Goal: Task Accomplishment & Management: Manage account settings

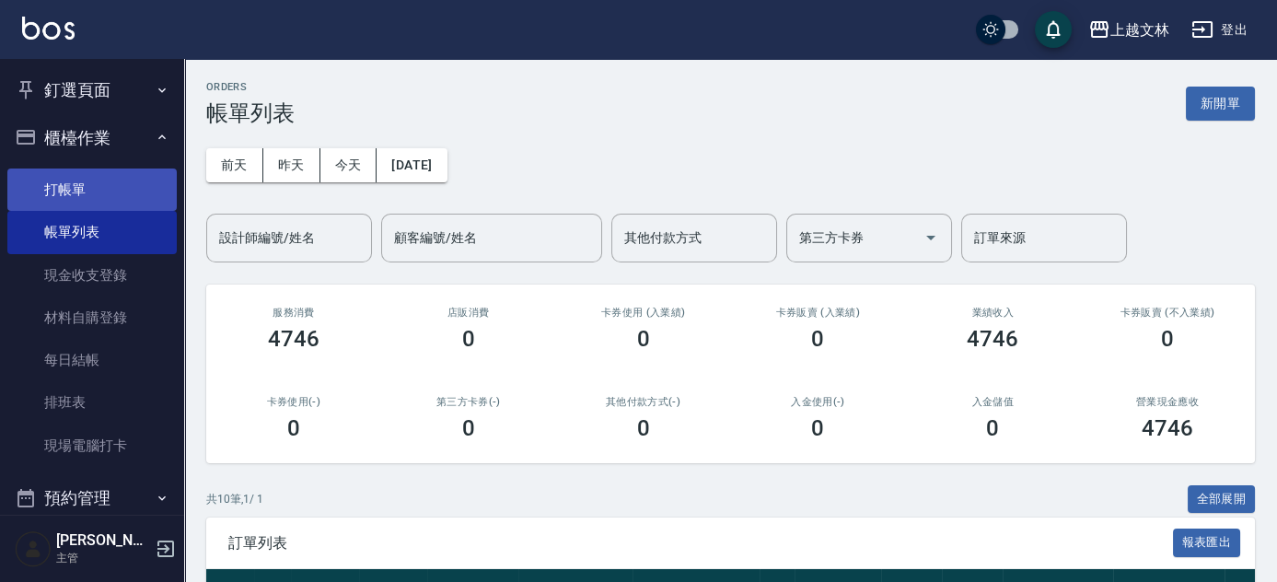
click at [57, 183] on link "打帳單" at bounding box center [91, 189] width 169 height 42
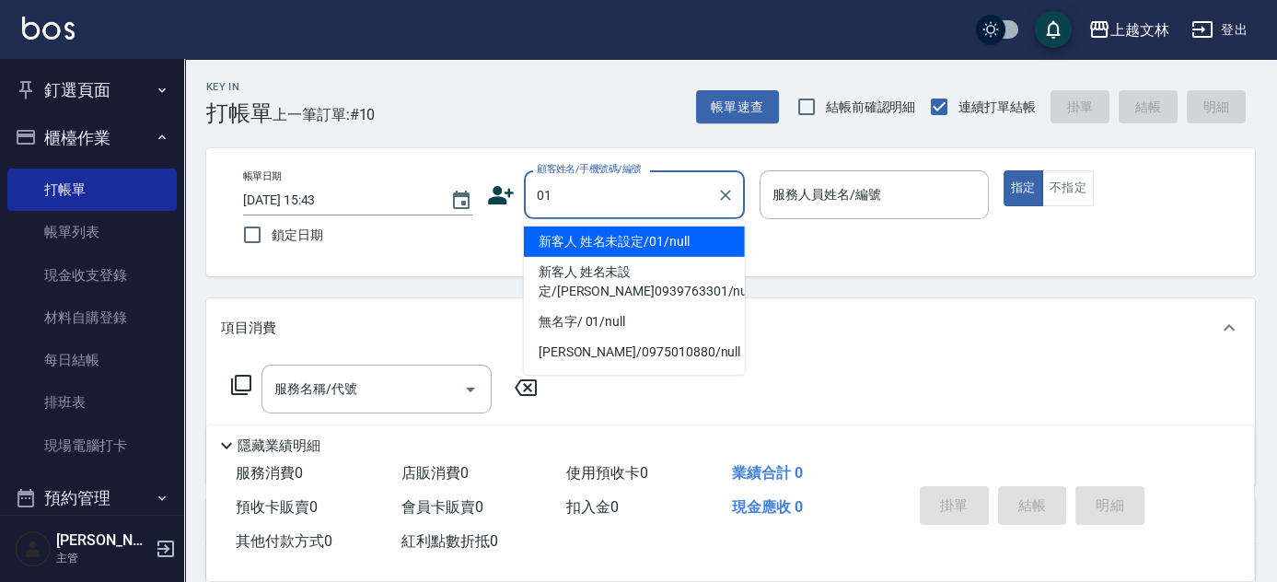
type input "新客人 姓名未設定/01/null"
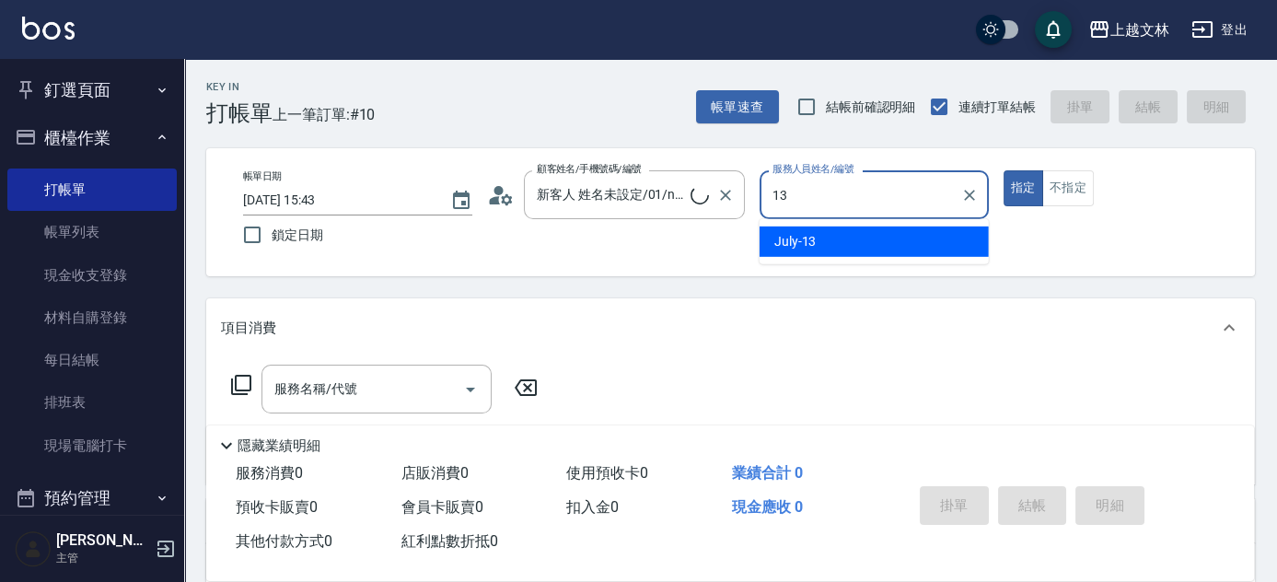
type input "July-13"
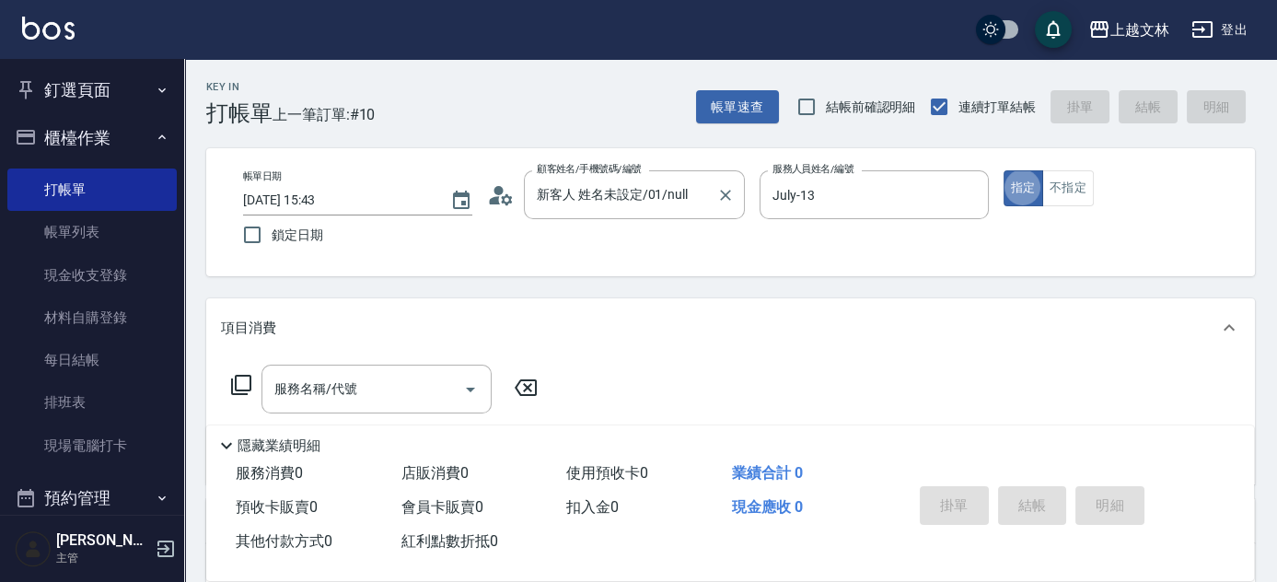
type button "true"
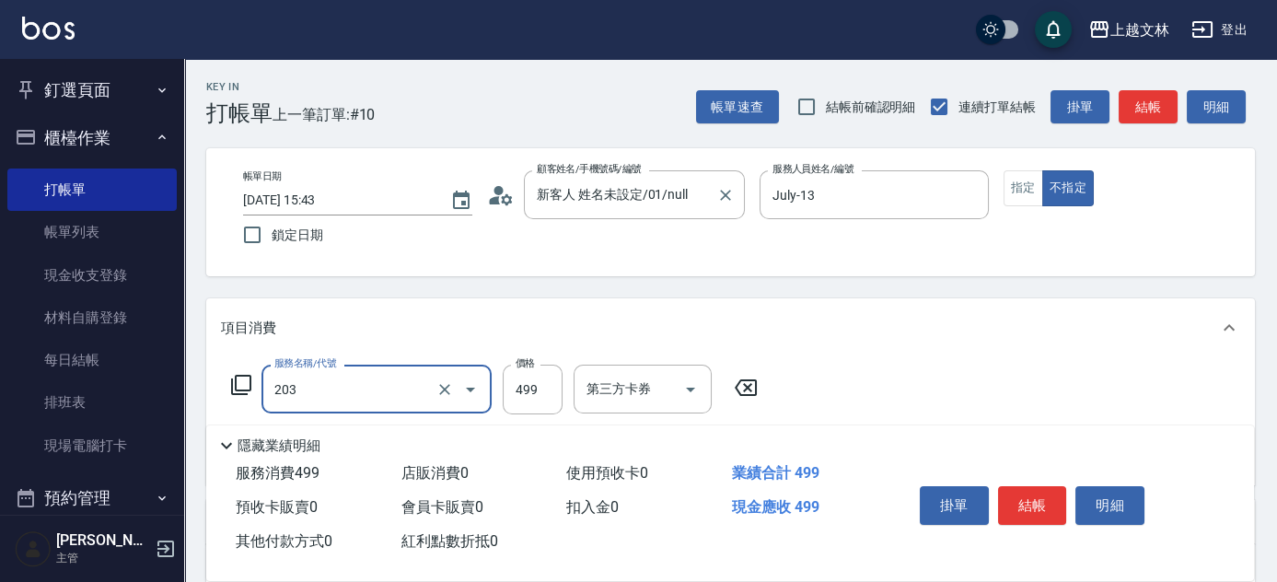
type input "B級洗+剪(203)"
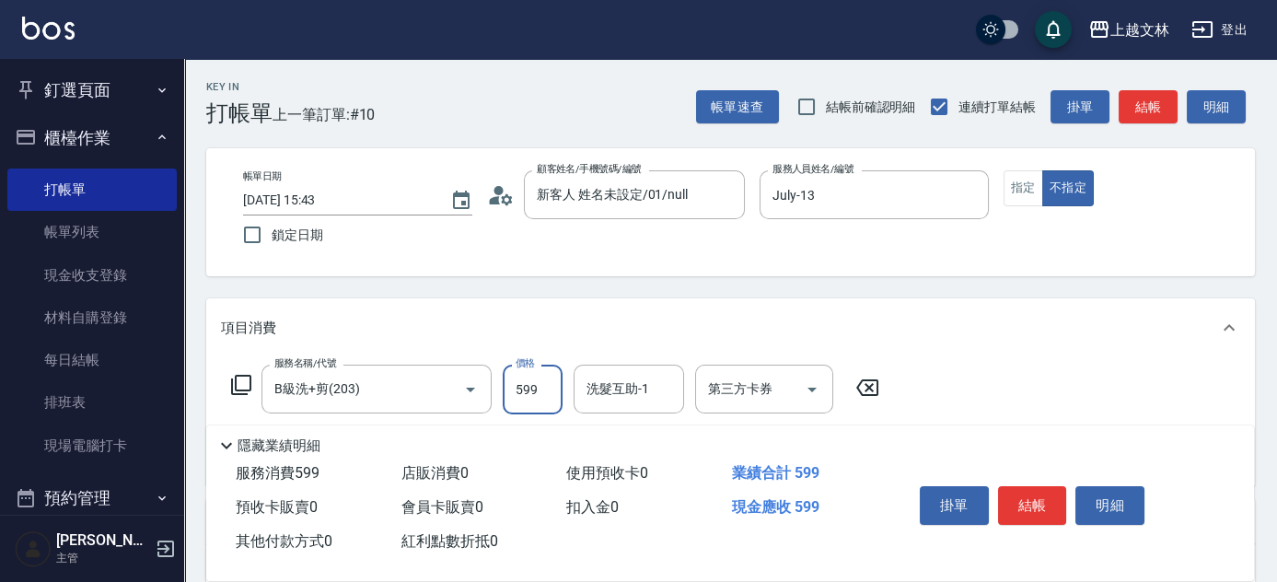
type input "599"
click at [1055, 504] on button "結帳" at bounding box center [1032, 505] width 69 height 39
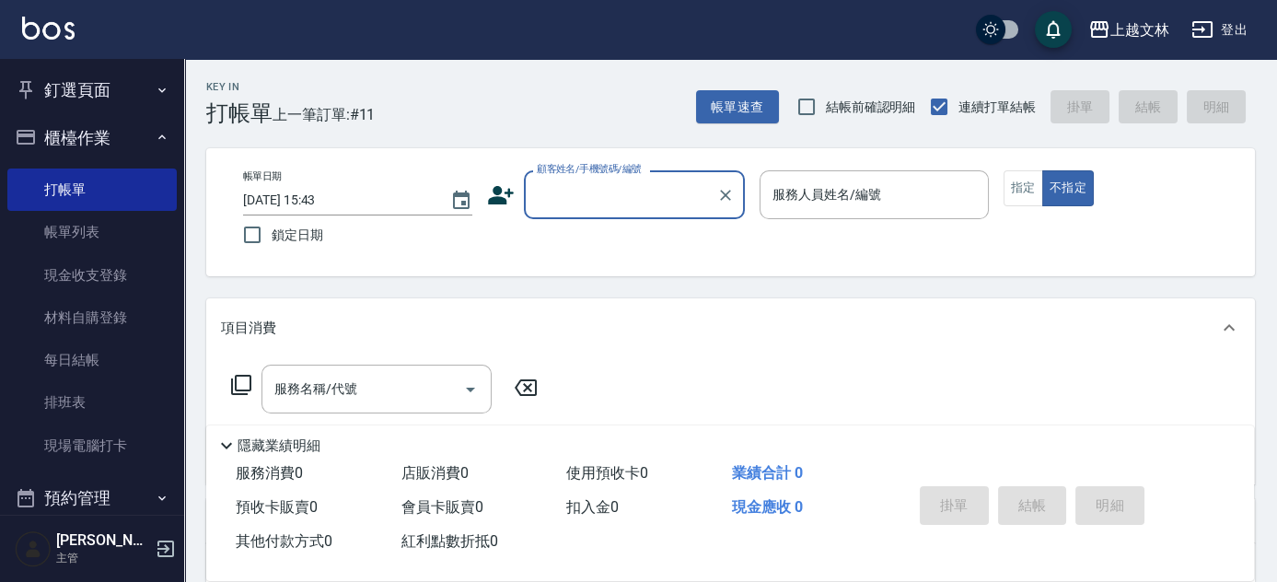
click at [71, 136] on button "櫃檯作業" at bounding box center [91, 138] width 169 height 48
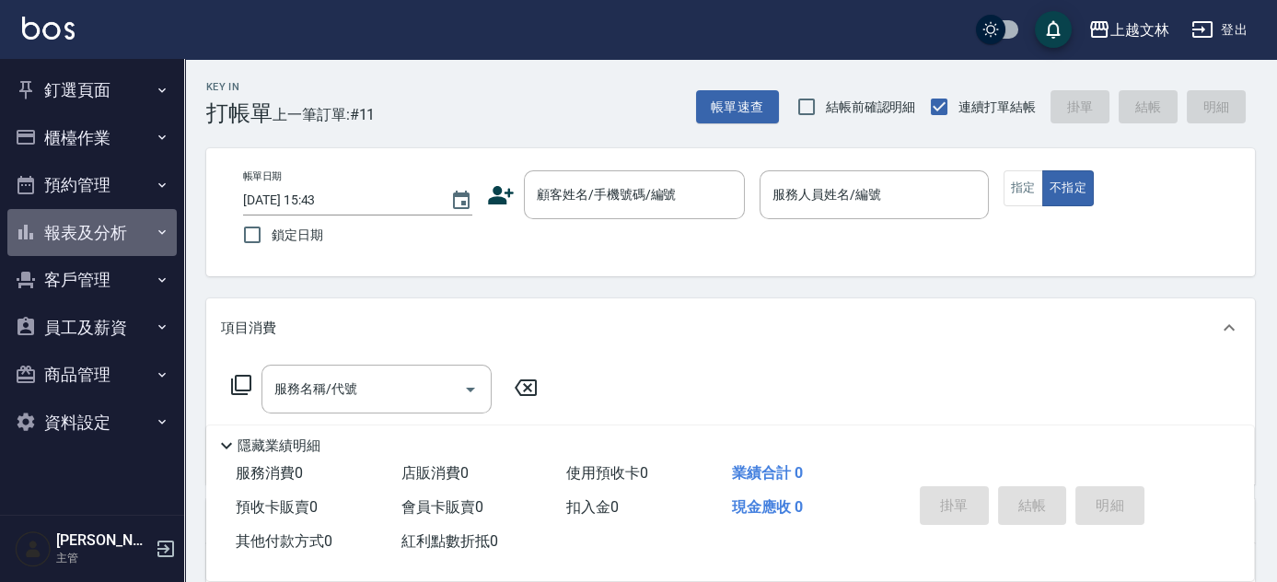
click at [136, 247] on button "報表及分析" at bounding box center [91, 233] width 169 height 48
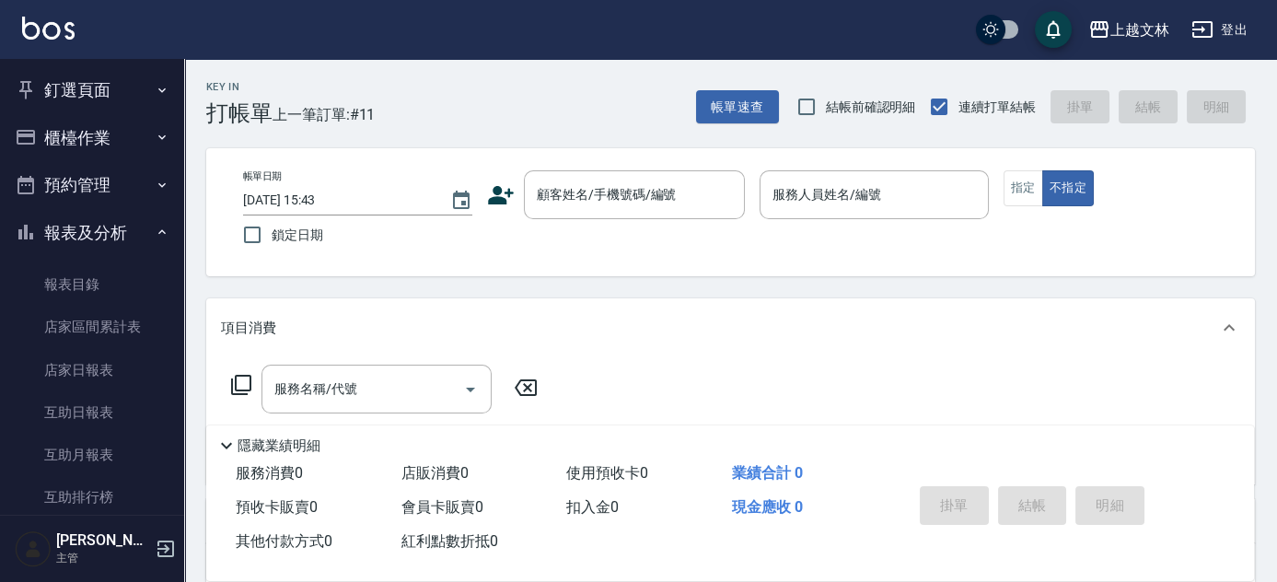
click at [183, 298] on div "釘選頁面 店家日報表 設計師排行榜 每日結帳 櫃檯作業 打帳單 帳單列表 現金收支登錄 材料自購登錄 每日結帳 排班表 現場電腦打卡 預約管理 預約管理 單日…" at bounding box center [92, 320] width 185 height 523
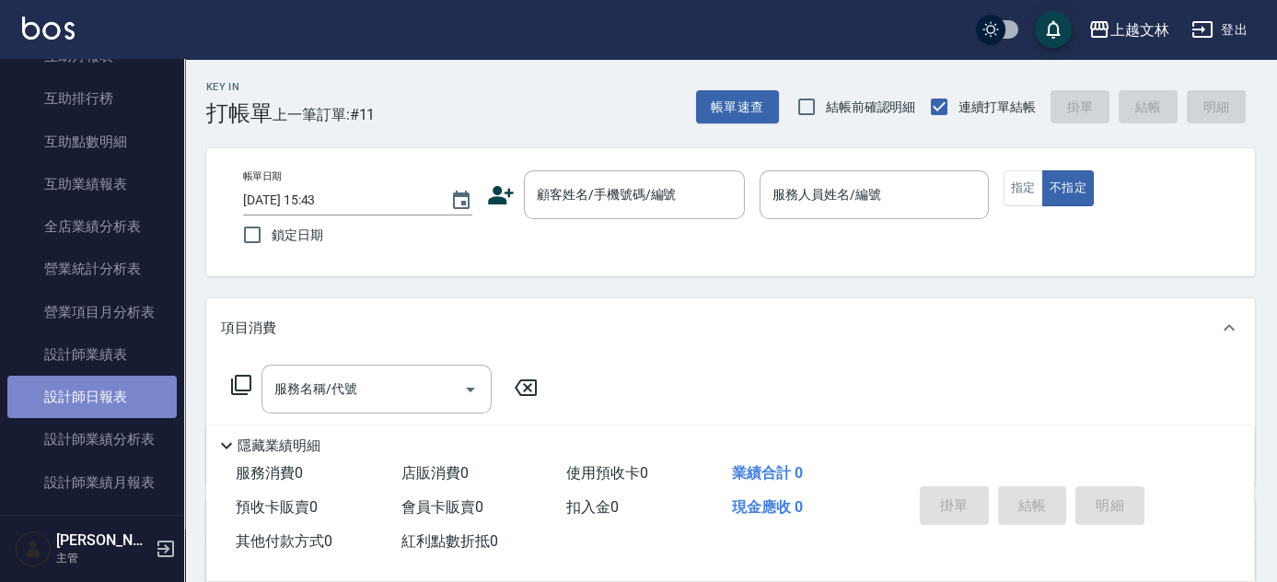
click at [144, 403] on link "設計師日報表" at bounding box center [91, 397] width 169 height 42
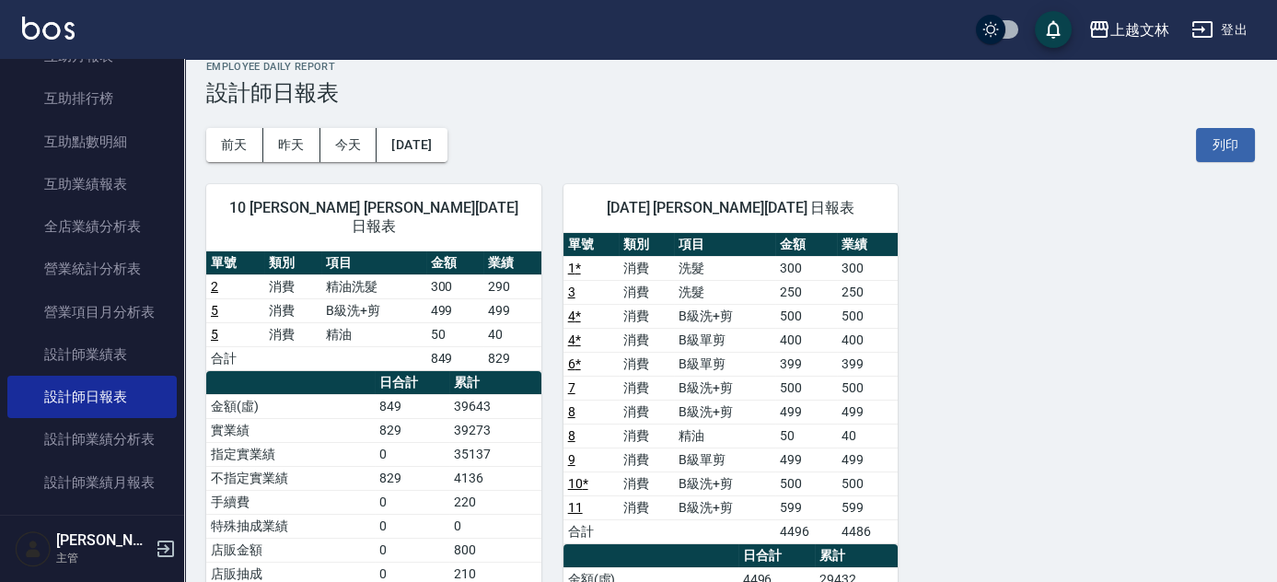
scroll to position [15, 0]
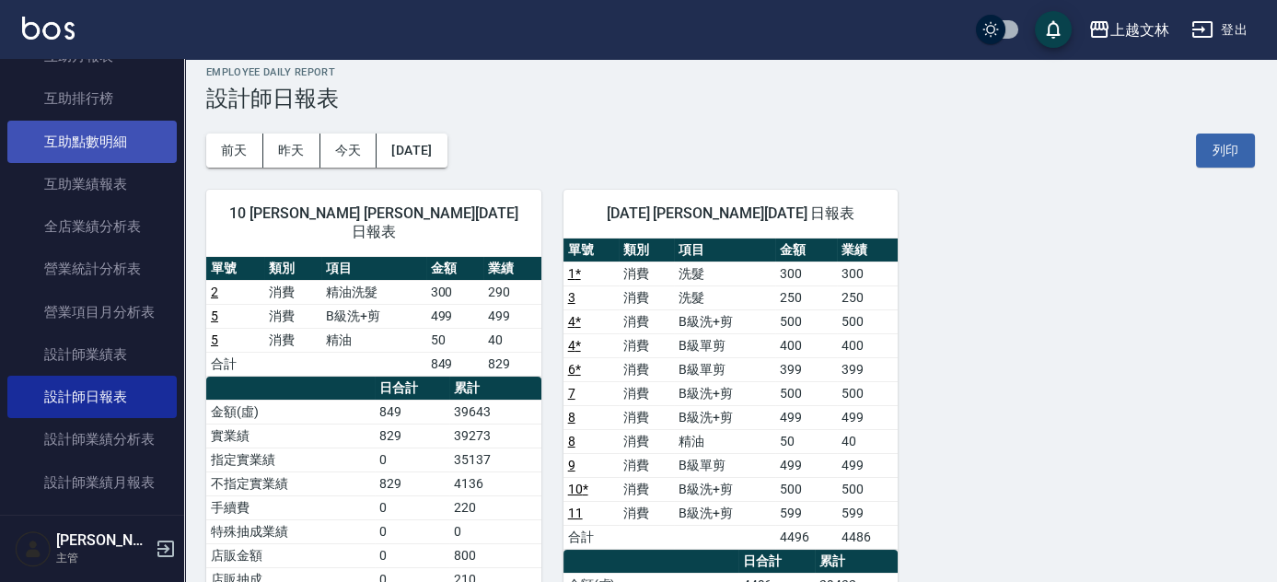
drag, startPoint x: 174, startPoint y: 128, endPoint x: 164, endPoint y: 124, distance: 10.8
click at [175, 128] on nav "釘選頁面 店家日報表 設計師排行榜 每日結帳 櫃檯作業 打帳單 帳單列表 現金收支登錄 材料自購登錄 每日結帳 排班表 現場電腦打卡 預約管理 預約管理 單日…" at bounding box center [92, 287] width 184 height 456
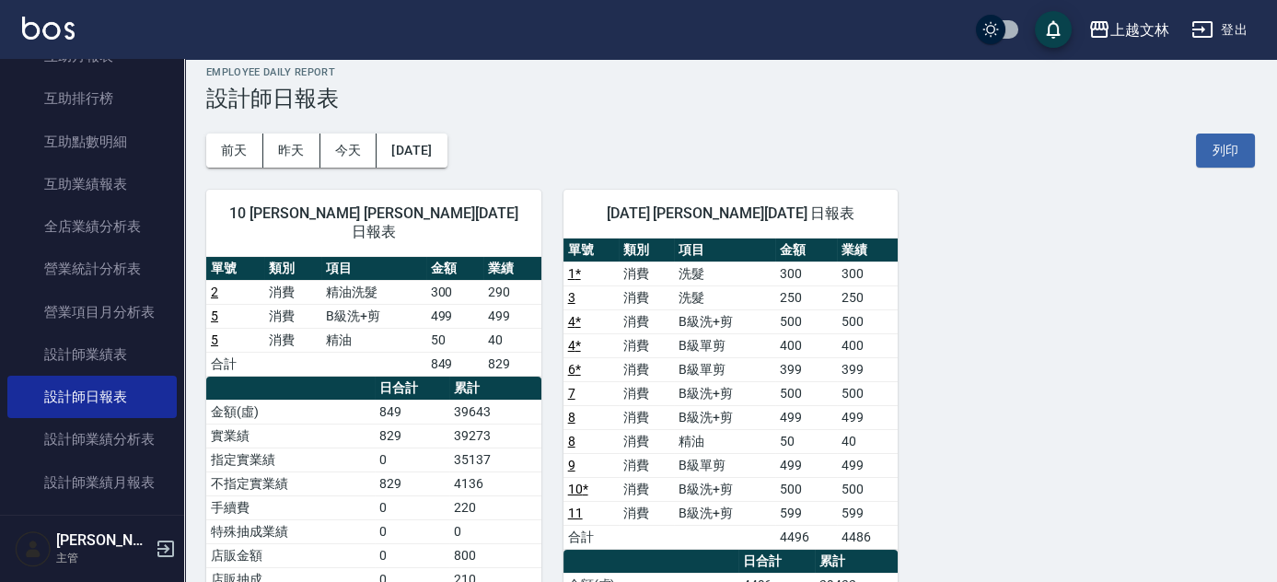
scroll to position [0, 0]
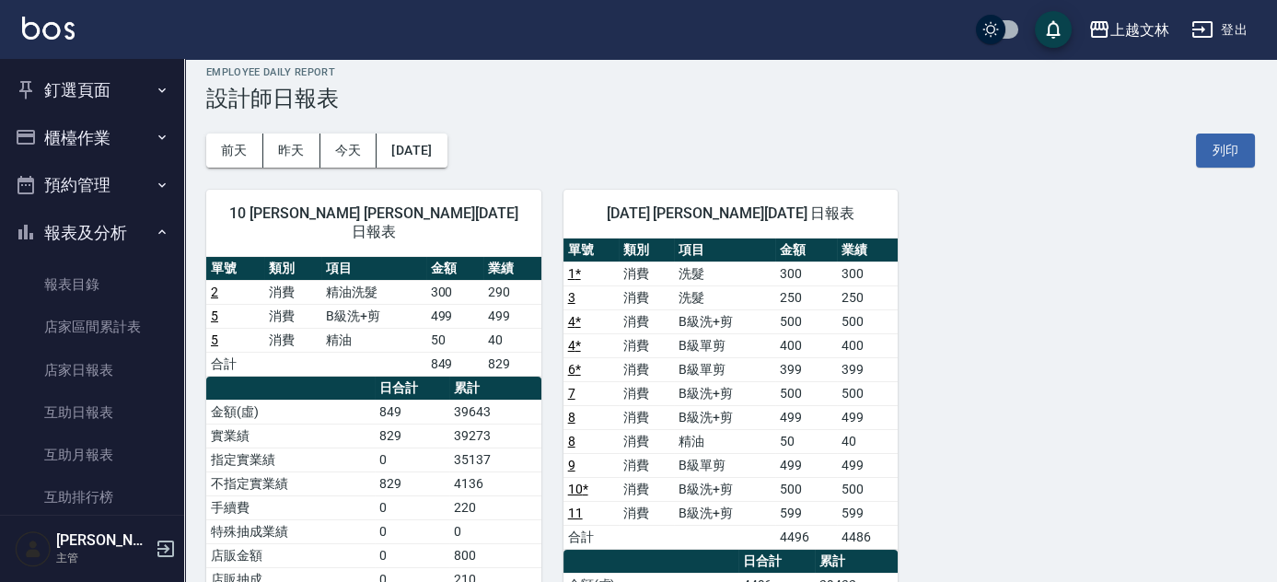
click at [110, 144] on button "櫃檯作業" at bounding box center [91, 138] width 169 height 48
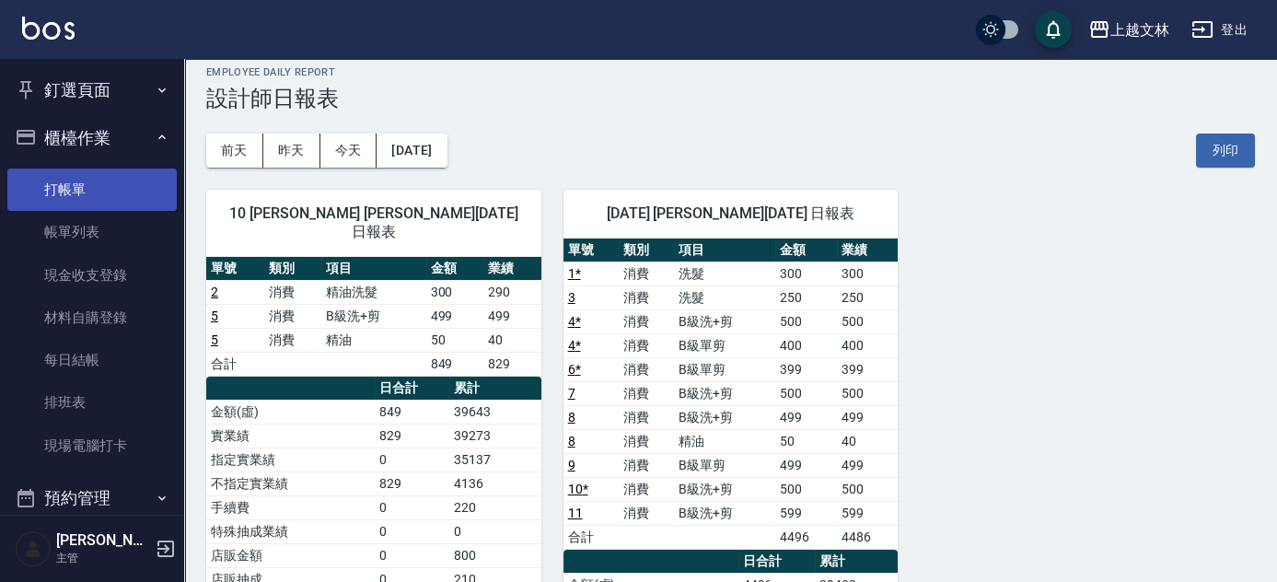
drag, startPoint x: 114, startPoint y: 179, endPoint x: 107, endPoint y: 193, distance: 15.6
click at [113, 180] on link "打帳單" at bounding box center [91, 189] width 169 height 42
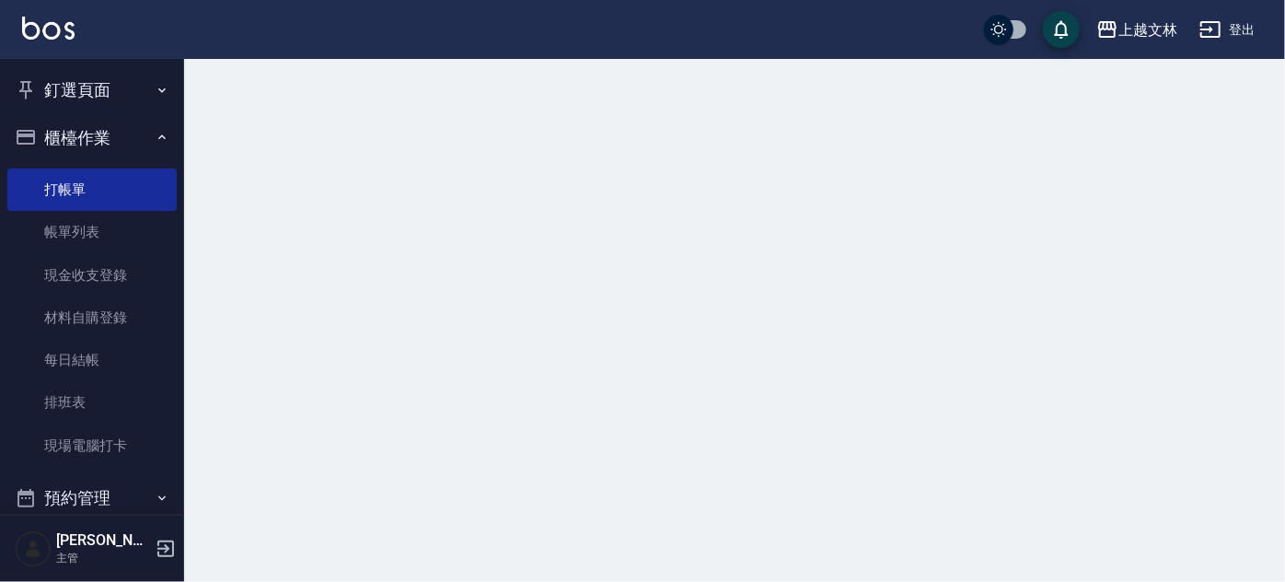
click at [133, 136] on button "櫃檯作業" at bounding box center [91, 138] width 169 height 48
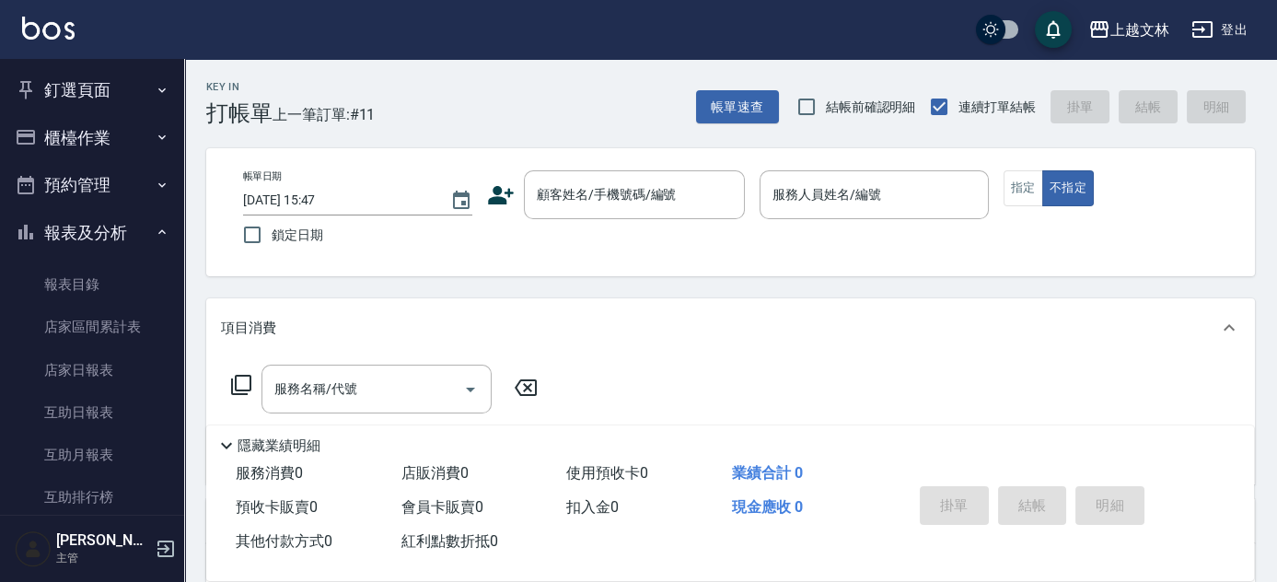
click at [141, 235] on button "報表及分析" at bounding box center [91, 233] width 169 height 48
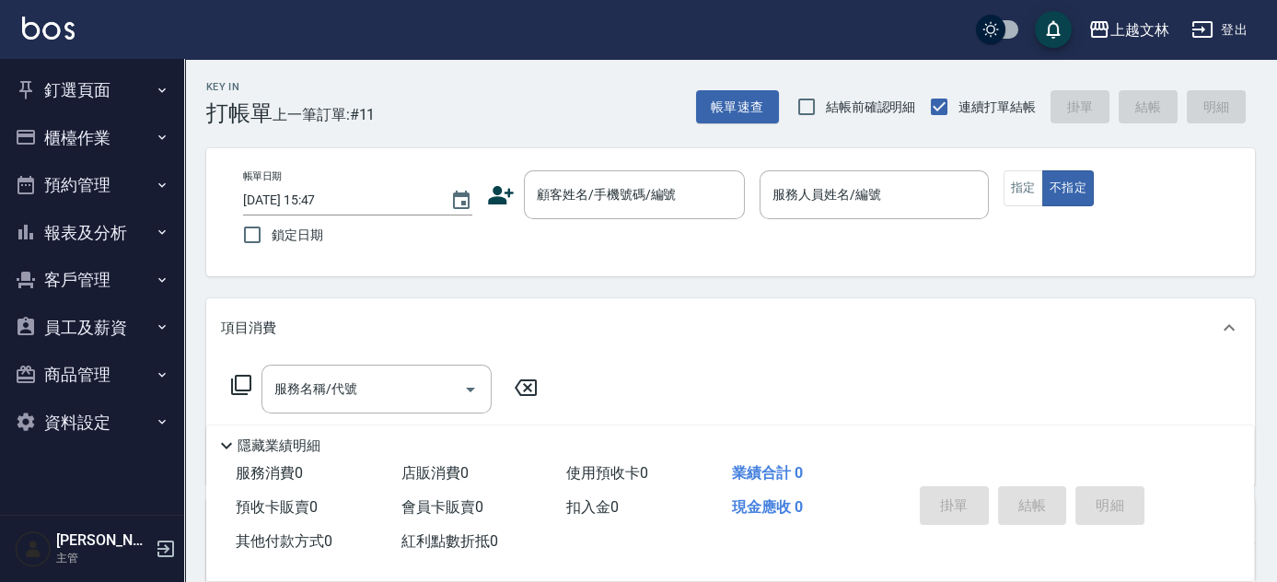
click at [7, 209] on button "報表及分析" at bounding box center [91, 233] width 169 height 48
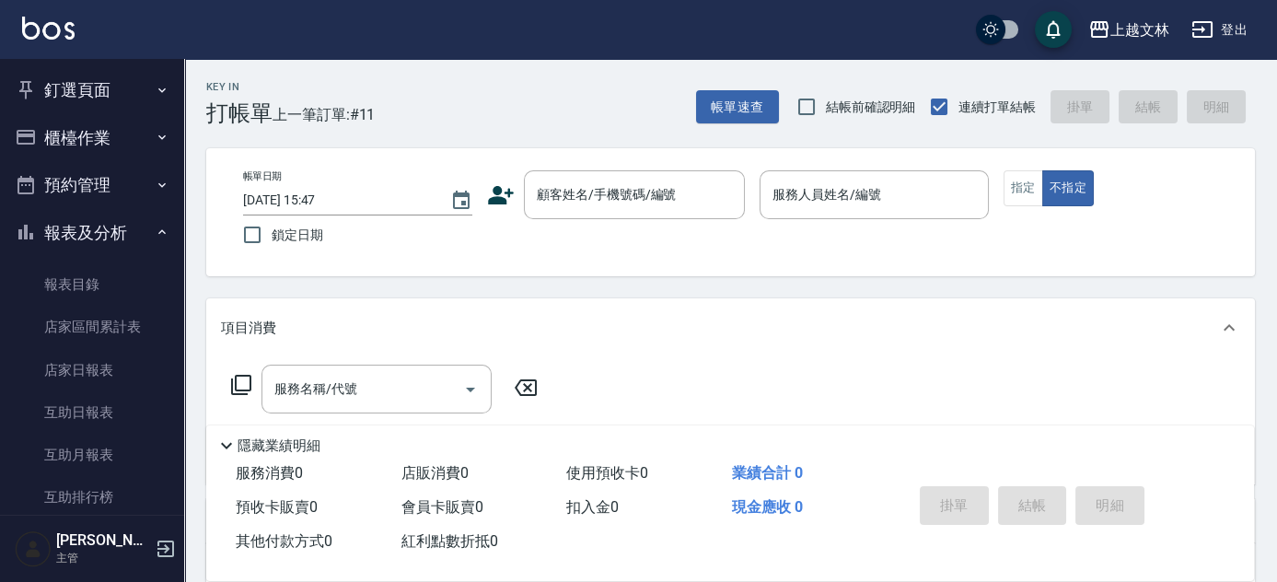
drag, startPoint x: 313, startPoint y: 38, endPoint x: 295, endPoint y: 45, distance: 19.0
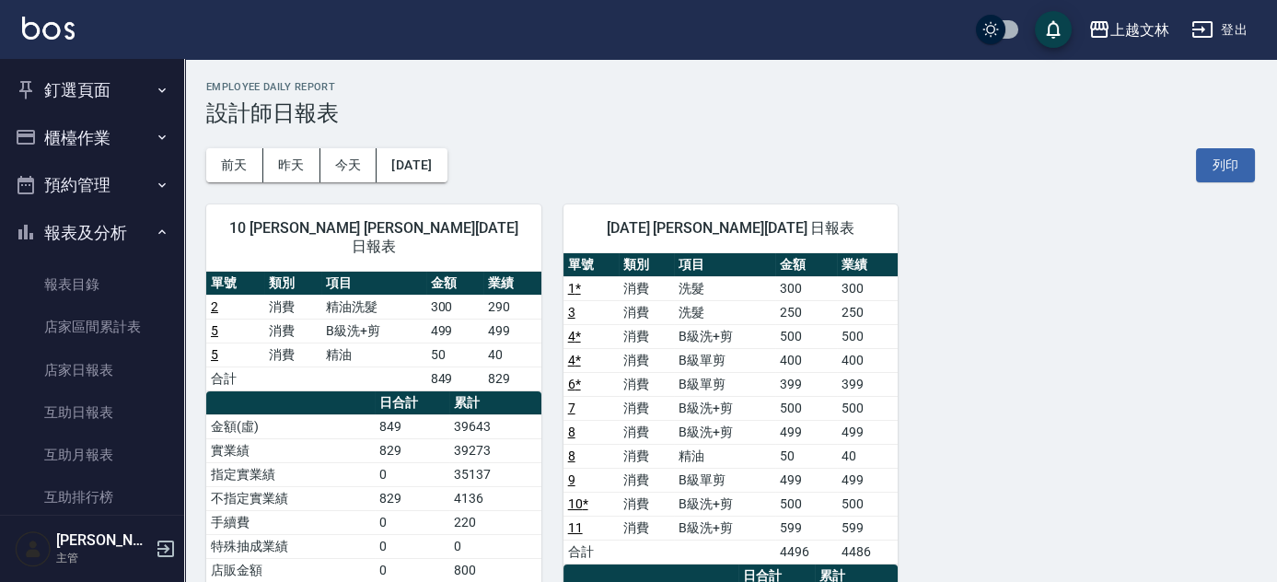
click at [113, 129] on button "櫃檯作業" at bounding box center [91, 138] width 169 height 48
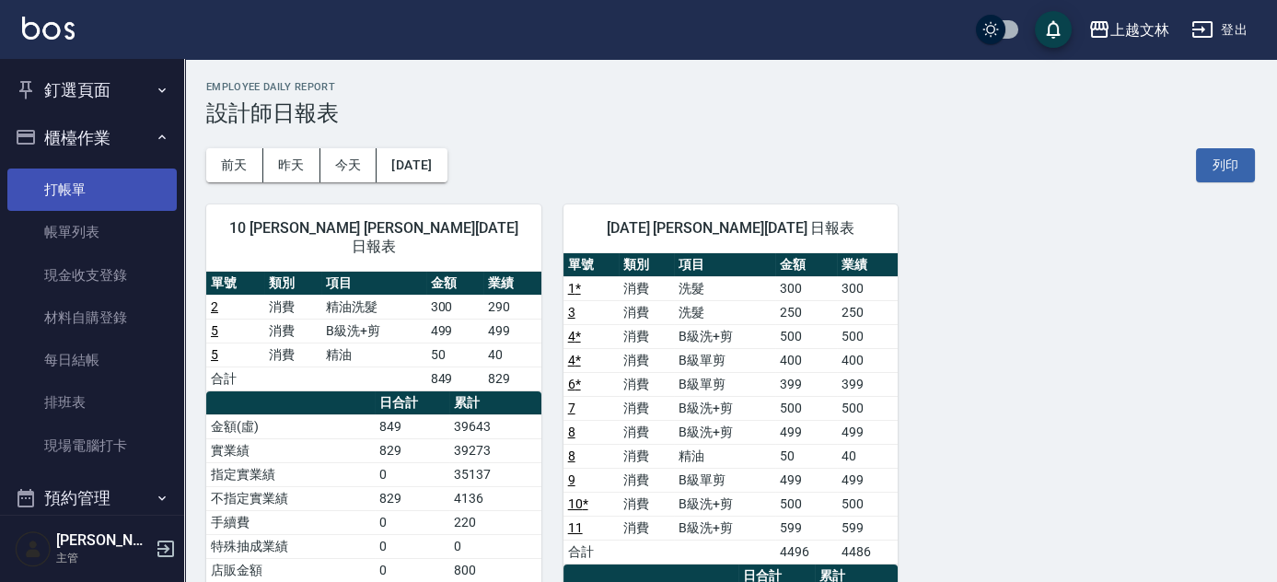
click at [68, 189] on link "打帳單" at bounding box center [91, 189] width 169 height 42
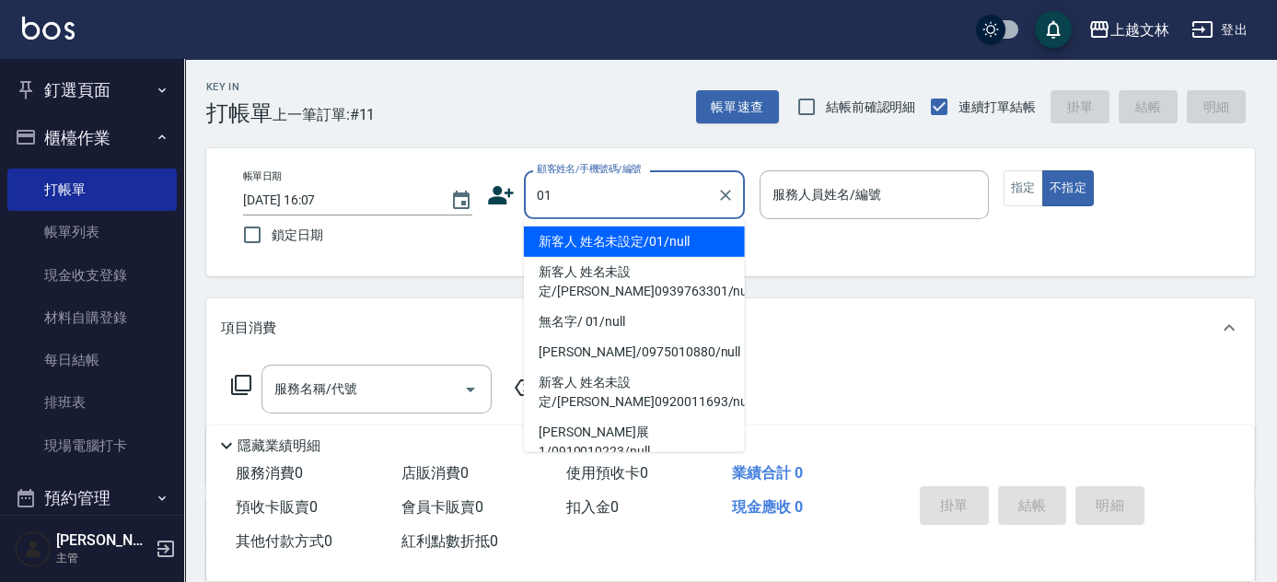
type input "新客人 姓名未設定/01/null"
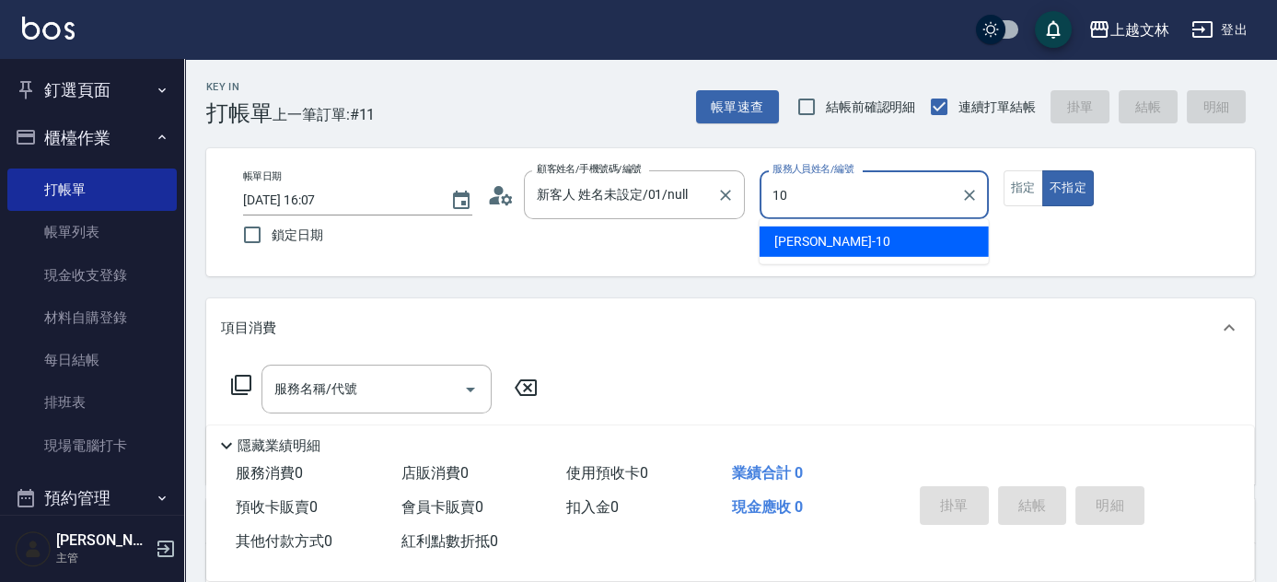
type input "[PERSON_NAME]-10"
type button "false"
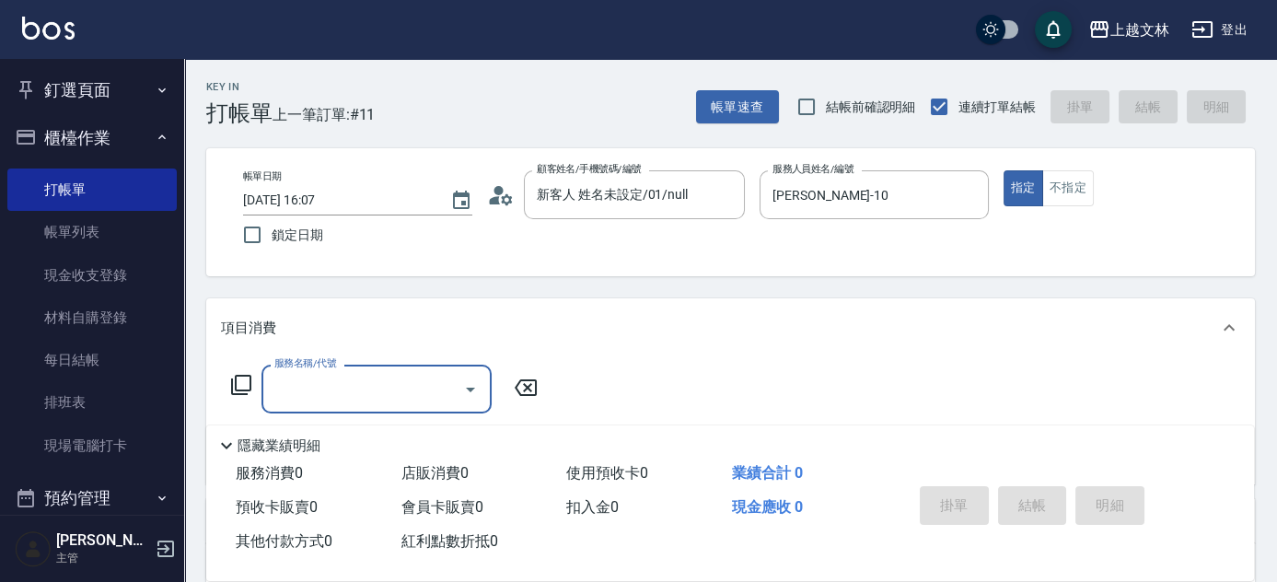
click at [239, 380] on icon at bounding box center [241, 385] width 22 height 22
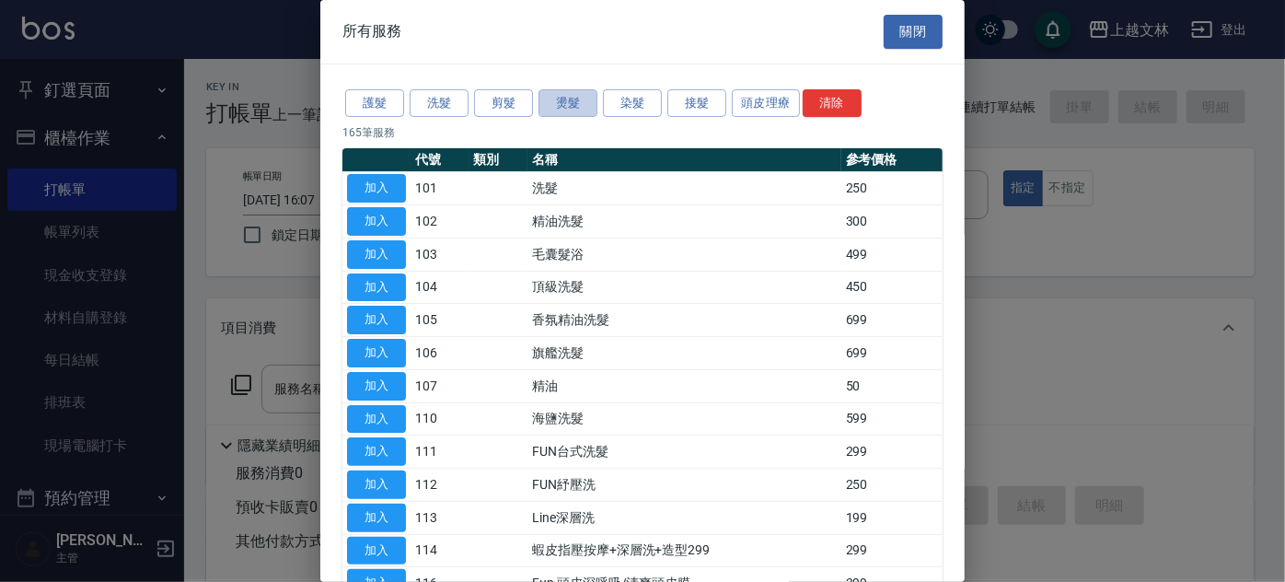
drag, startPoint x: 559, startPoint y: 101, endPoint x: 548, endPoint y: 119, distance: 20.7
click at [558, 102] on button "燙髮" at bounding box center [567, 103] width 59 height 29
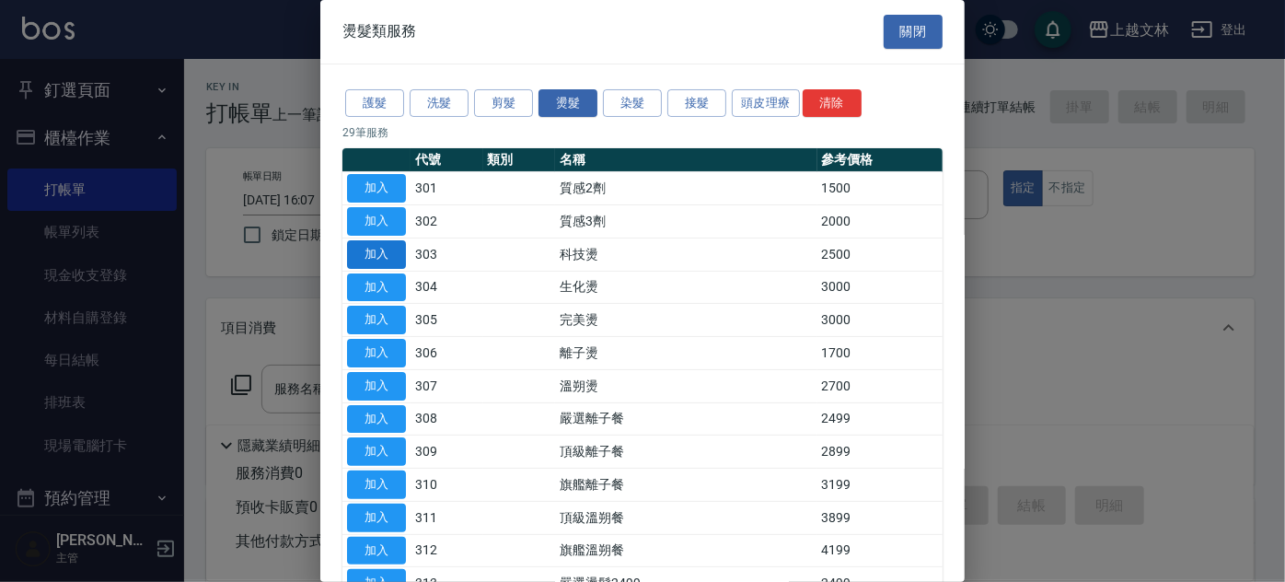
drag, startPoint x: 378, startPoint y: 248, endPoint x: 387, endPoint y: 254, distance: 11.2
click at [379, 248] on button "加入" at bounding box center [376, 254] width 59 height 29
type input "科技燙(303)"
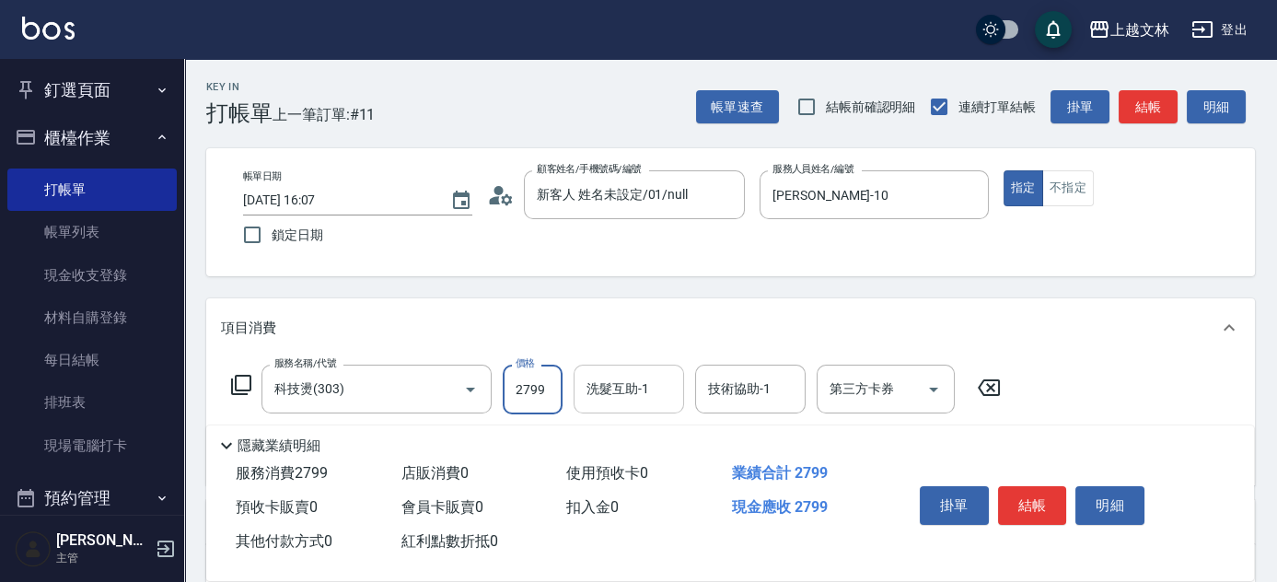
type input "2799"
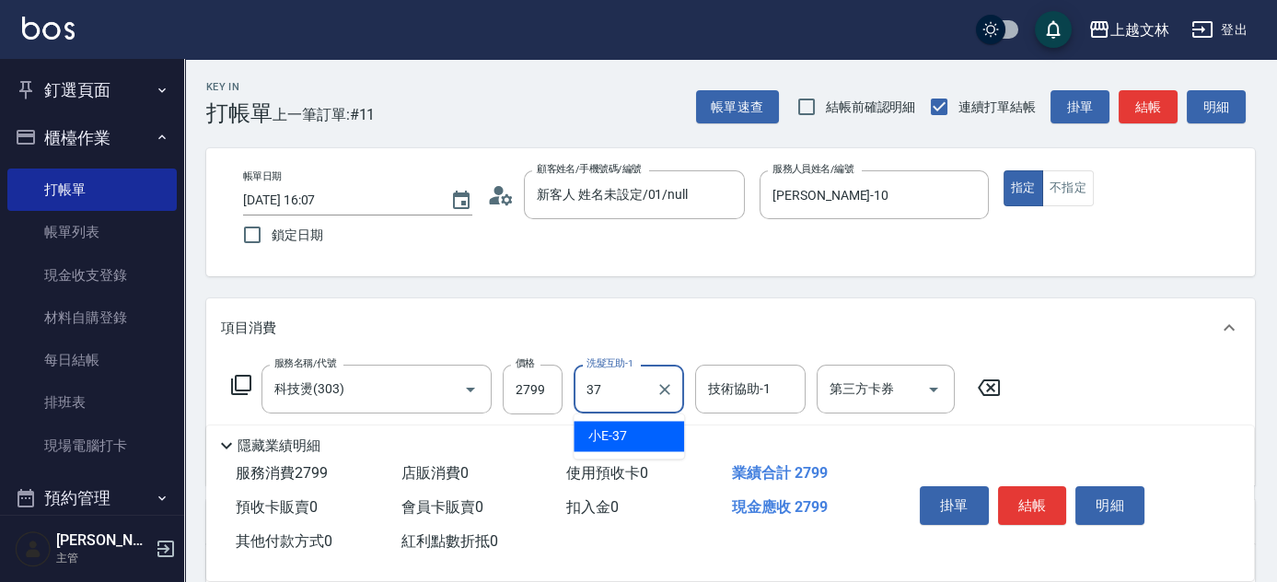
type input "小E-37"
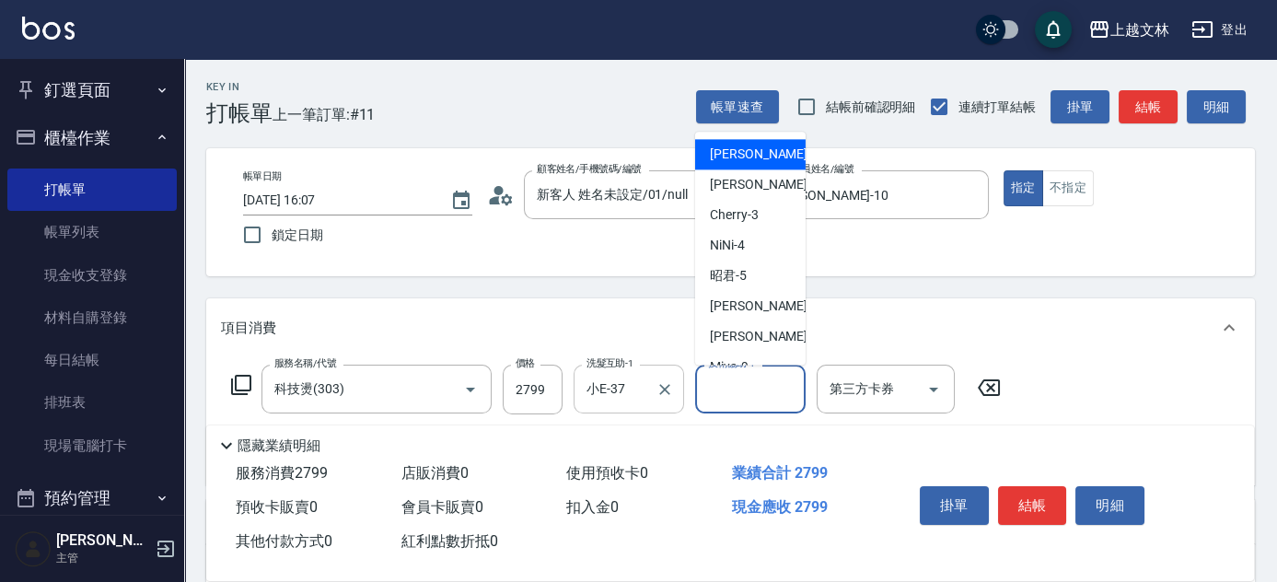
type input "[PERSON_NAME]-1"
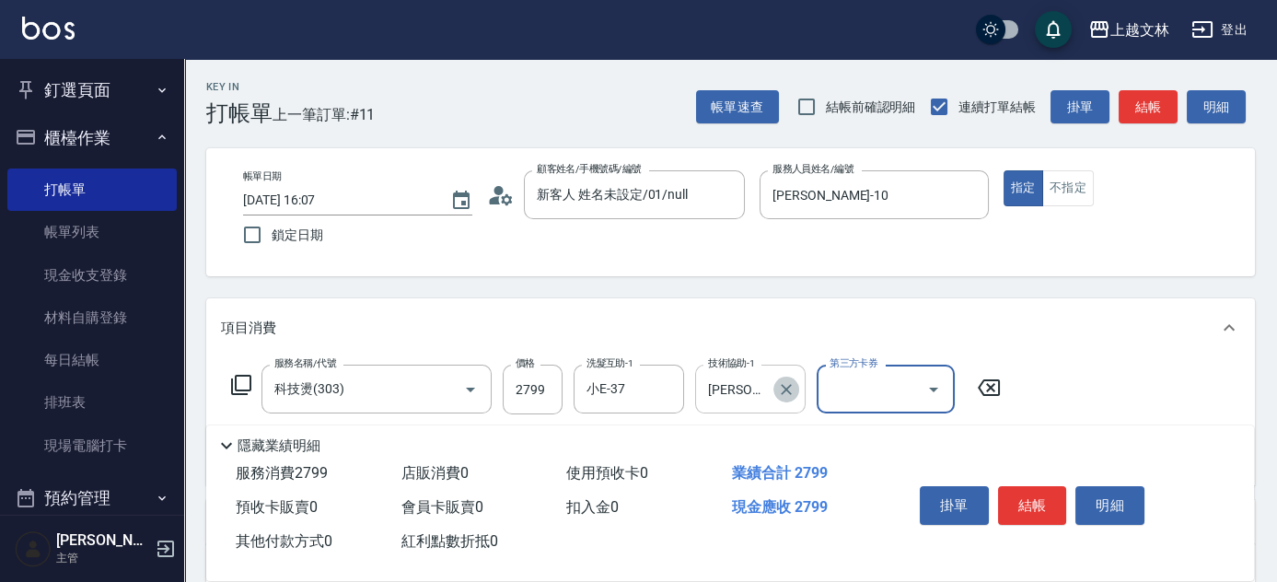
click at [784, 389] on icon "Clear" at bounding box center [786, 389] width 18 height 18
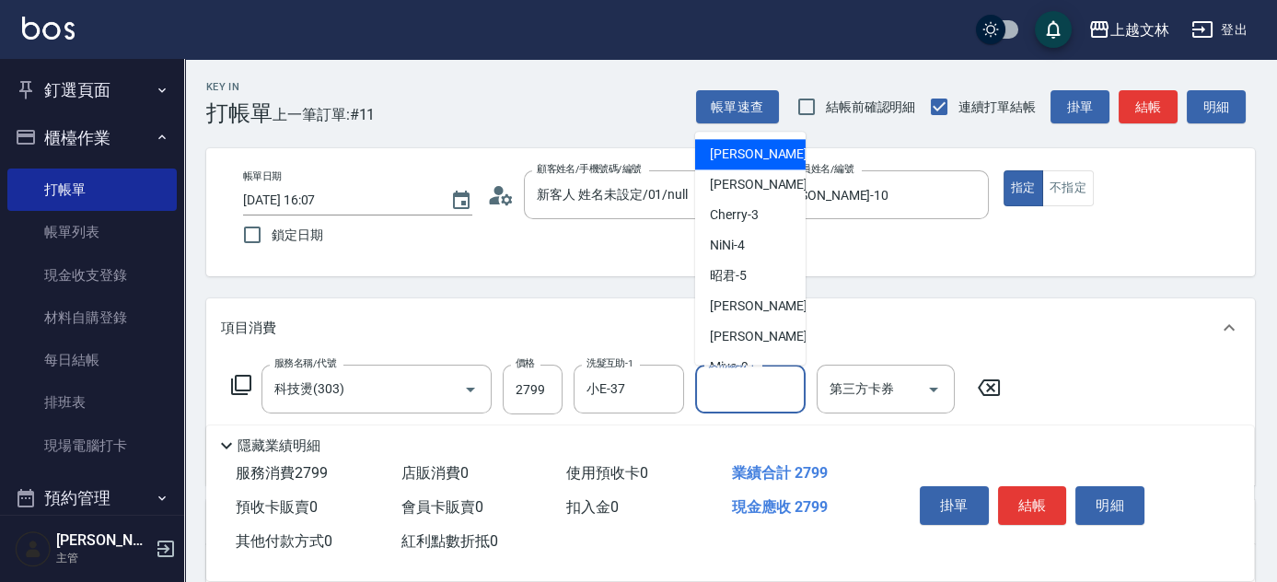
type input "[PERSON_NAME]-1"
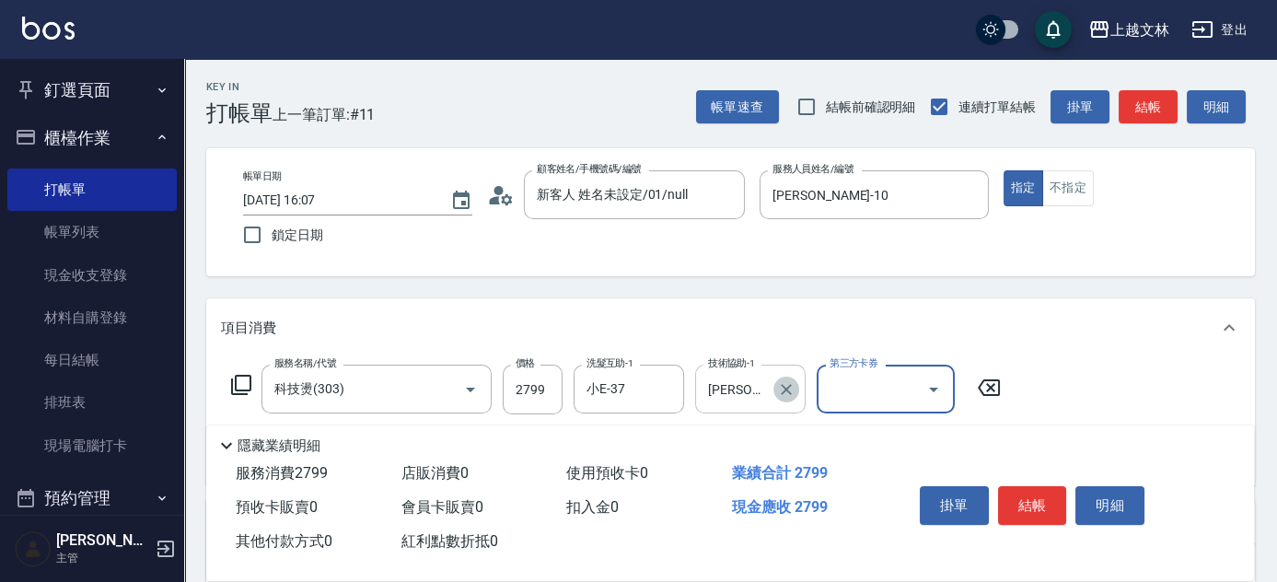
click at [793, 392] on icon "Clear" at bounding box center [786, 389] width 18 height 18
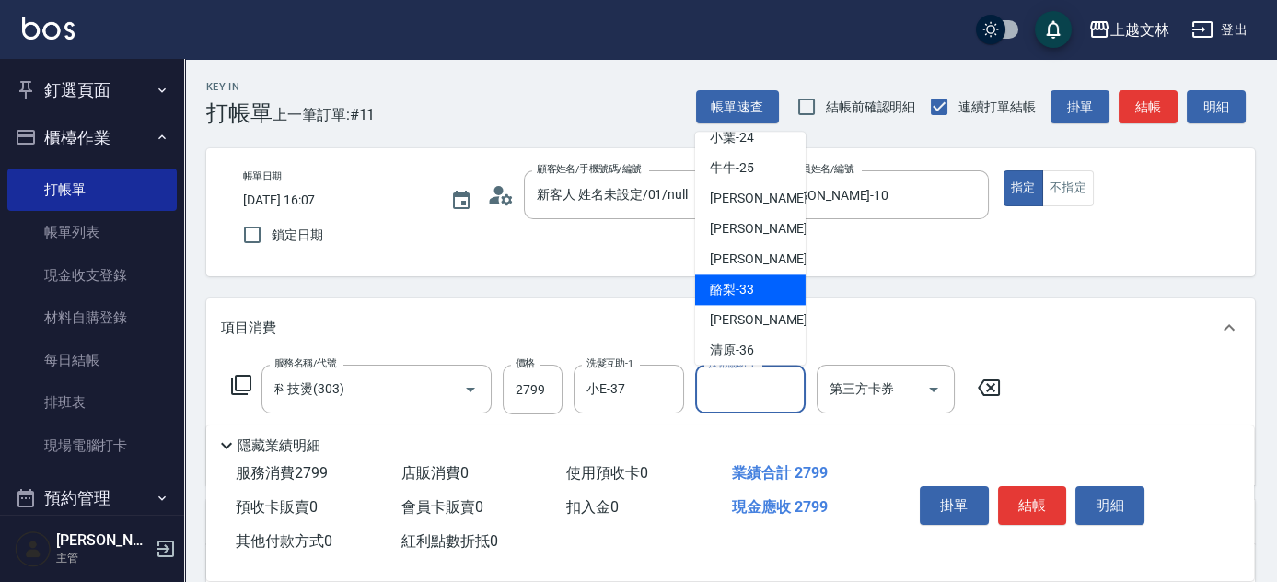
scroll to position [386, 0]
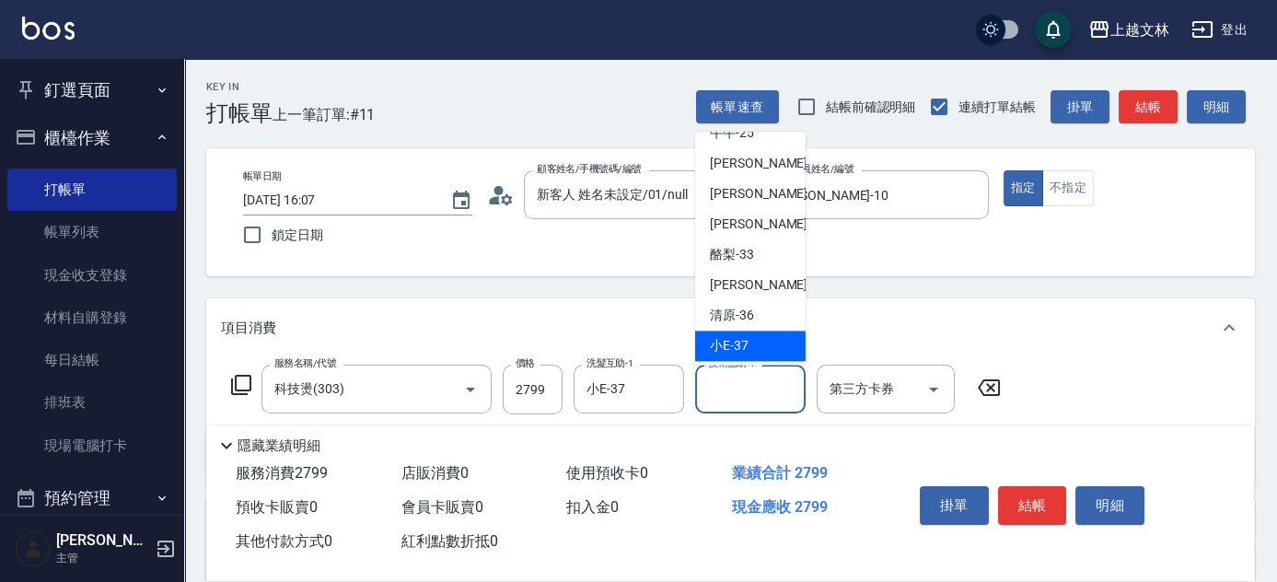
click at [763, 344] on div "小E -37" at bounding box center [750, 346] width 110 height 30
type input "小E-37"
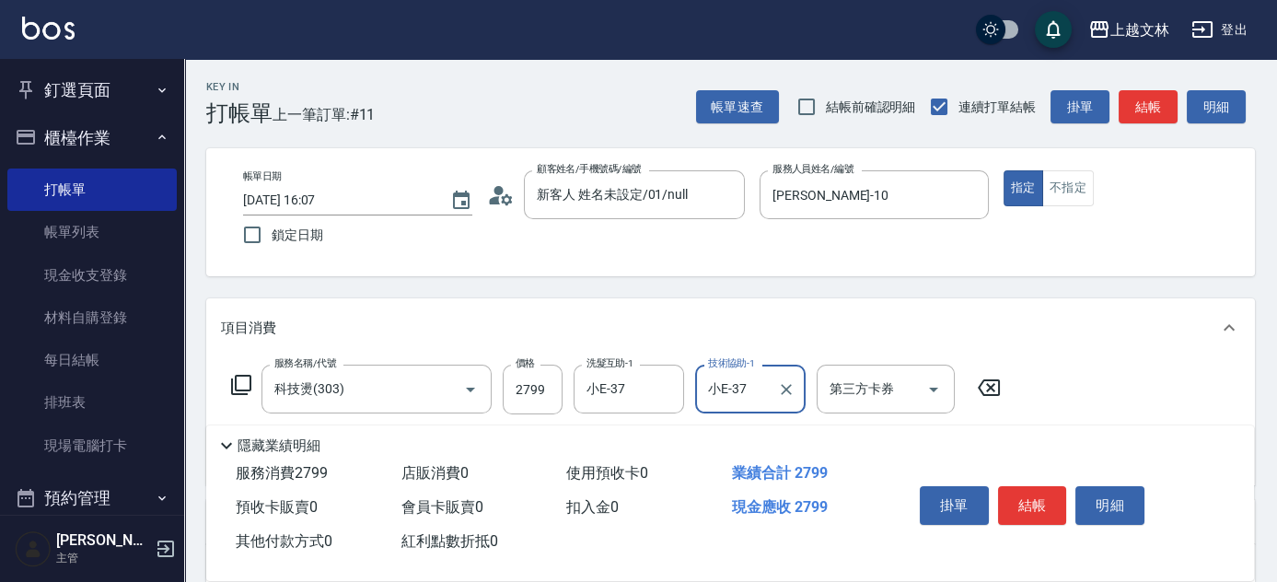
click at [1024, 488] on button "結帳" at bounding box center [1032, 505] width 69 height 39
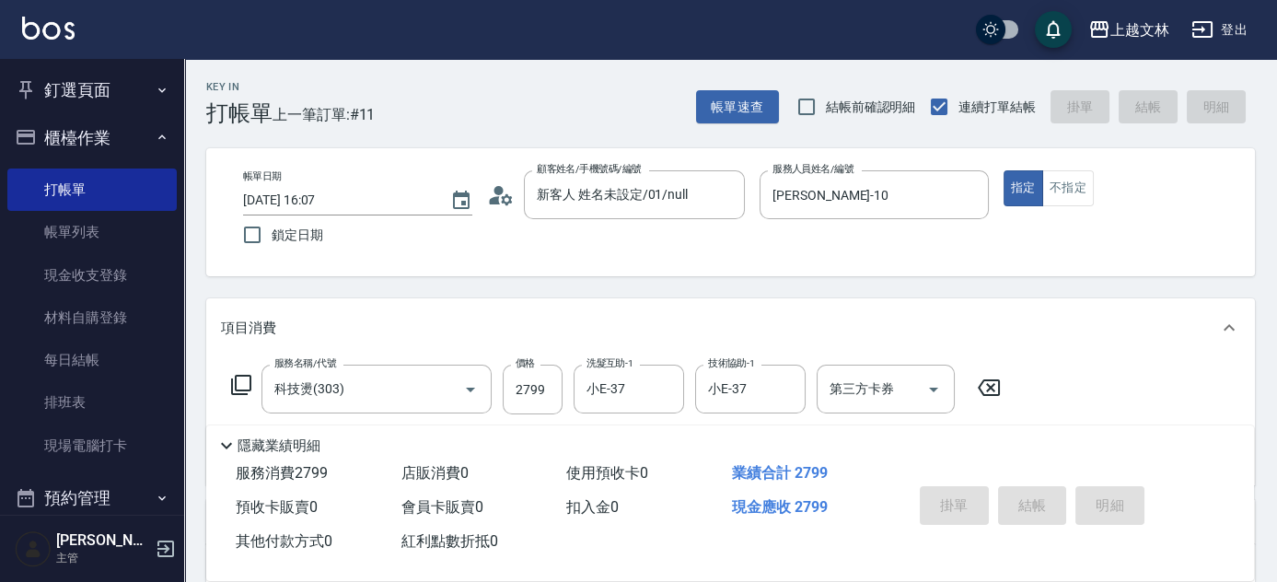
type input "[DATE] 16:08"
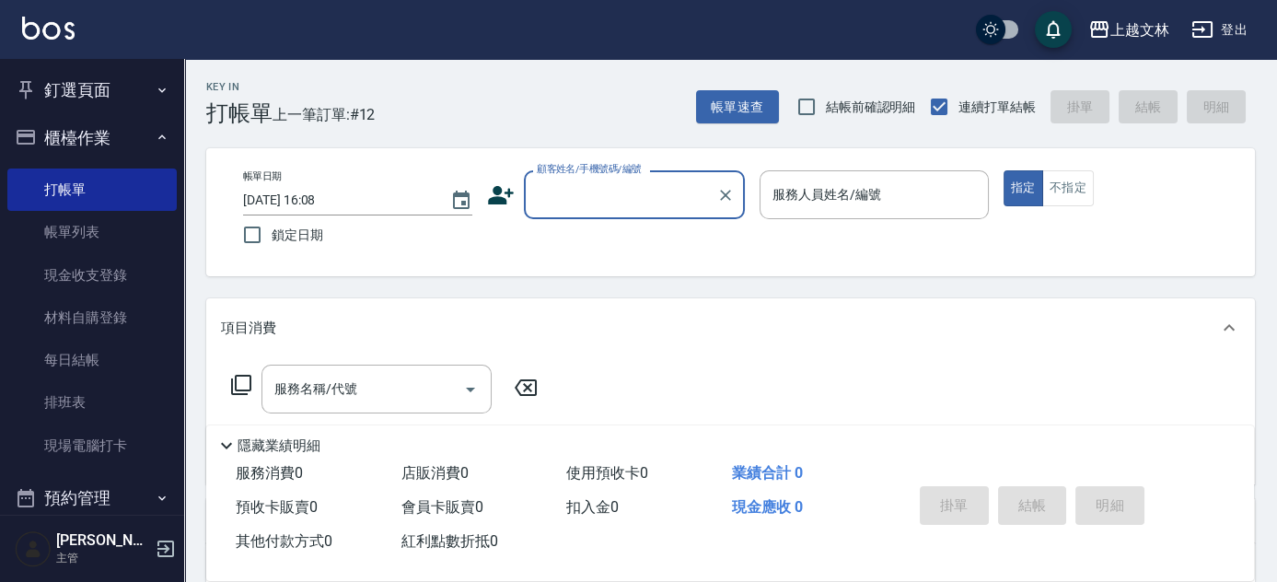
click at [565, 197] on input "顧客姓名/手機號碼/編號" at bounding box center [620, 195] width 177 height 32
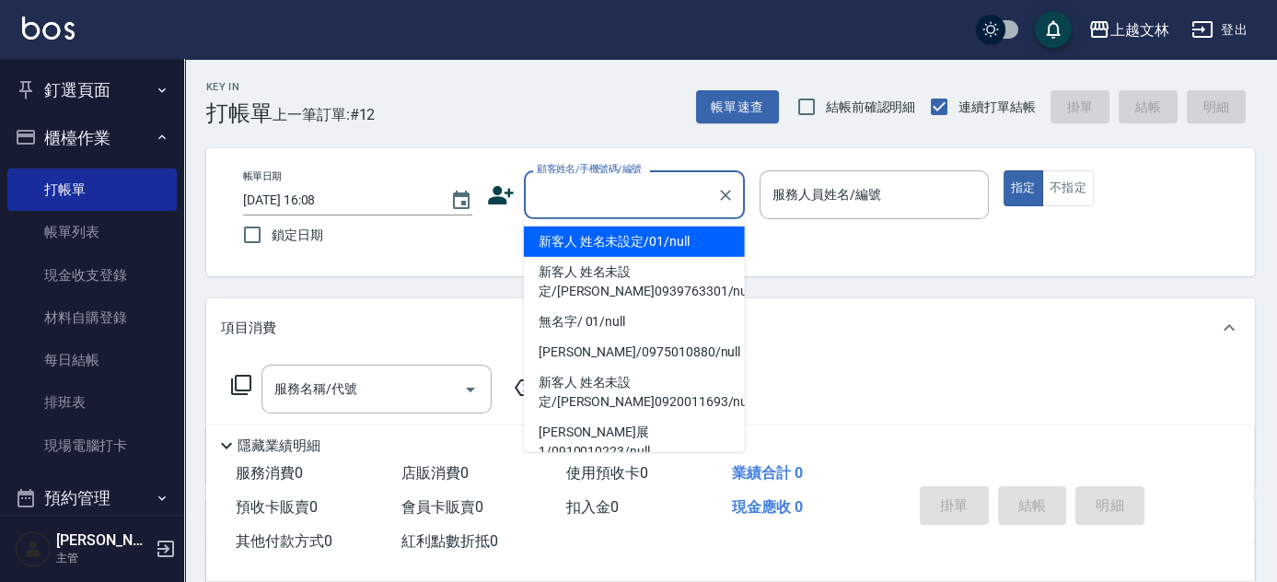
scroll to position [537, 0]
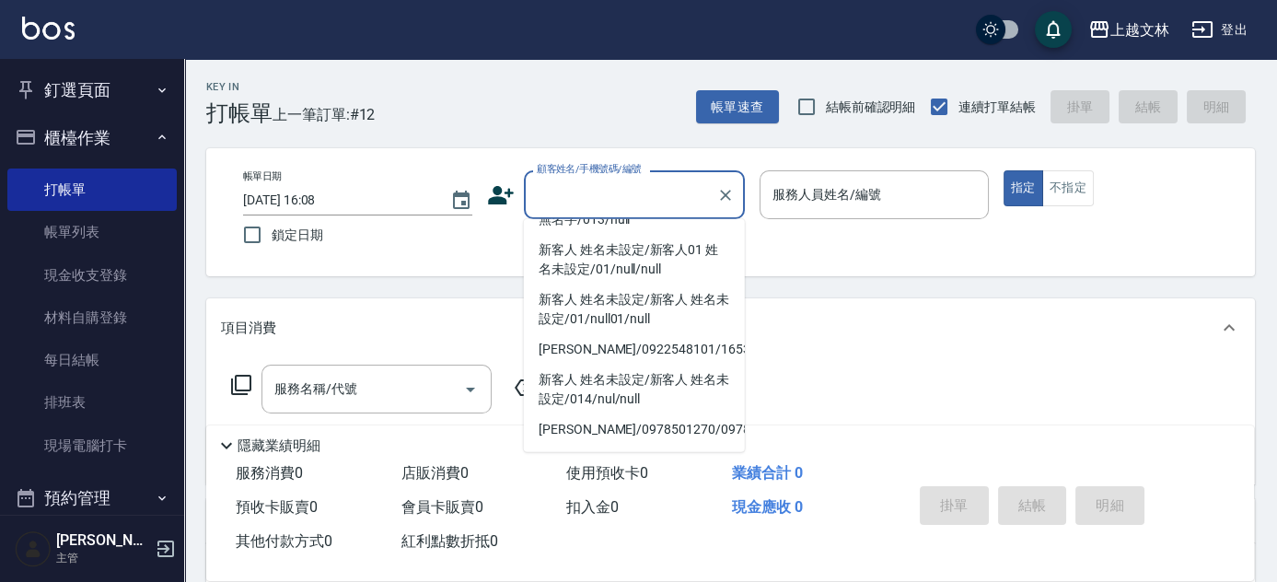
type input "[PERSON_NAME]/0978501270/0978501270"
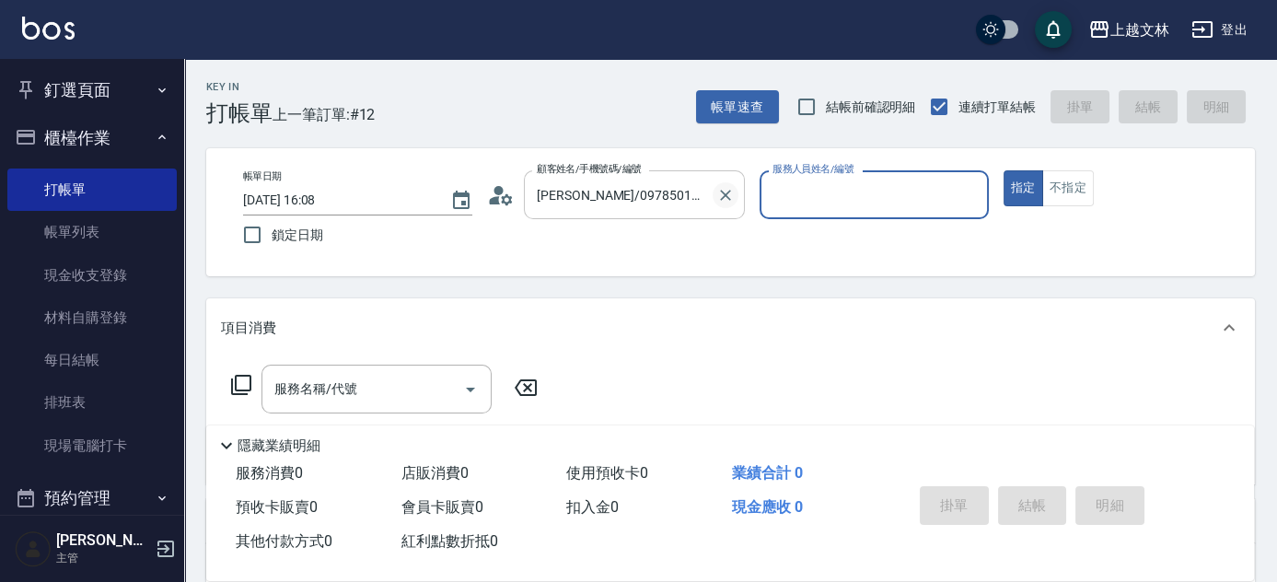
click at [728, 188] on icon "Clear" at bounding box center [725, 195] width 18 height 18
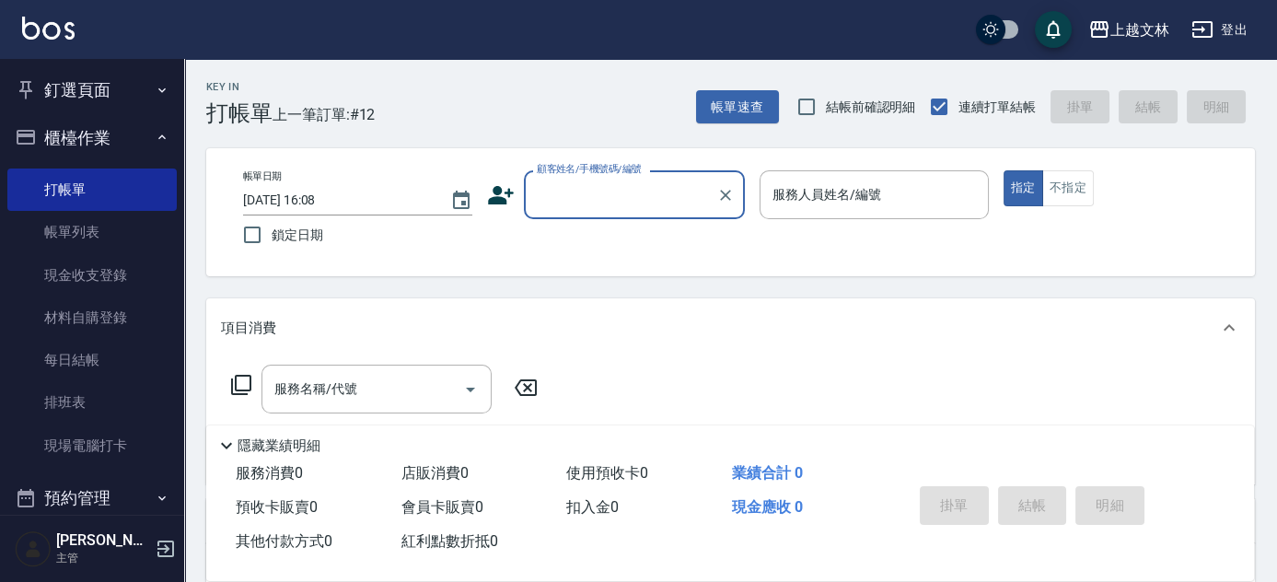
scroll to position [0, 0]
click at [642, 191] on input "顧客姓名/手機號碼/編號" at bounding box center [620, 195] width 177 height 32
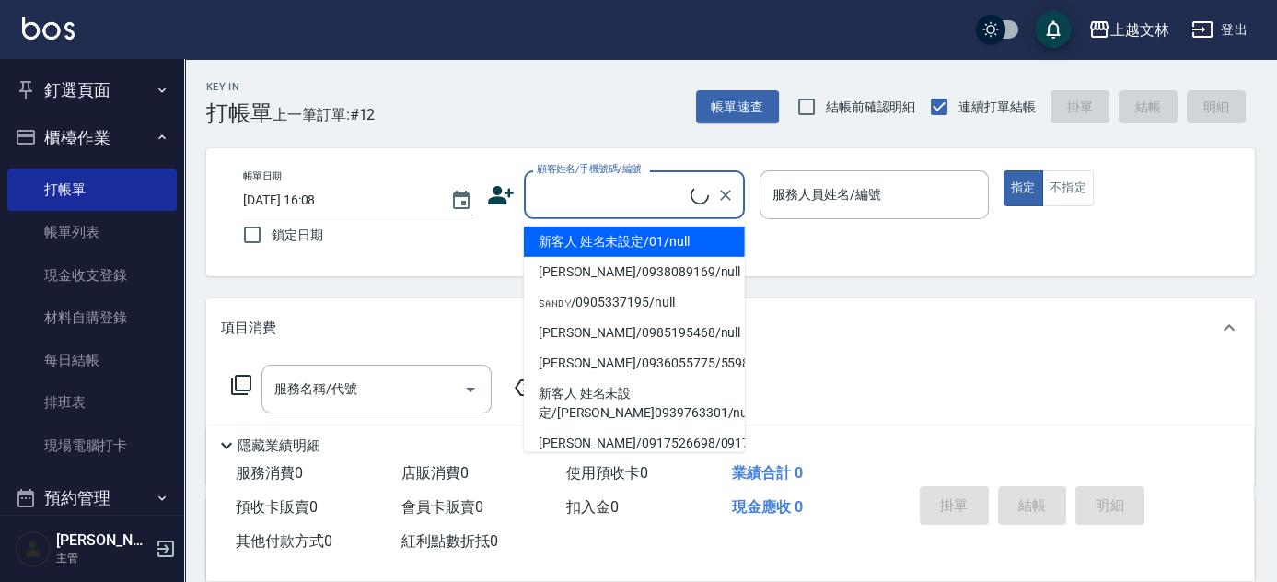
scroll to position [498, 0]
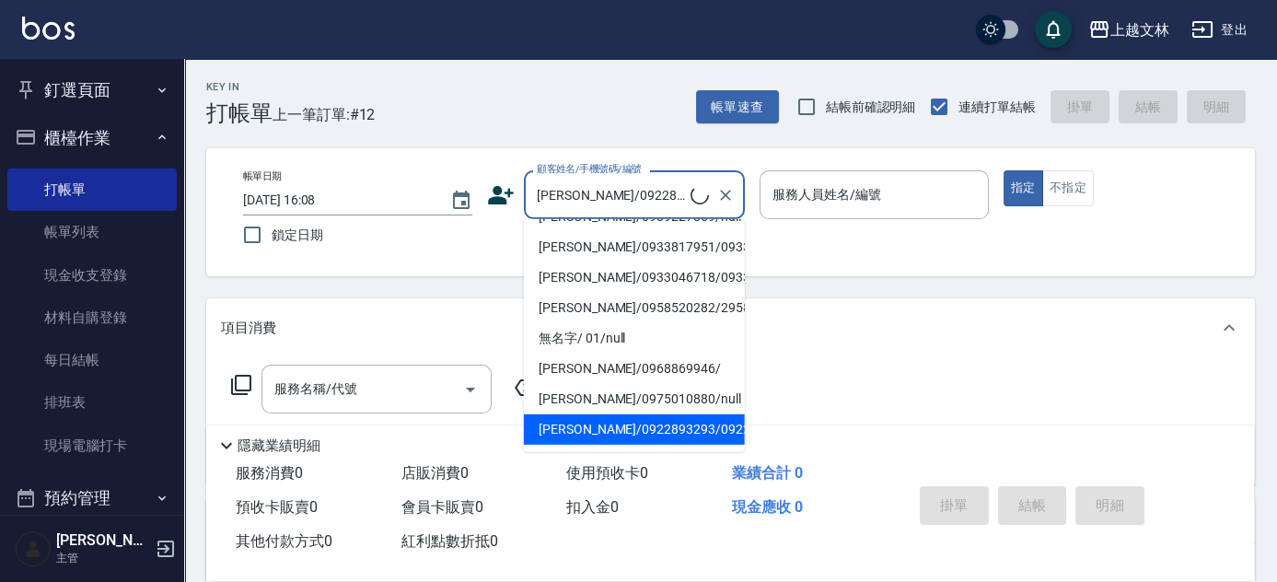
type input "[PERSON_NAME]/0968869946/"
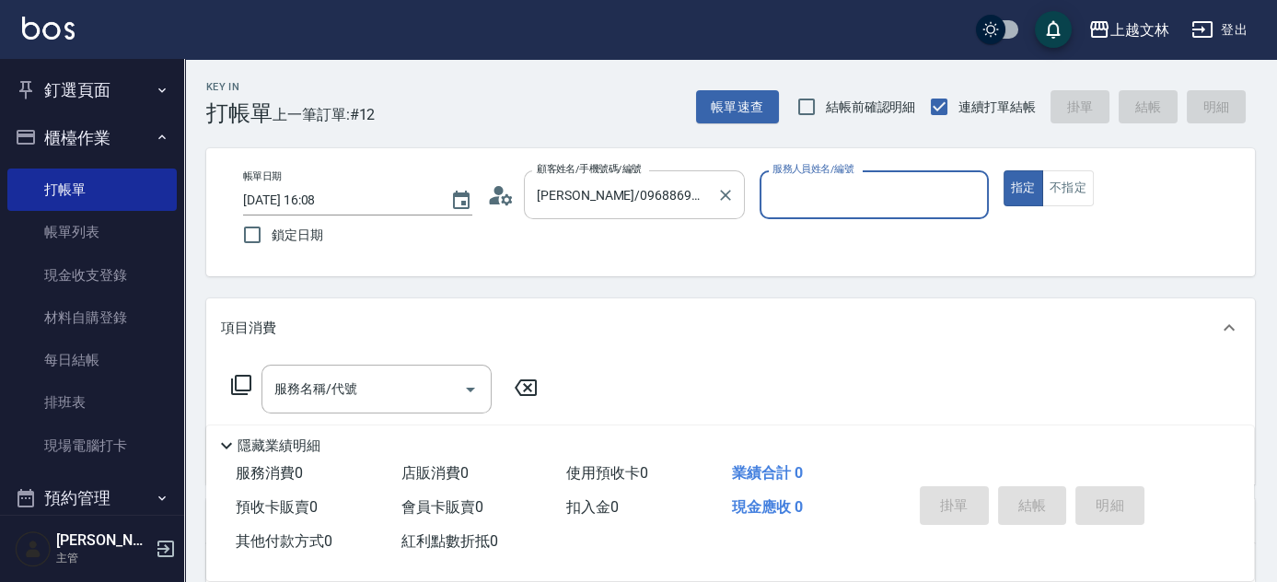
click at [1003, 170] on button "指定" at bounding box center [1023, 188] width 40 height 36
type button "true"
type input "Ella-8"
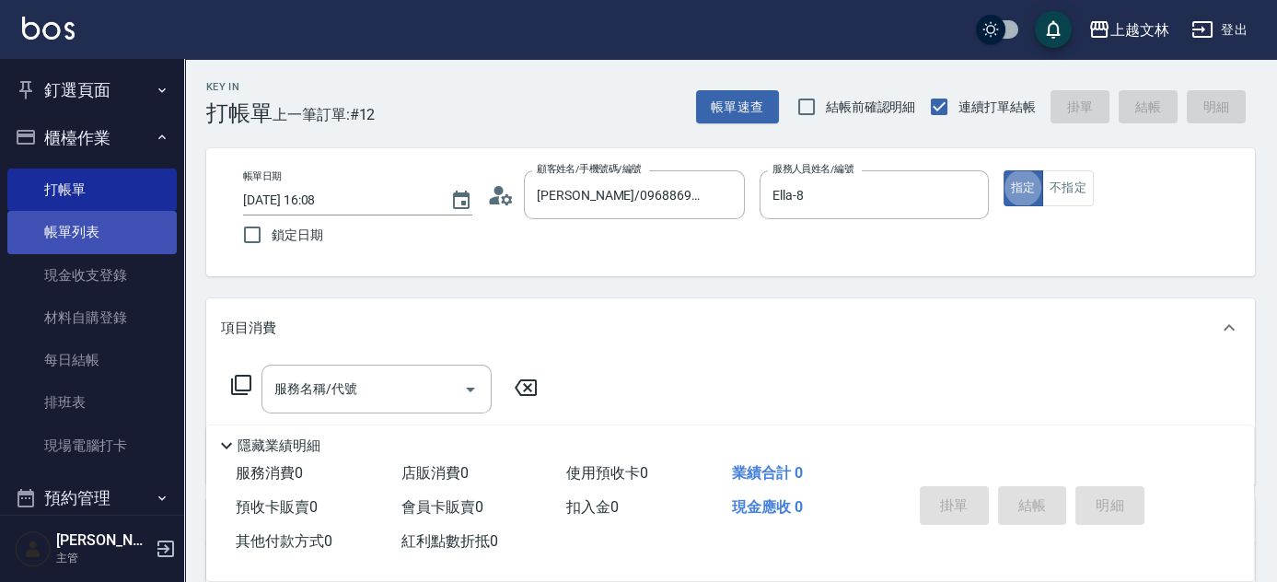
drag, startPoint x: 61, startPoint y: 233, endPoint x: 77, endPoint y: 225, distance: 18.1
click at [61, 233] on link "帳單列表" at bounding box center [91, 232] width 169 height 42
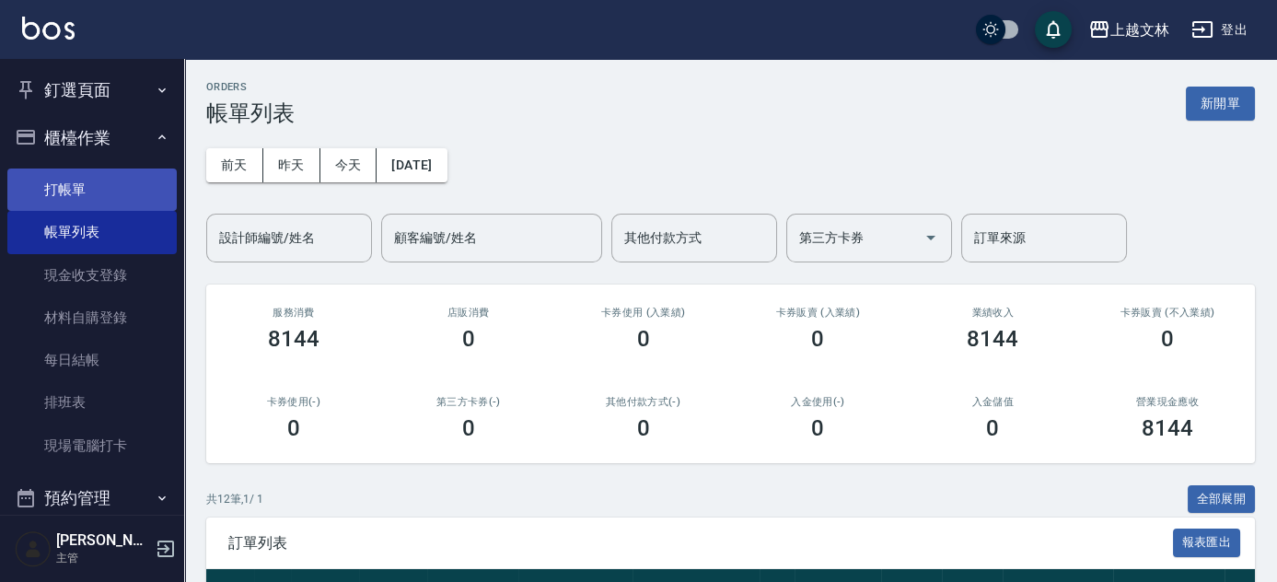
click at [94, 198] on link "打帳單" at bounding box center [91, 189] width 169 height 42
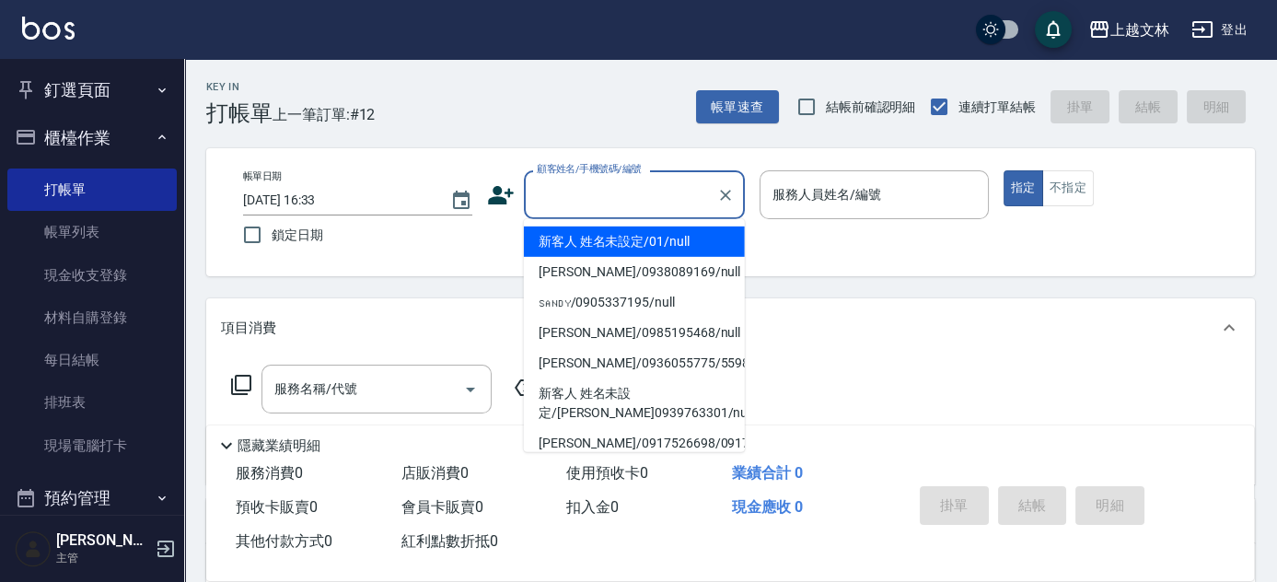
click at [601, 189] on input "顧客姓名/手機號碼/編號" at bounding box center [620, 195] width 177 height 32
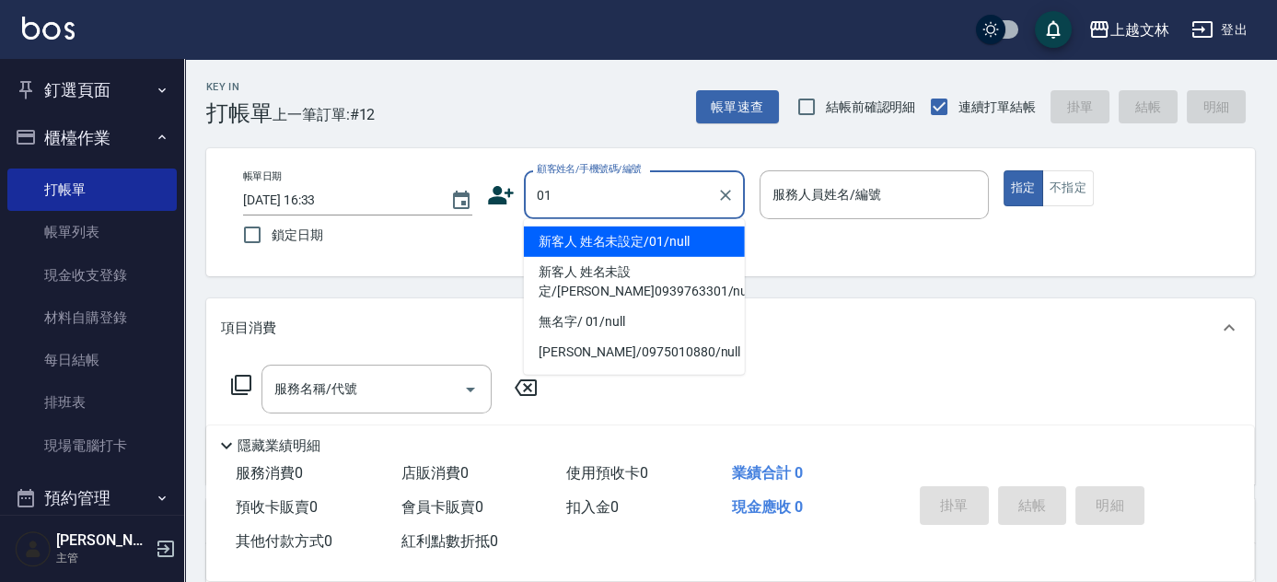
type input "新客人 姓名未設定/01/null"
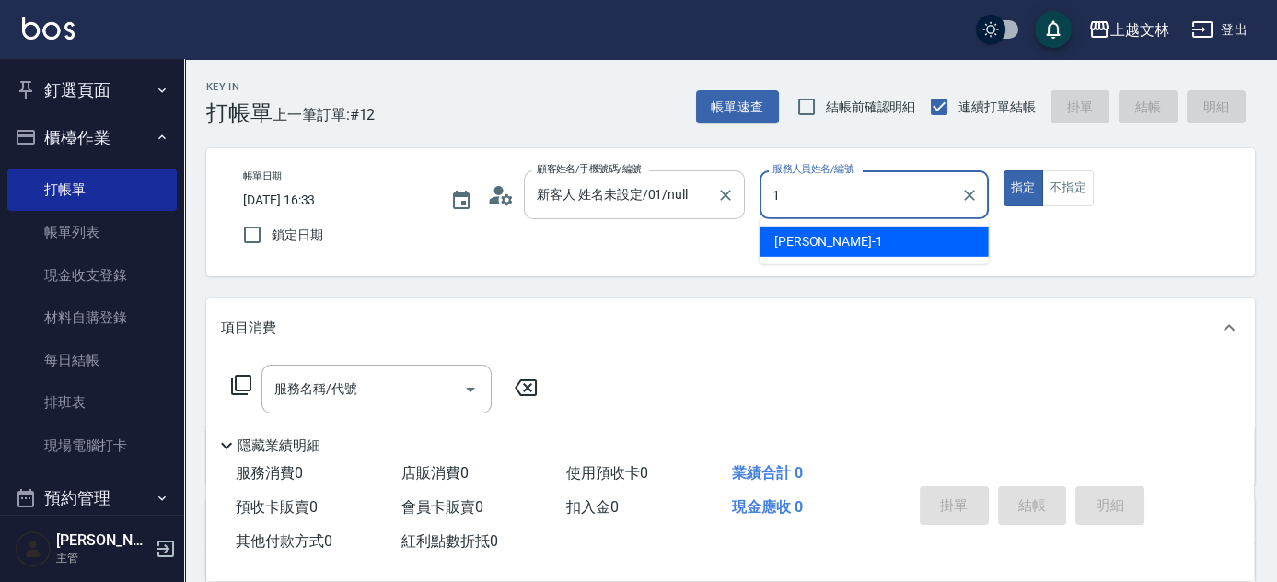
type input "[PERSON_NAME]-1"
type button "true"
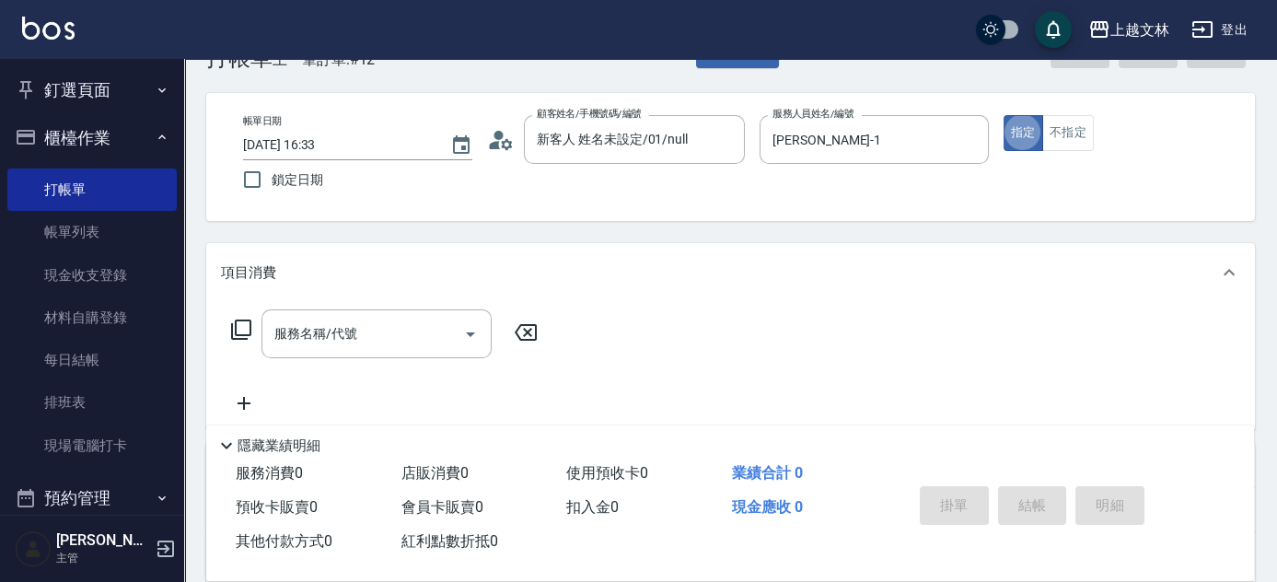
scroll to position [83, 0]
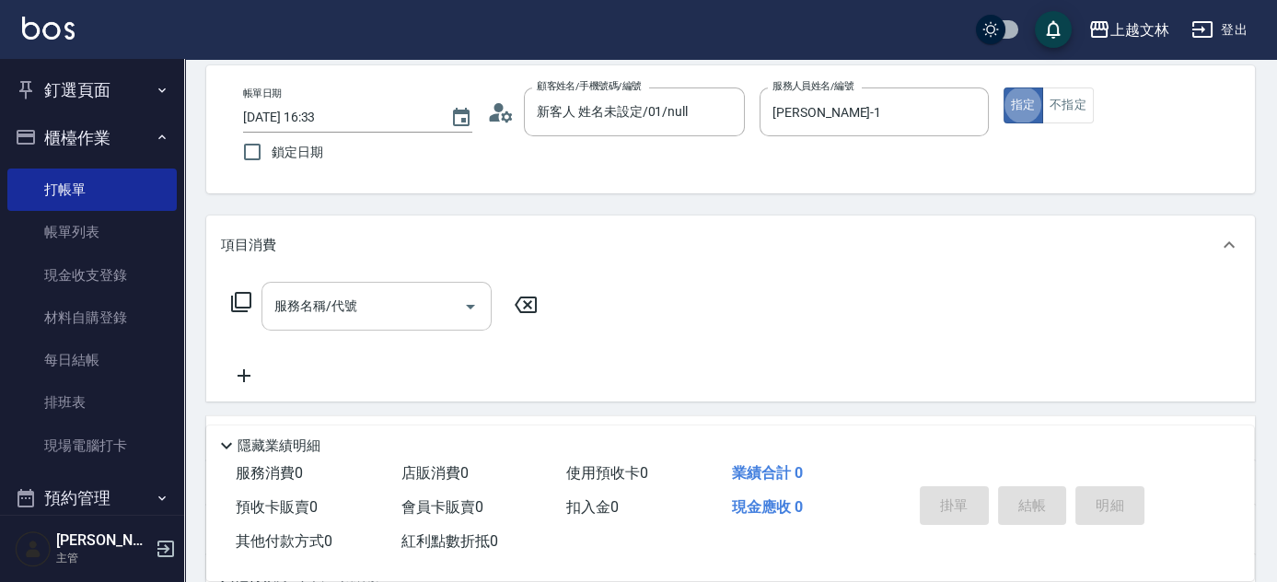
click at [343, 313] on div "服務名稱/代號 服務名稱/代號" at bounding box center [376, 306] width 230 height 49
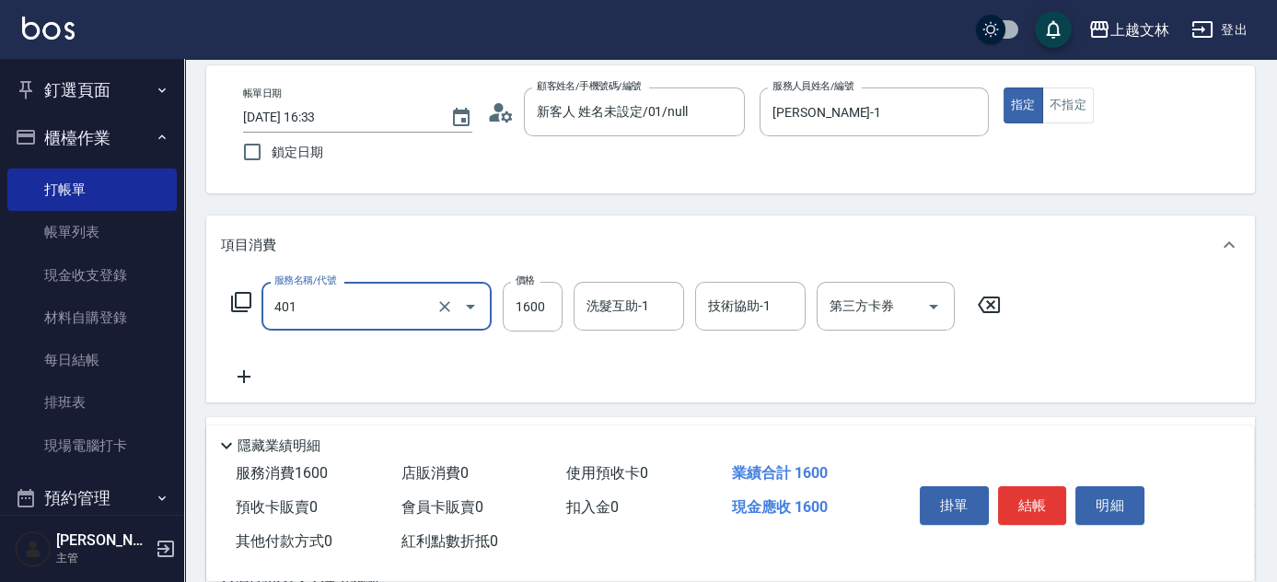
type input "基本染髮(401)"
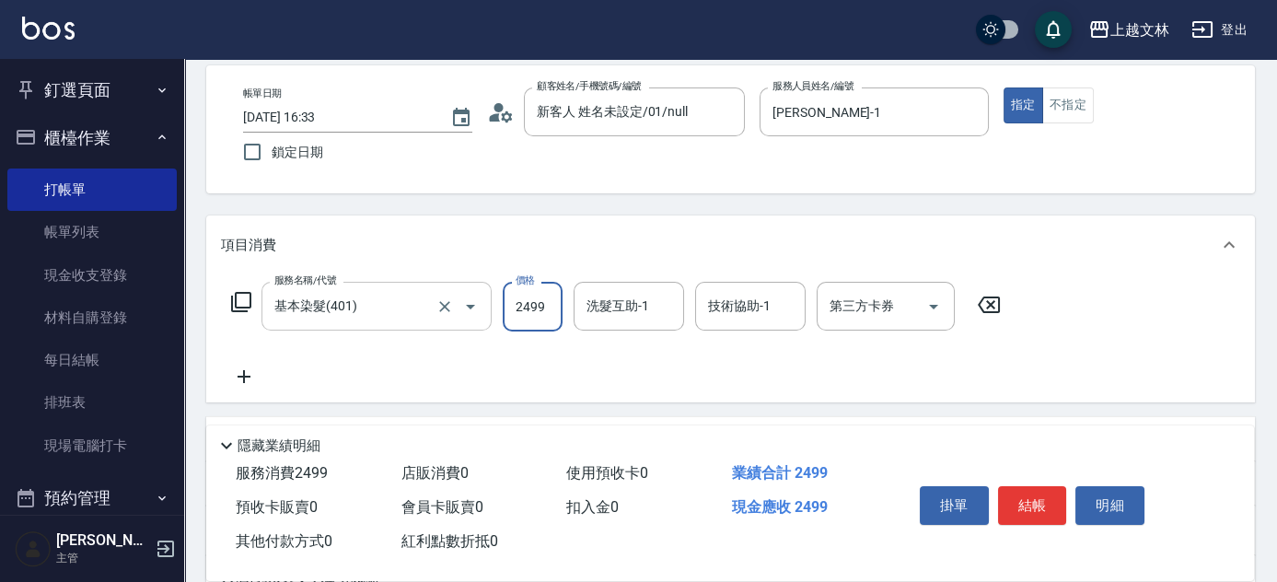
type input "2499"
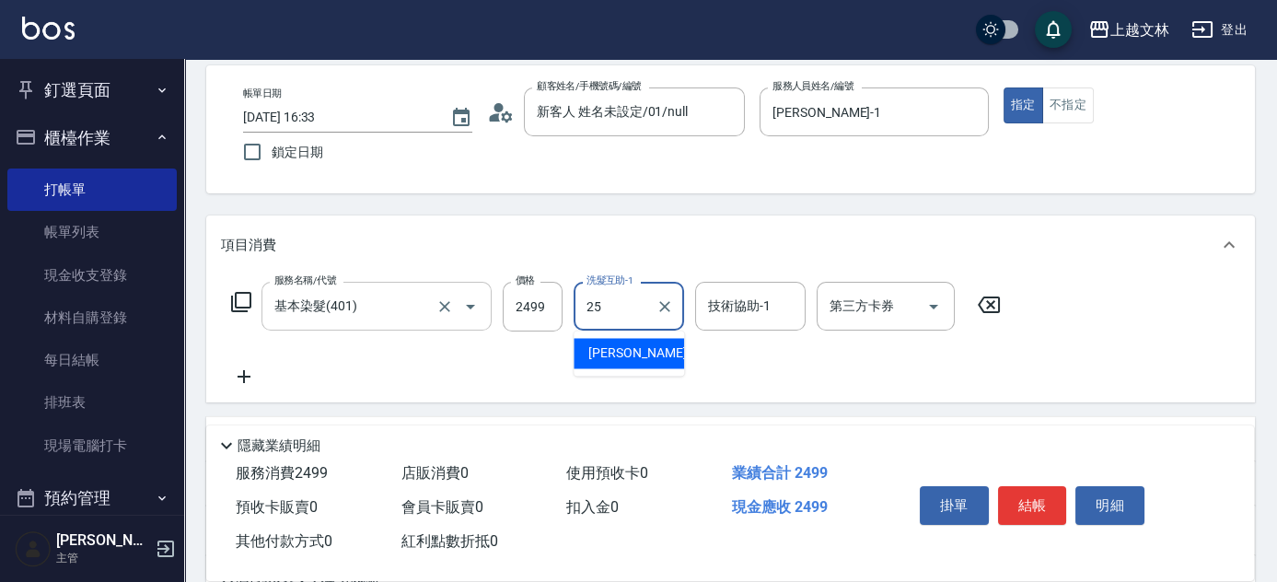
type input "牛牛-25"
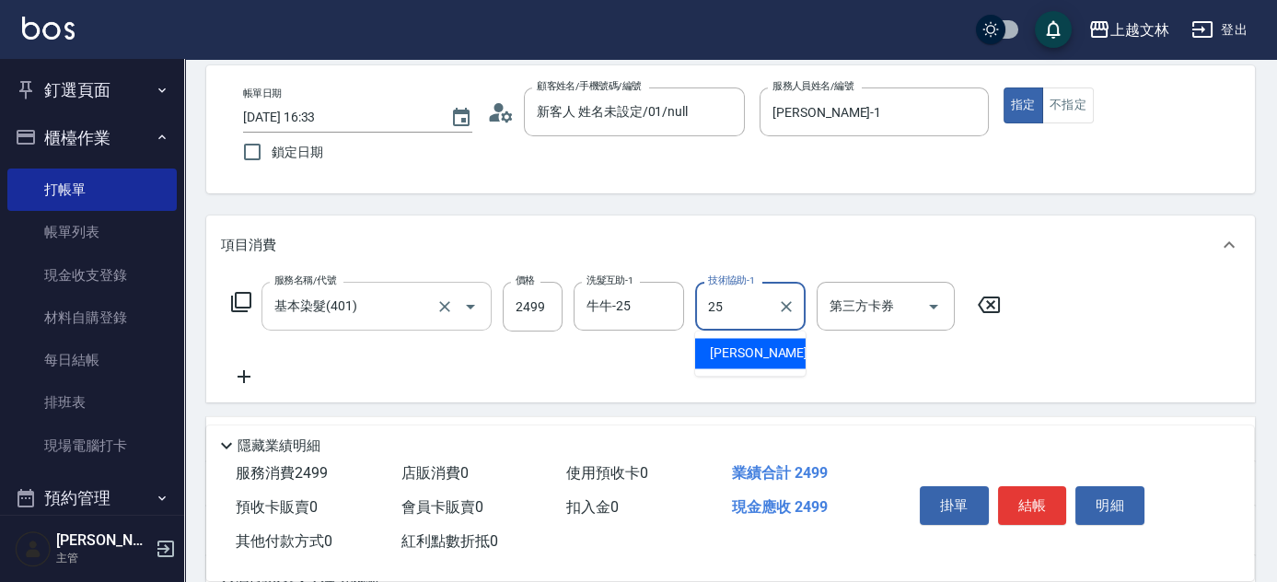
type input "牛牛-25"
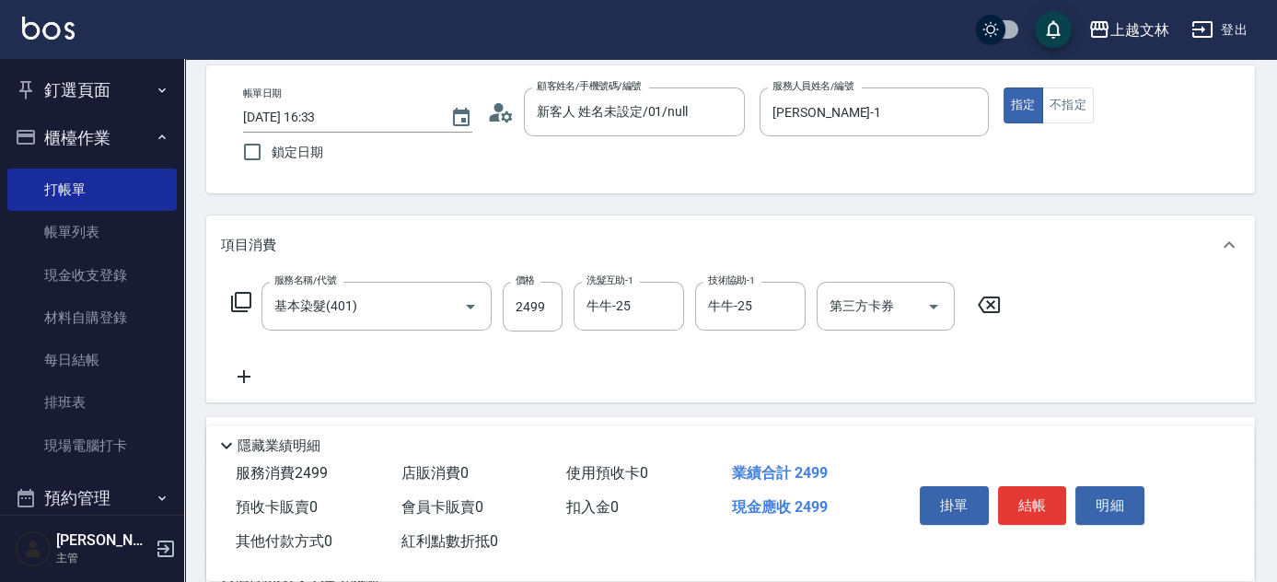
click at [241, 370] on icon at bounding box center [244, 376] width 46 height 22
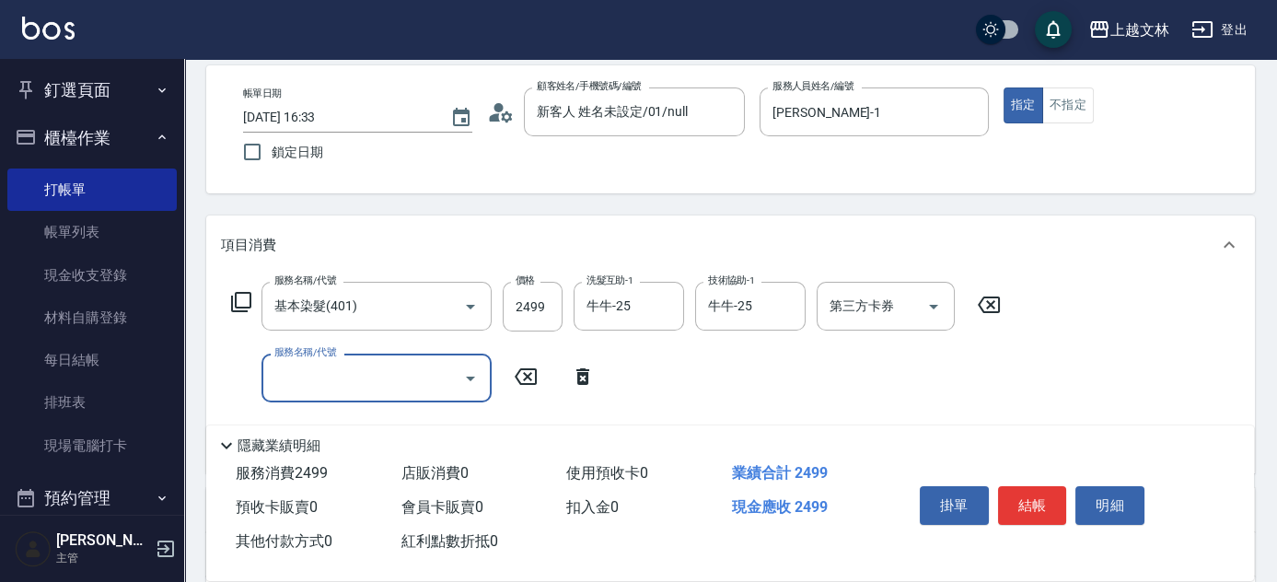
click at [316, 364] on input "服務名稱/代號" at bounding box center [363, 378] width 186 height 32
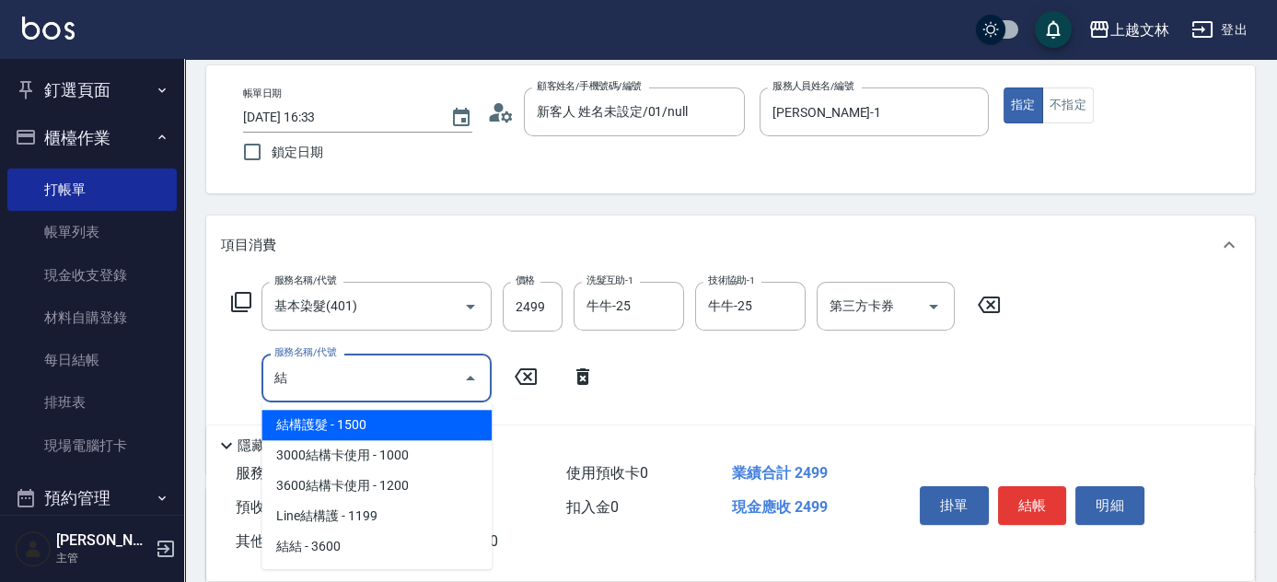
click at [368, 416] on span "結構護髮 - 1500" at bounding box center [376, 425] width 230 height 30
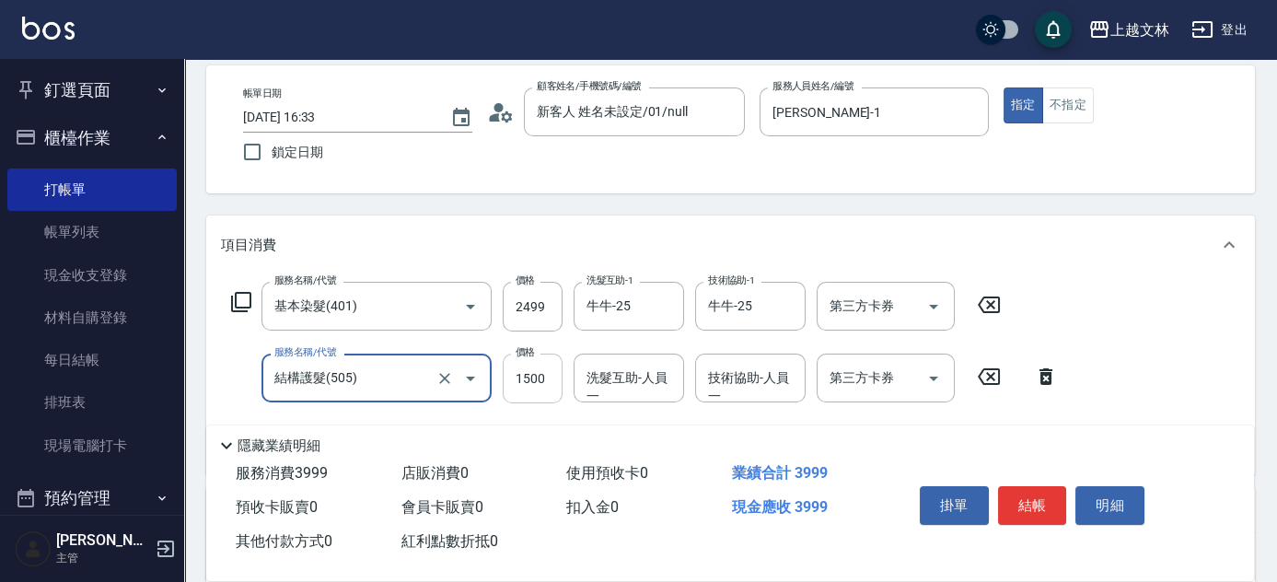
type input "結構護髮(505)"
click at [524, 379] on input "1500" at bounding box center [533, 378] width 60 height 50
type input "800"
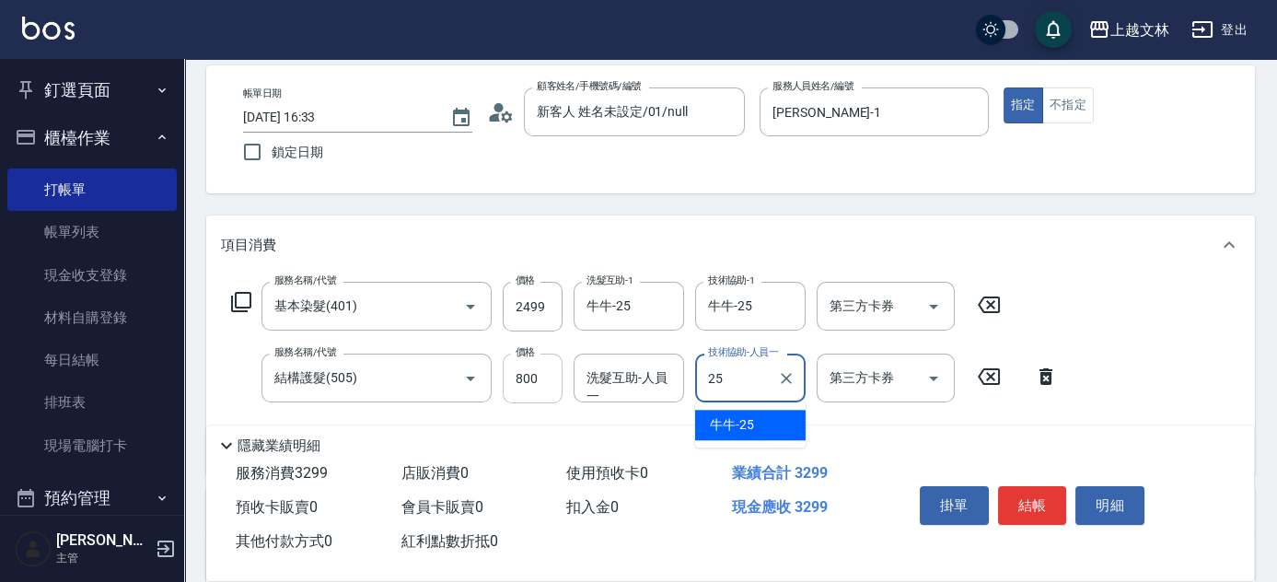
type input "牛牛-25"
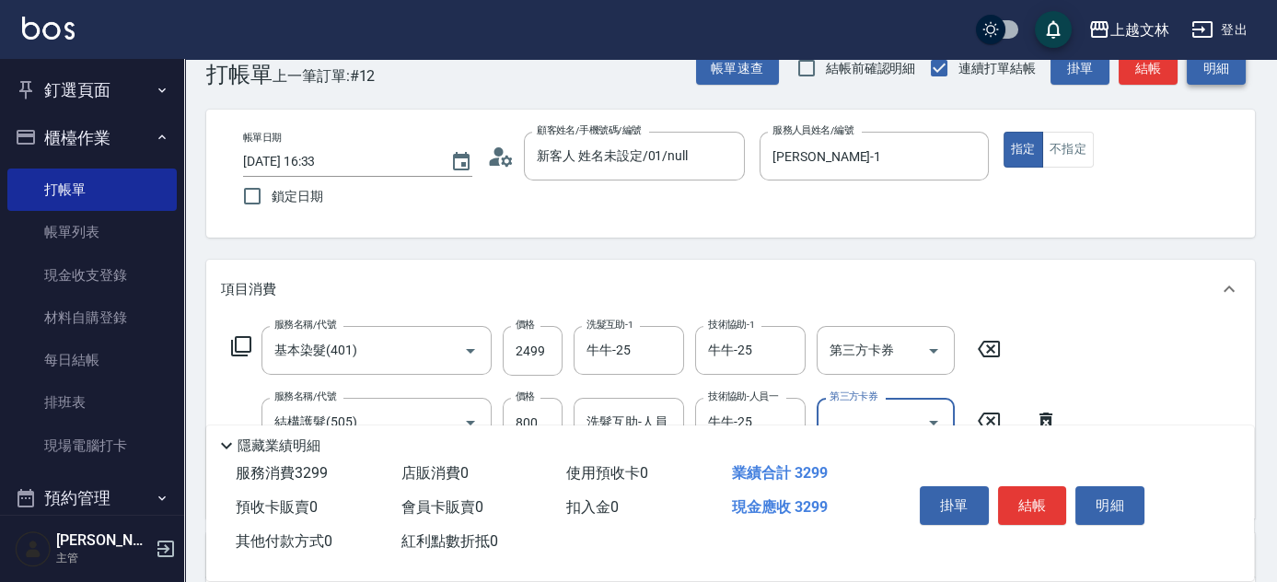
scroll to position [0, 0]
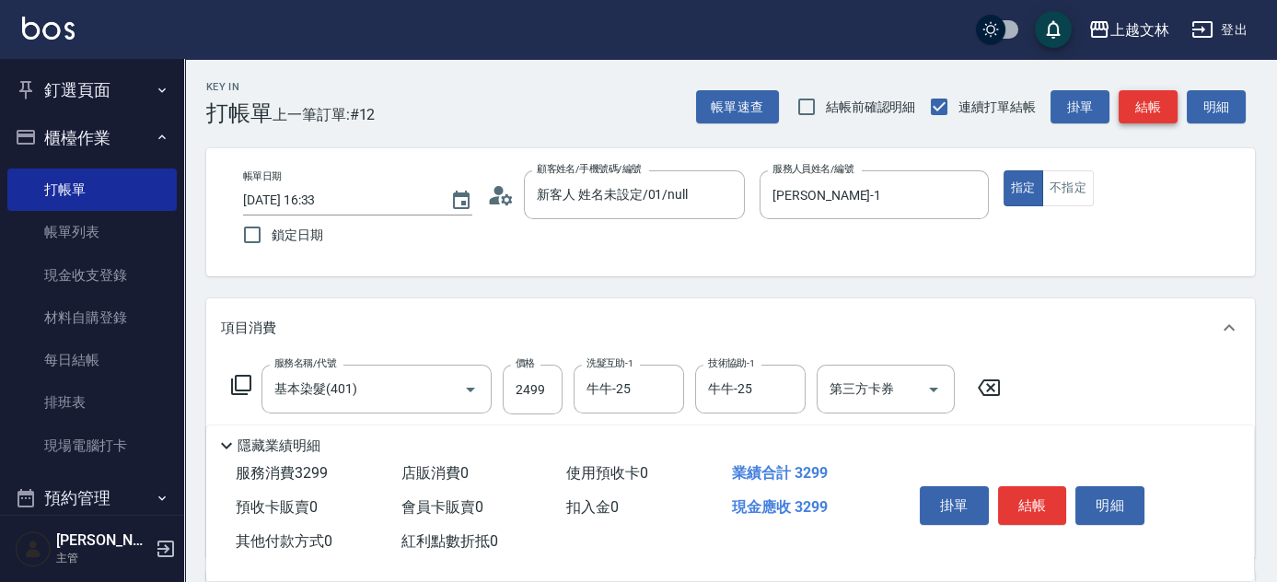
click at [1146, 105] on button "結帳" at bounding box center [1147, 107] width 59 height 34
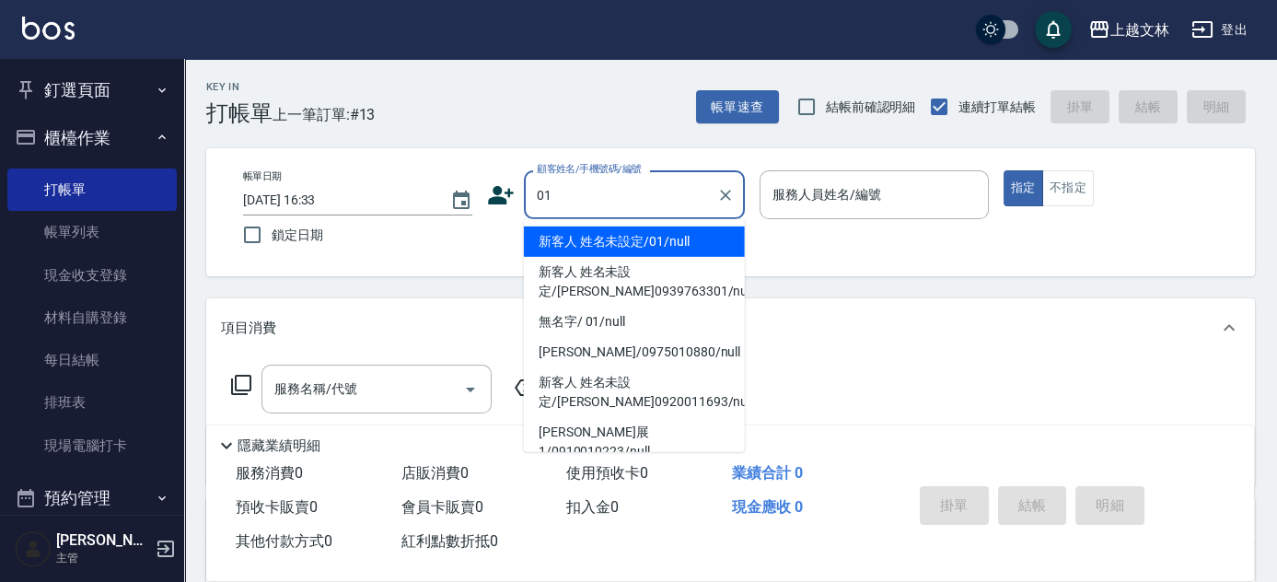
type input "新客人 姓名未設定/01/null"
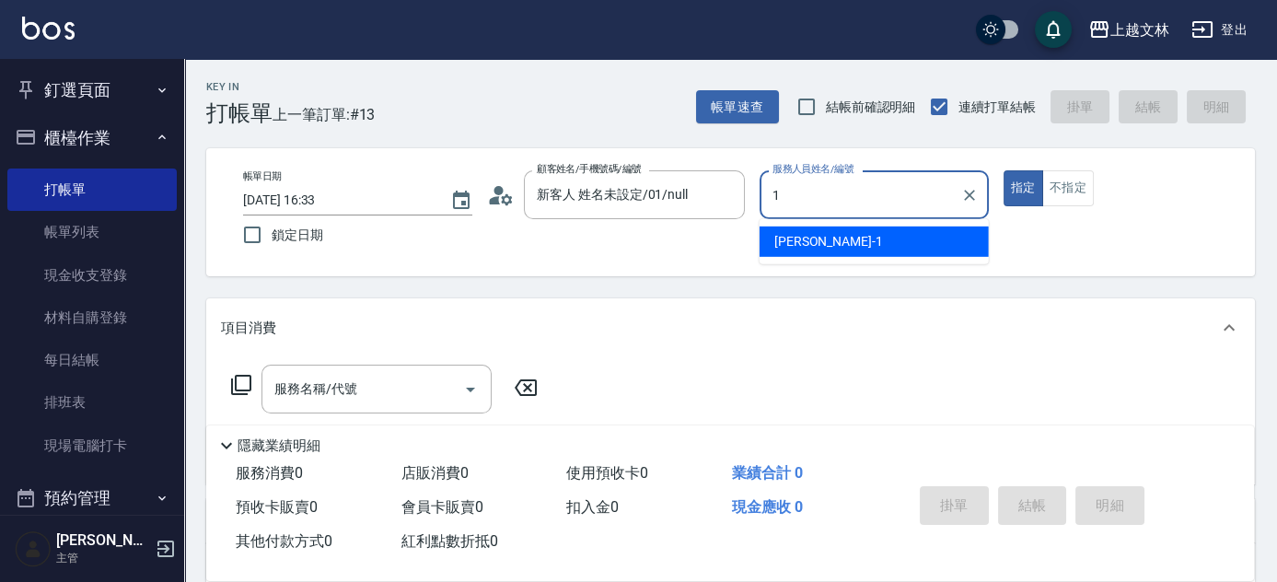
type input "[PERSON_NAME]-1"
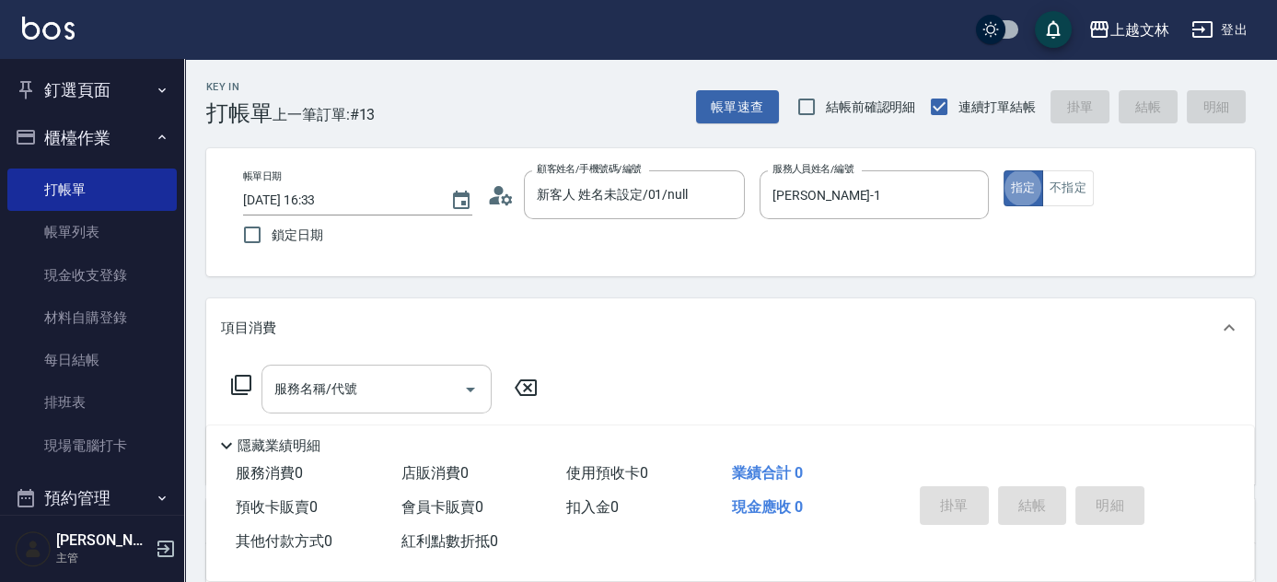
click at [359, 391] on input "服務名稱/代號" at bounding box center [363, 389] width 186 height 32
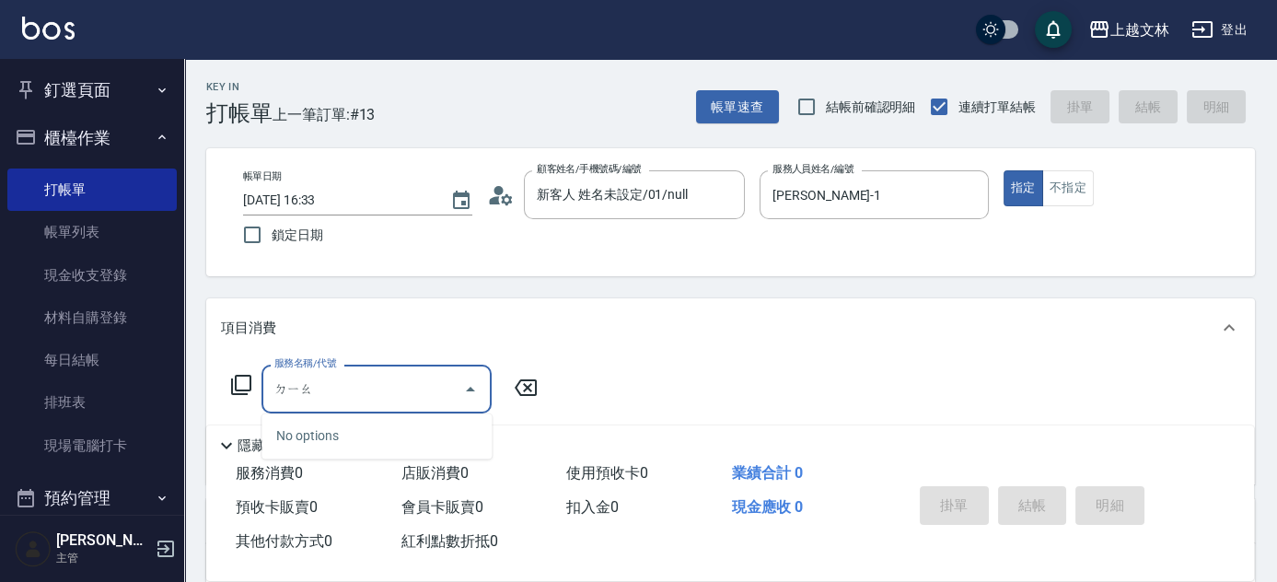
type input "雕"
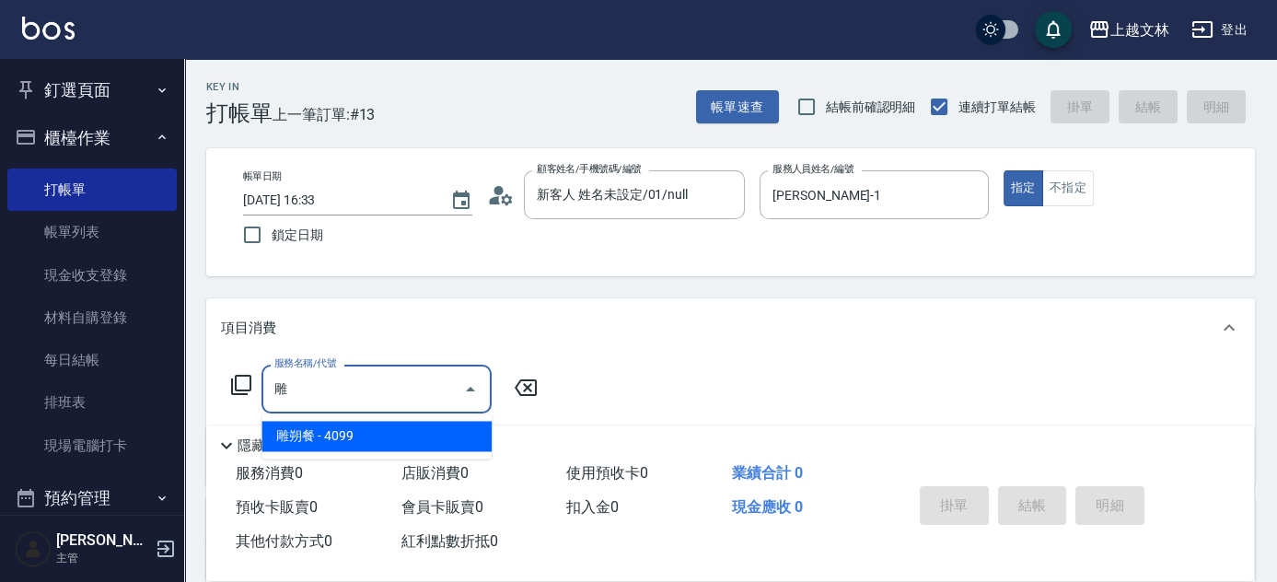
click at [408, 408] on div "雕 服務名稱/代號" at bounding box center [376, 388] width 230 height 49
click at [408, 392] on input "雕" at bounding box center [363, 389] width 186 height 32
click at [409, 392] on input "雕" at bounding box center [363, 389] width 186 height 32
drag, startPoint x: 408, startPoint y: 392, endPoint x: 421, endPoint y: 392, distance: 12.9
click at [410, 392] on input "雕" at bounding box center [363, 389] width 186 height 32
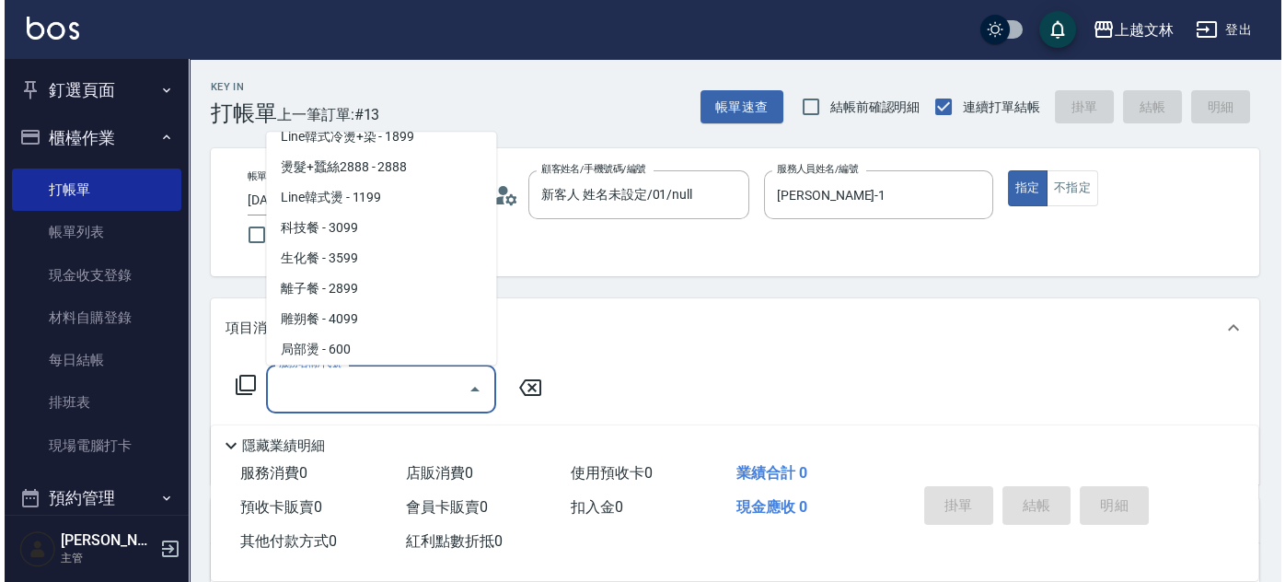
scroll to position [1254, 0]
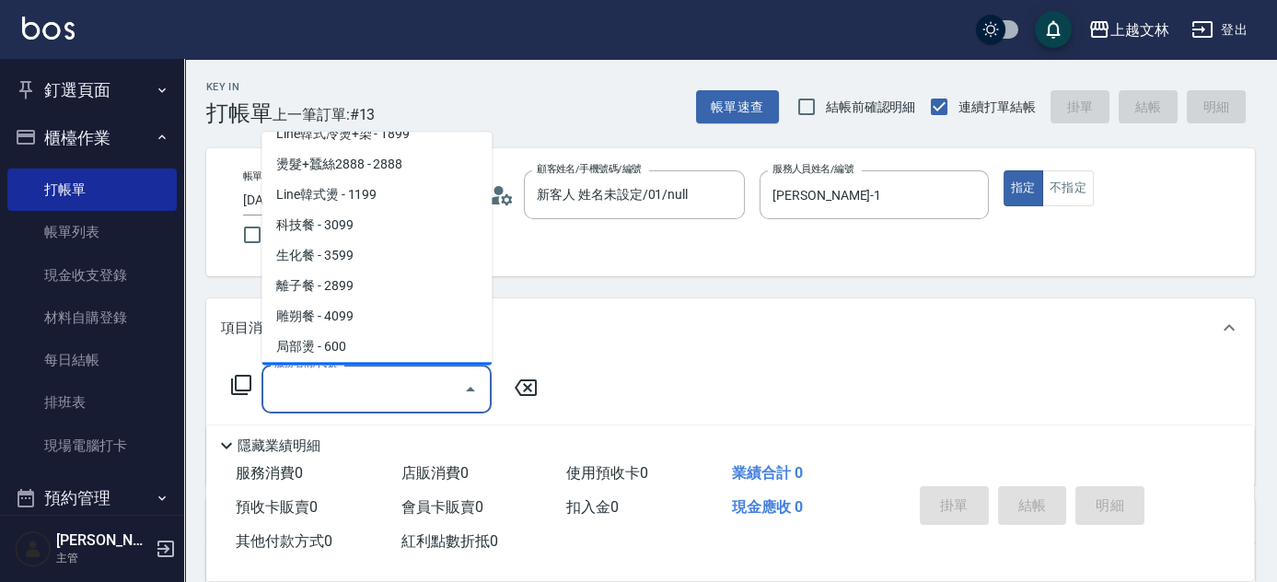
click at [237, 385] on icon at bounding box center [241, 385] width 22 height 22
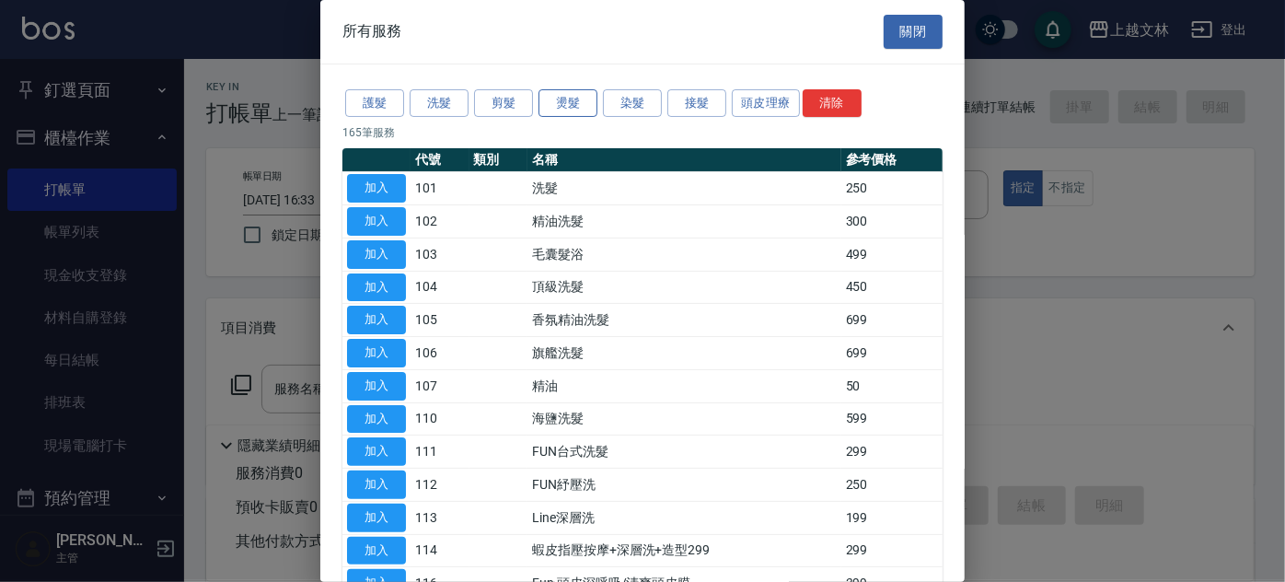
click at [554, 102] on button "燙髮" at bounding box center [567, 103] width 59 height 29
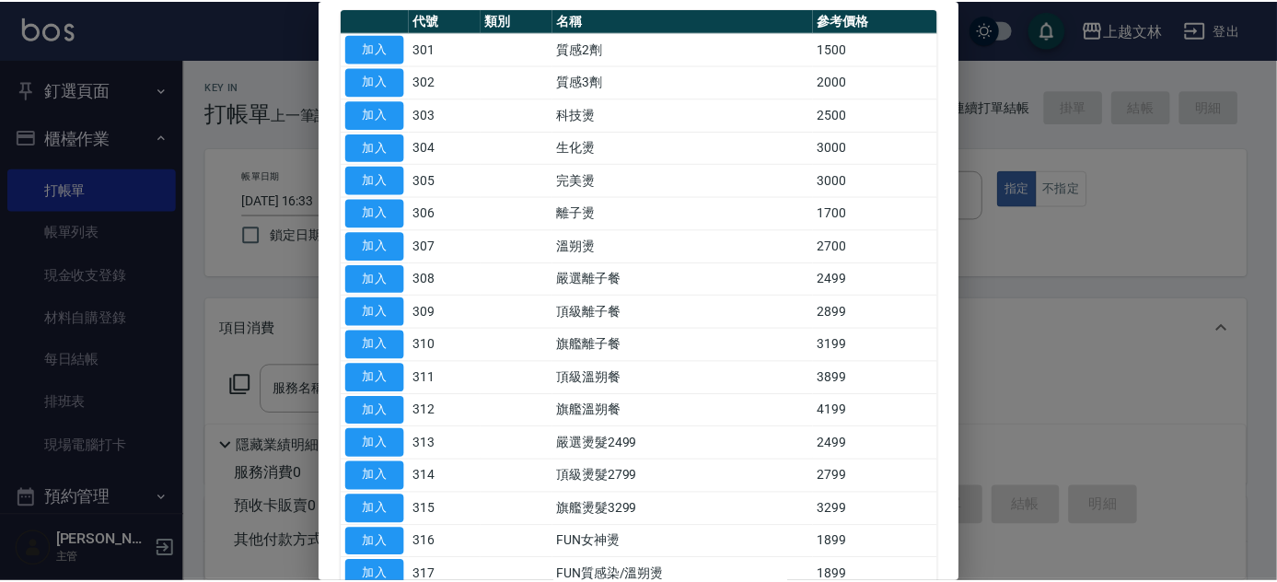
scroll to position [167, 0]
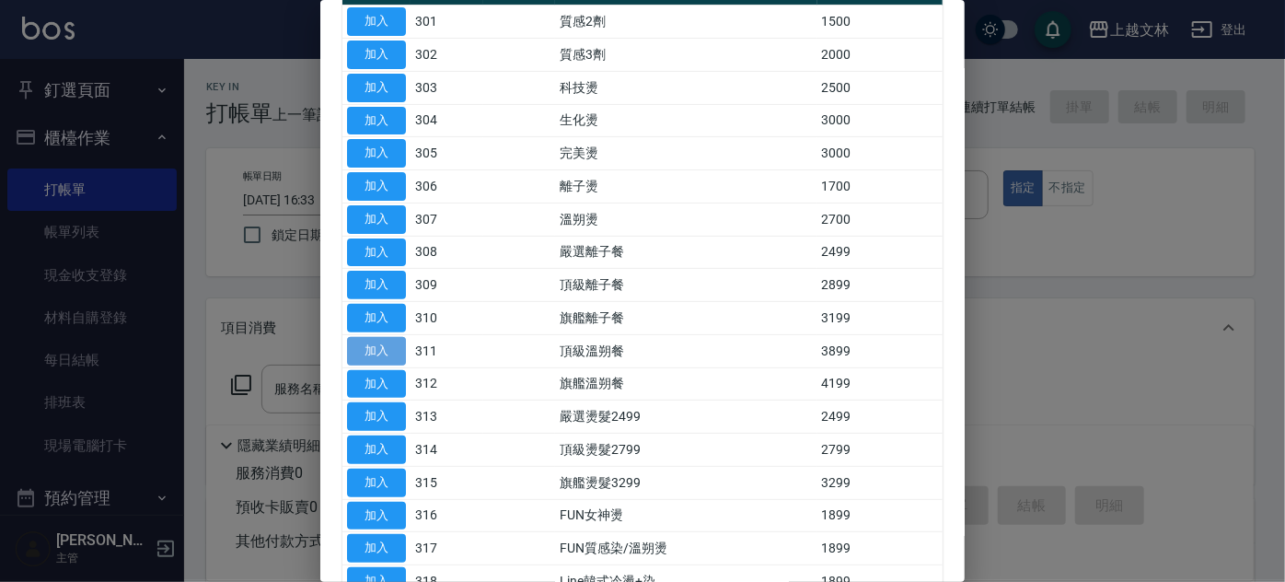
click at [387, 346] on button "加入" at bounding box center [376, 351] width 59 height 29
type input "頂級溫朔餐(311)"
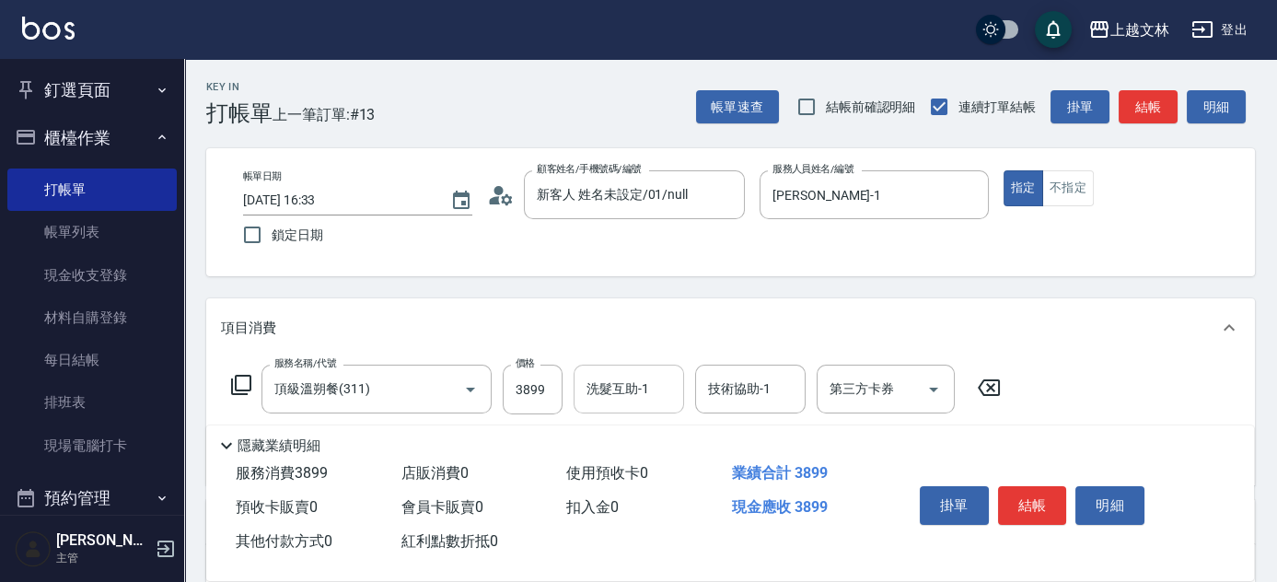
click at [630, 397] on div "洗髮互助-1 洗髮互助-1" at bounding box center [628, 388] width 110 height 49
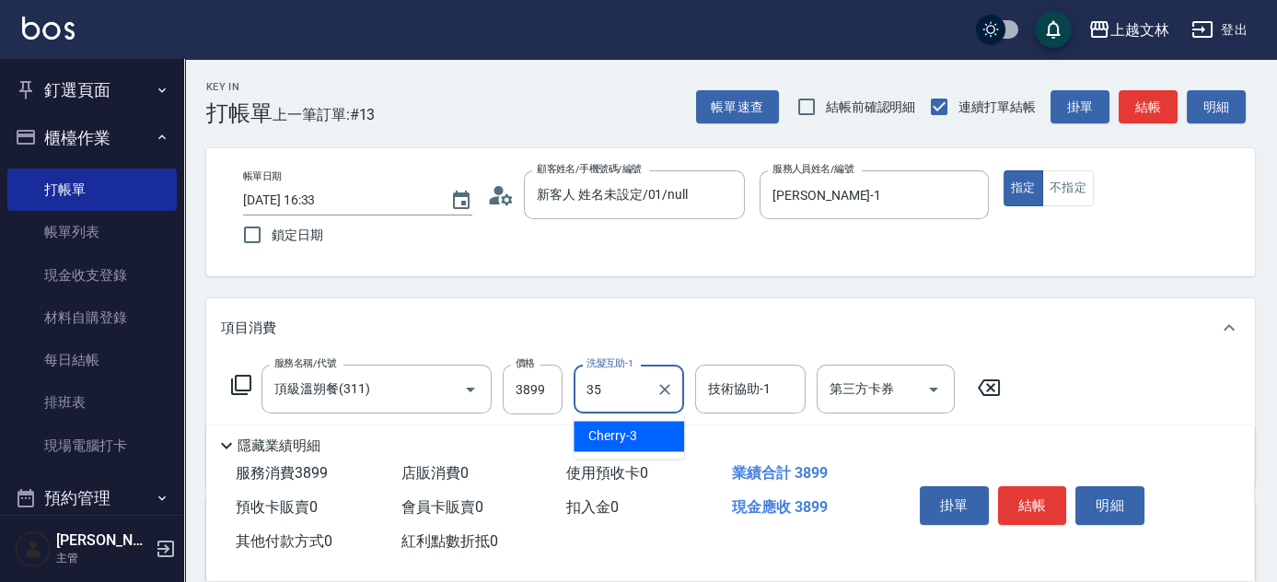
type input "[PERSON_NAME]-35"
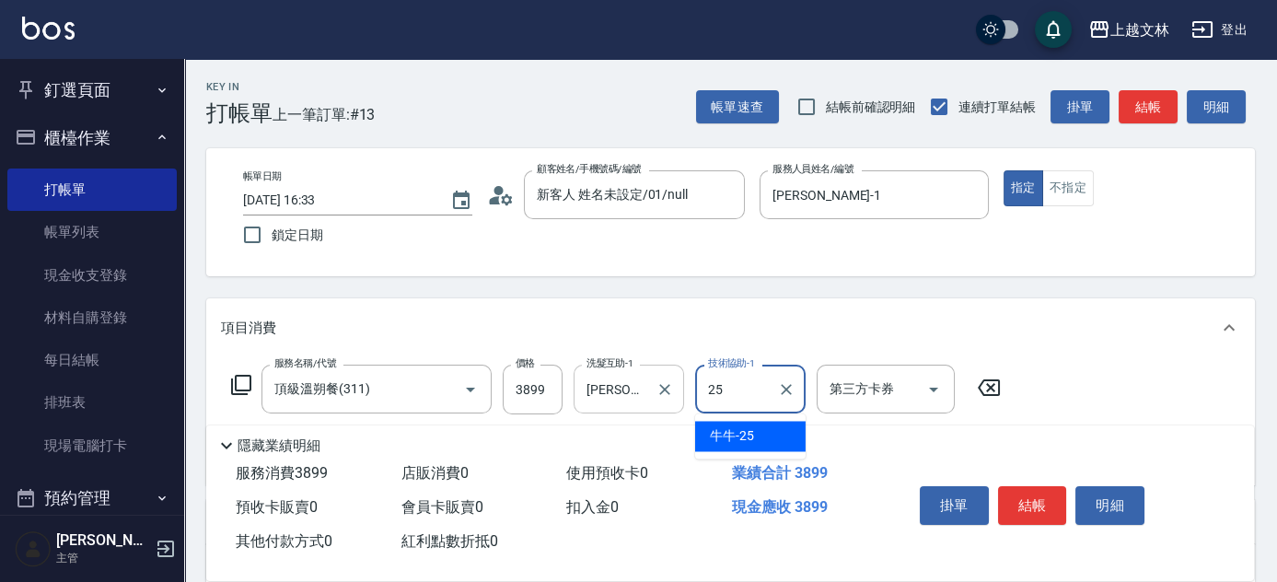
type input "牛牛-25"
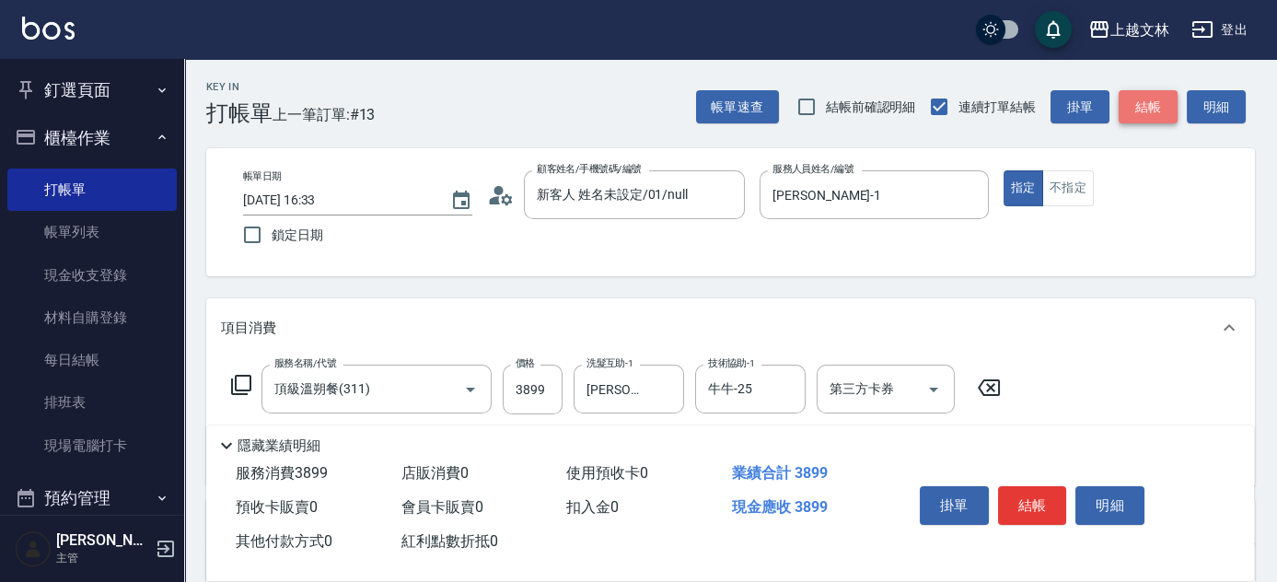
click at [1158, 111] on button "結帳" at bounding box center [1147, 107] width 59 height 34
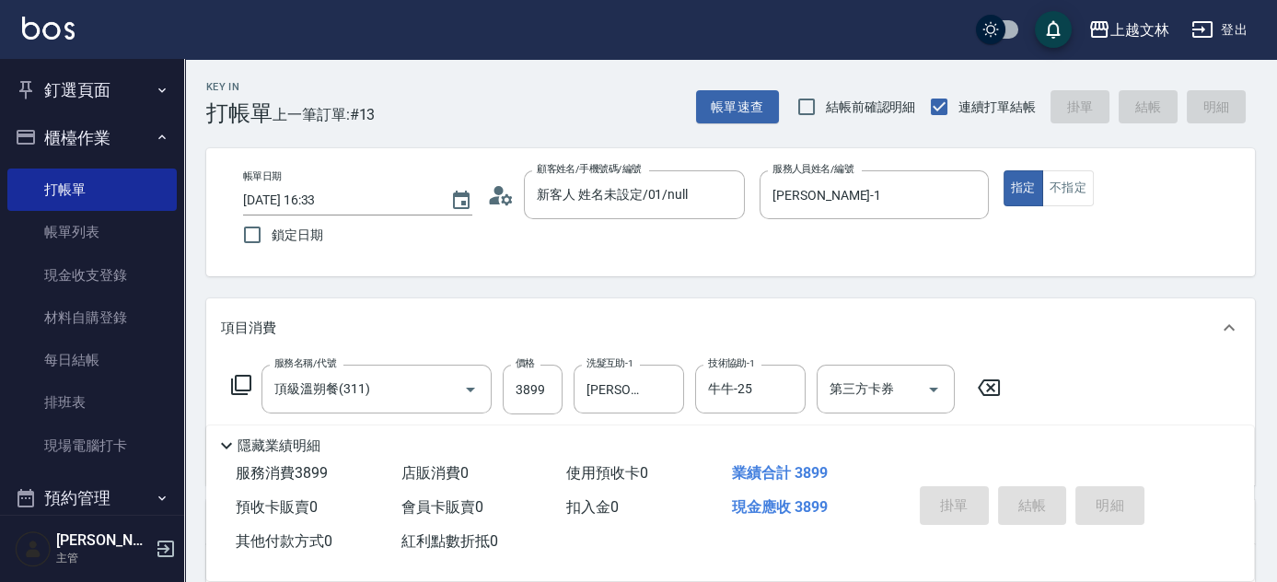
type input "[DATE] 16:34"
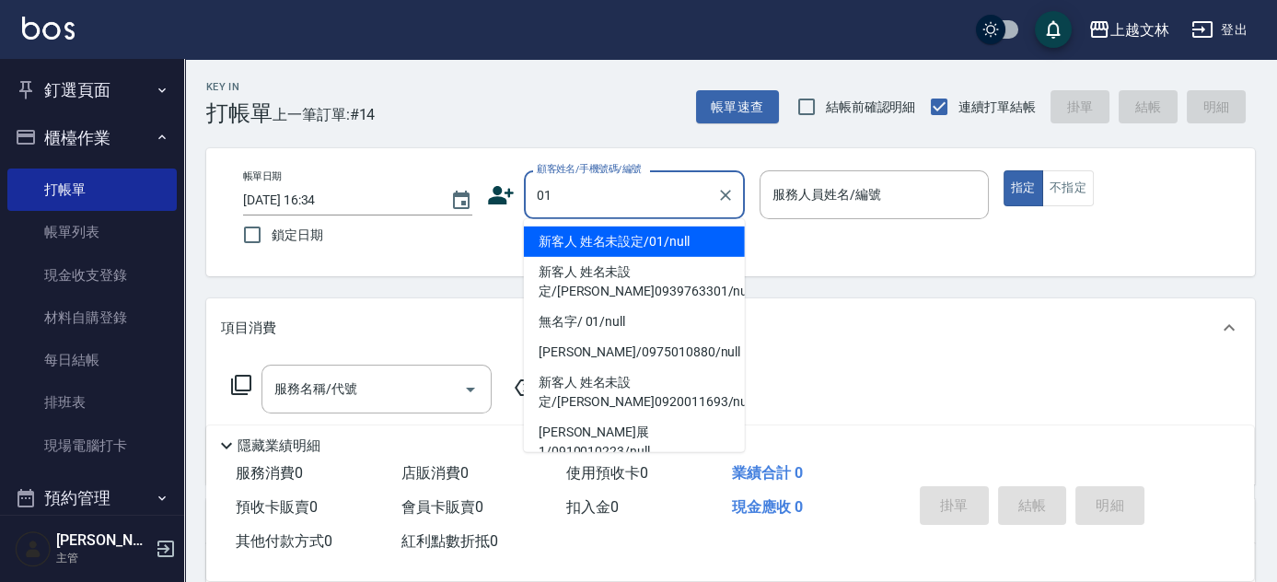
type input "新客人 姓名未設定/01/null"
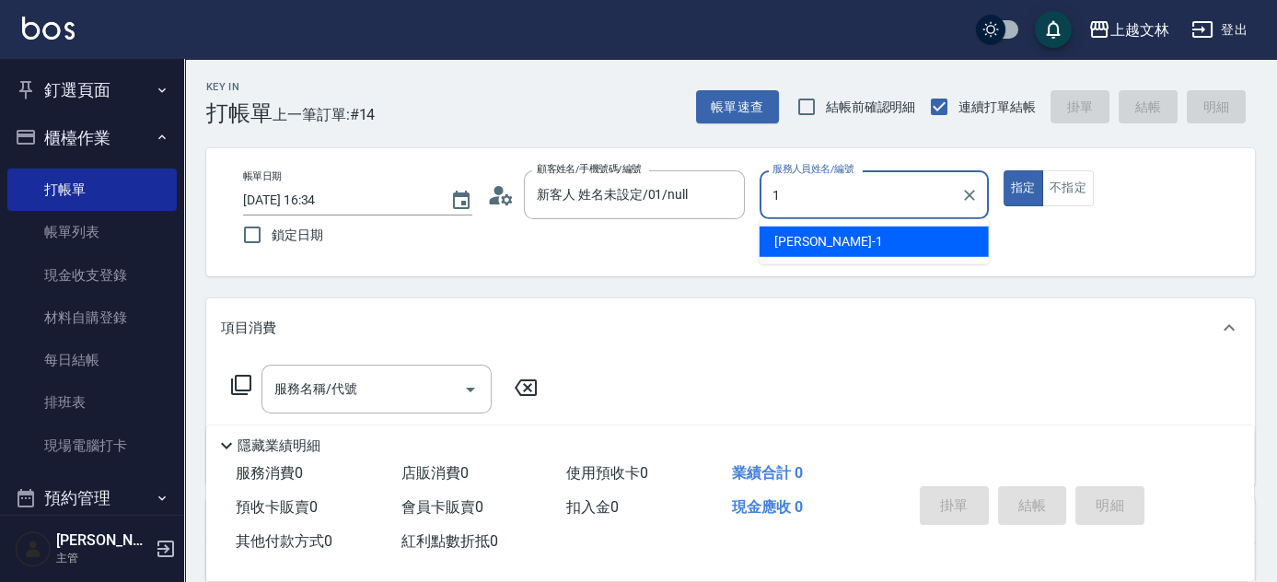
type input "[PERSON_NAME]-1"
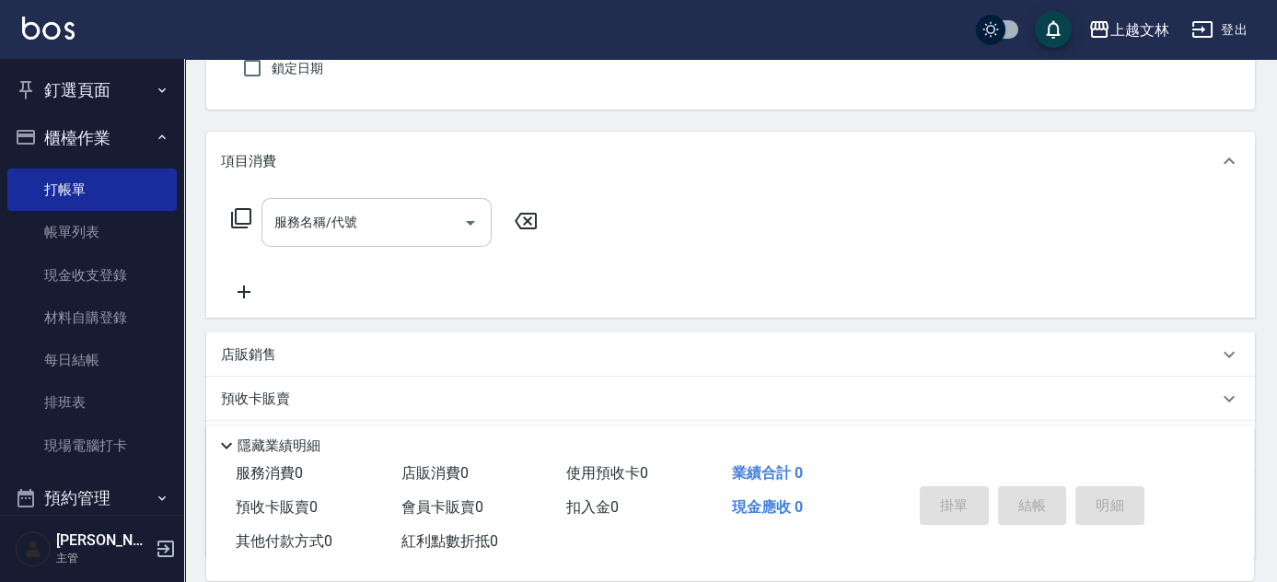
click at [370, 226] on input "服務名稱/代號" at bounding box center [363, 222] width 186 height 32
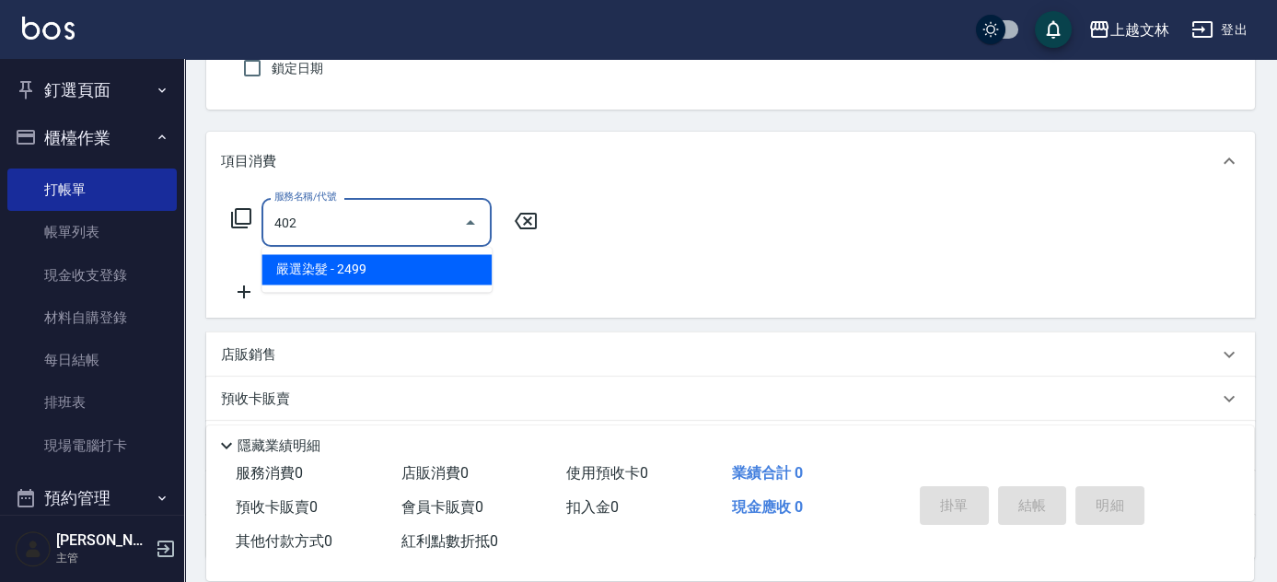
type input "嚴選染髮(402)"
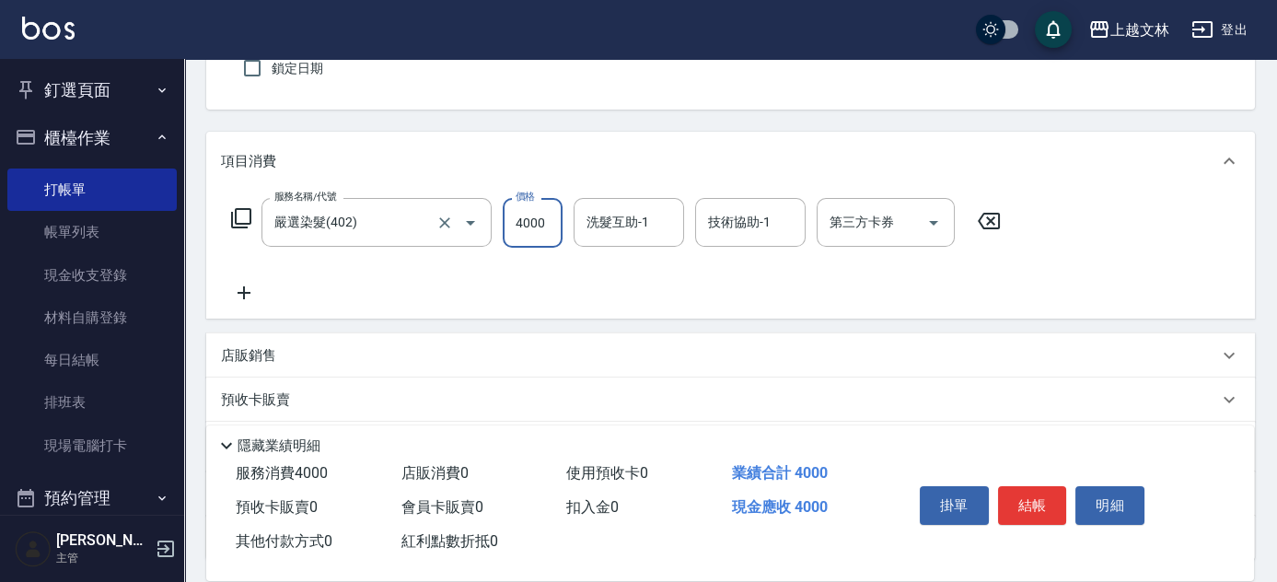
type input "4000"
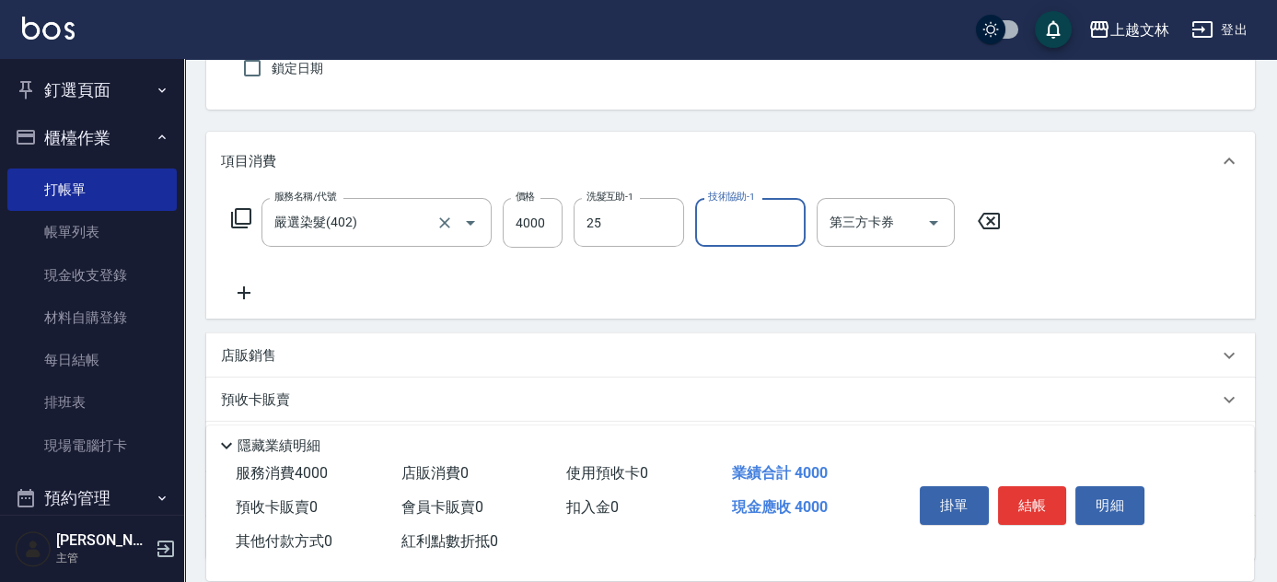
type input "牛牛-25"
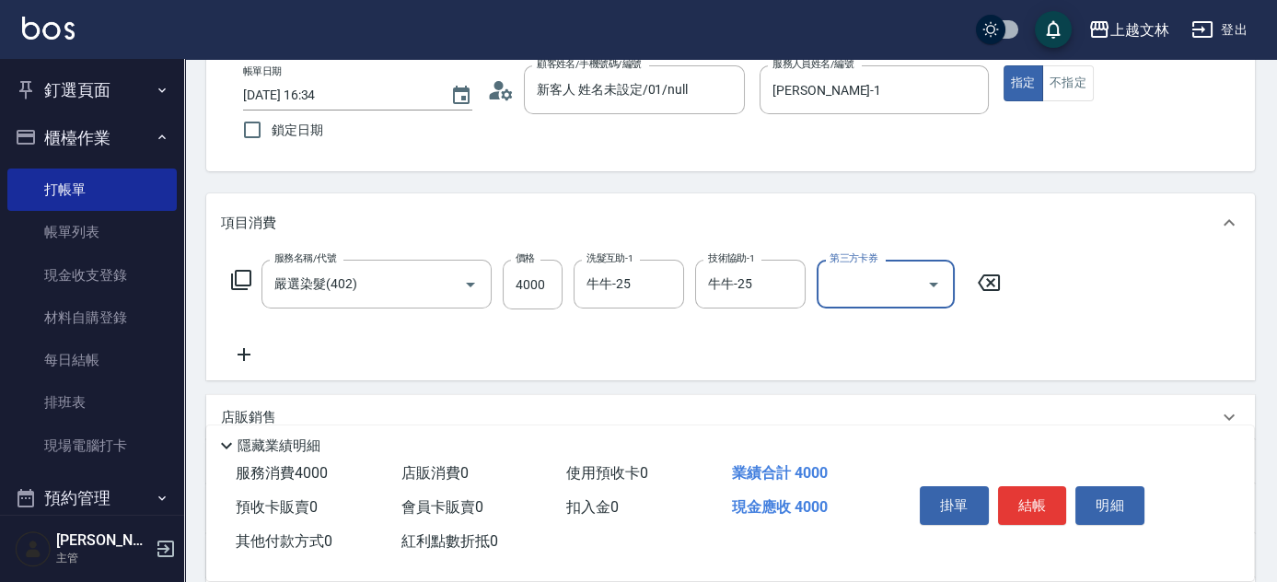
scroll to position [0, 0]
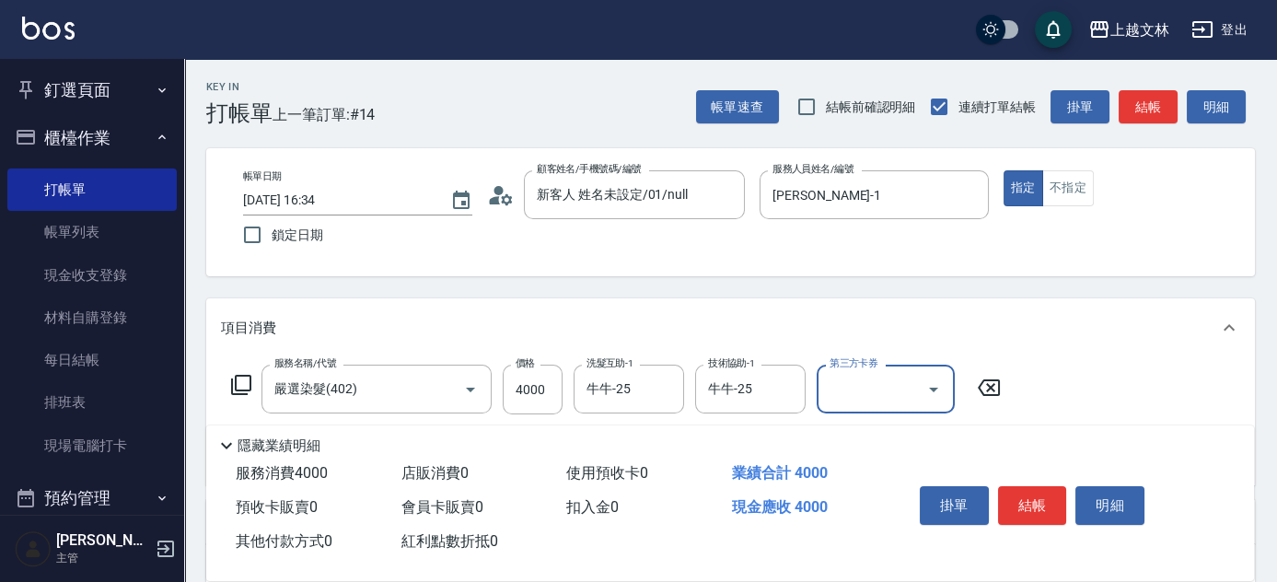
drag, startPoint x: 1169, startPoint y: 115, endPoint x: 1163, endPoint y: 100, distance: 15.7
click at [1169, 114] on button "結帳" at bounding box center [1147, 107] width 59 height 34
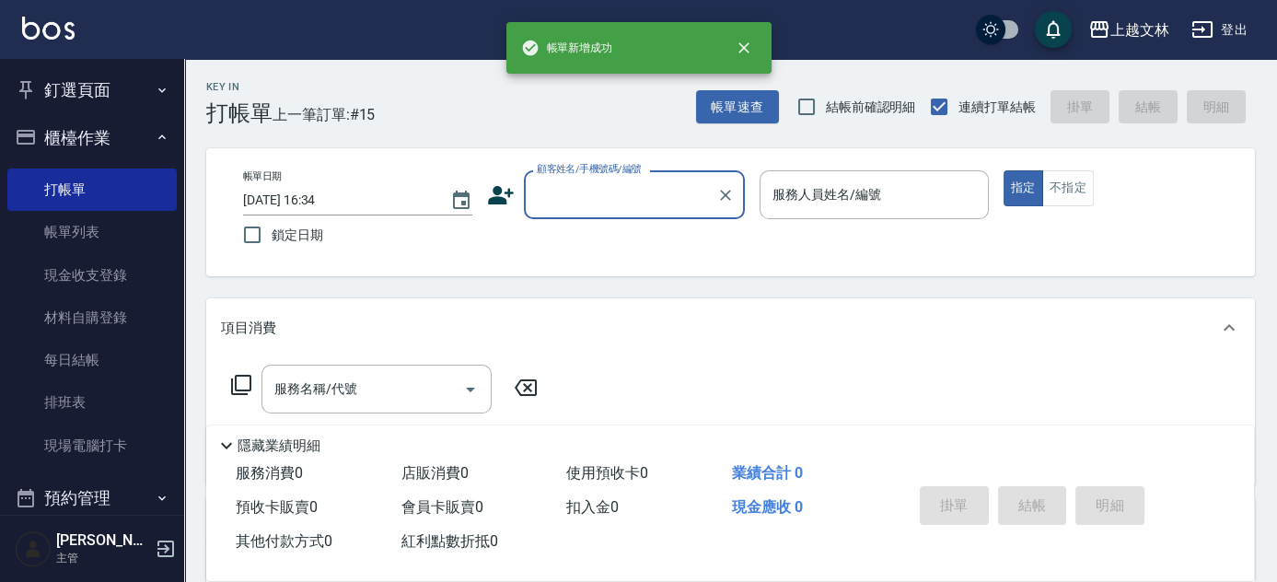
click at [582, 199] on input "顧客姓名/手機號碼/編號" at bounding box center [620, 195] width 177 height 32
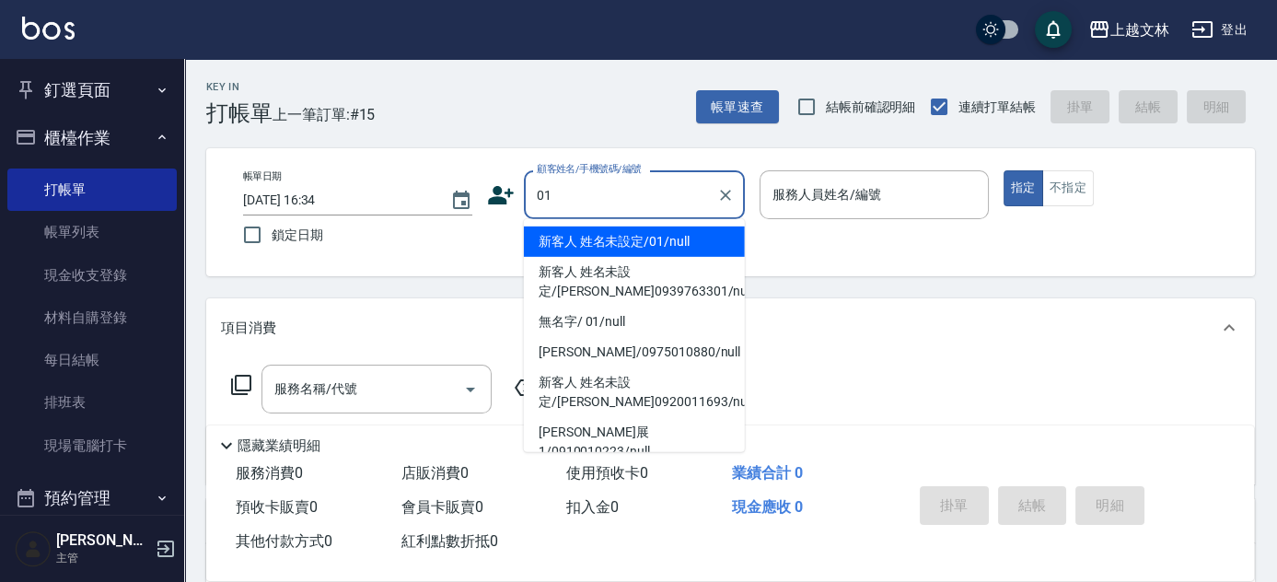
type input "新客人 姓名未設定/01/null"
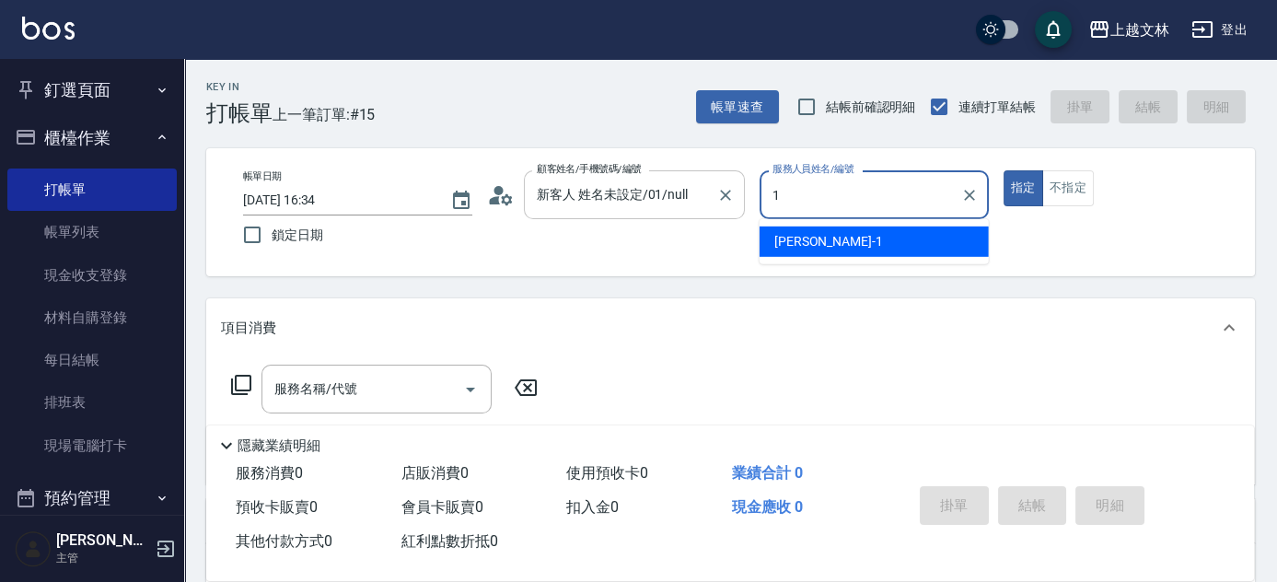
type input "[PERSON_NAME]-1"
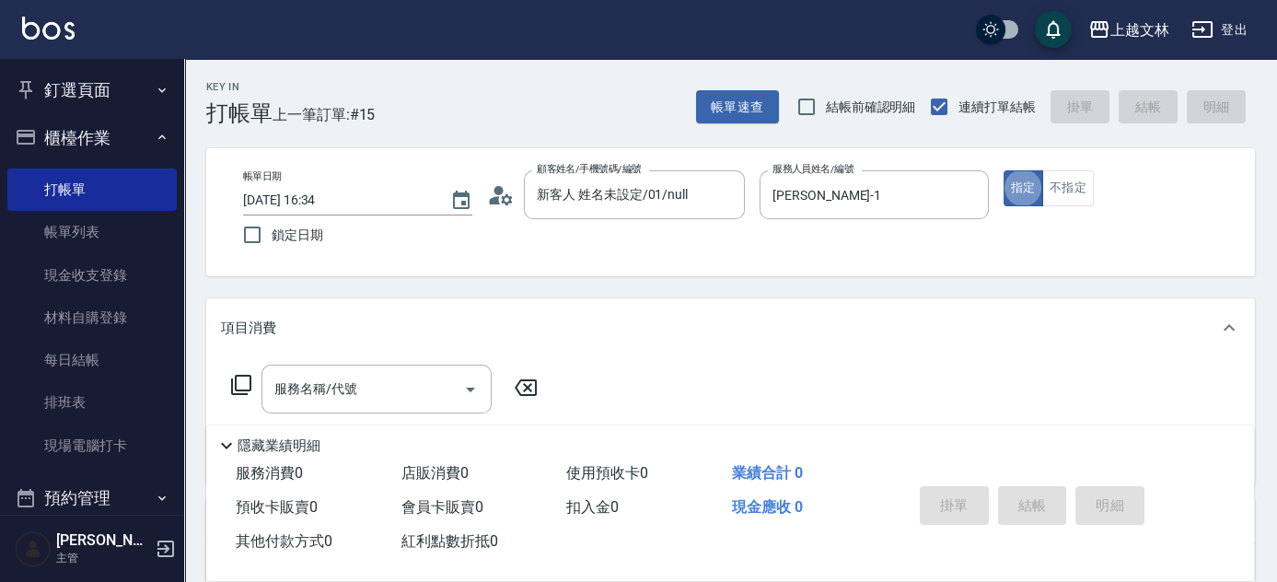
click at [356, 391] on div "服務名稱/代號 服務名稱/代號" at bounding box center [376, 388] width 230 height 49
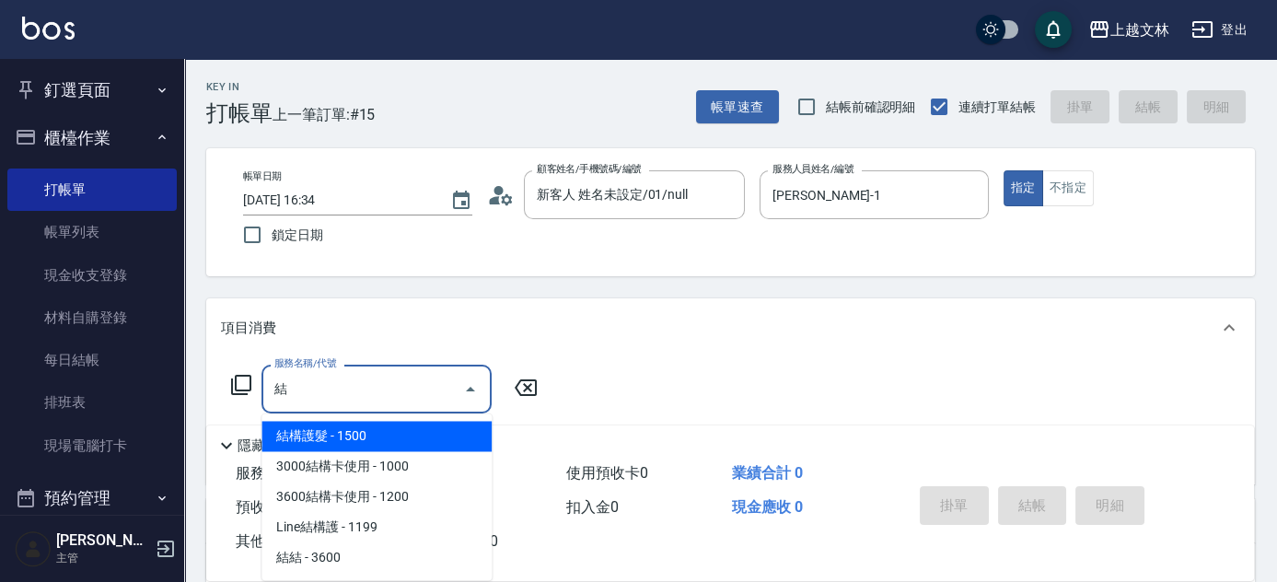
click at [365, 441] on span "結構護髮 - 1500" at bounding box center [376, 436] width 230 height 30
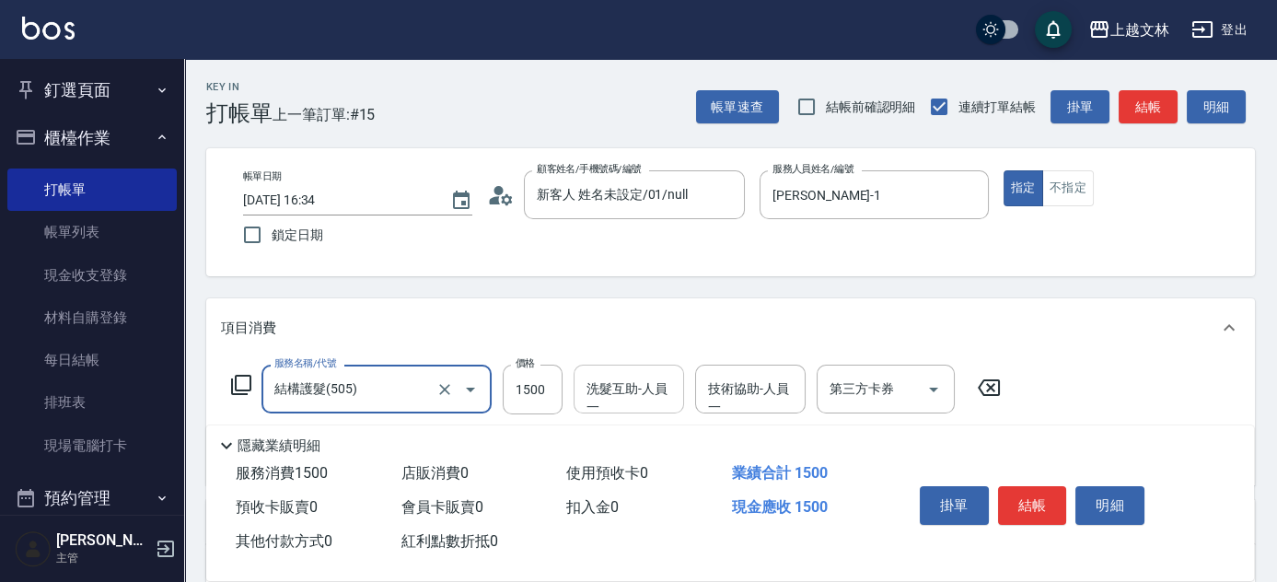
type input "結構護髮(505)"
click at [660, 376] on input "洗髮互助-人員一" at bounding box center [629, 389] width 94 height 32
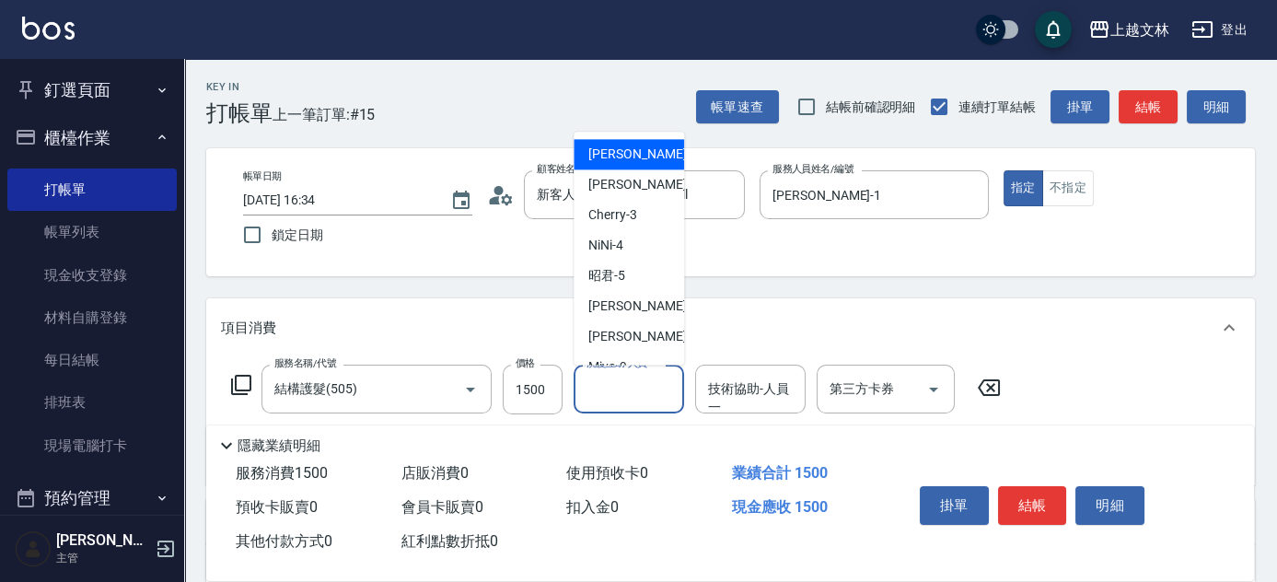
click at [973, 287] on div "Key In 打帳單 上一筆訂單:#15 帳單速查 結帳前確認明細 連續打單結帳 掛單 結帳 明細 帳單日期 [DATE] 16:34 鎖定日期 顧客姓名/手…" at bounding box center [730, 480] width 1092 height 842
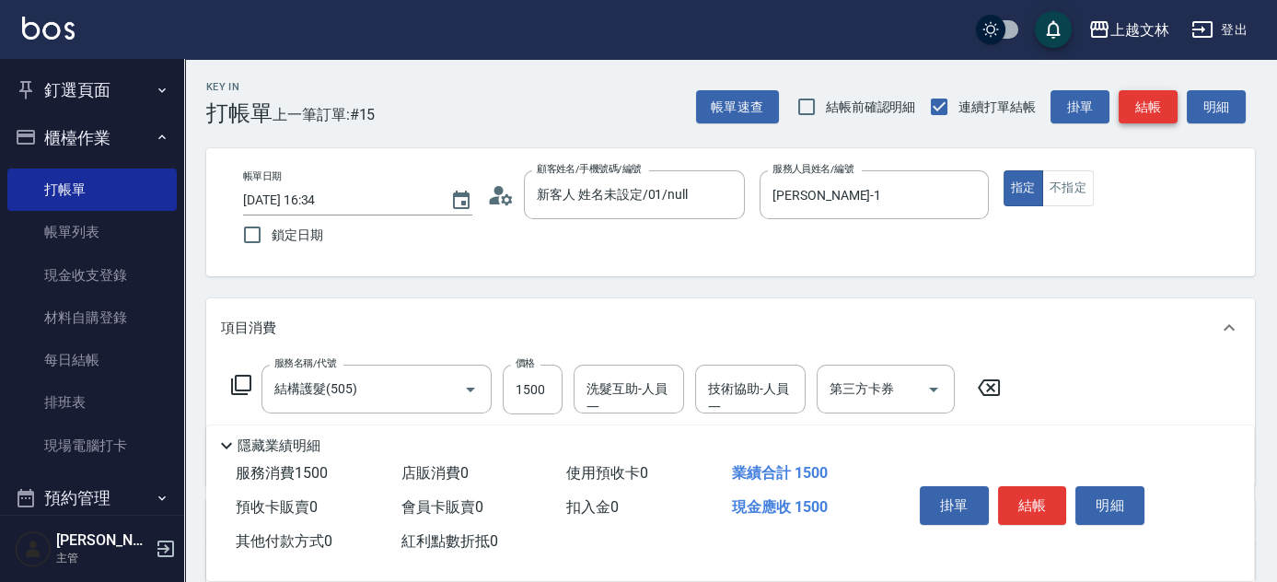
click at [1141, 106] on button "結帳" at bounding box center [1147, 107] width 59 height 34
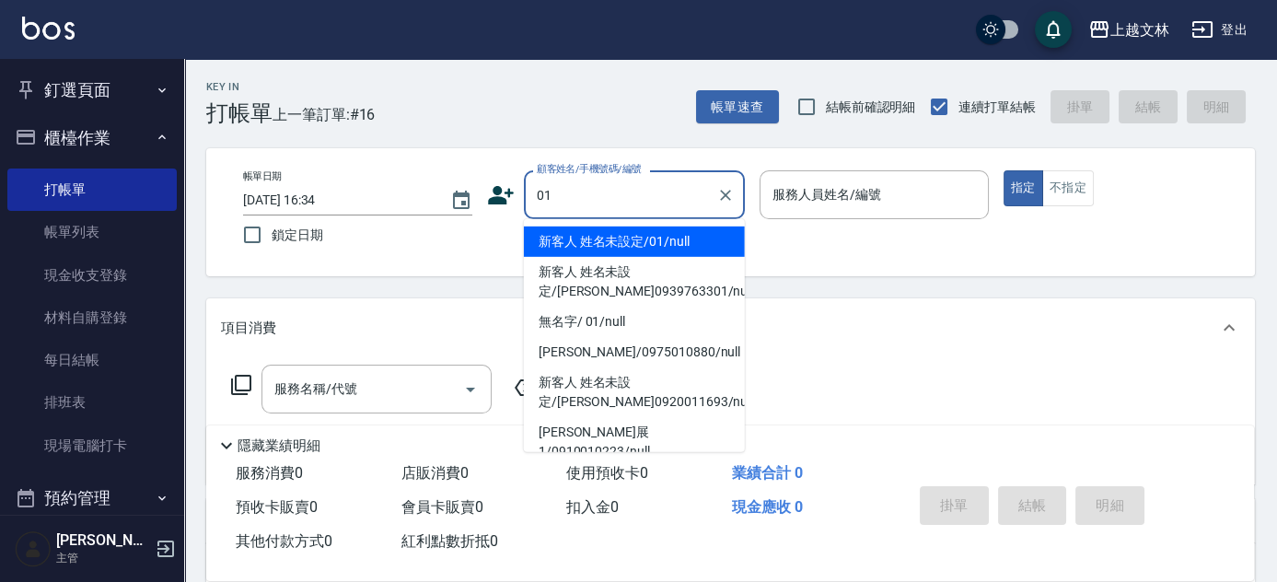
type input "新客人 姓名未設定/01/null"
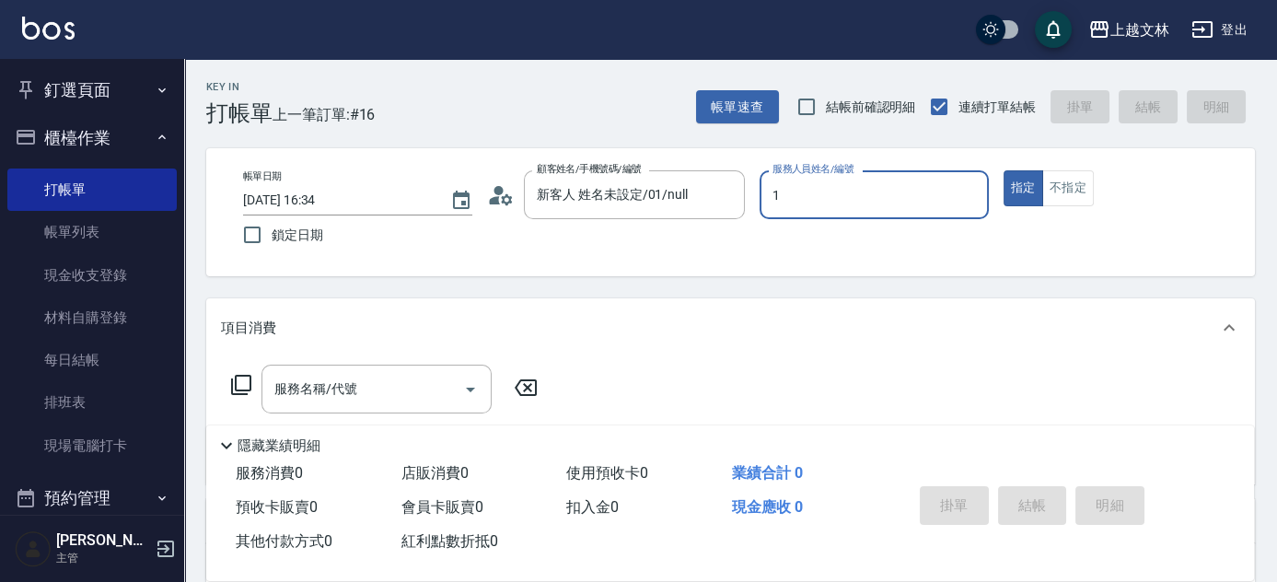
type input "[PERSON_NAME]-1"
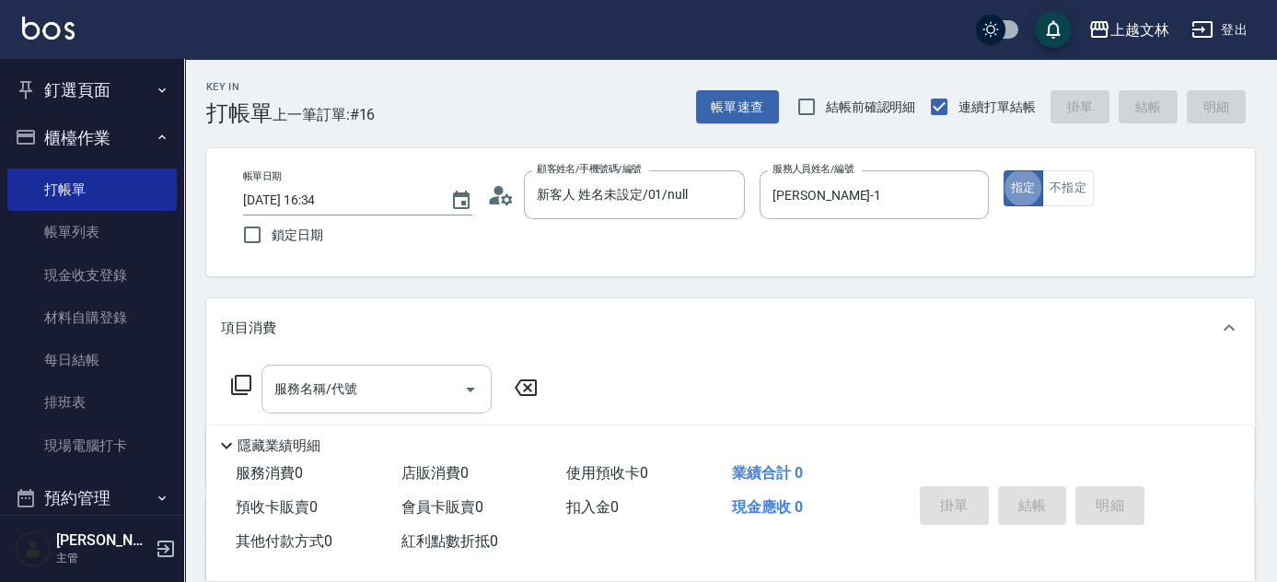
click at [399, 382] on input "服務名稱/代號" at bounding box center [363, 389] width 186 height 32
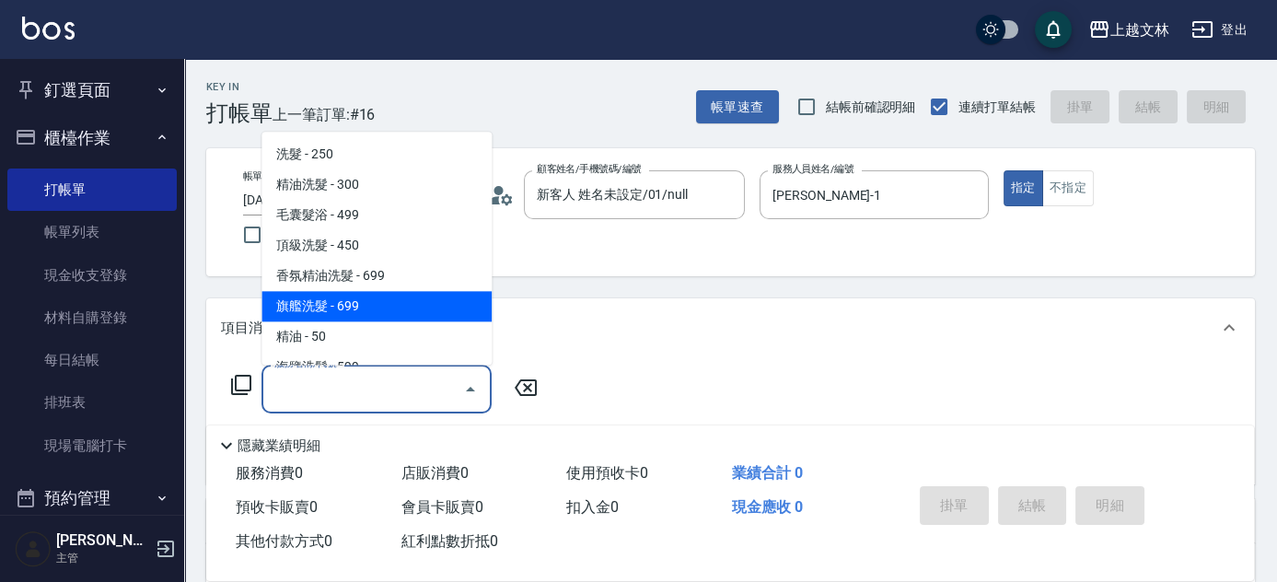
click at [355, 311] on span "旗艦洗髮 - 699" at bounding box center [376, 307] width 230 height 30
type input "旗艦洗髮(106)"
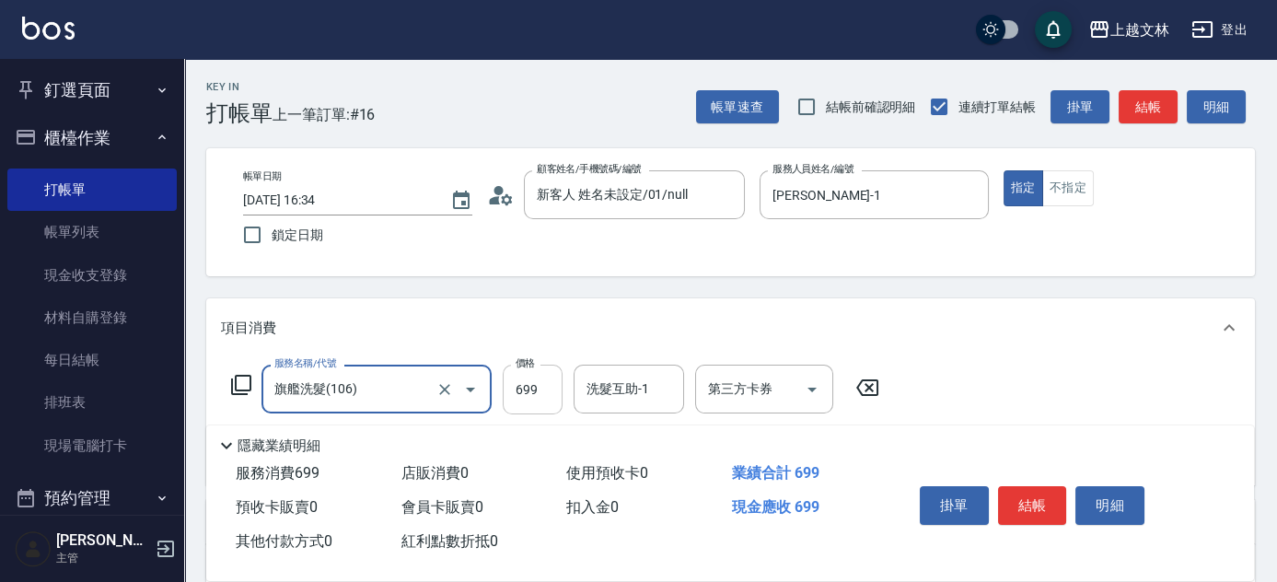
click at [519, 391] on input "699" at bounding box center [533, 389] width 60 height 50
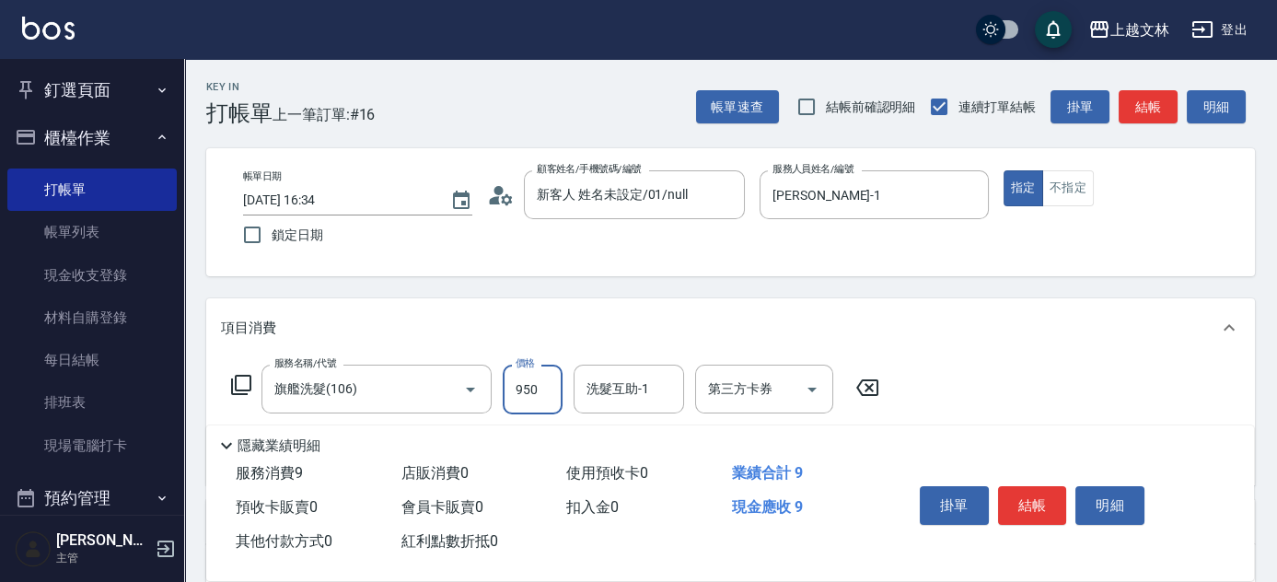
type input "950"
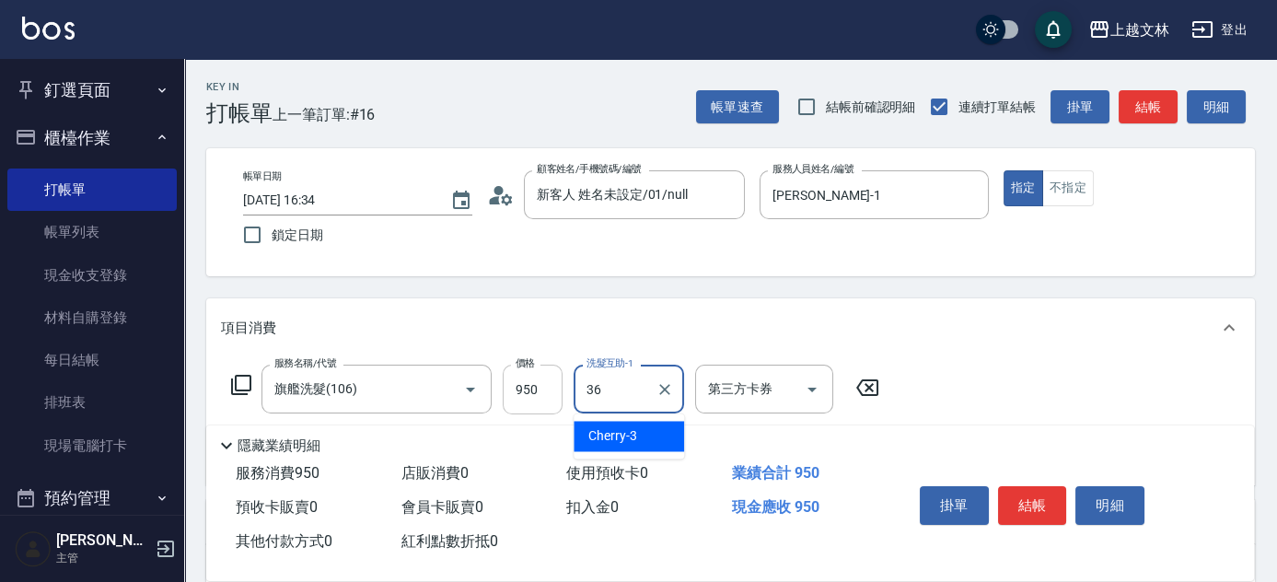
type input "清原-36"
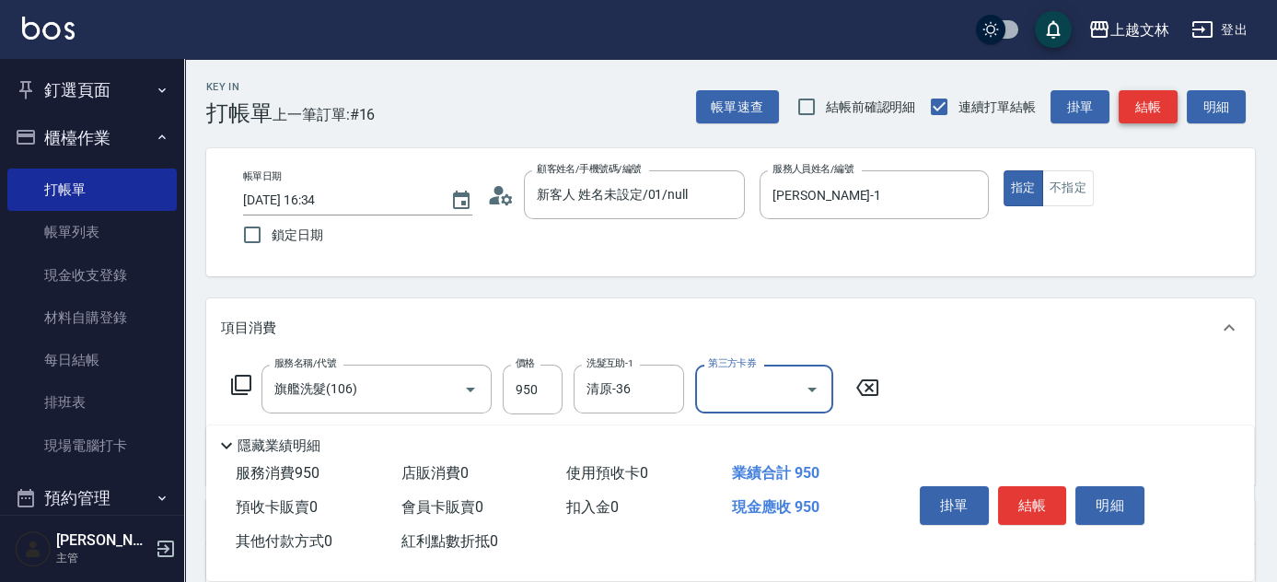
click at [1143, 109] on button "結帳" at bounding box center [1147, 107] width 59 height 34
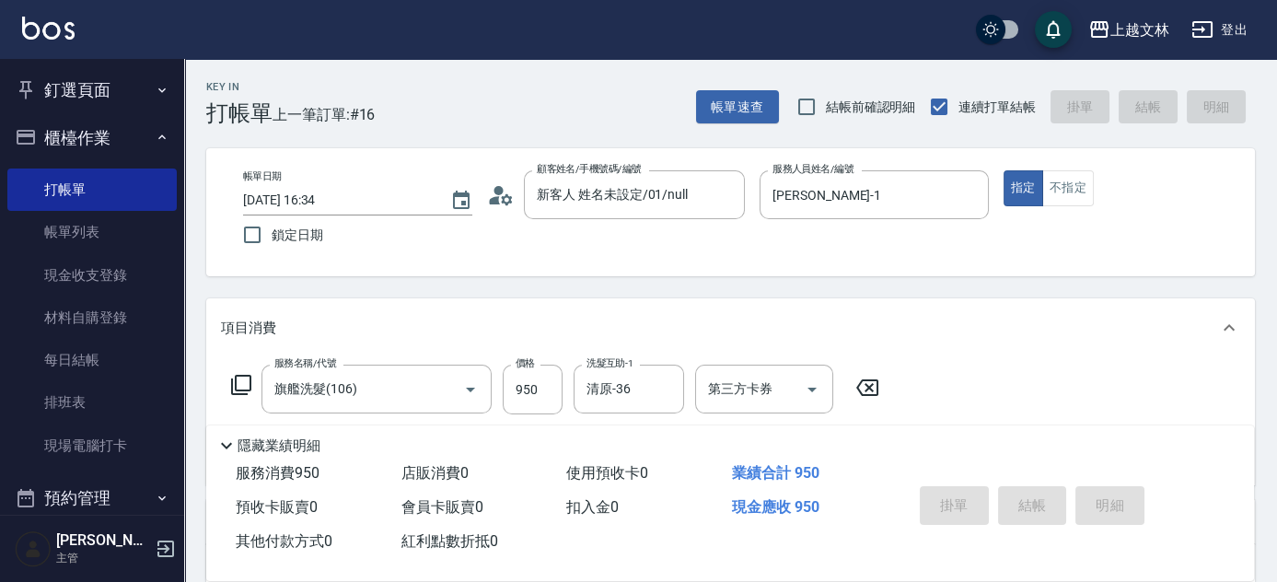
type input "[DATE] 16:35"
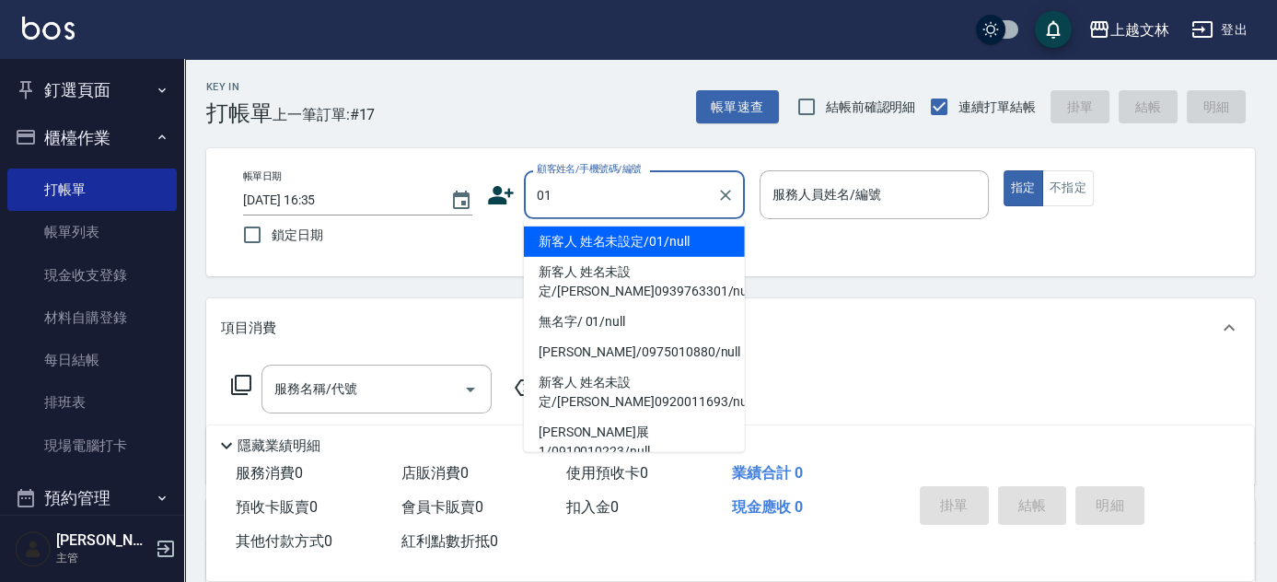
type input "新客人 姓名未設定/01/null"
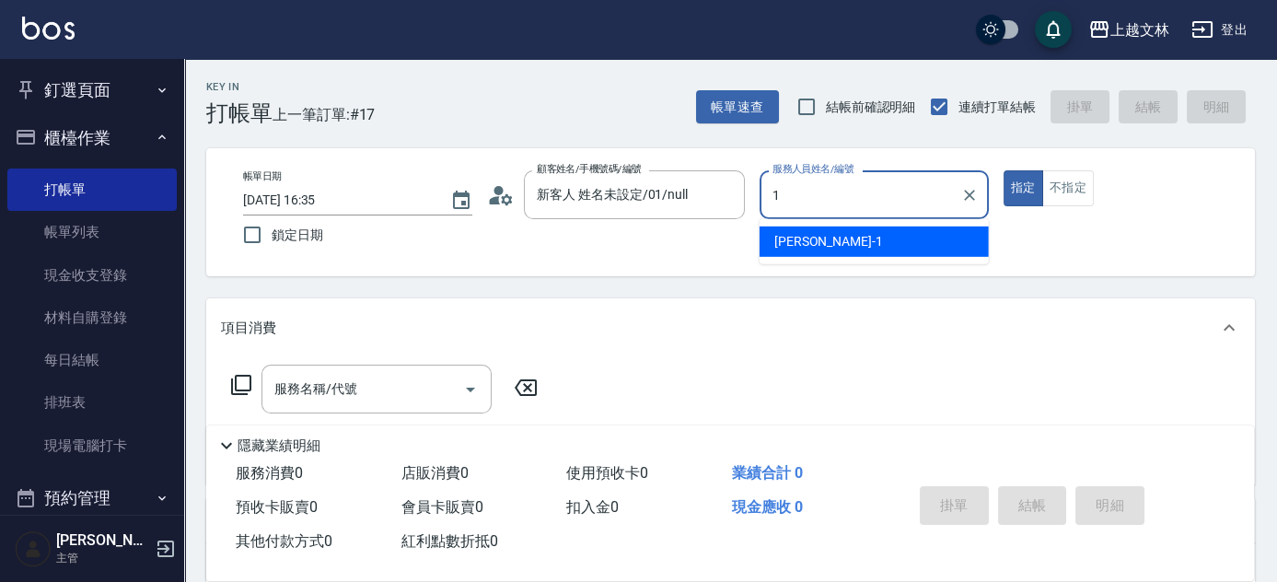
type input "[PERSON_NAME]-1"
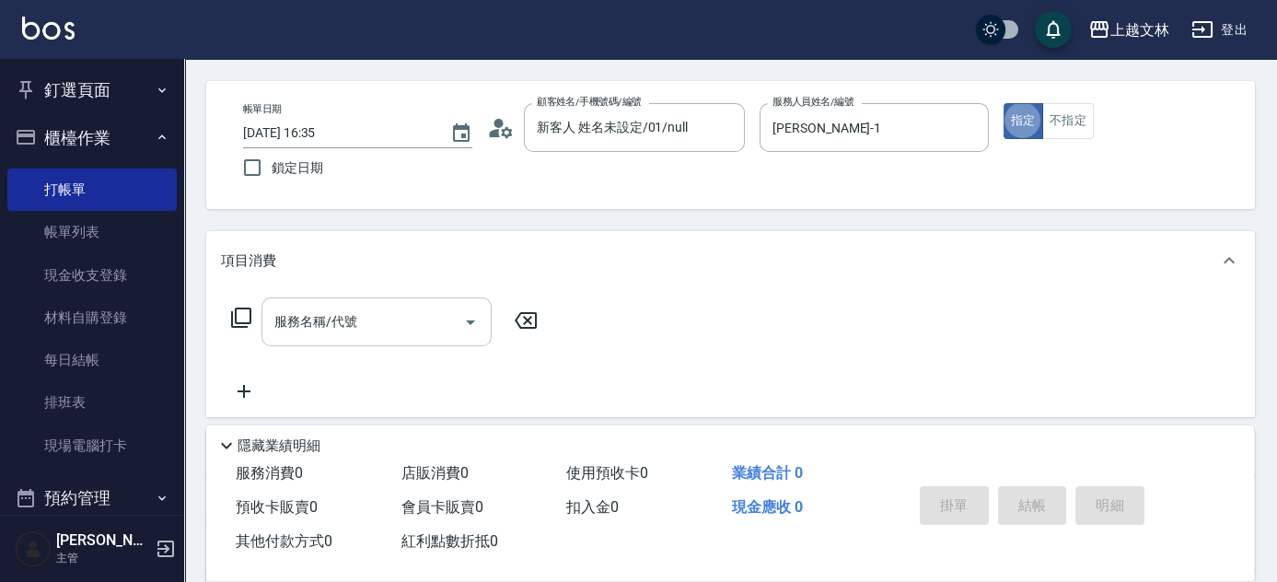
scroll to position [167, 0]
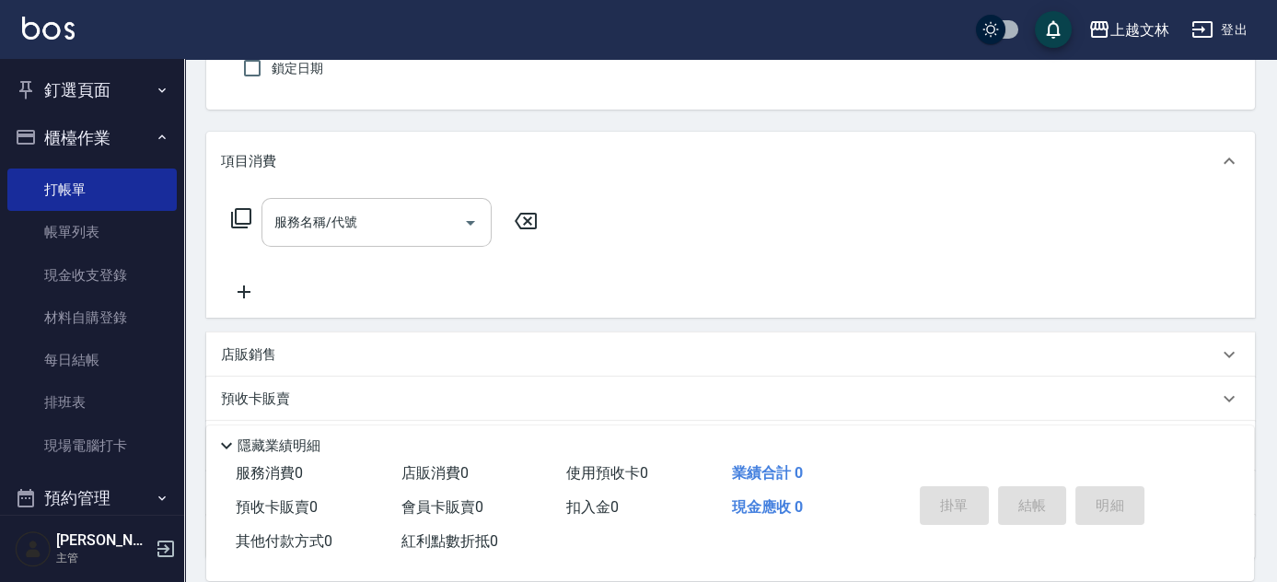
click at [392, 215] on input "服務名稱/代號" at bounding box center [363, 222] width 186 height 32
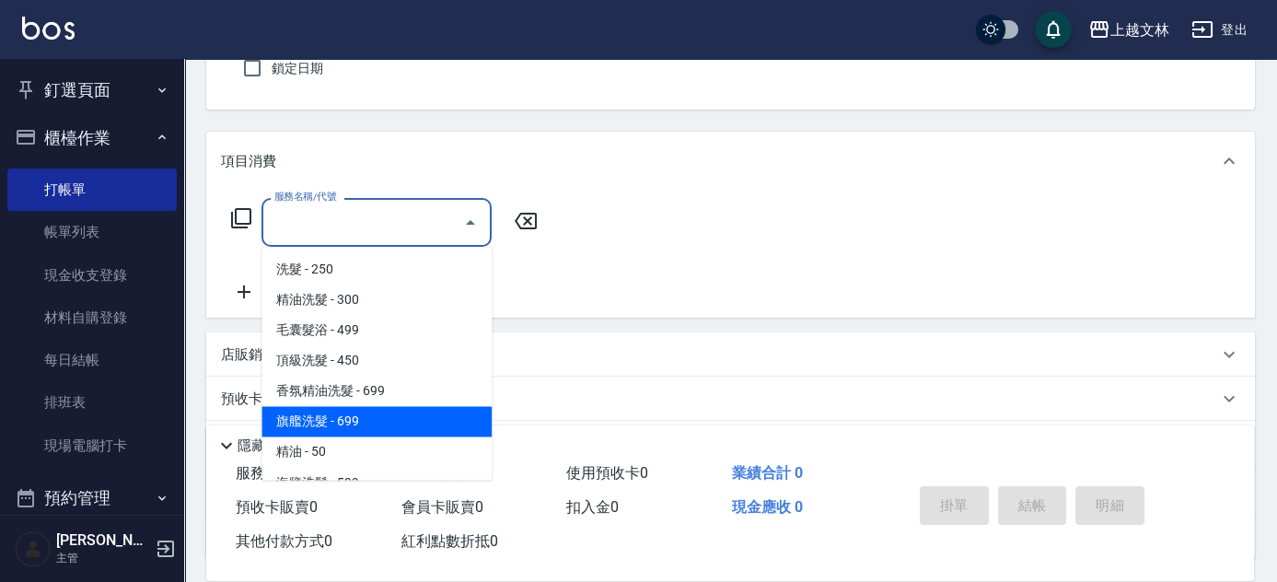
click at [364, 423] on span "旗艦洗髮 - 699" at bounding box center [376, 421] width 230 height 30
type input "旗艦洗髮(106)"
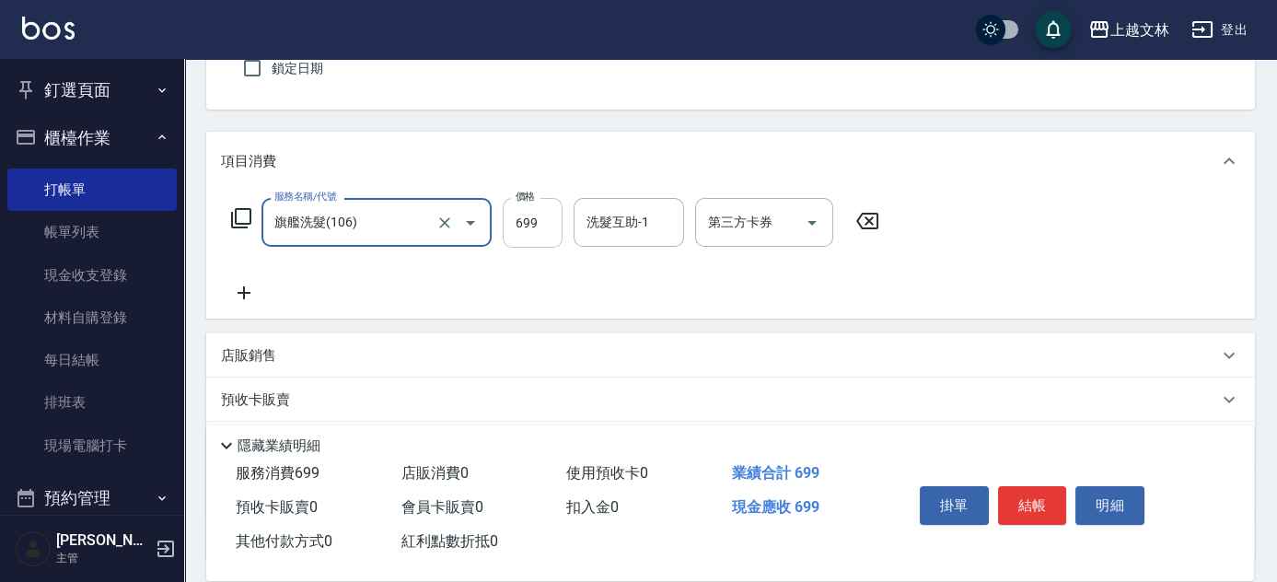
click at [540, 232] on input "699" at bounding box center [533, 223] width 60 height 50
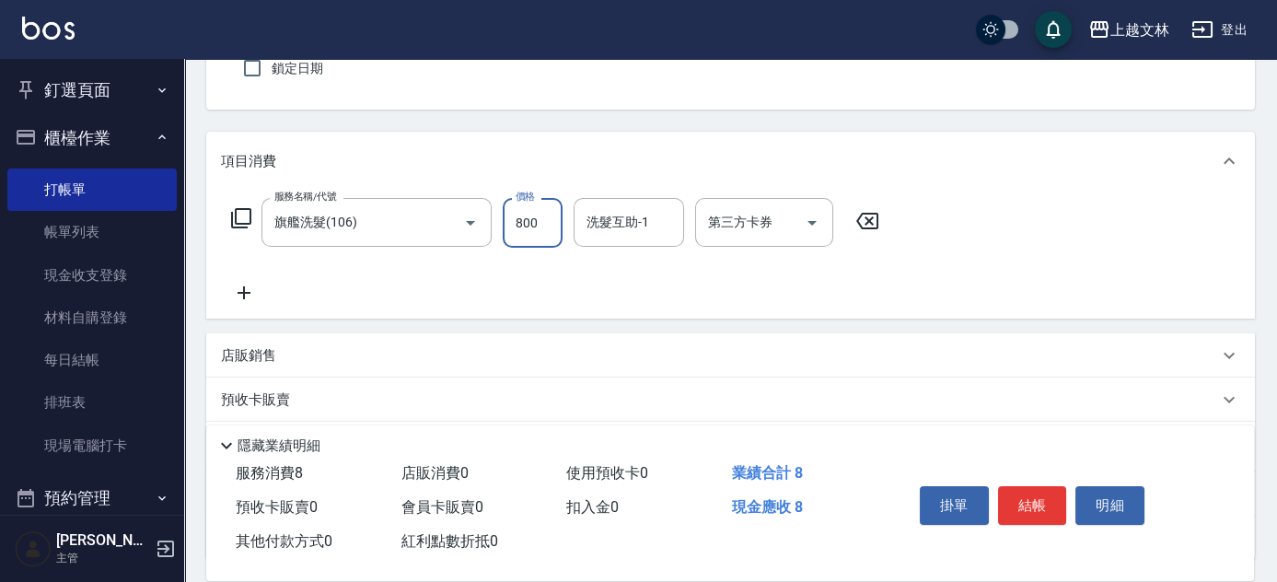
type input "800"
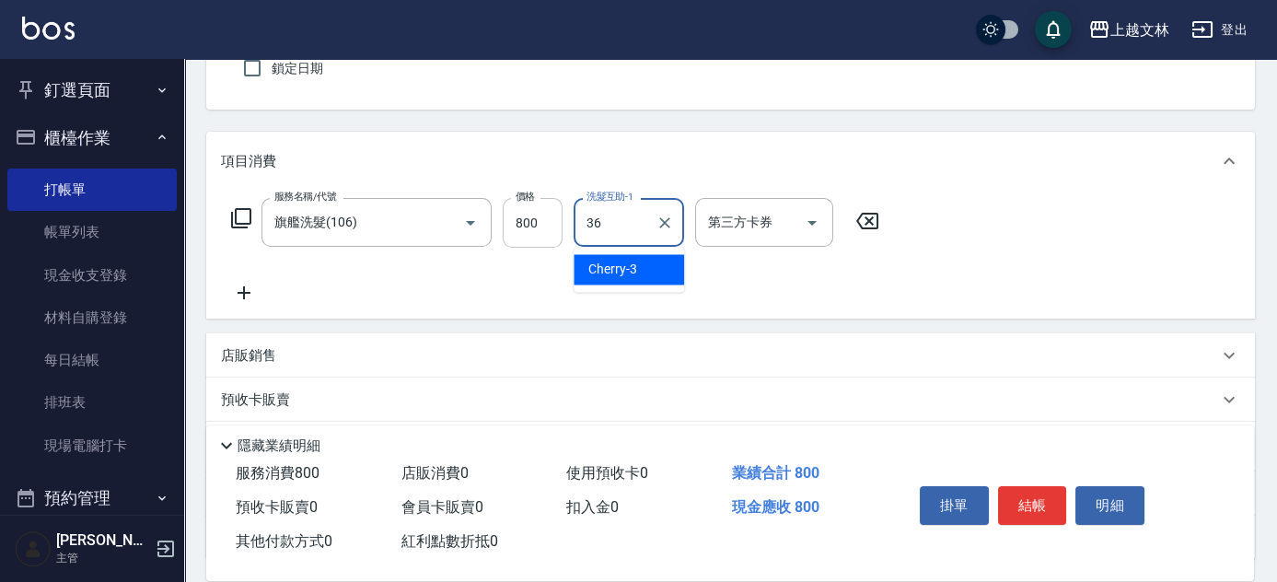
type input "清原-36"
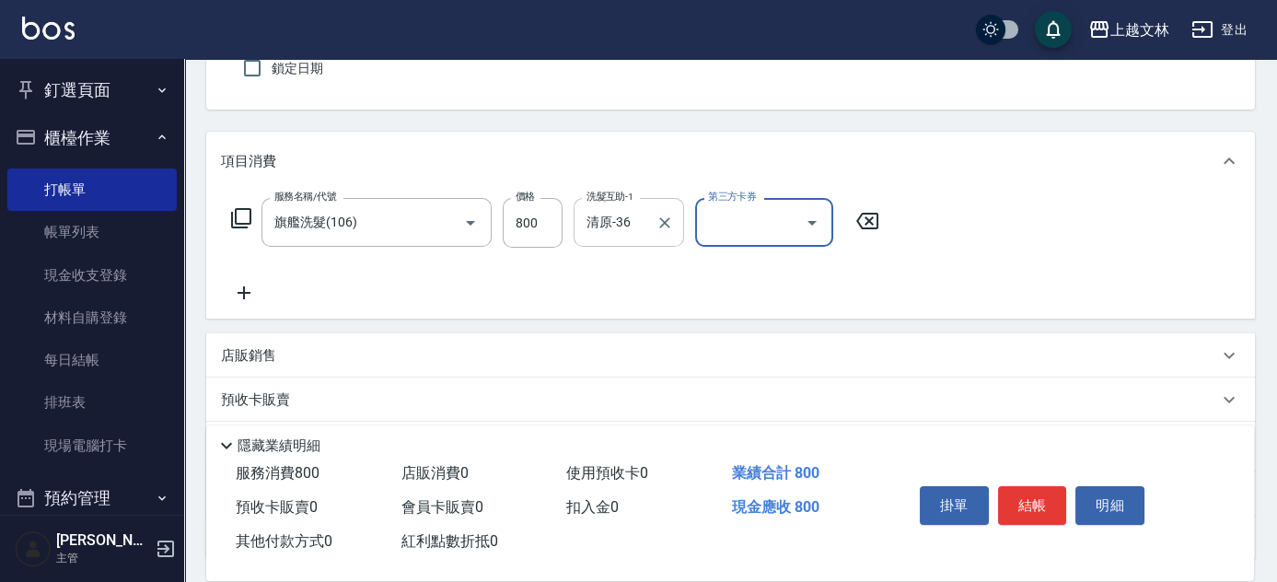
click at [635, 226] on input "清原-36" at bounding box center [615, 222] width 66 height 32
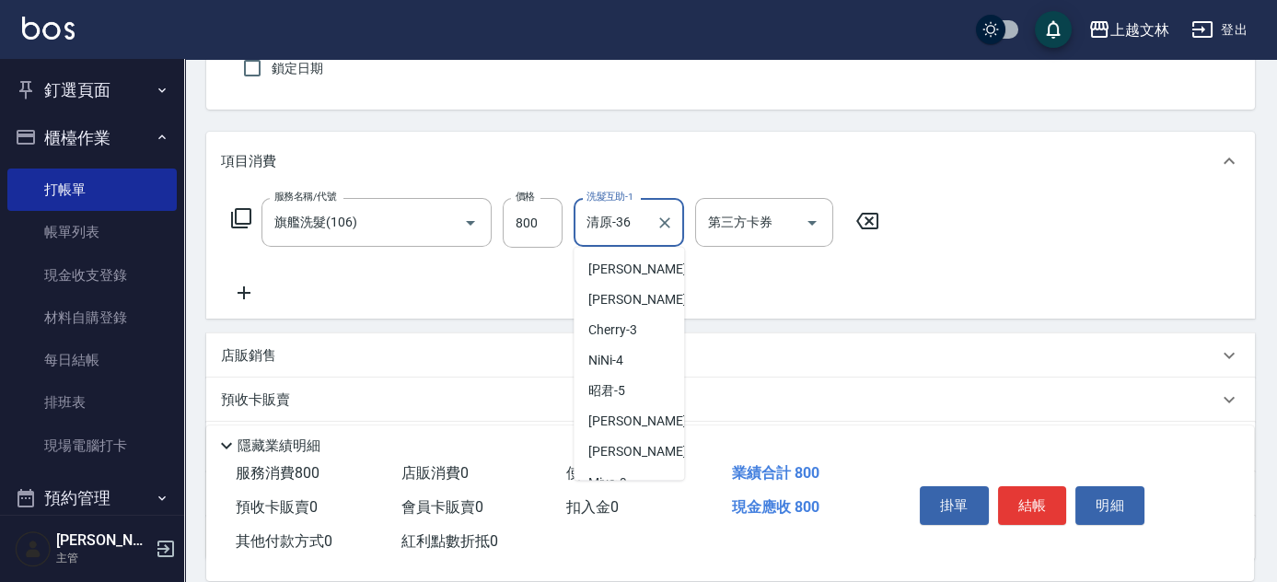
scroll to position [351, 0]
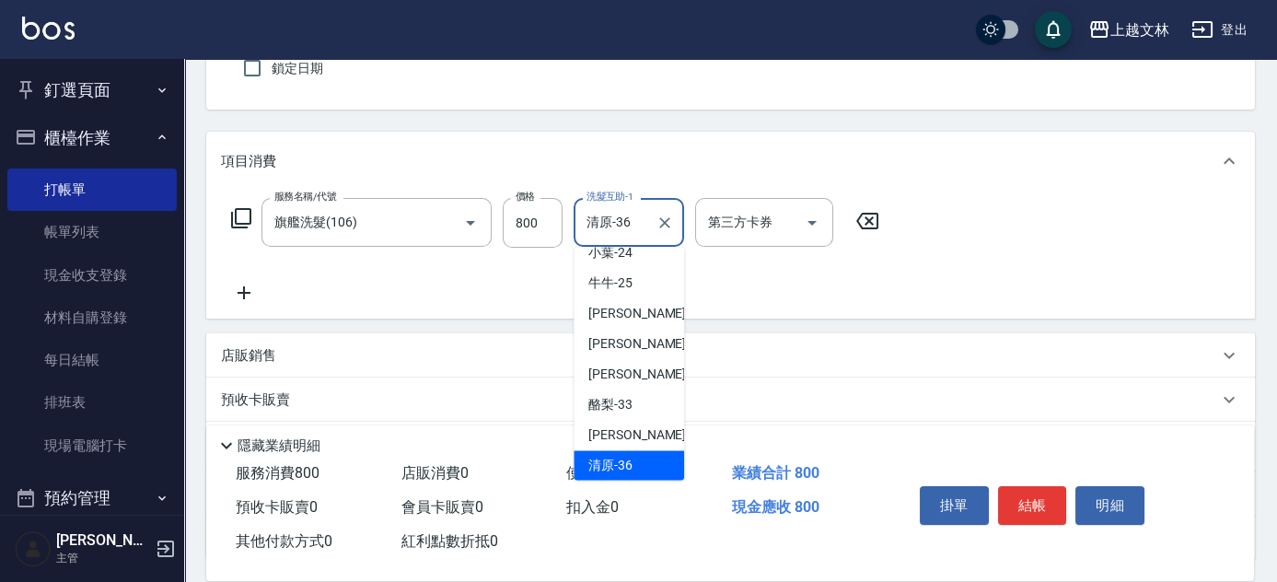
click at [725, 261] on div "服務名稱/代號 旗艦洗髮(106) 服務名稱/代號 價格 800 價格 洗髮互助-1 清原-36 洗髮互助-1 第三方卡券 第三方卡券" at bounding box center [555, 251] width 669 height 106
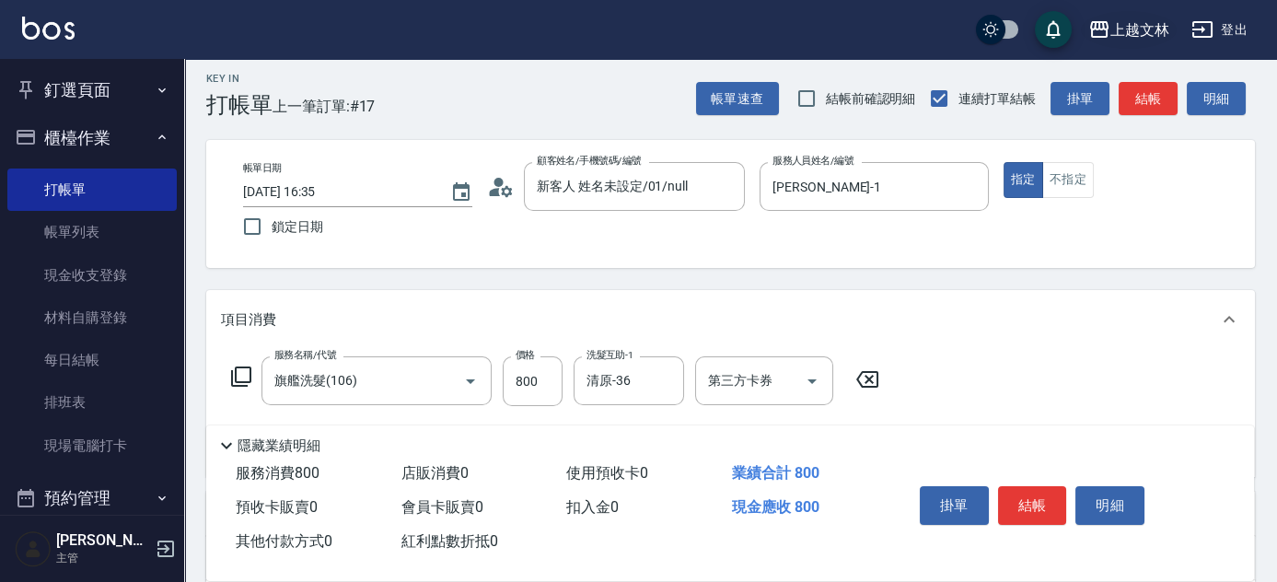
scroll to position [0, 0]
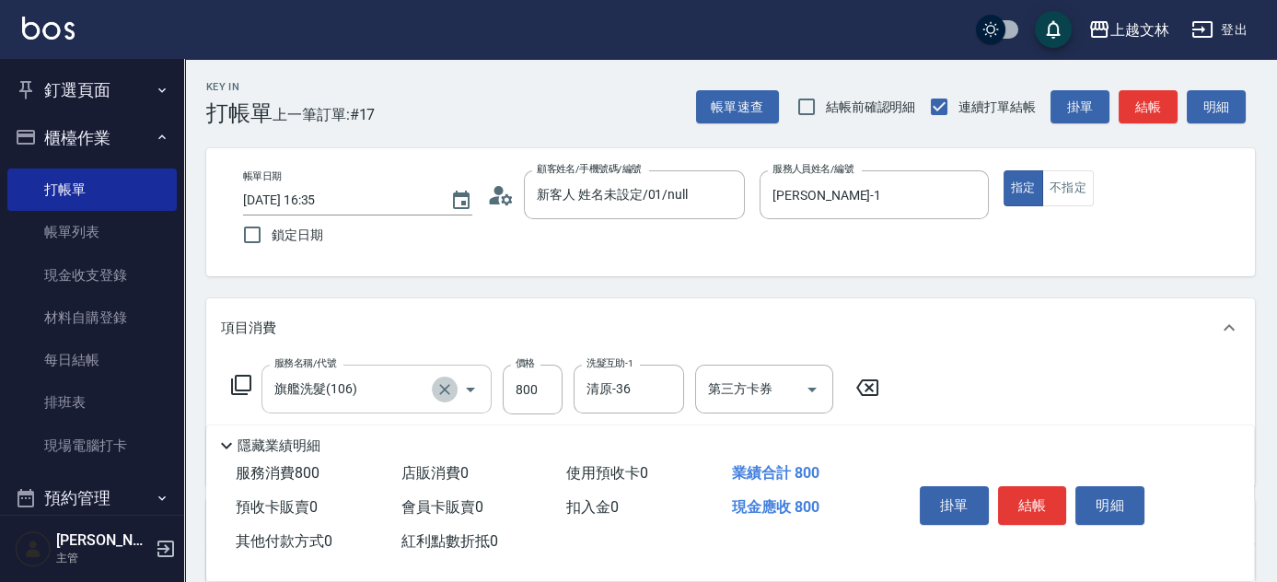
click at [451, 391] on icon "Clear" at bounding box center [444, 389] width 18 height 18
click at [408, 392] on input "服務名稱/代號" at bounding box center [351, 389] width 162 height 32
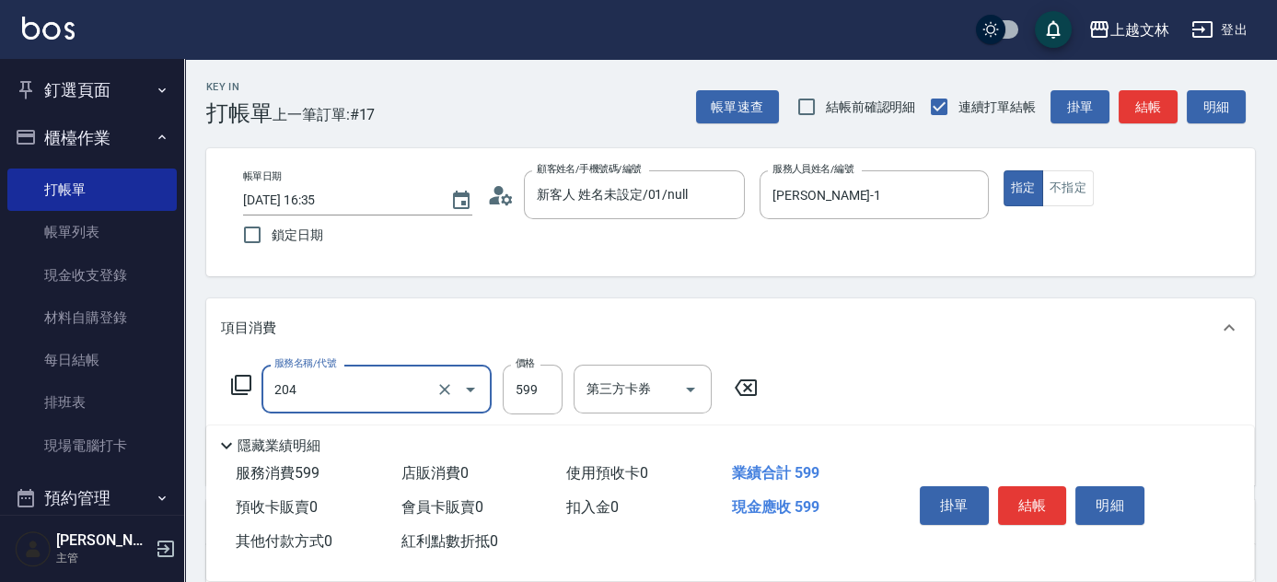
type input "A級洗+剪(204)"
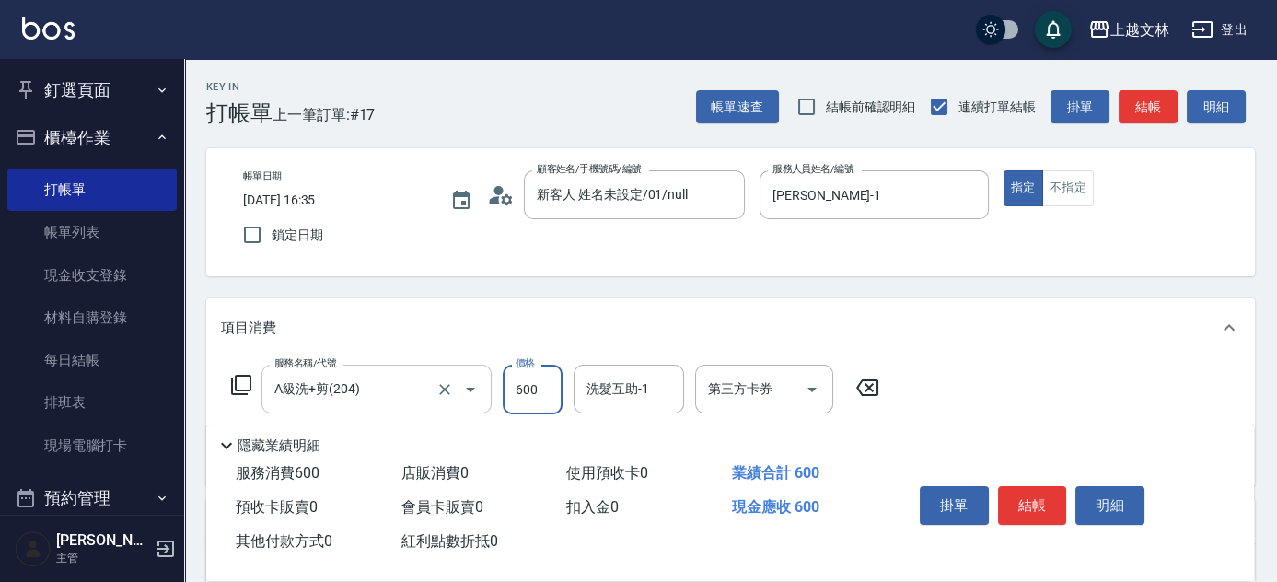
type input "600"
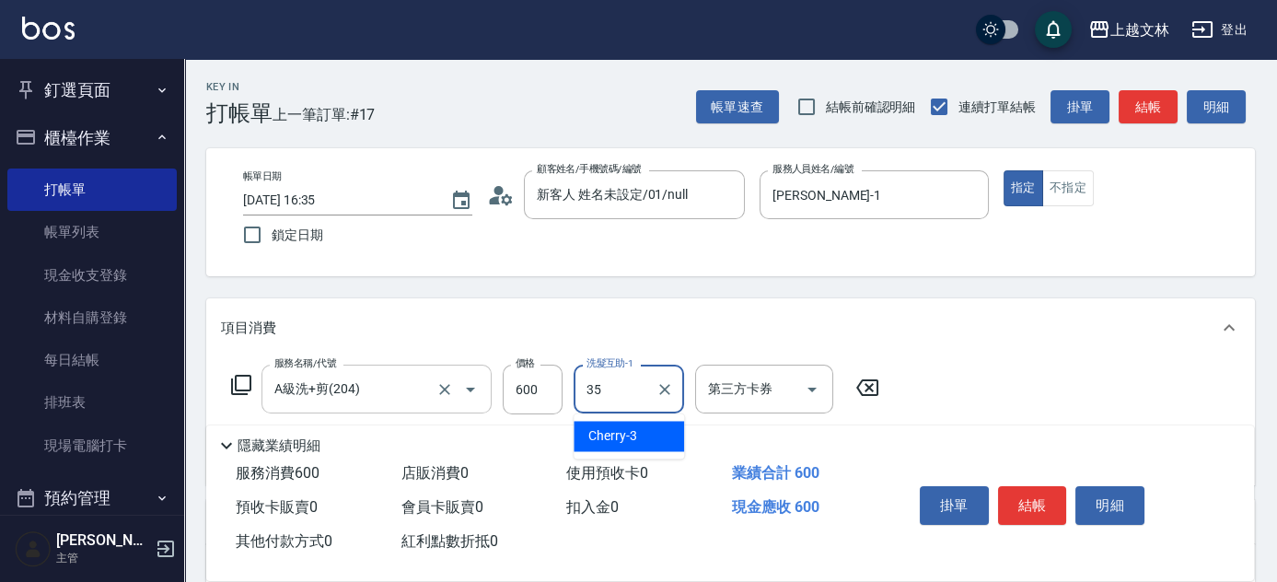
type input "[PERSON_NAME]-35"
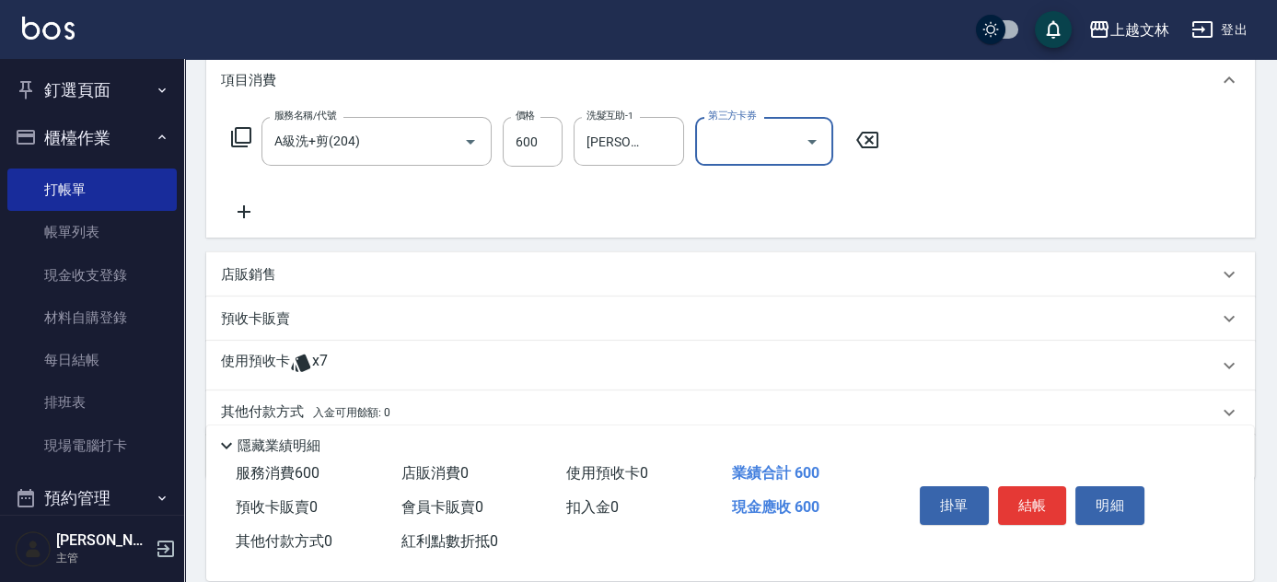
scroll to position [250, 0]
click at [252, 212] on icon at bounding box center [244, 209] width 46 height 22
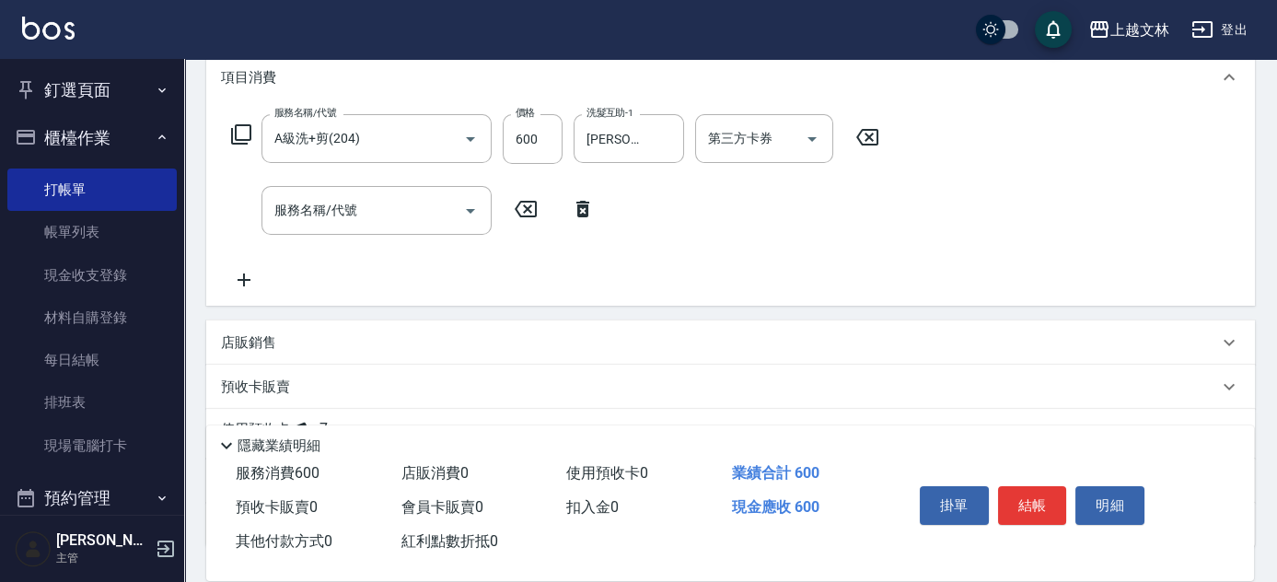
click at [249, 283] on icon at bounding box center [244, 280] width 46 height 22
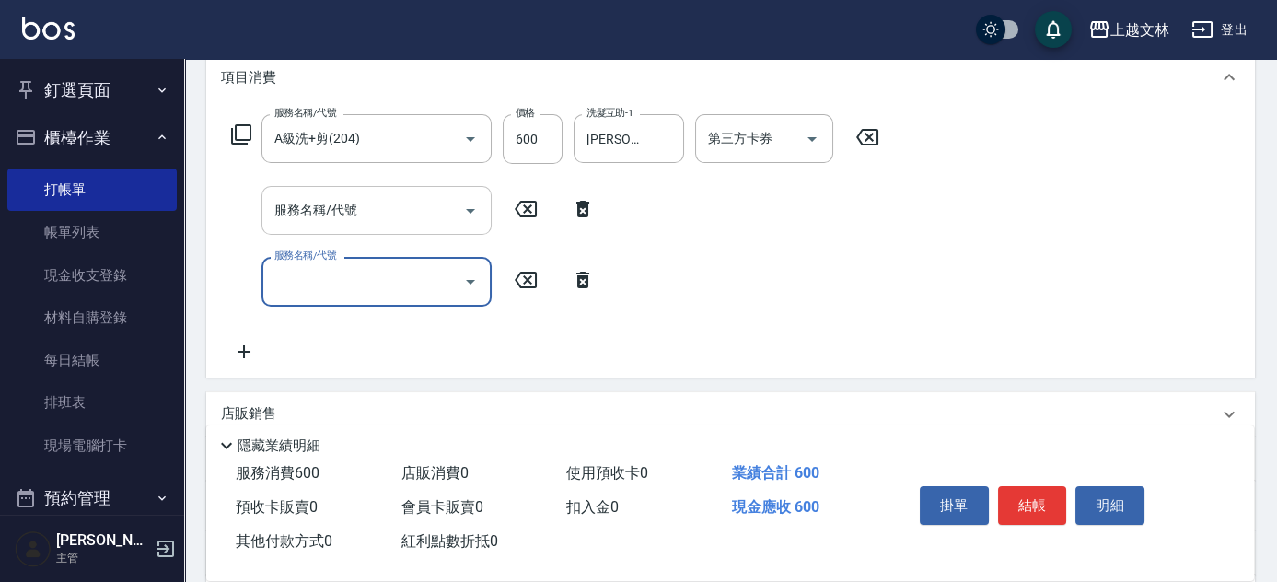
click at [318, 202] on div "服務名稱/代號 服務名稱/代號" at bounding box center [376, 210] width 230 height 49
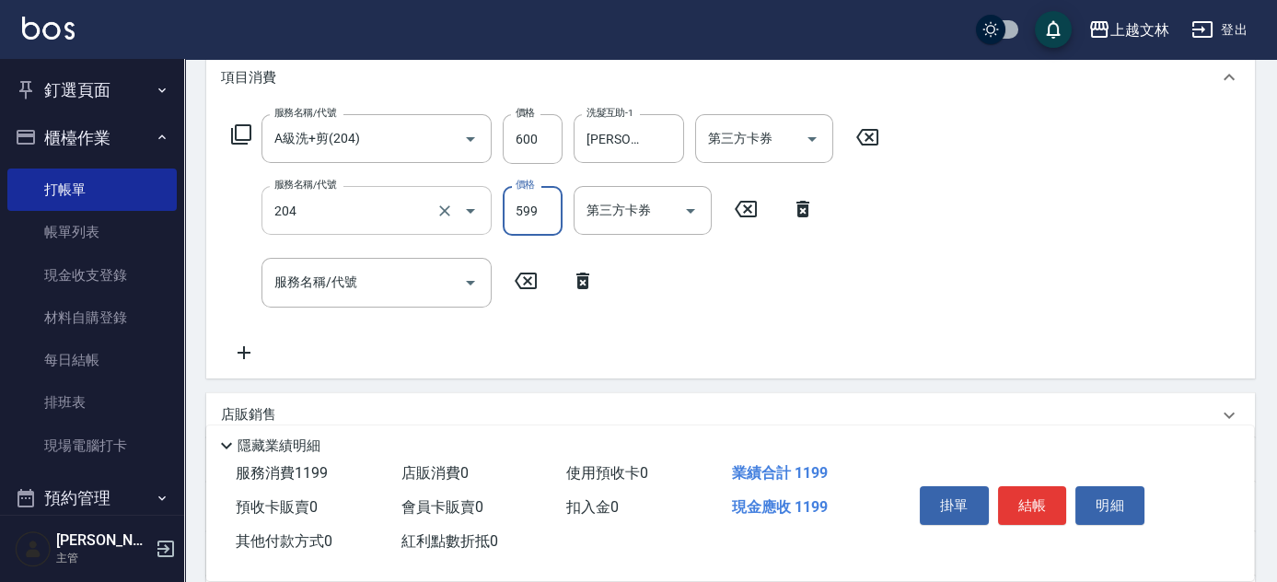
type input "A級洗+剪(204)"
type input "800"
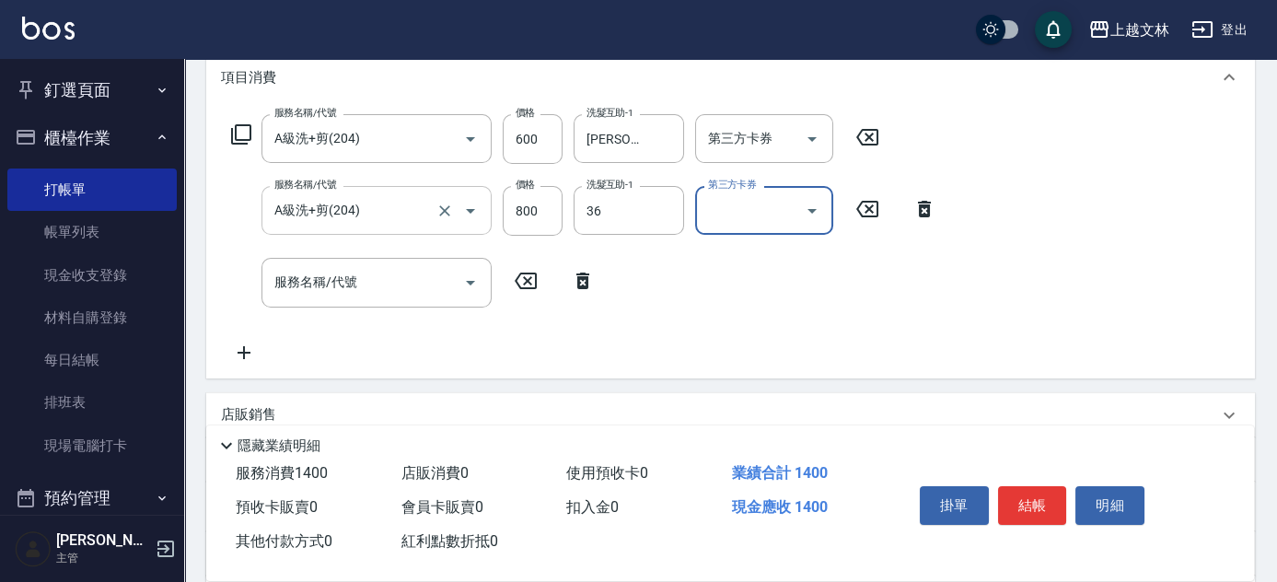
type input "清原-36"
click at [315, 284] on div "服務名稱/代號 服務名稱/代號" at bounding box center [376, 282] width 230 height 49
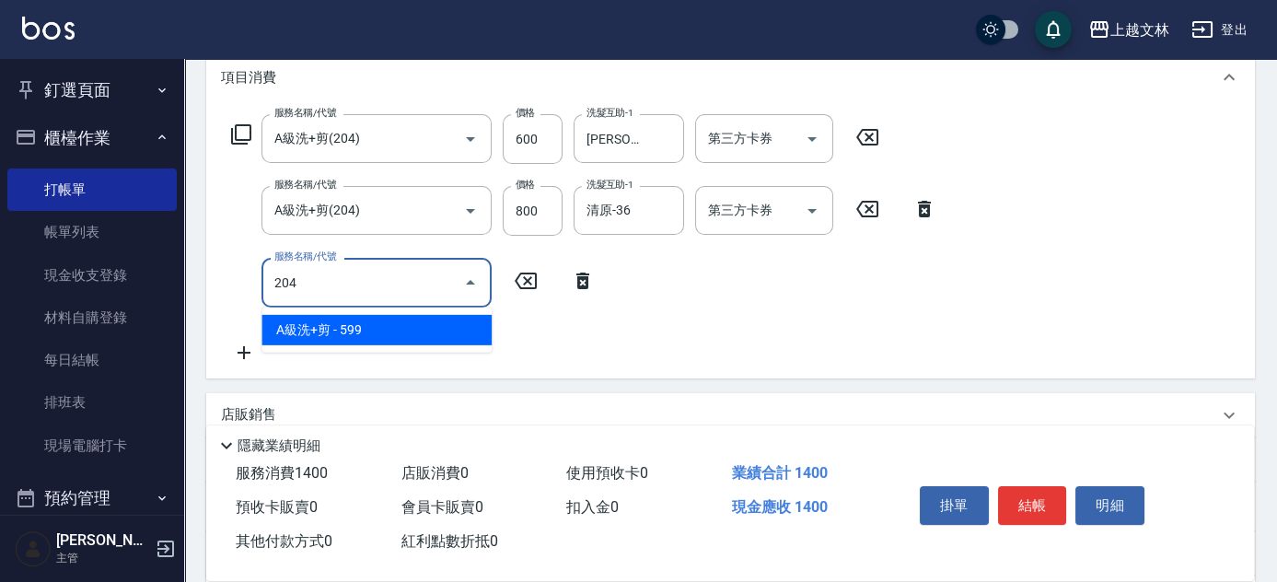
type input "A級洗+剪(204)"
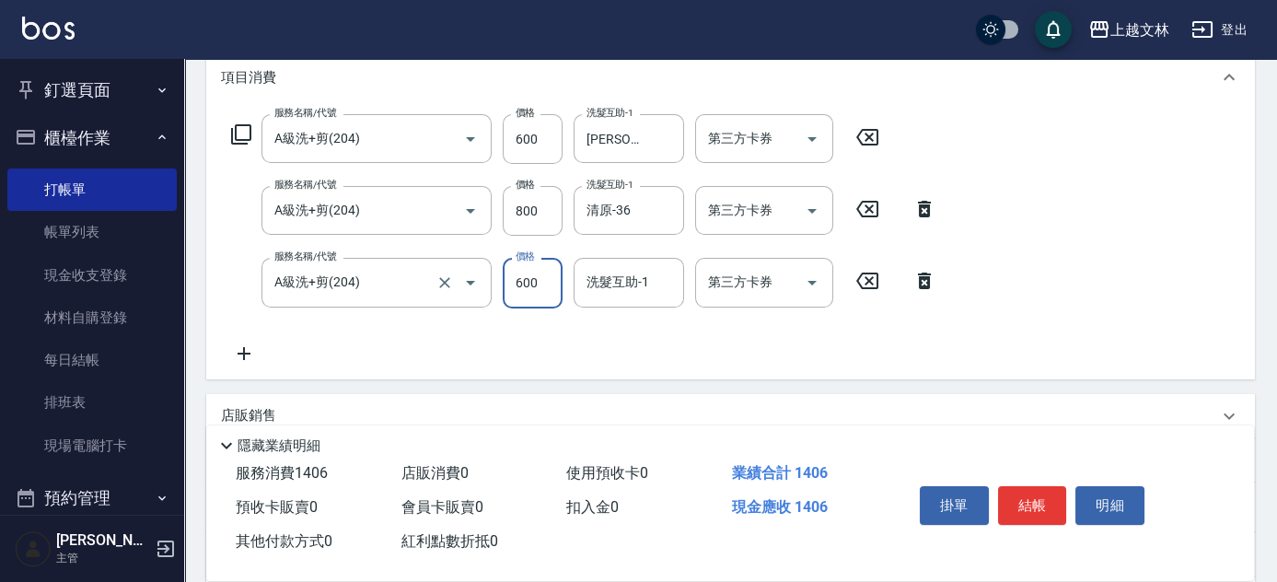
type input "600"
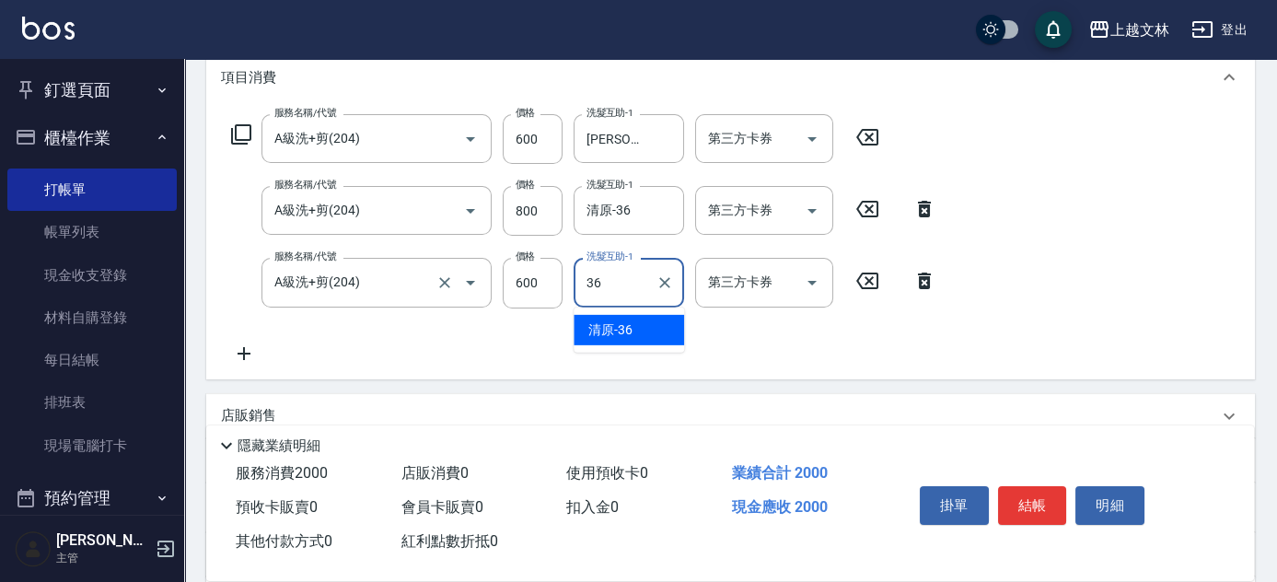
type input "清原-36"
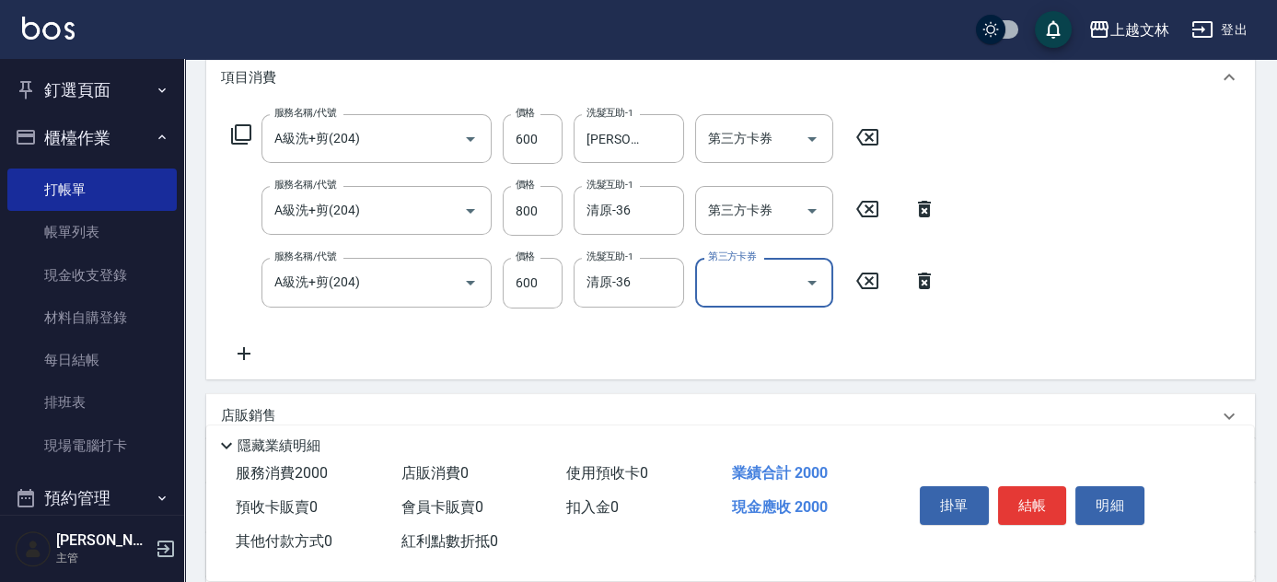
click at [241, 345] on icon at bounding box center [244, 353] width 46 height 22
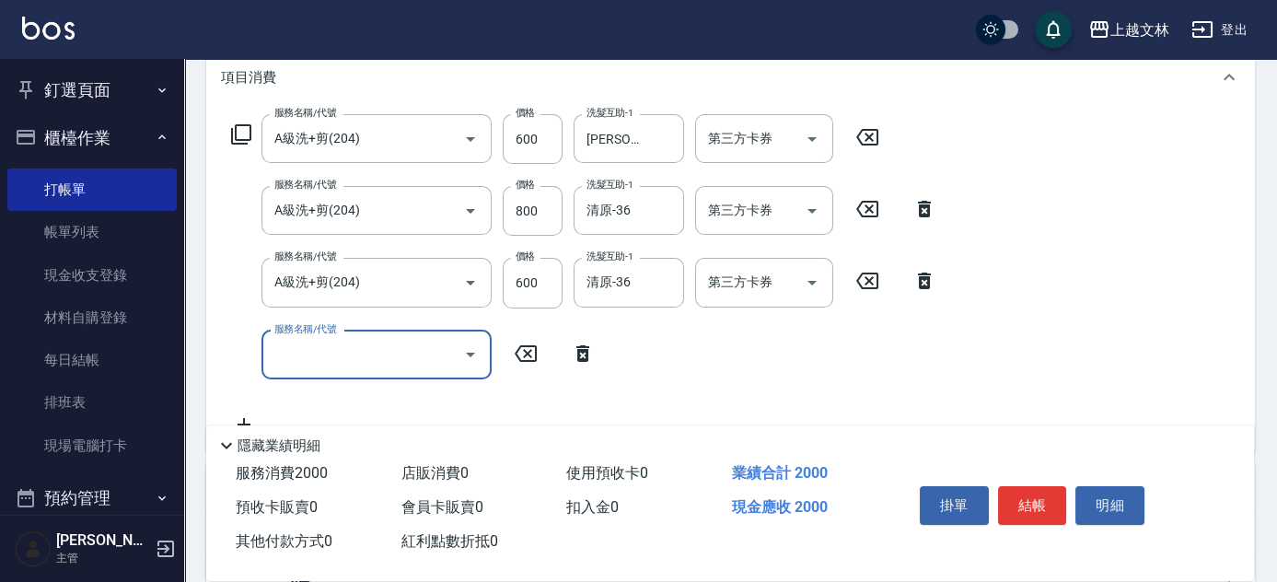
click at [336, 349] on input "服務名稱/代號" at bounding box center [363, 355] width 186 height 32
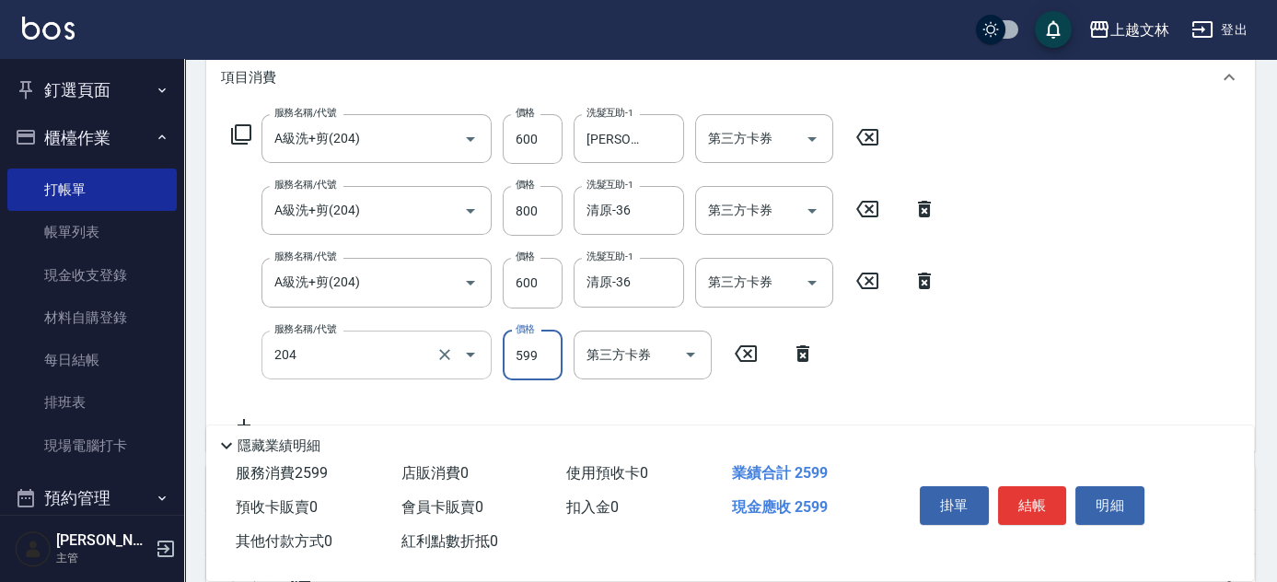
type input "A級洗+剪(204)"
type input "1000"
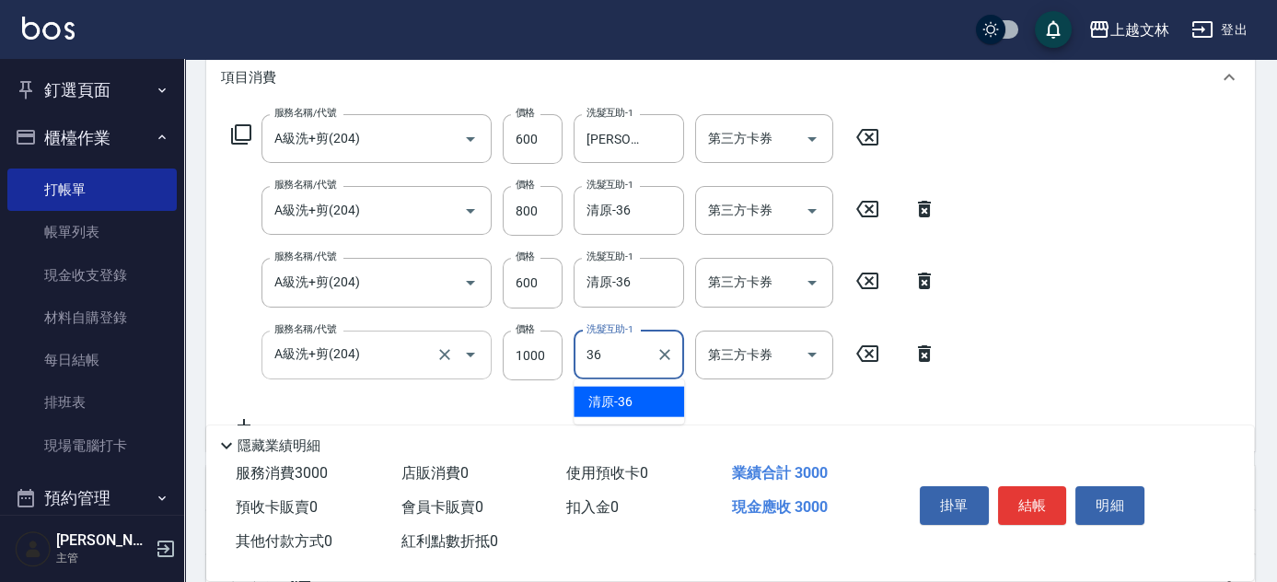
type input "清原-36"
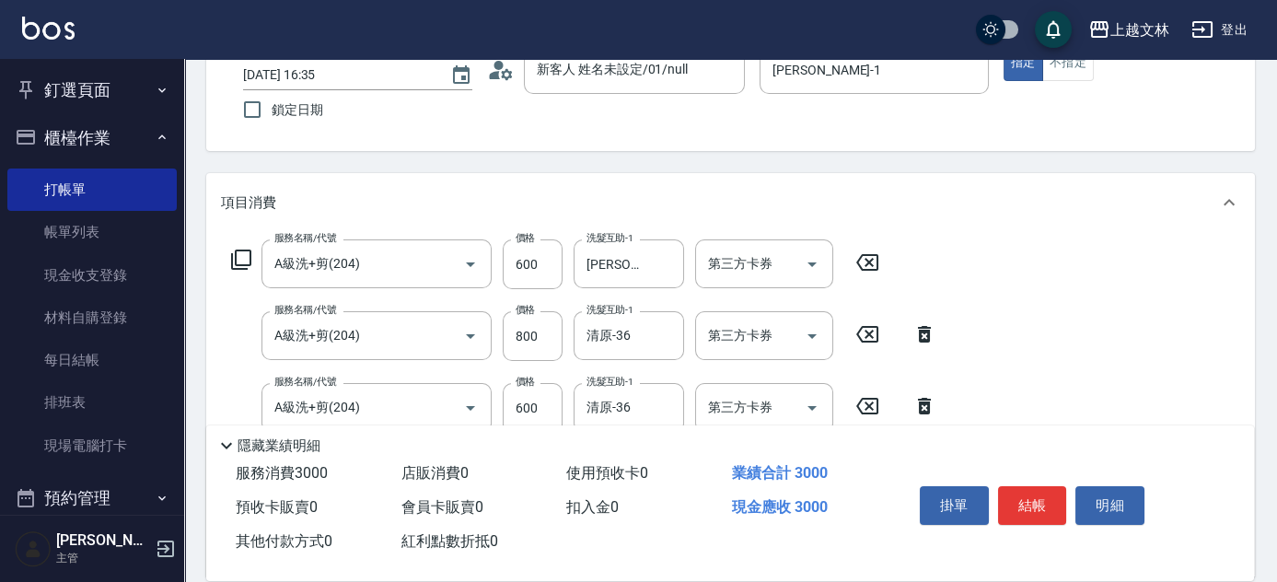
scroll to position [0, 0]
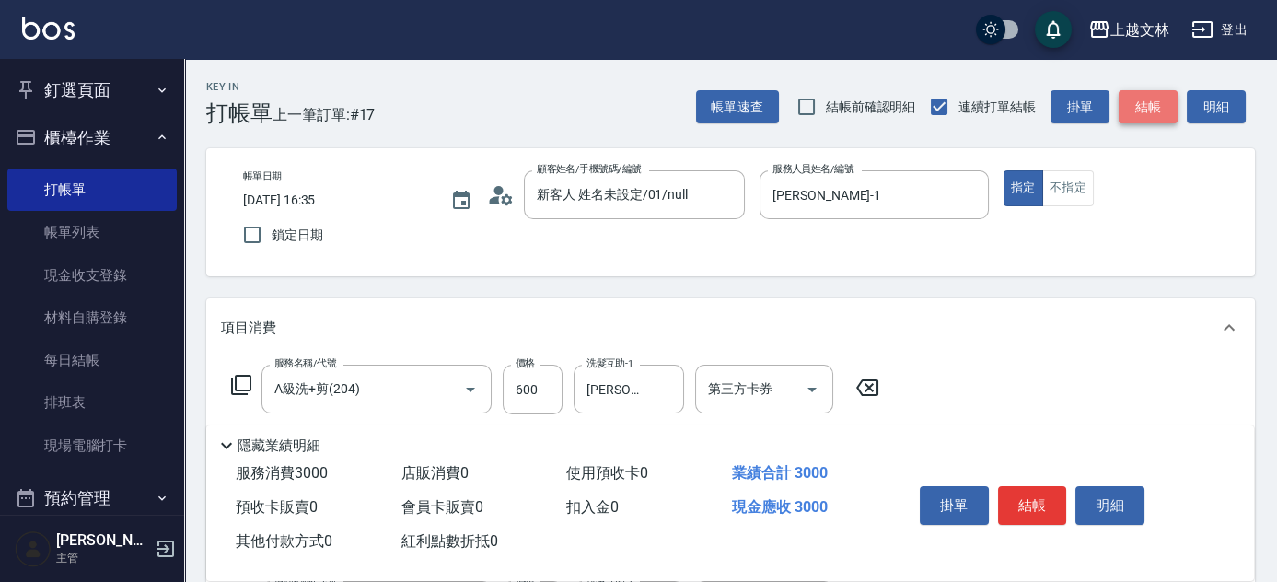
click at [1142, 110] on button "結帳" at bounding box center [1147, 107] width 59 height 34
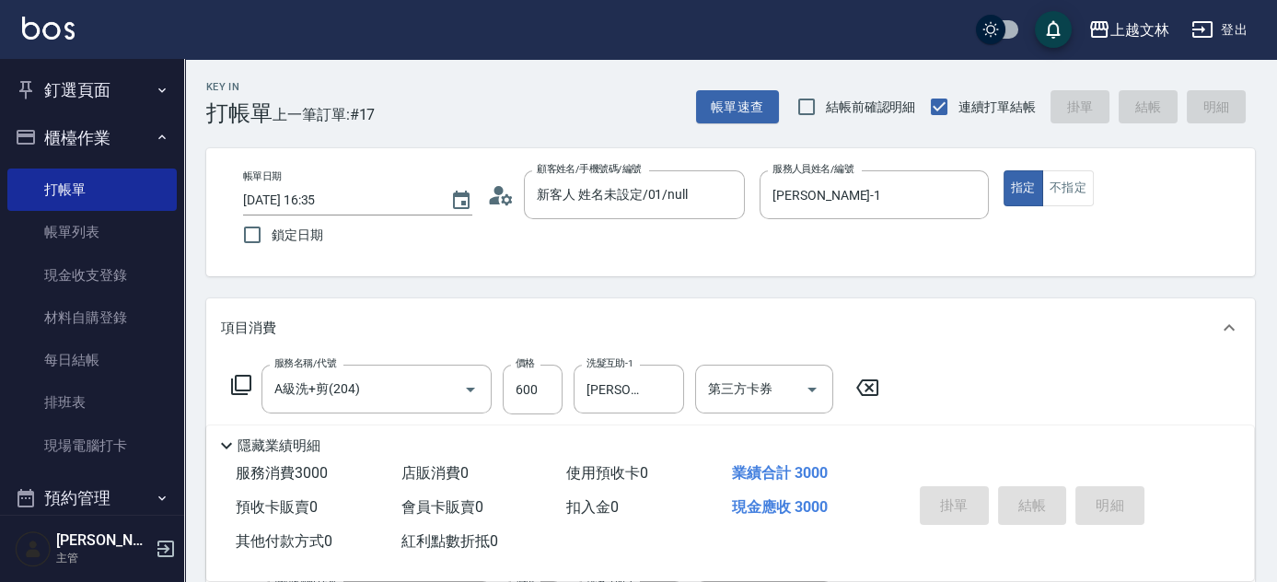
type input "[DATE] 16:36"
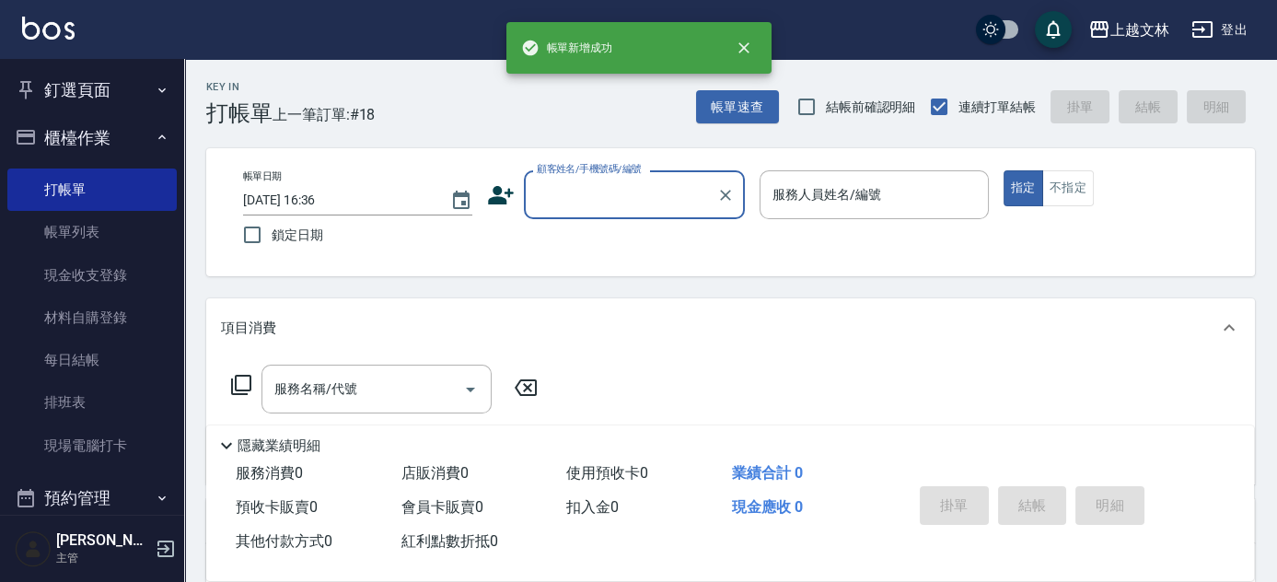
click at [591, 195] on input "顧客姓名/手機號碼/編號" at bounding box center [620, 195] width 177 height 32
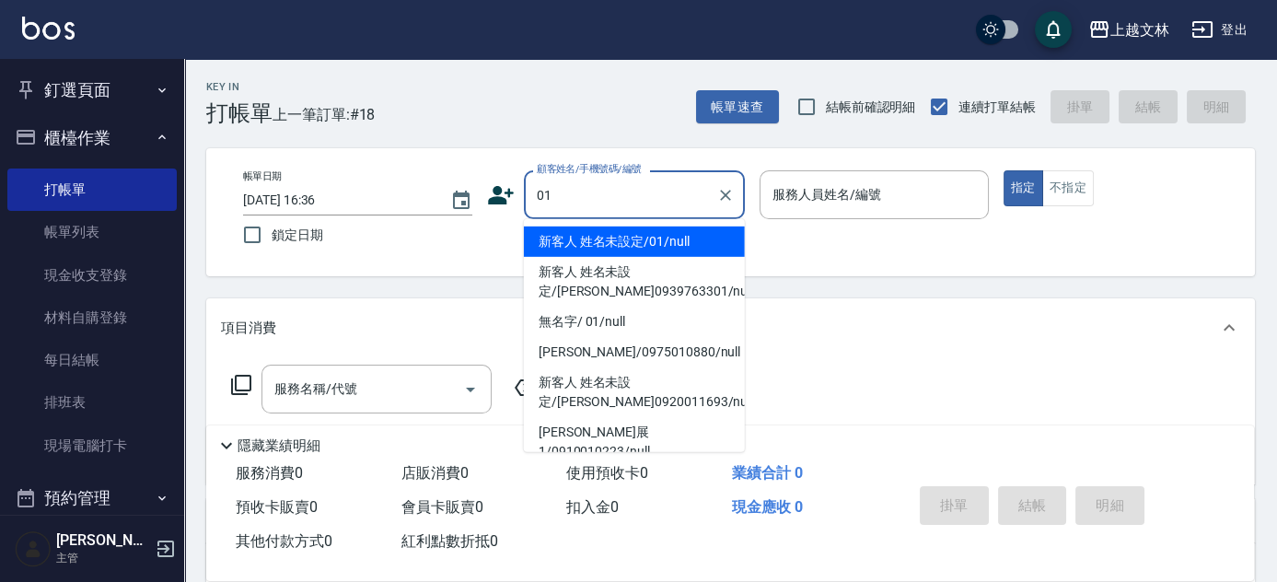
type input "新客人 姓名未設定/01/null"
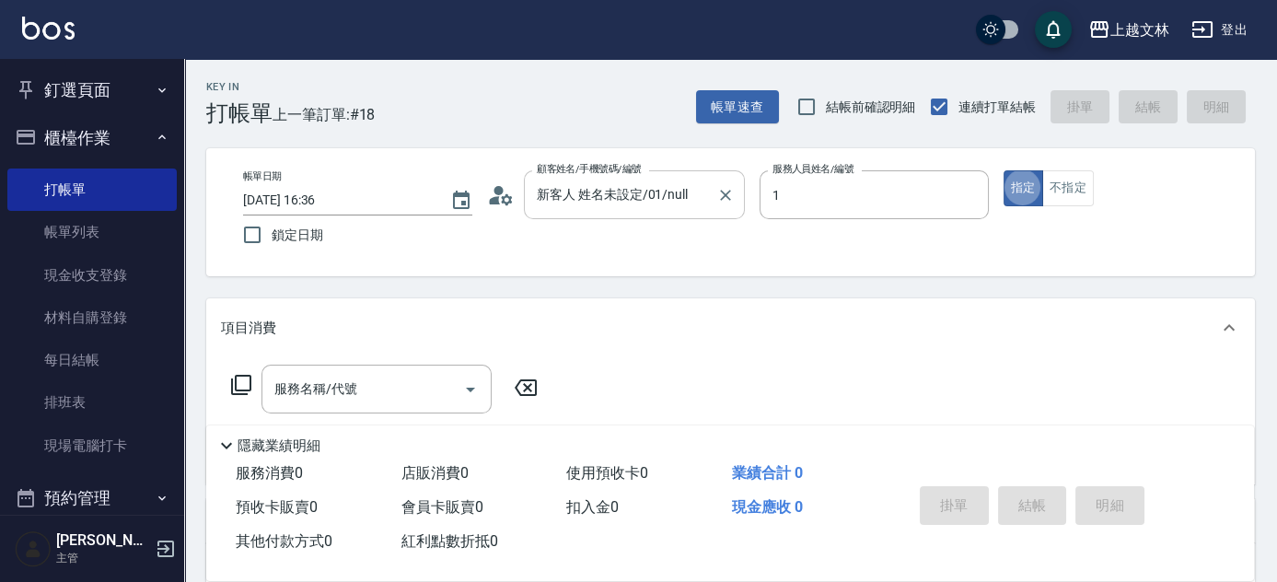
type input "[PERSON_NAME]-1"
click at [1057, 186] on button "不指定" at bounding box center [1068, 188] width 52 height 36
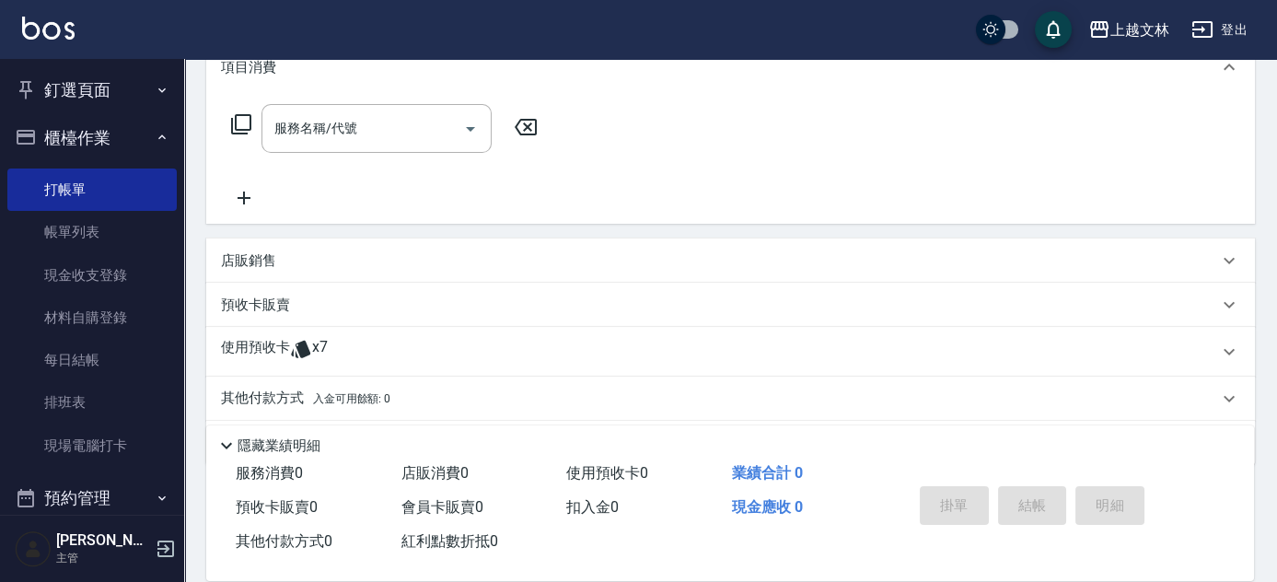
scroll to position [235, 0]
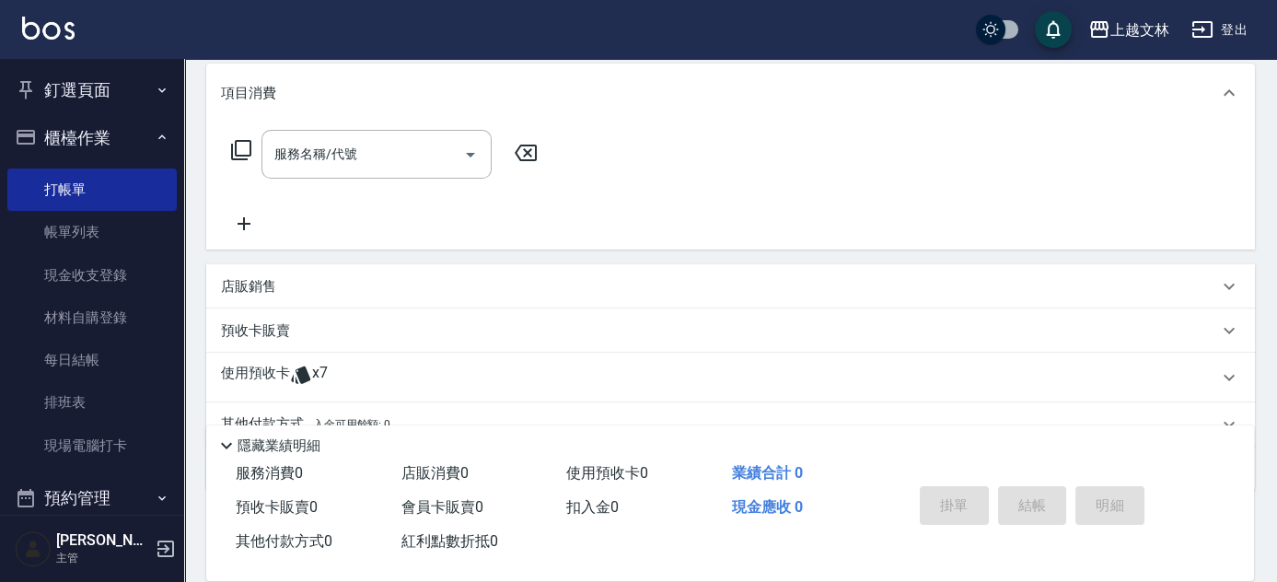
click at [251, 217] on icon at bounding box center [244, 224] width 46 height 22
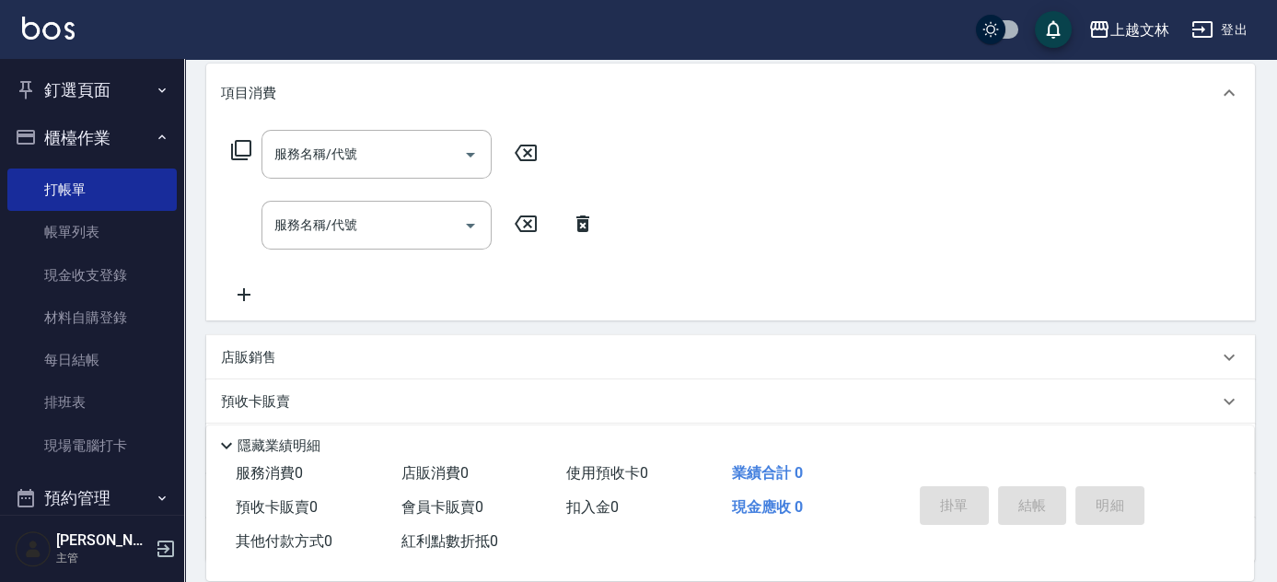
click at [584, 225] on icon at bounding box center [582, 223] width 13 height 17
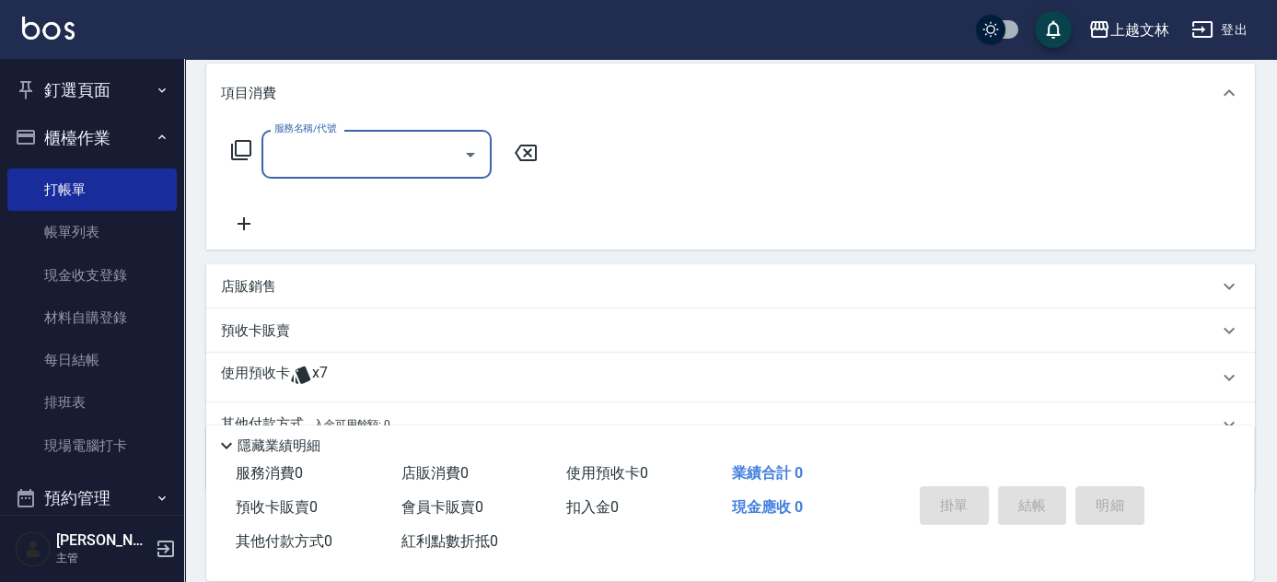
click at [408, 151] on input "服務名稱/代號" at bounding box center [363, 154] width 186 height 32
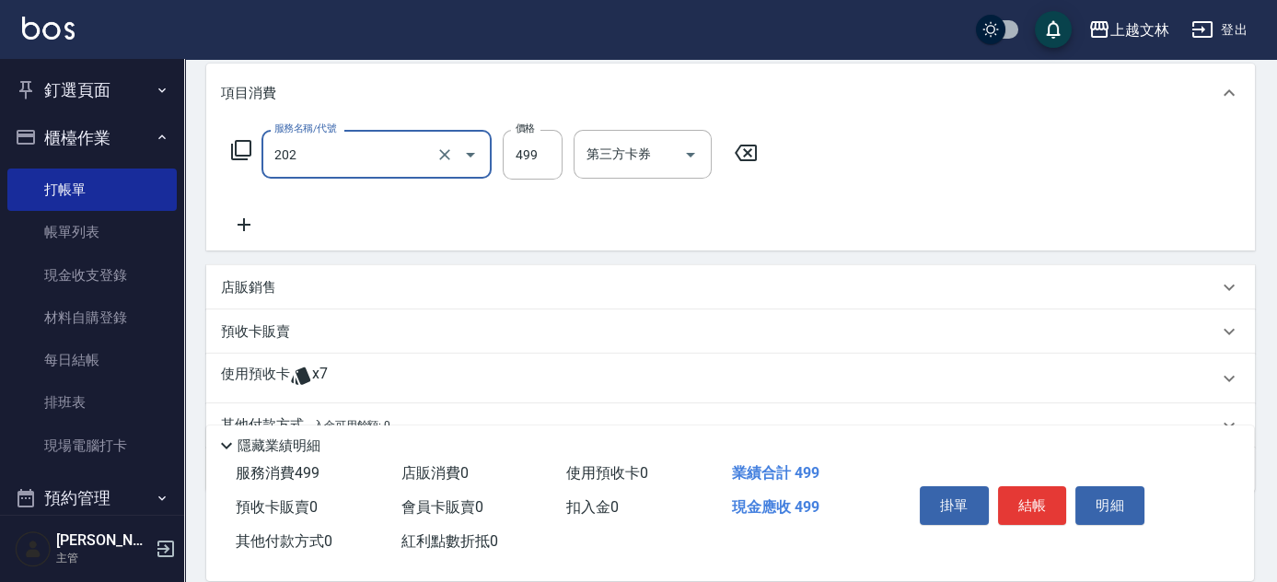
type input "A級單剪(202)"
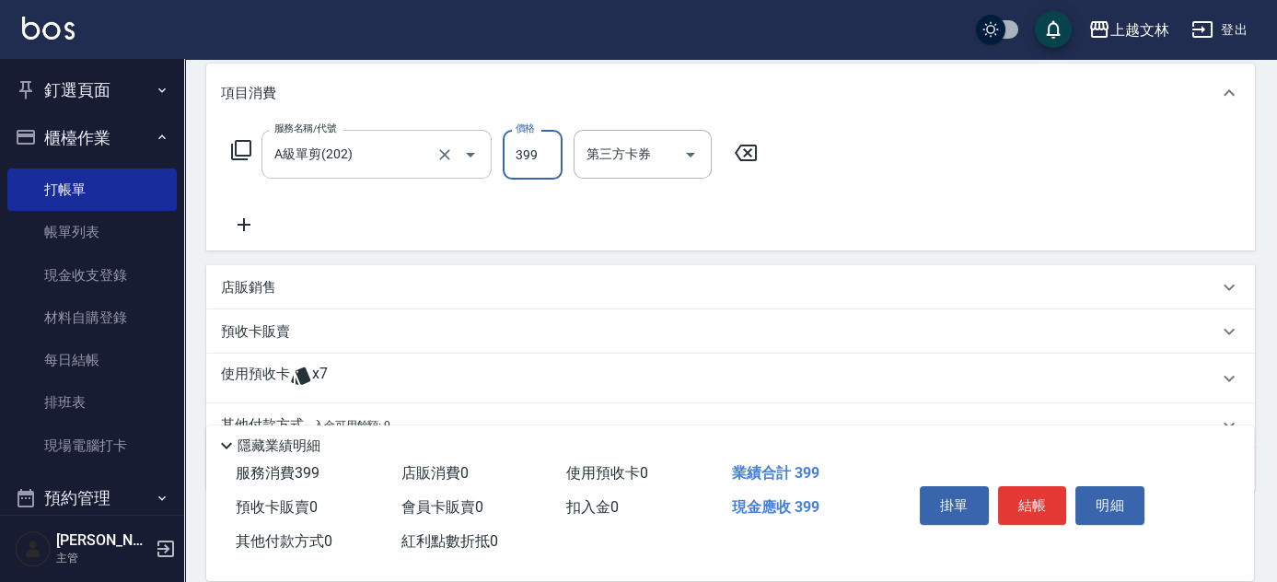
type input "399"
click at [306, 290] on div "店販銷售" at bounding box center [719, 287] width 997 height 19
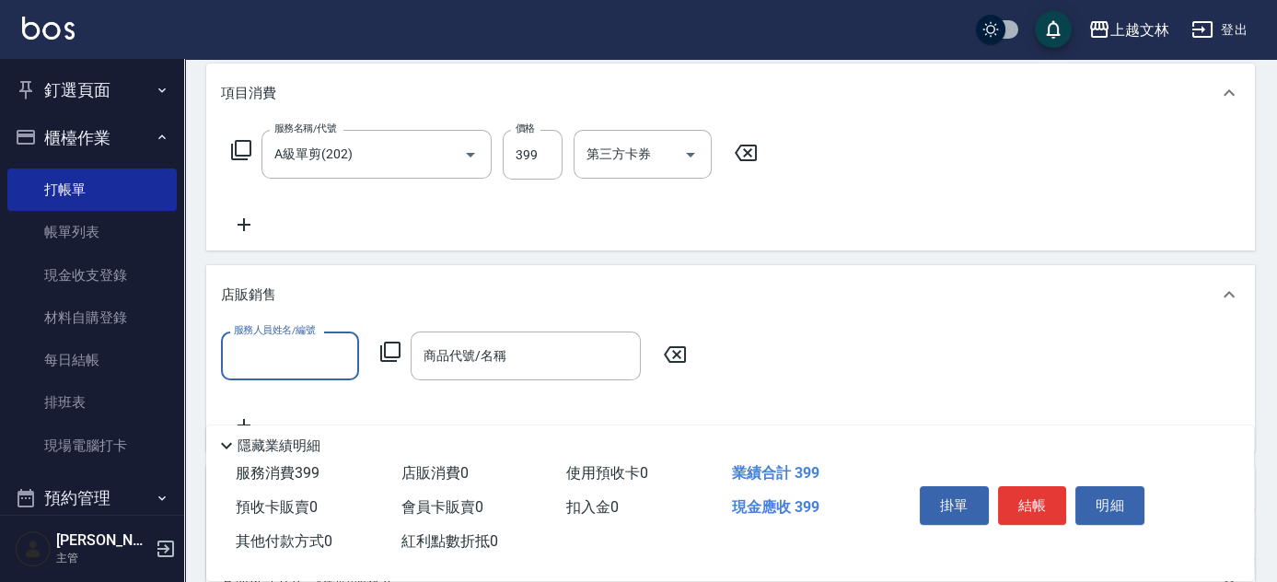
scroll to position [0, 0]
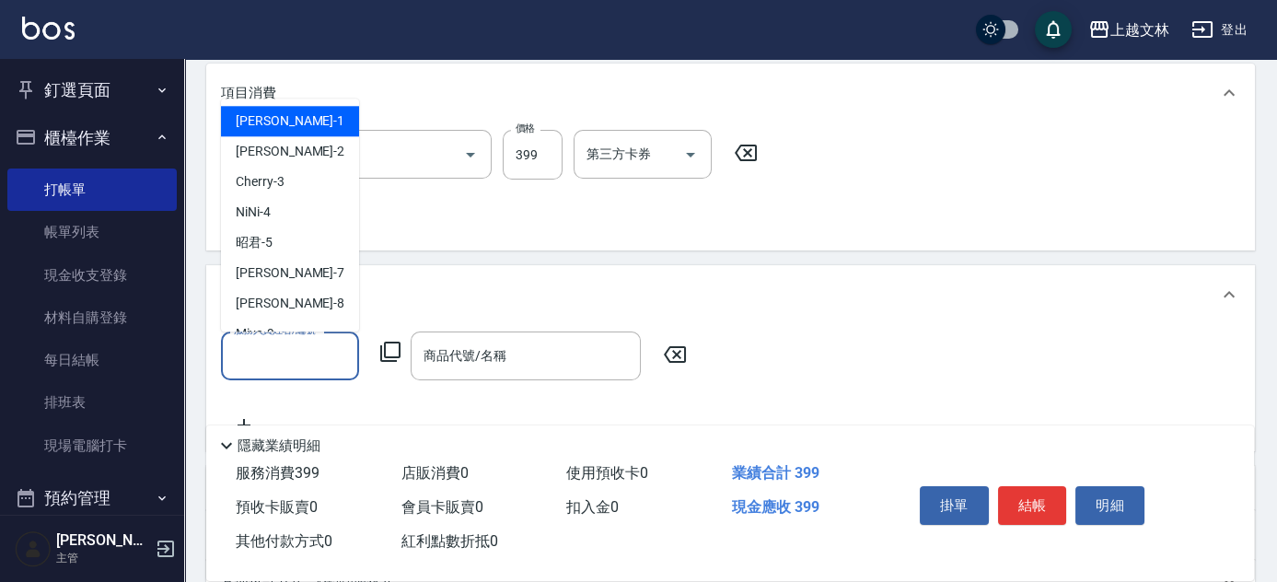
click at [254, 361] on input "服務人員姓名/編號" at bounding box center [289, 356] width 121 height 32
click at [276, 123] on span "[PERSON_NAME] -1" at bounding box center [290, 120] width 109 height 19
type input "[PERSON_NAME]-1"
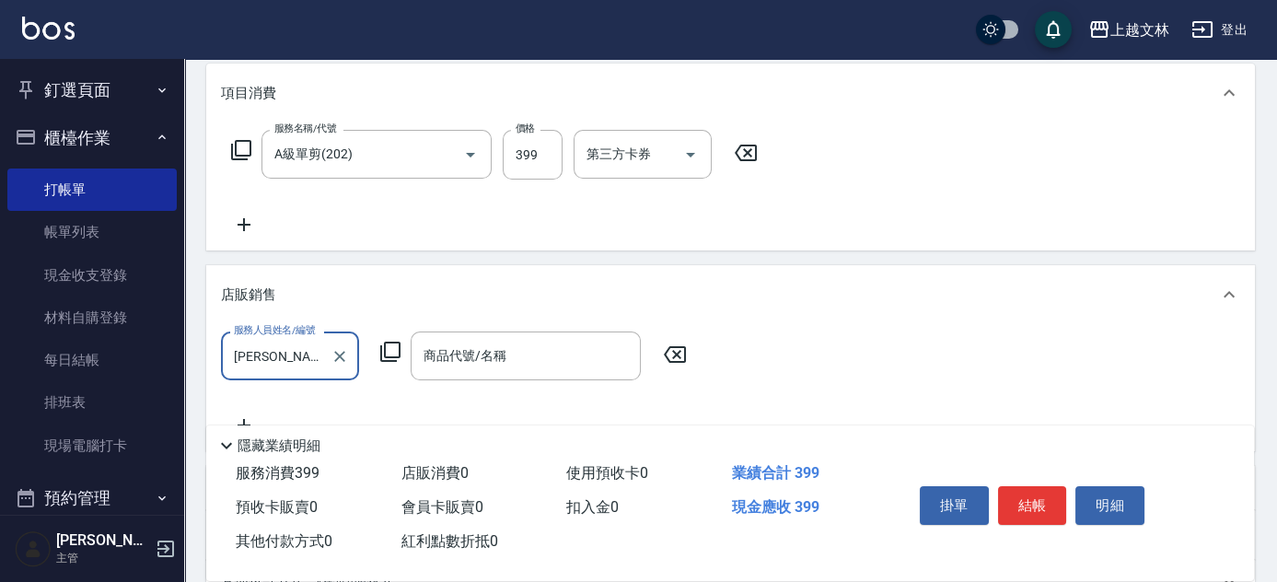
click at [394, 352] on icon at bounding box center [390, 352] width 22 height 22
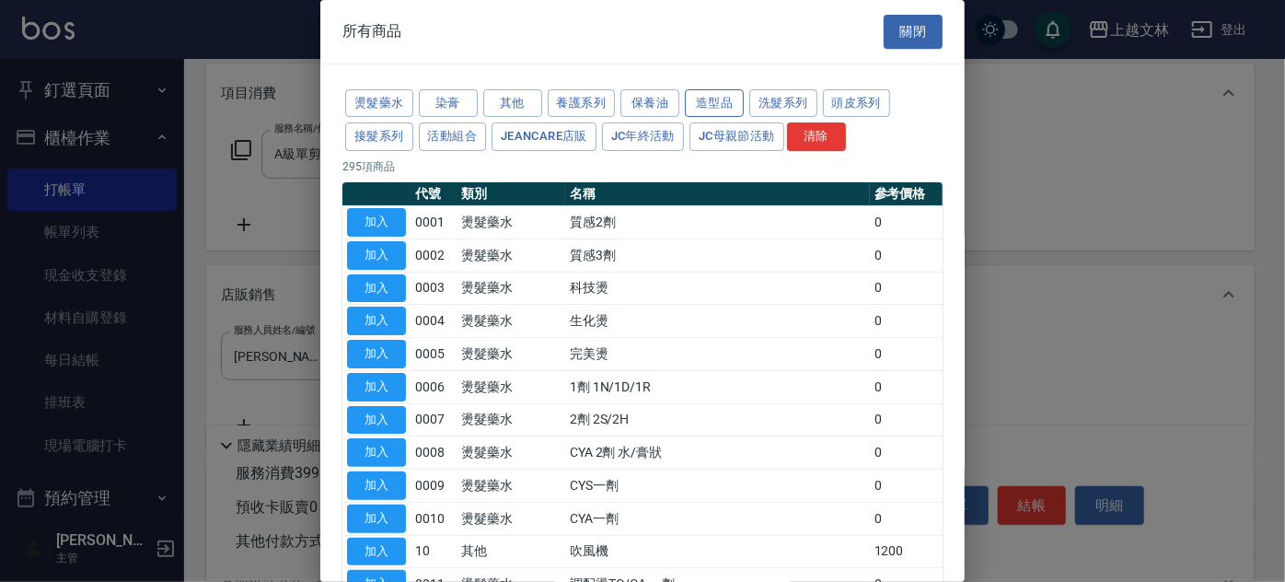
click at [716, 104] on button "造型品" at bounding box center [714, 103] width 59 height 29
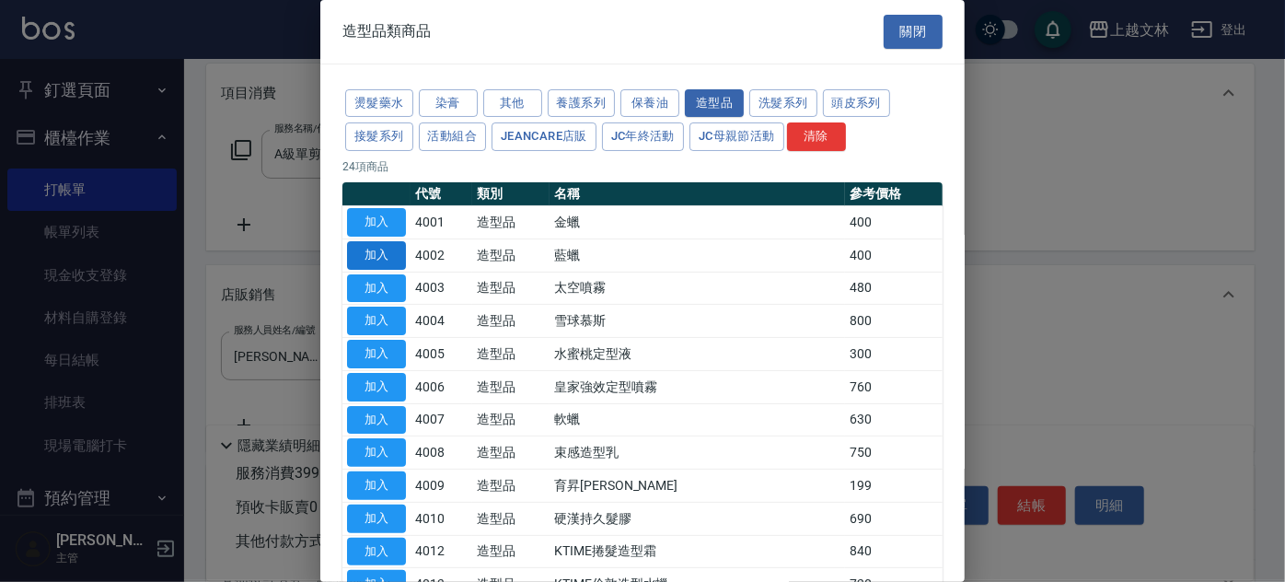
click at [395, 253] on button "加入" at bounding box center [376, 255] width 59 height 29
type input "藍蠟"
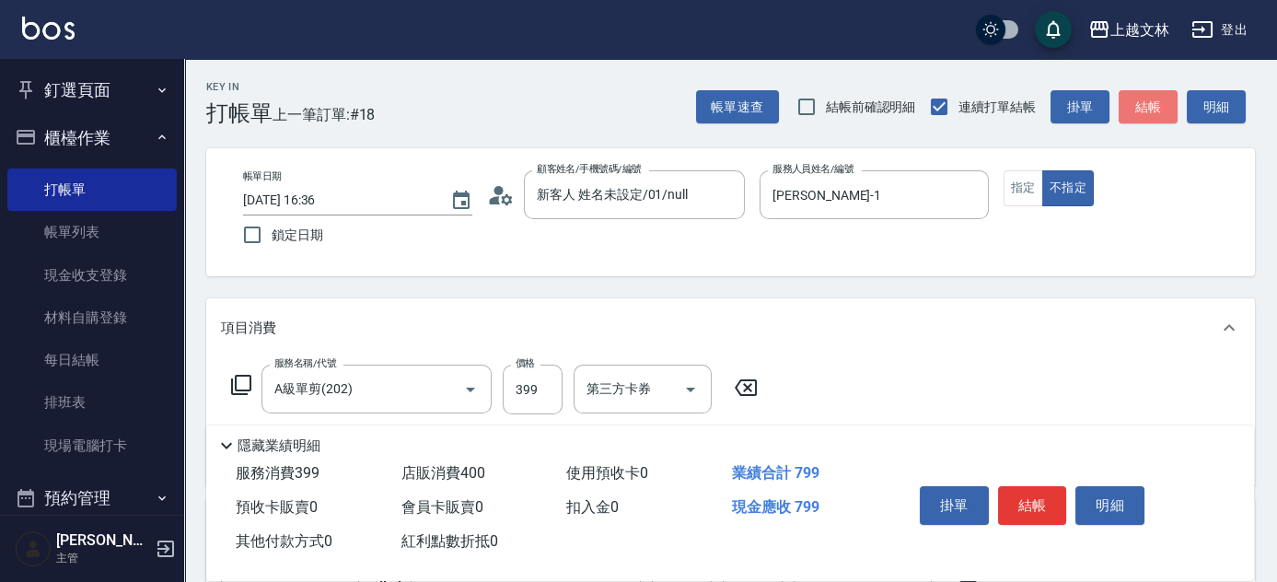
drag, startPoint x: 1141, startPoint y: 111, endPoint x: 1045, endPoint y: 55, distance: 111.8
click at [1141, 110] on button "結帳" at bounding box center [1147, 107] width 59 height 34
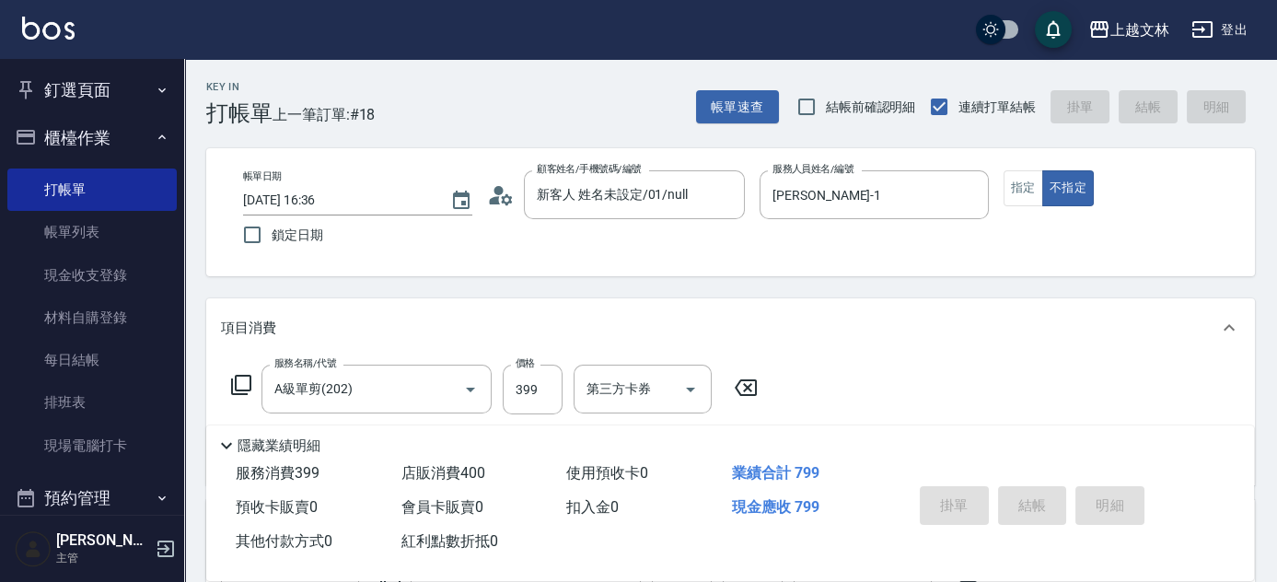
type input "[DATE] 16:37"
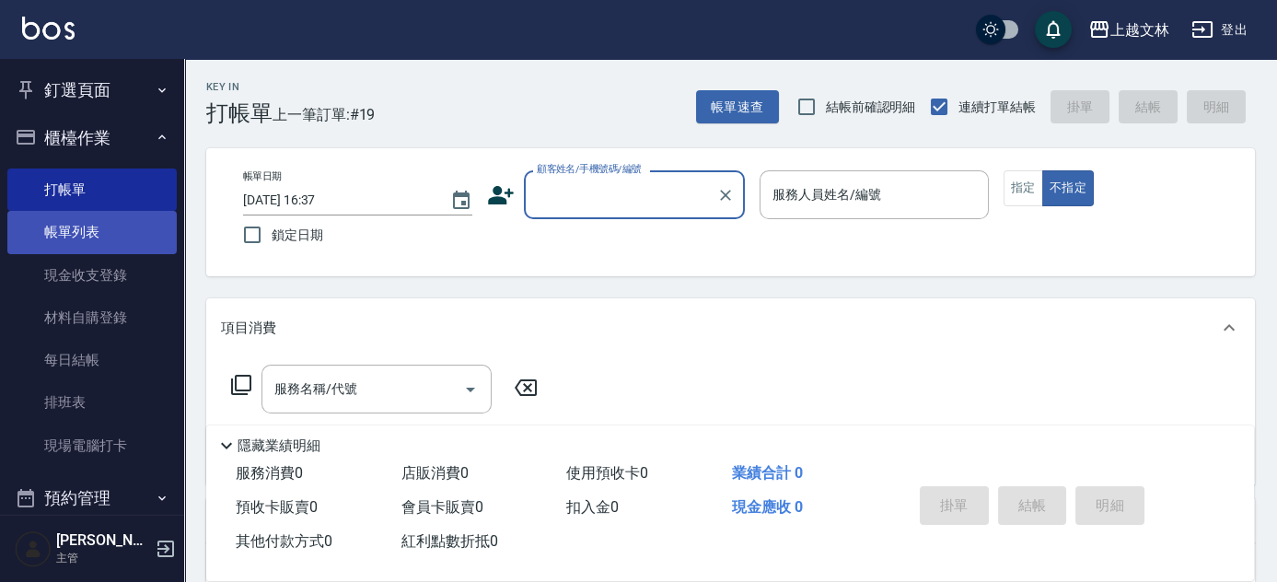
click at [90, 239] on link "帳單列表" at bounding box center [91, 232] width 169 height 42
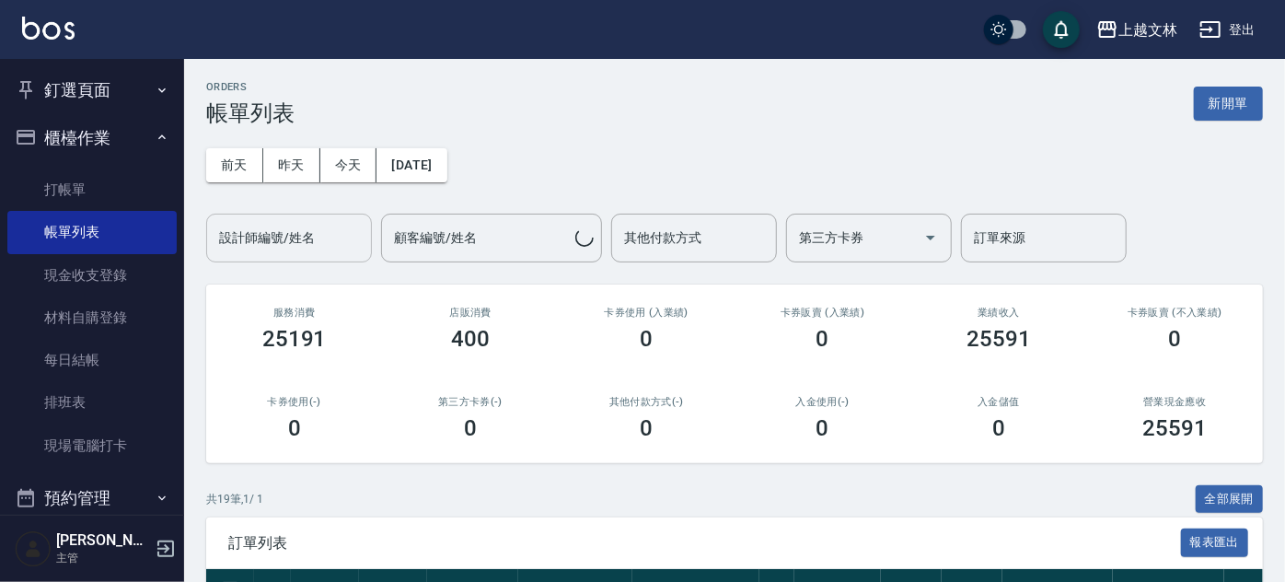
click at [280, 239] on div "設計師編號/姓名 設計師編號/姓名" at bounding box center [289, 238] width 166 height 49
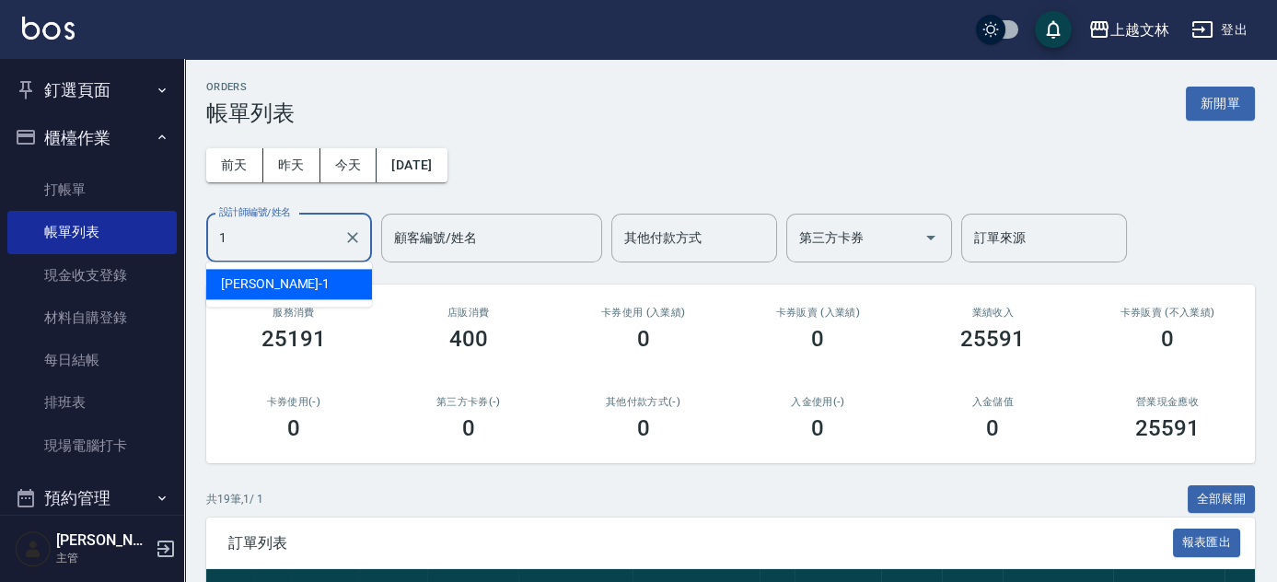
type input "[PERSON_NAME]-1"
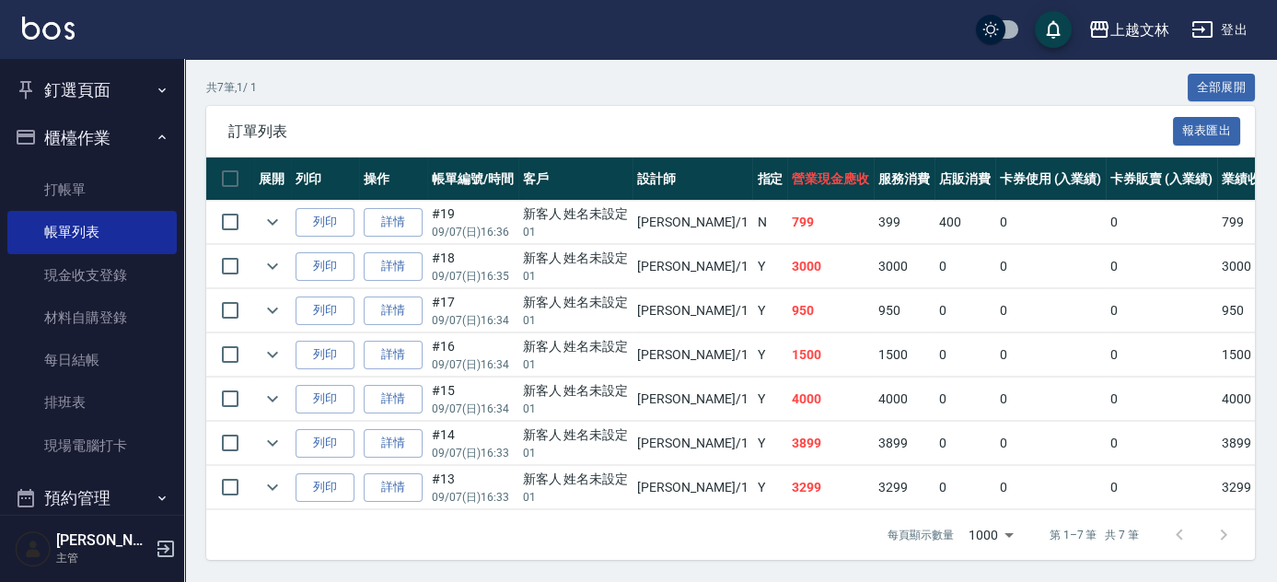
scroll to position [420, 0]
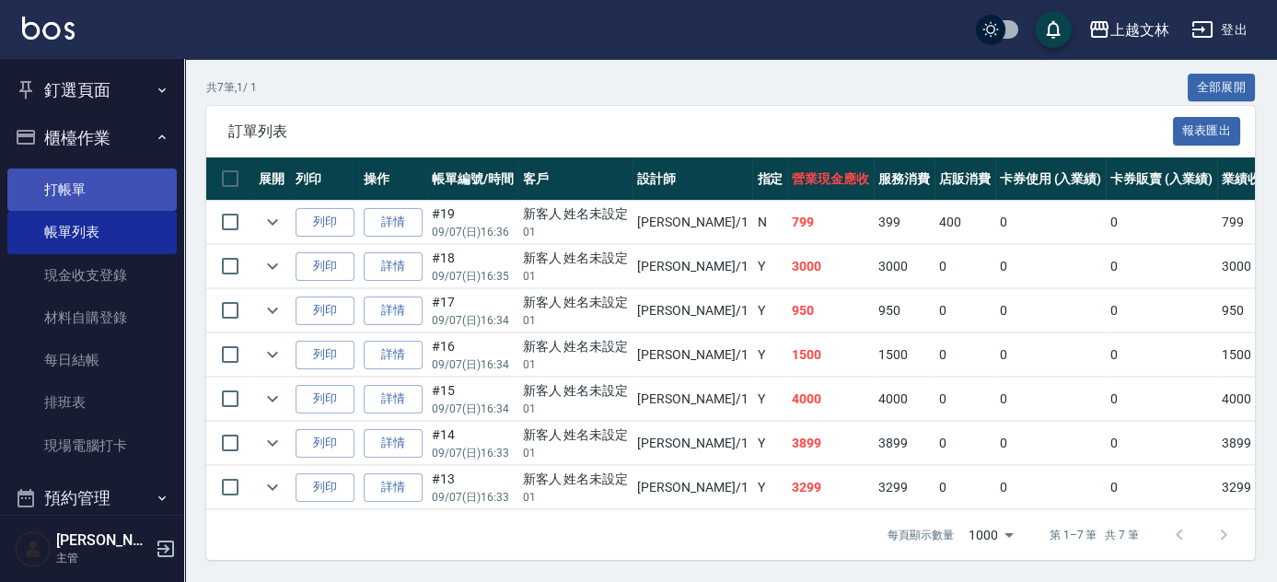
click at [113, 198] on link "打帳單" at bounding box center [91, 189] width 169 height 42
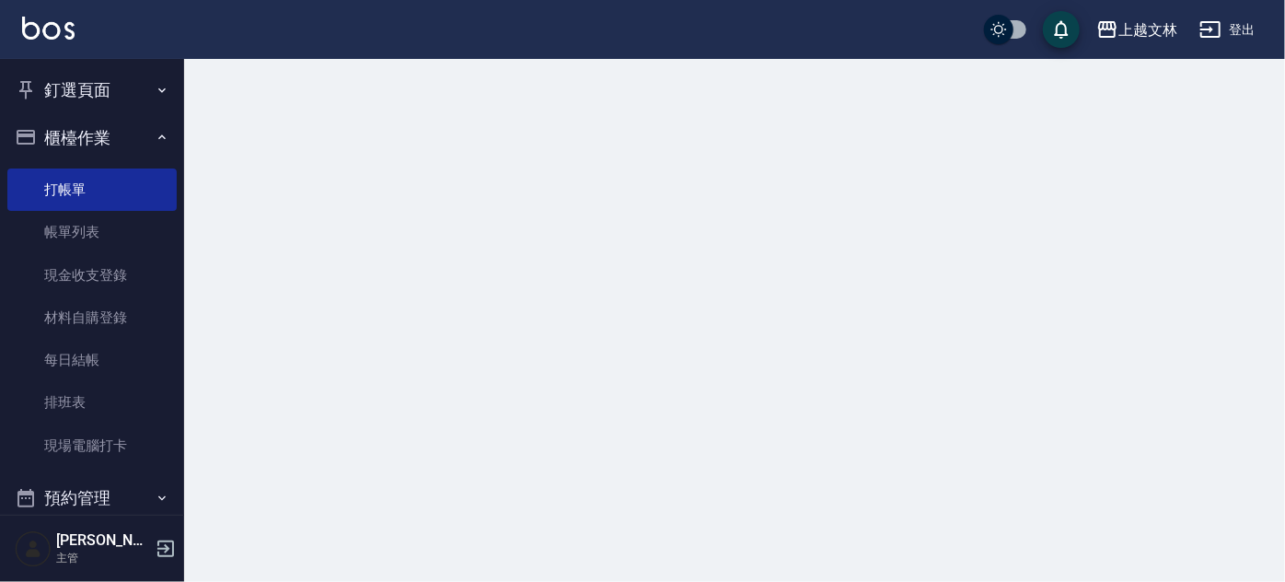
click at [71, 138] on button "櫃檯作業" at bounding box center [91, 138] width 169 height 48
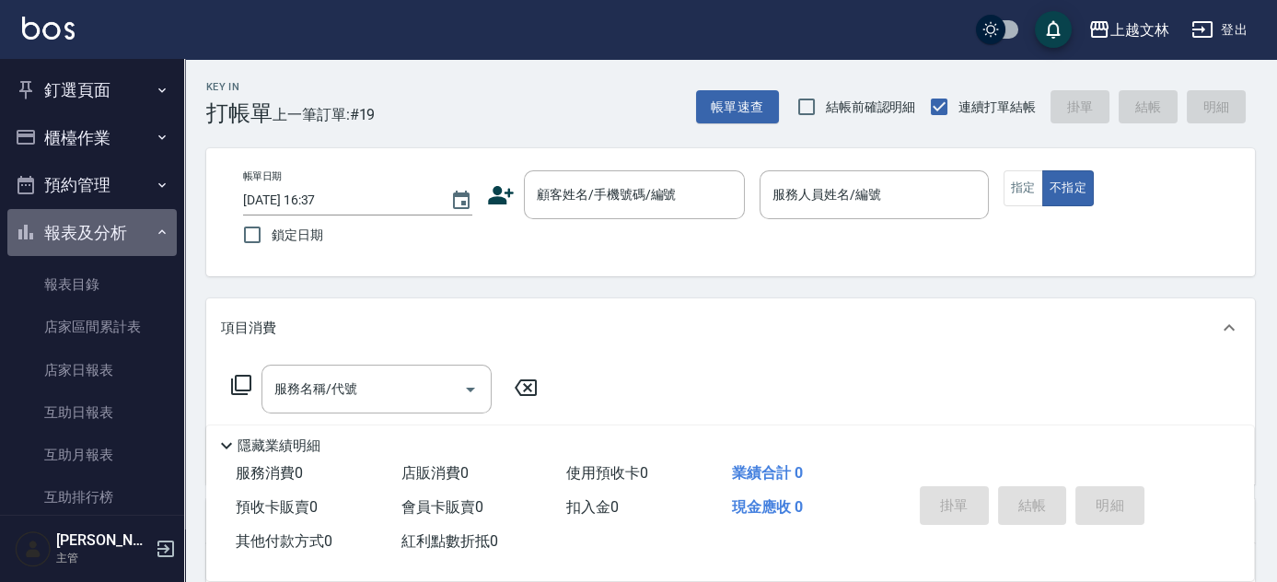
click at [130, 237] on button "報表及分析" at bounding box center [91, 233] width 169 height 48
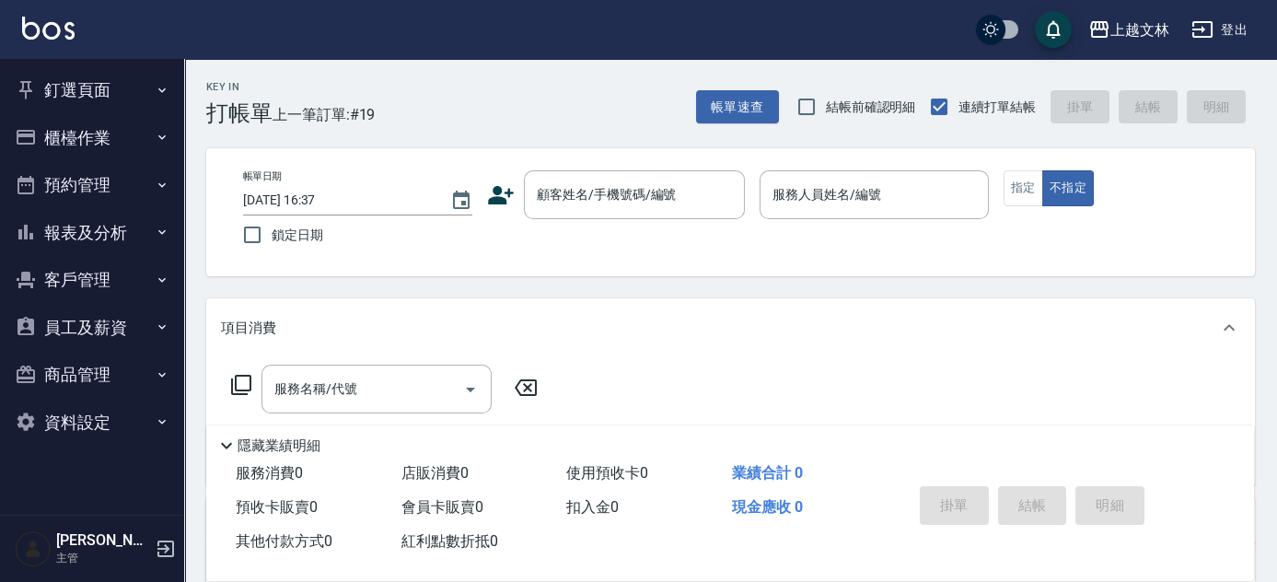
click at [133, 232] on button "報表及分析" at bounding box center [91, 233] width 169 height 48
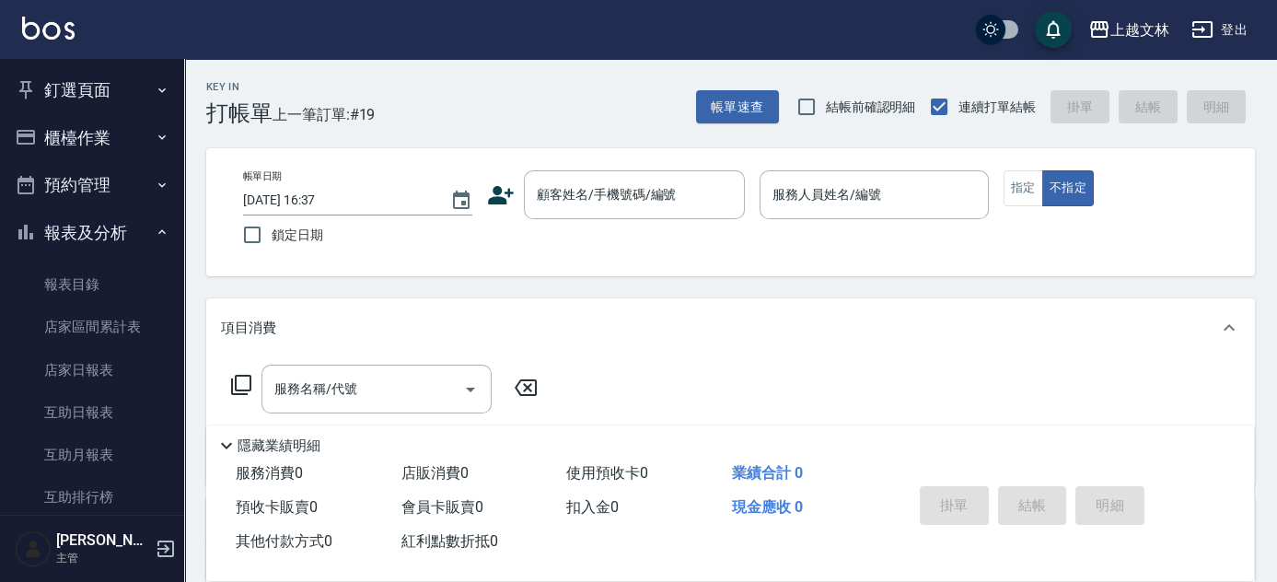
click at [115, 225] on button "報表及分析" at bounding box center [91, 233] width 169 height 48
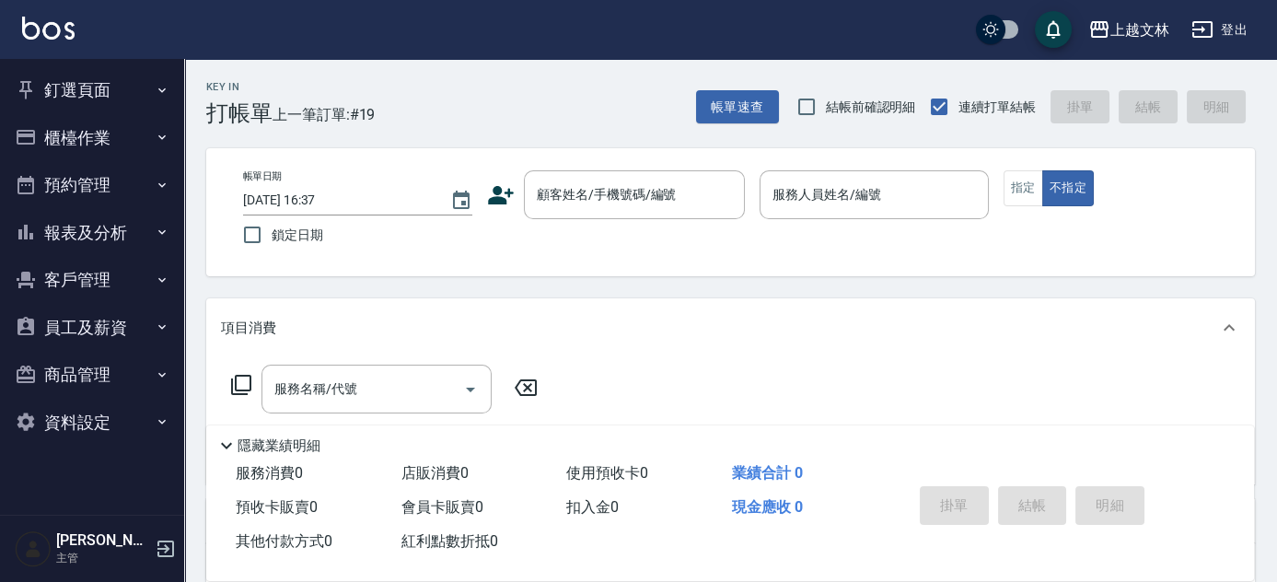
click at [73, 136] on button "櫃檯作業" at bounding box center [91, 138] width 169 height 48
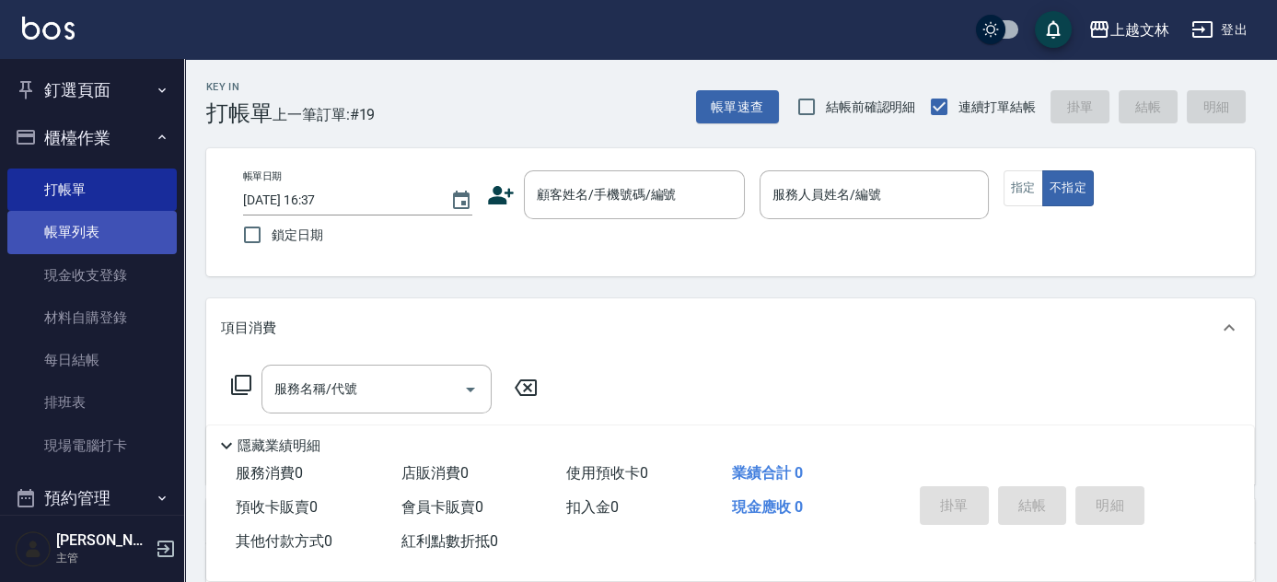
click at [87, 230] on link "帳單列表" at bounding box center [91, 232] width 169 height 42
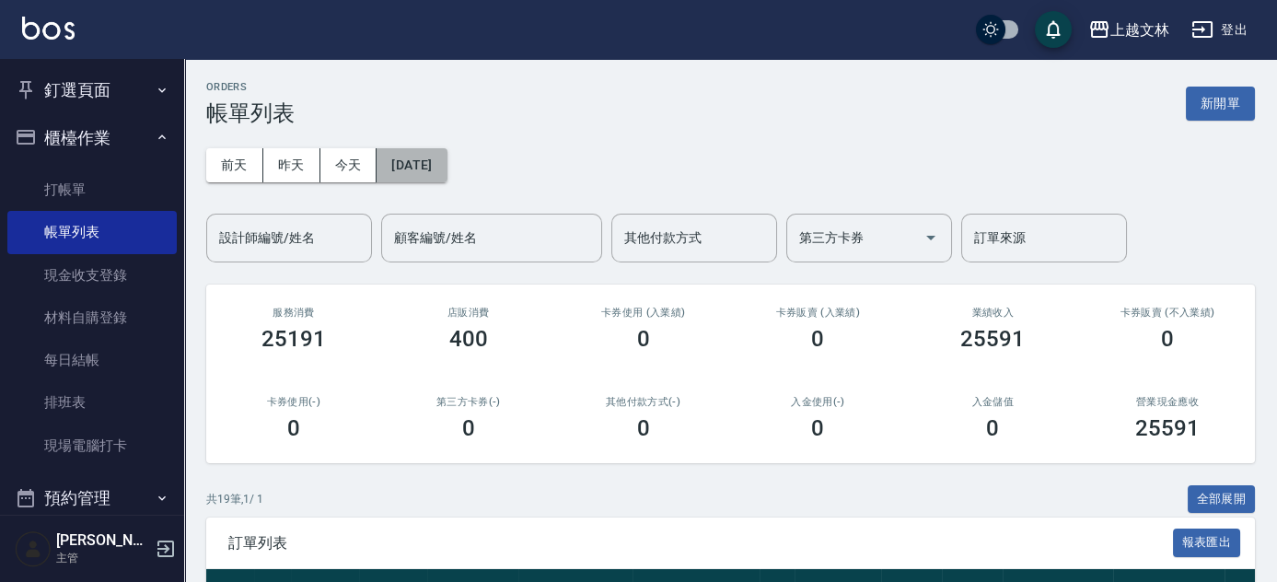
click at [399, 180] on button "[DATE]" at bounding box center [411, 165] width 70 height 34
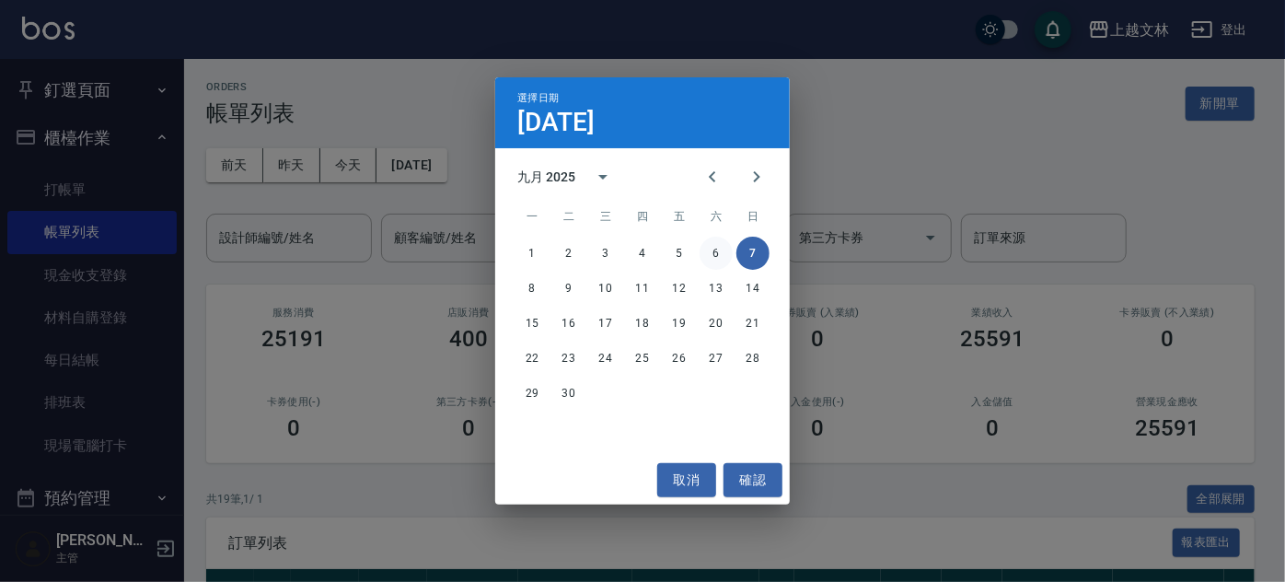
click at [723, 258] on button "6" at bounding box center [715, 253] width 33 height 33
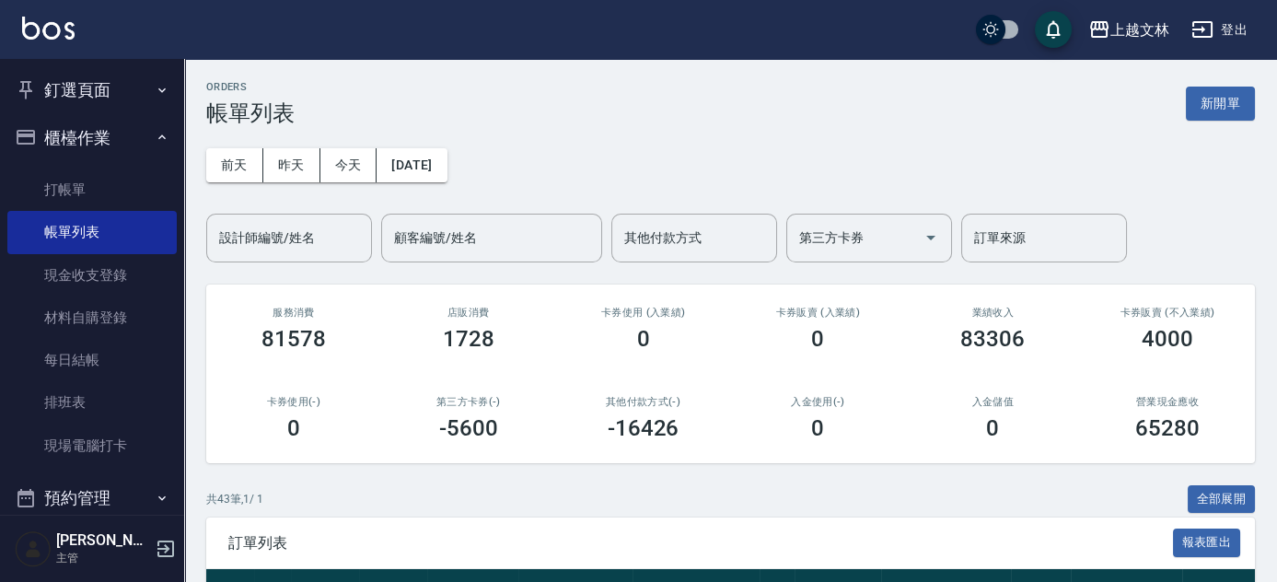
click at [248, 214] on div "設計師編號/姓名" at bounding box center [289, 238] width 166 height 49
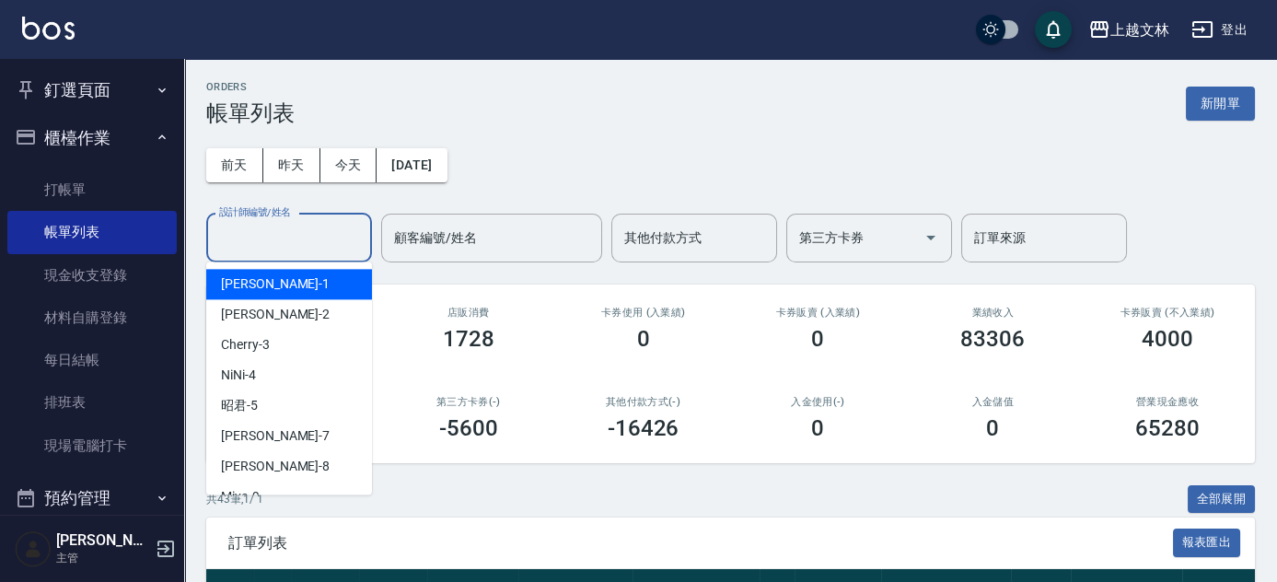
click at [254, 232] on input "設計師編號/姓名" at bounding box center [288, 238] width 149 height 32
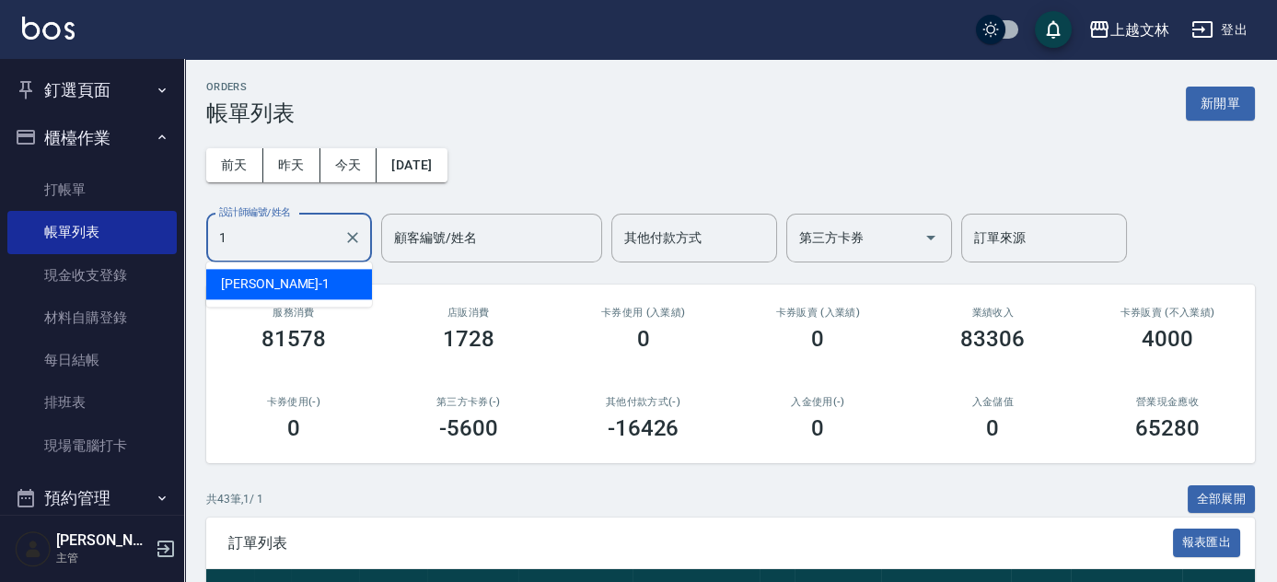
type input "[PERSON_NAME]-1"
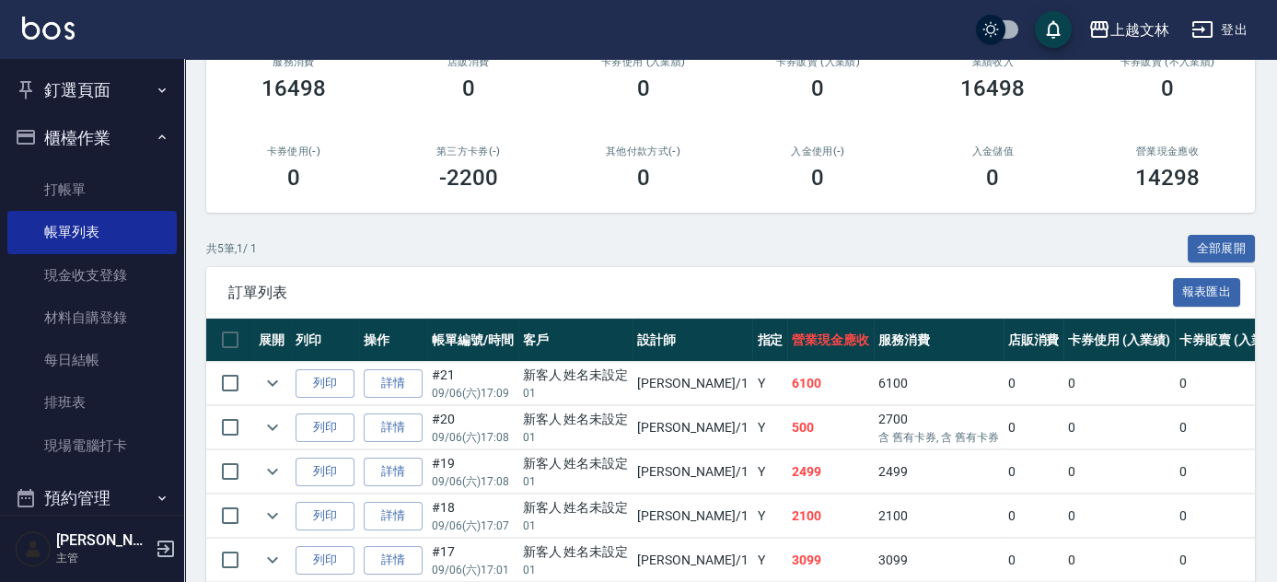
scroll to position [332, 0]
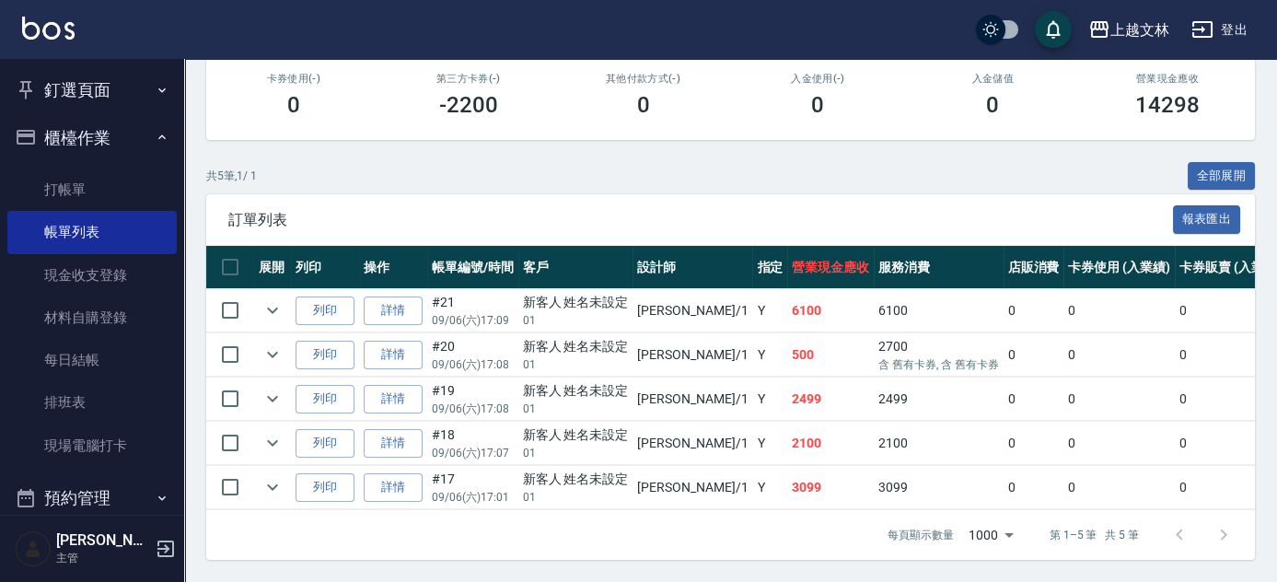
drag, startPoint x: 108, startPoint y: 180, endPoint x: 100, endPoint y: 155, distance: 26.8
click at [108, 180] on link "打帳單" at bounding box center [91, 189] width 169 height 42
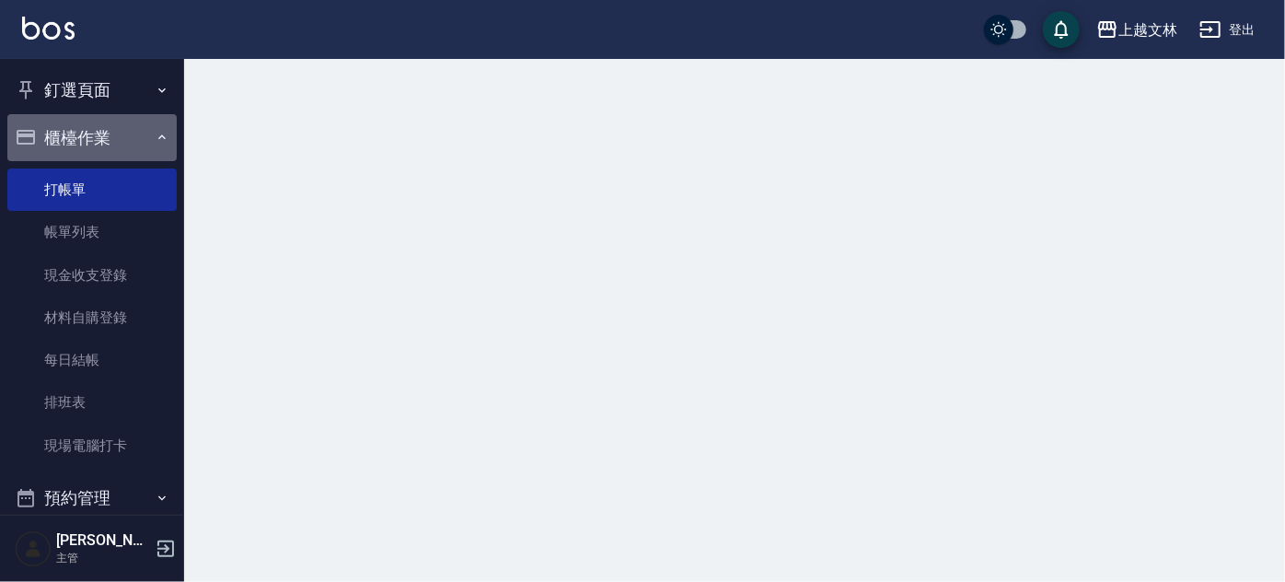
click at [100, 152] on button "櫃檯作業" at bounding box center [91, 138] width 169 height 48
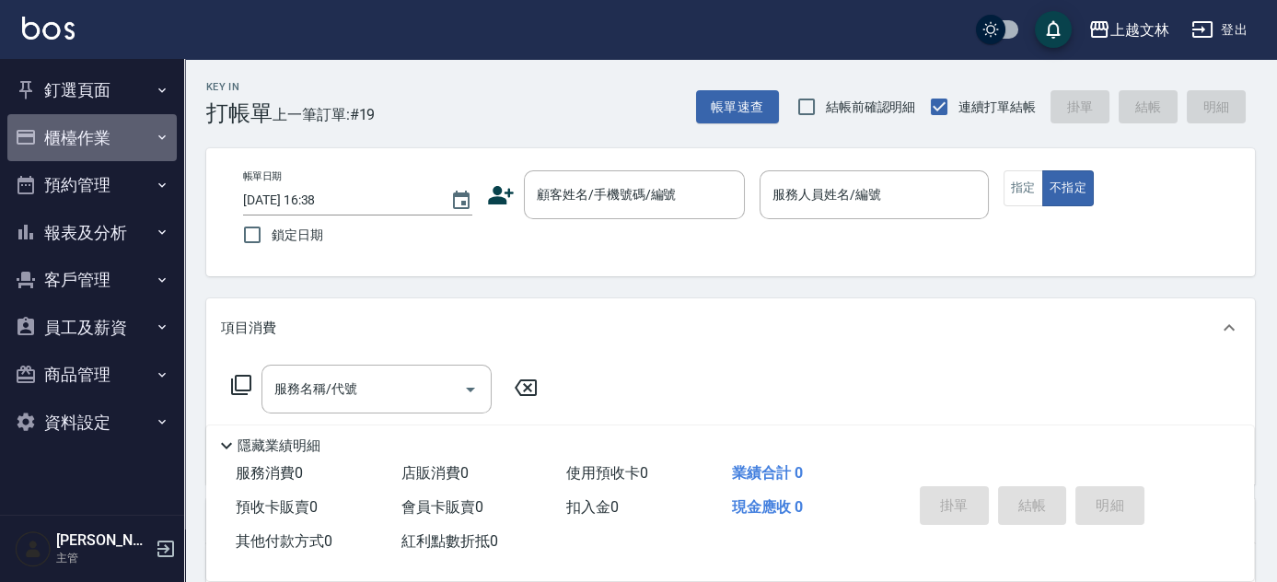
click at [118, 131] on button "櫃檯作業" at bounding box center [91, 138] width 169 height 48
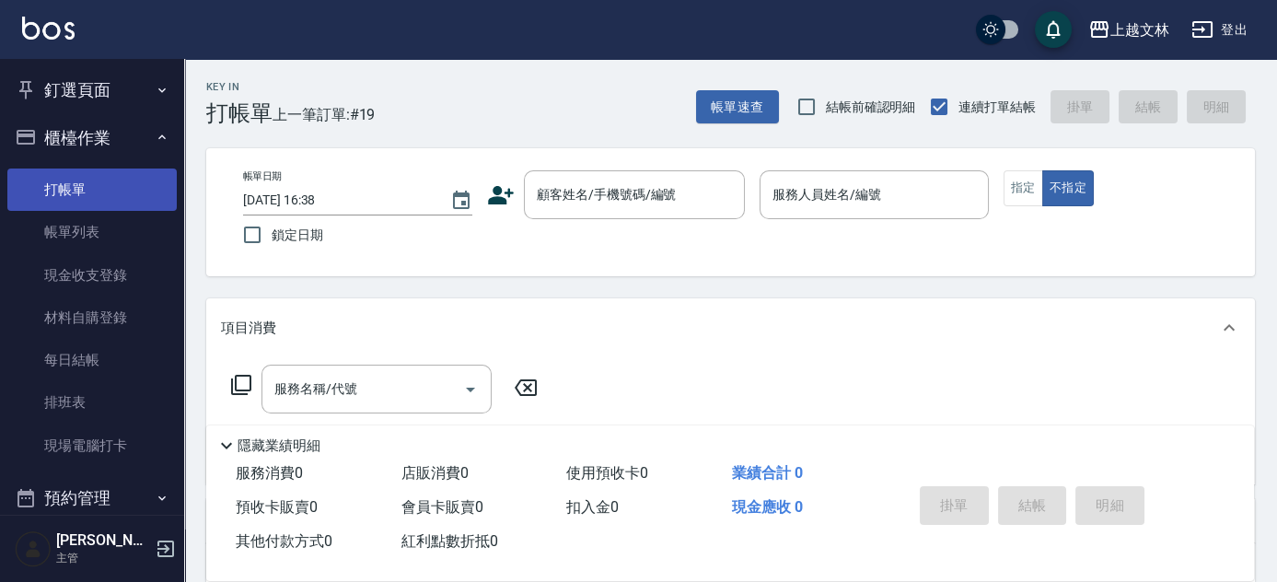
click at [73, 173] on link "打帳單" at bounding box center [91, 189] width 169 height 42
click at [98, 139] on button "櫃檯作業" at bounding box center [91, 138] width 169 height 48
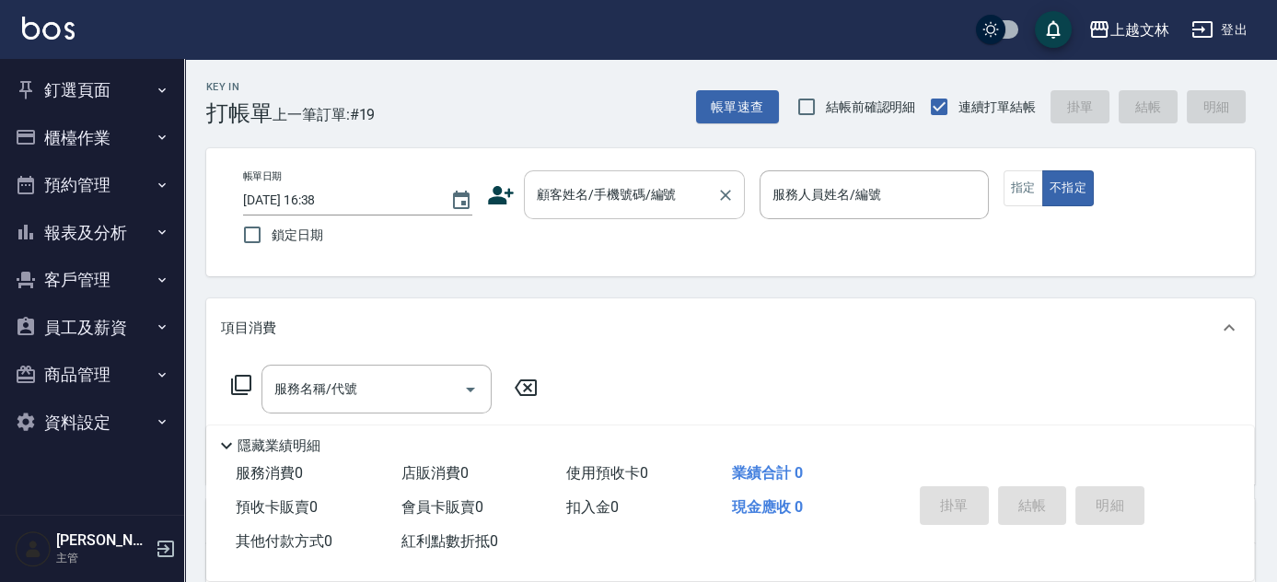
click at [642, 175] on div "顧客姓名/手機號碼/編號" at bounding box center [634, 194] width 221 height 49
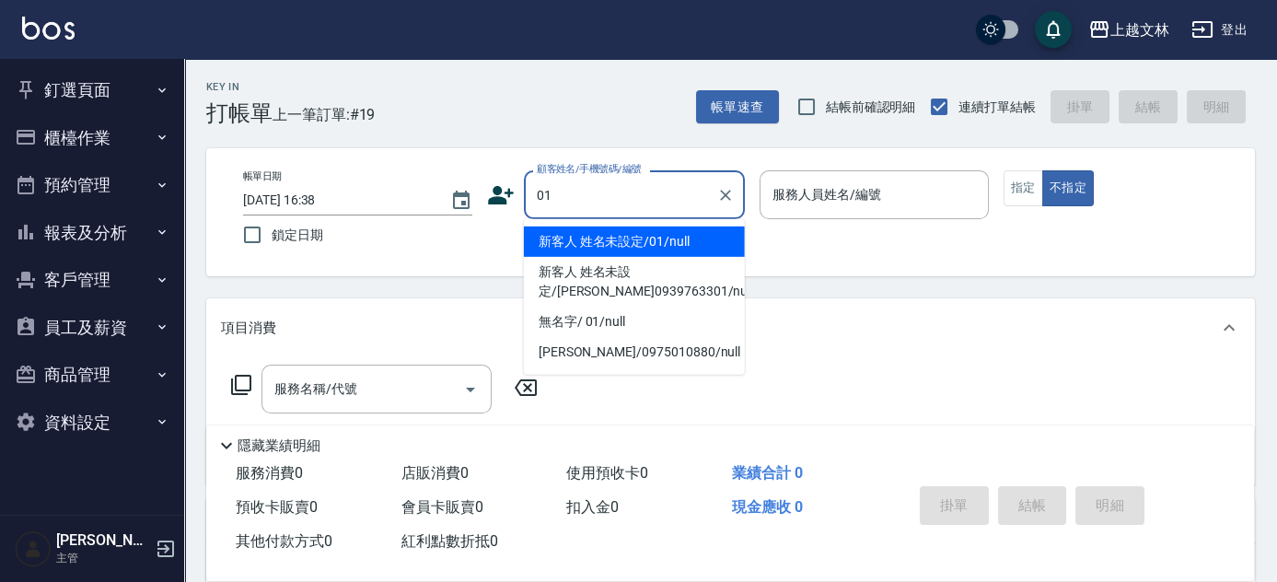
type input "新客人 姓名未設定/01/null"
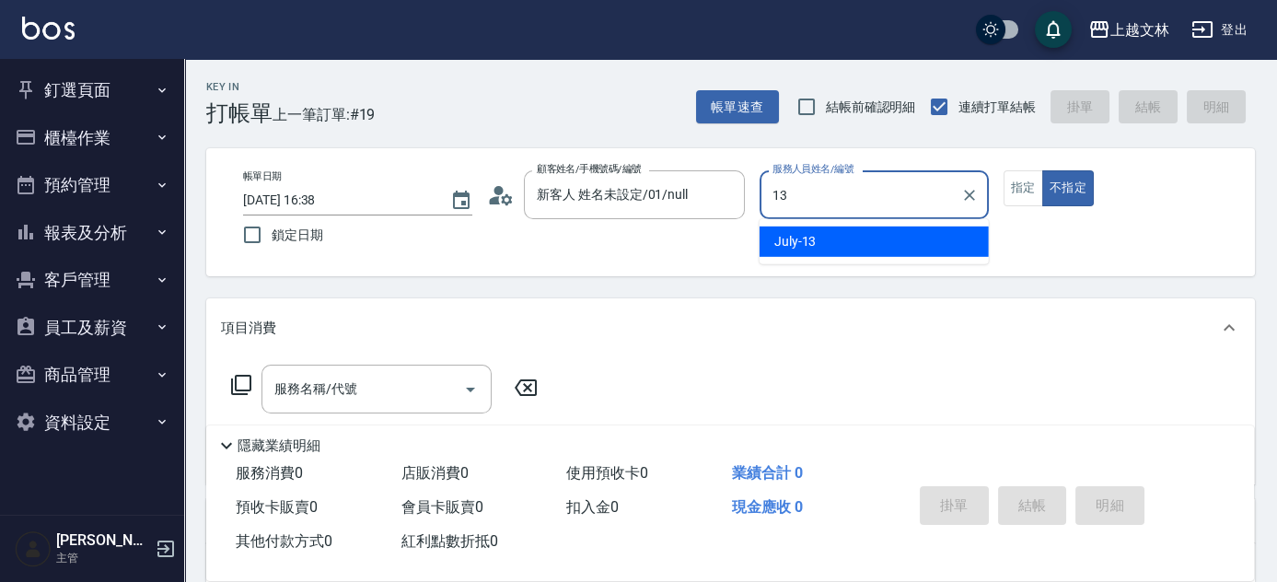
type input "July-13"
type button "false"
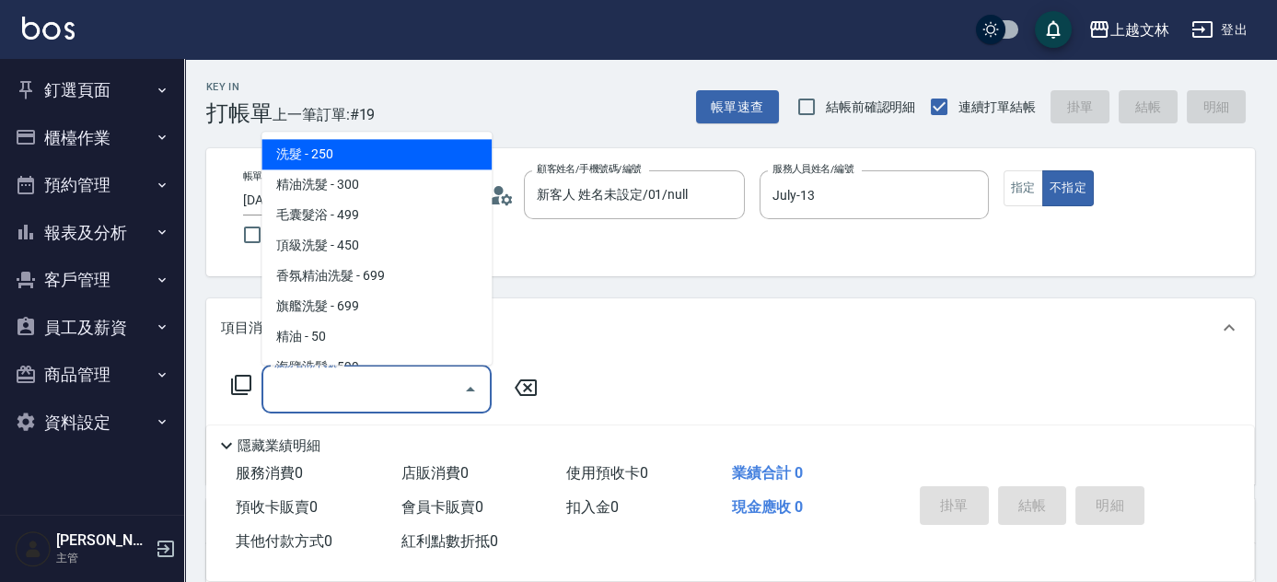
click at [395, 376] on input "服務名稱/代號" at bounding box center [363, 389] width 186 height 32
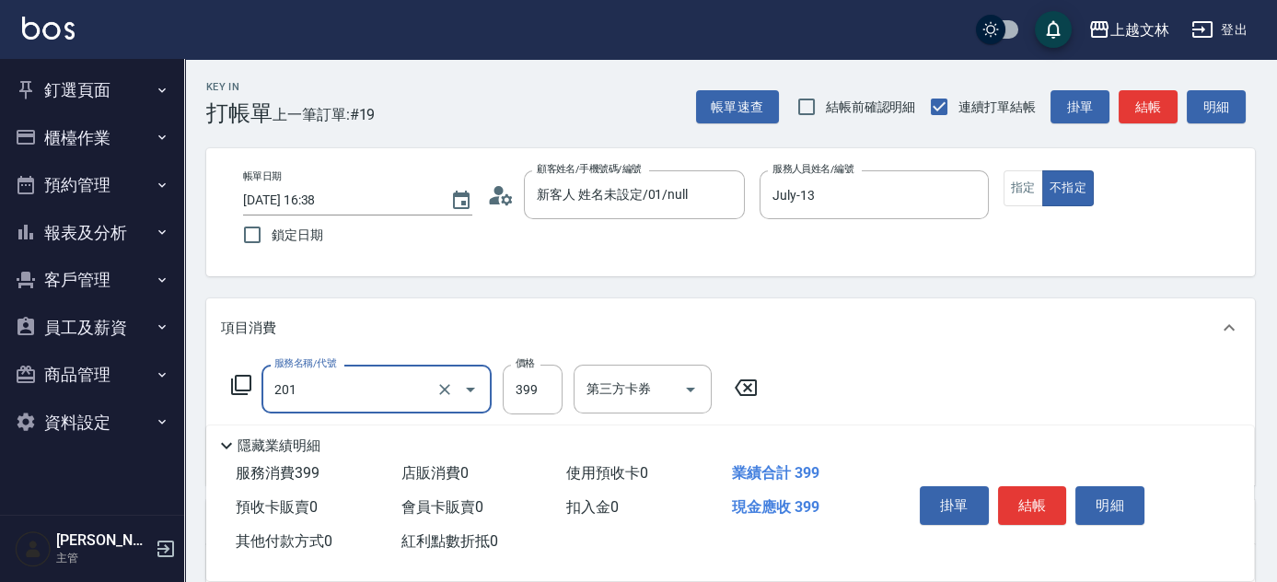
type input "B級單剪(201)"
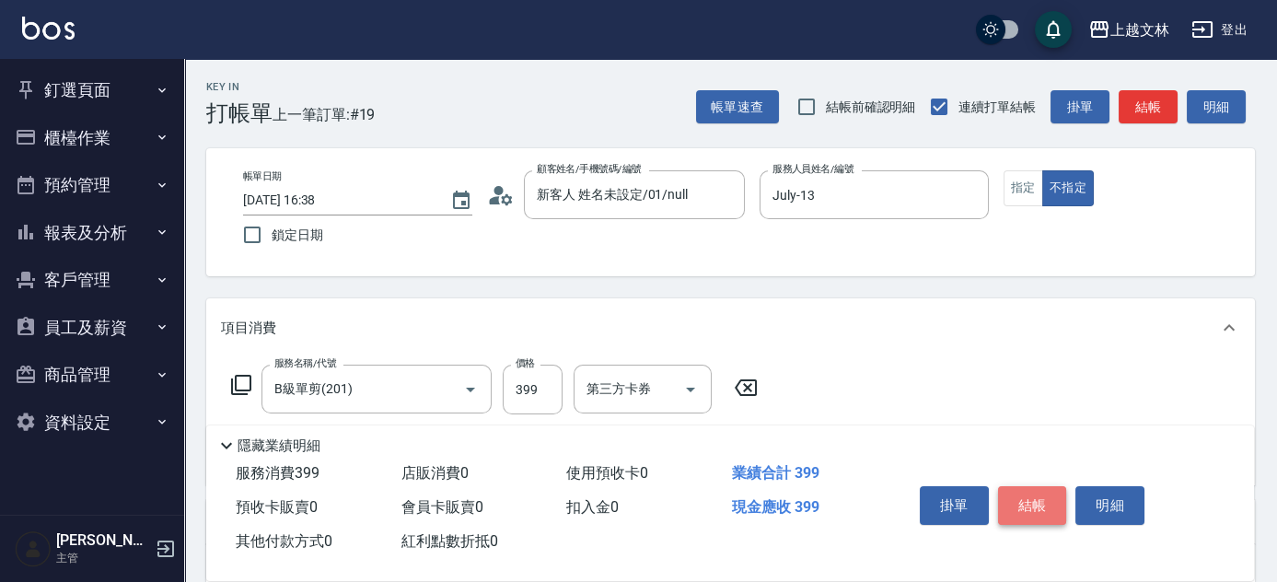
click at [1010, 491] on button "結帳" at bounding box center [1032, 505] width 69 height 39
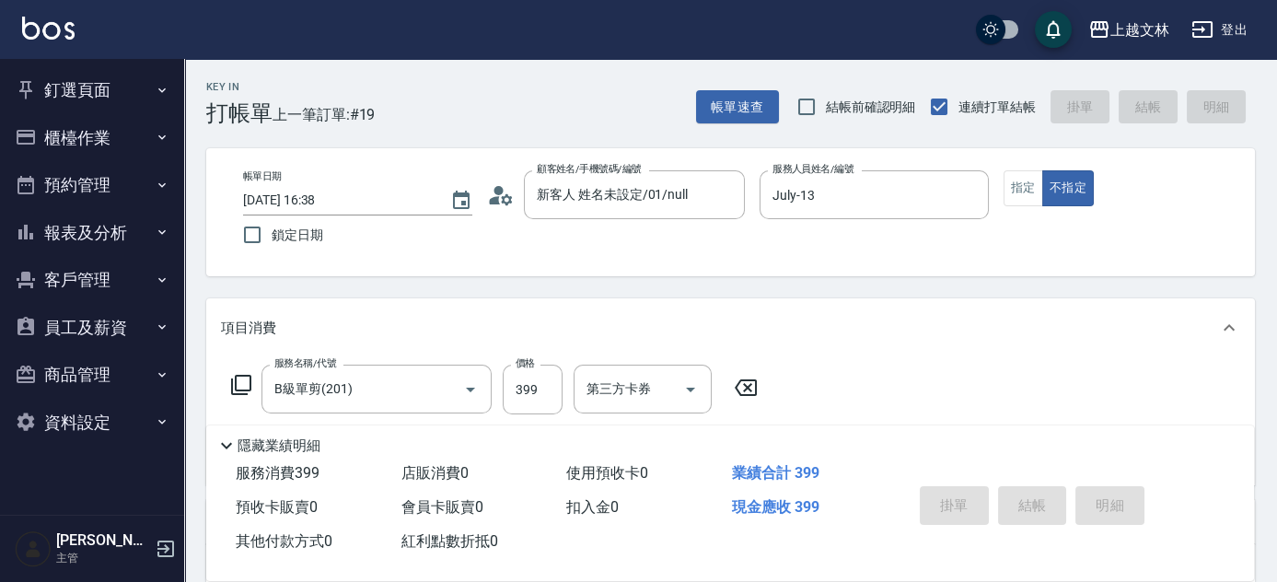
type input "[DATE] 16:40"
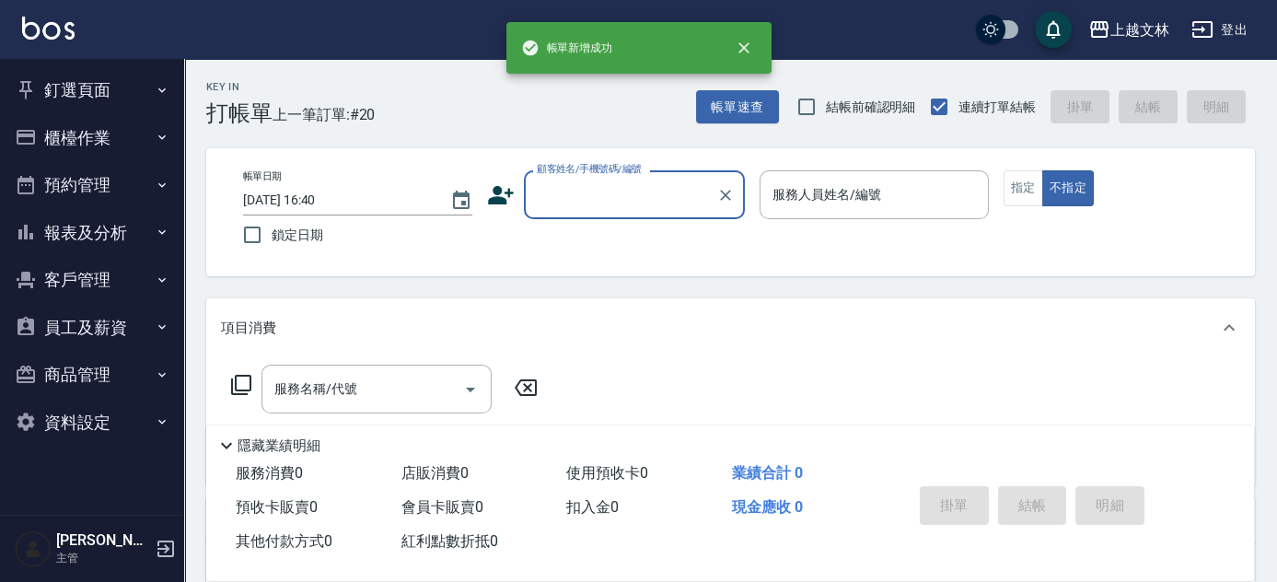
click at [64, 137] on button "櫃檯作業" at bounding box center [91, 138] width 169 height 48
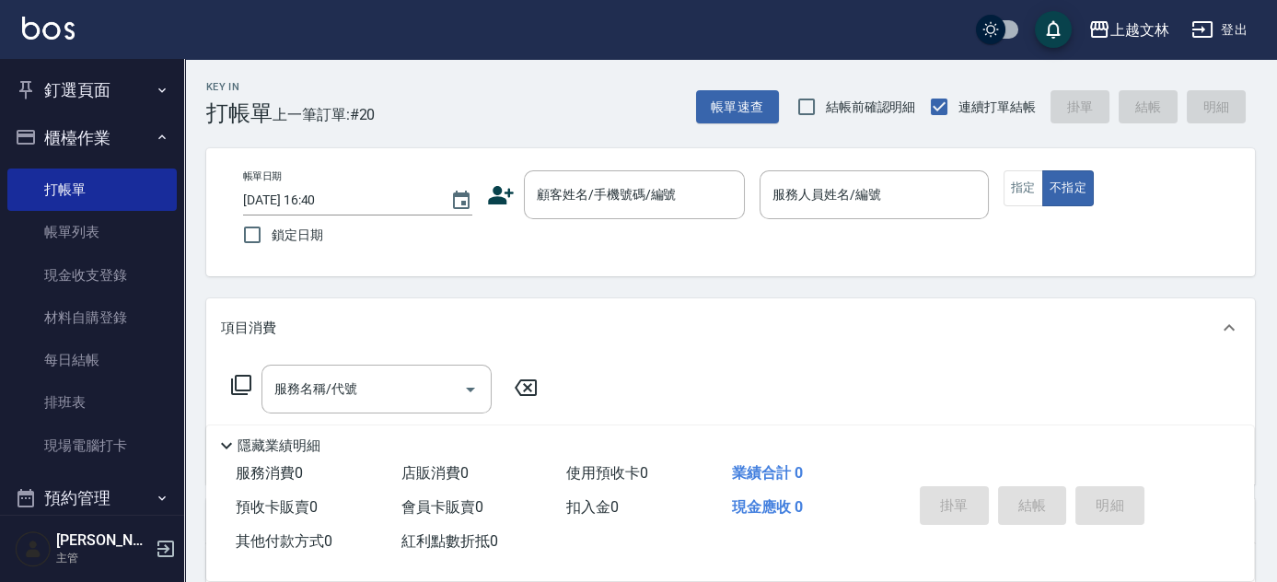
click at [122, 137] on button "櫃檯作業" at bounding box center [91, 138] width 169 height 48
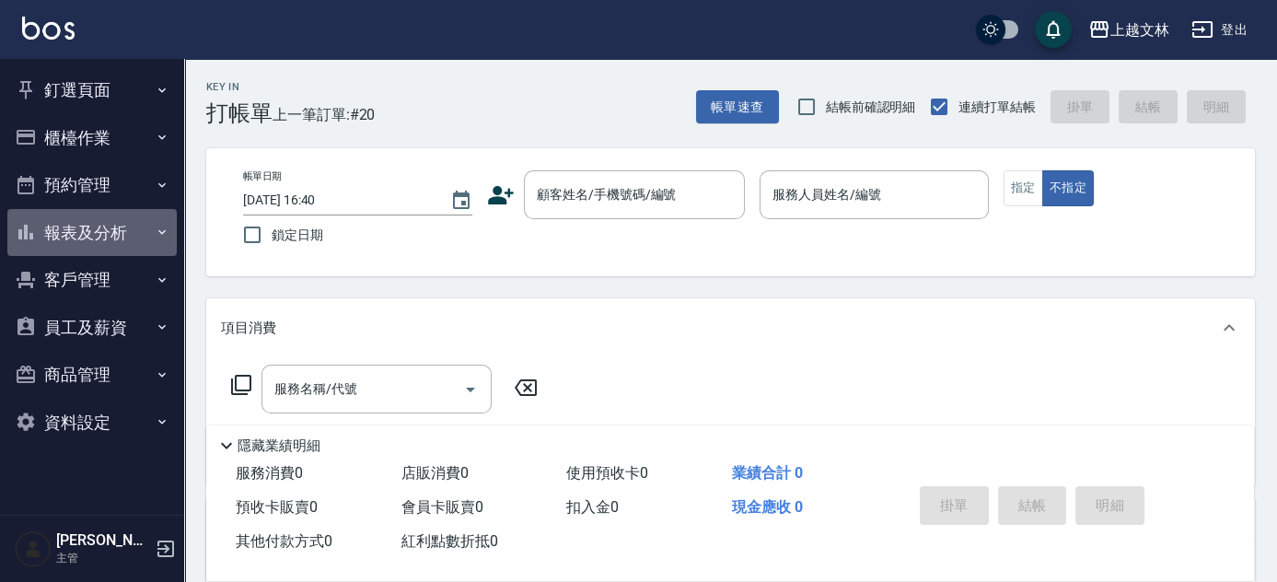
drag, startPoint x: 156, startPoint y: 232, endPoint x: 168, endPoint y: 247, distance: 19.0
click at [156, 233] on icon "button" at bounding box center [162, 232] width 15 height 15
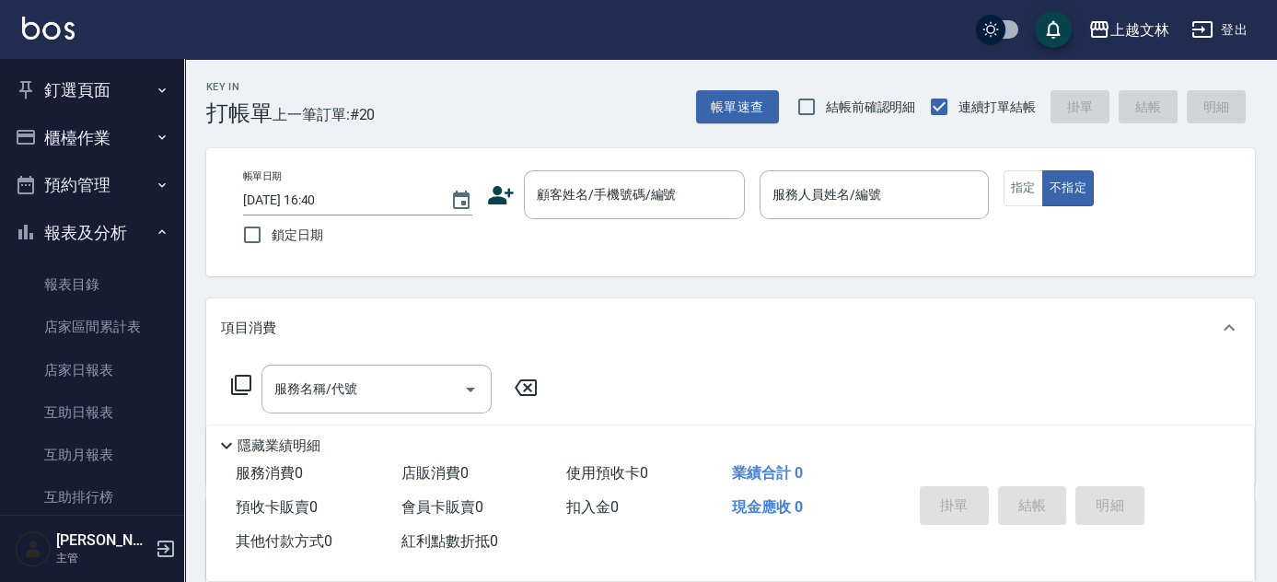
scroll to position [399, 0]
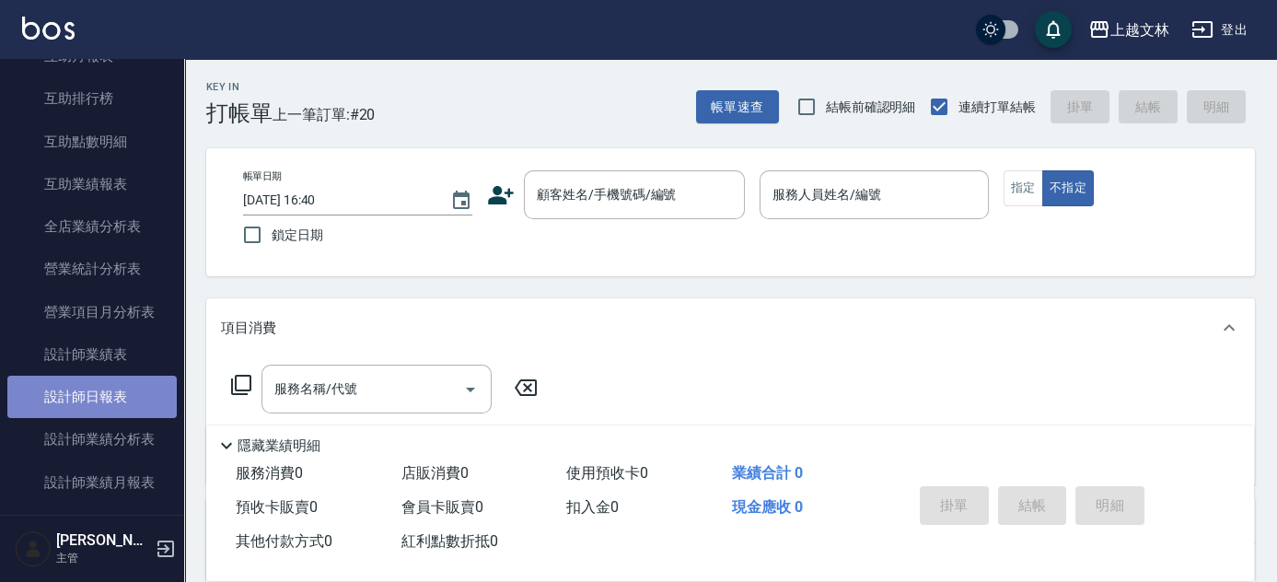
click at [153, 384] on link "設計師日報表" at bounding box center [91, 397] width 169 height 42
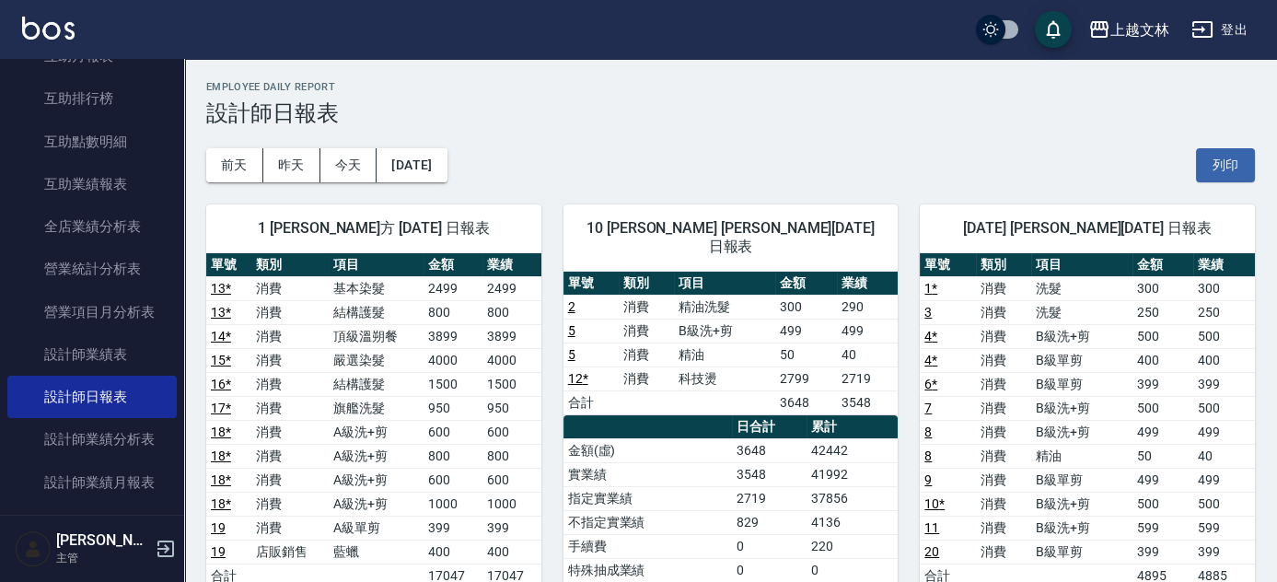
drag, startPoint x: 168, startPoint y: 79, endPoint x: 179, endPoint y: 76, distance: 12.3
click at [169, 79] on nav "釘選頁面 店家日報表 設計師排行榜 每日結帳 櫃檯作業 打帳單 帳單列表 現金收支登錄 材料自購登錄 每日結帳 排班表 現場電腦打卡 預約管理 預約管理 單日…" at bounding box center [92, 287] width 184 height 456
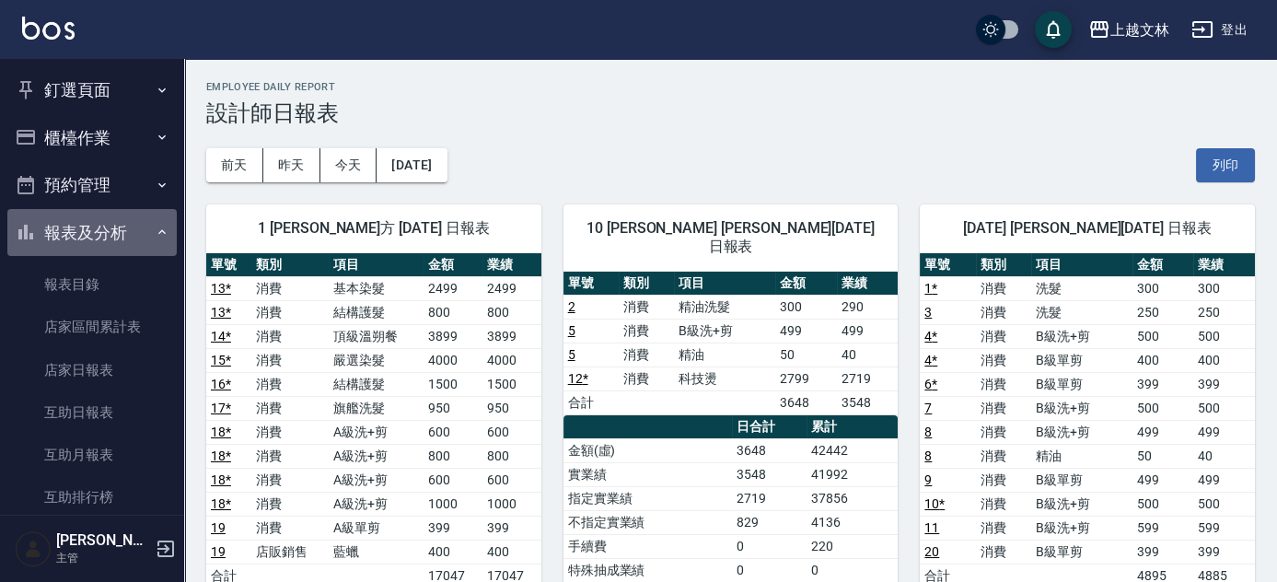
click at [130, 218] on button "報表及分析" at bounding box center [91, 233] width 169 height 48
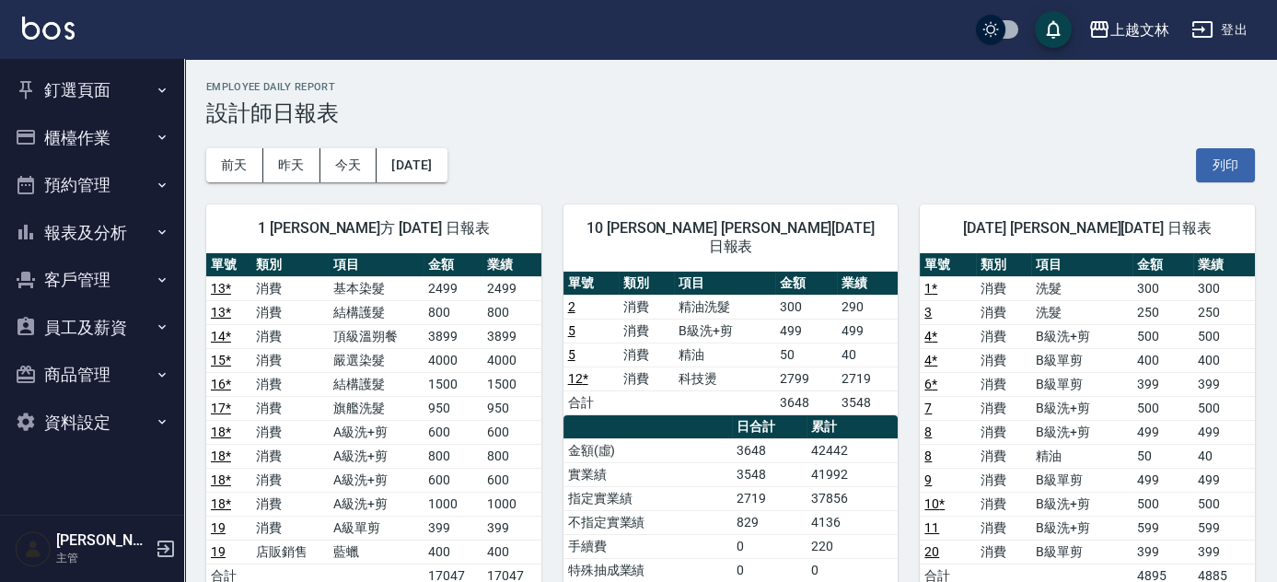
click at [136, 145] on button "櫃檯作業" at bounding box center [91, 138] width 169 height 48
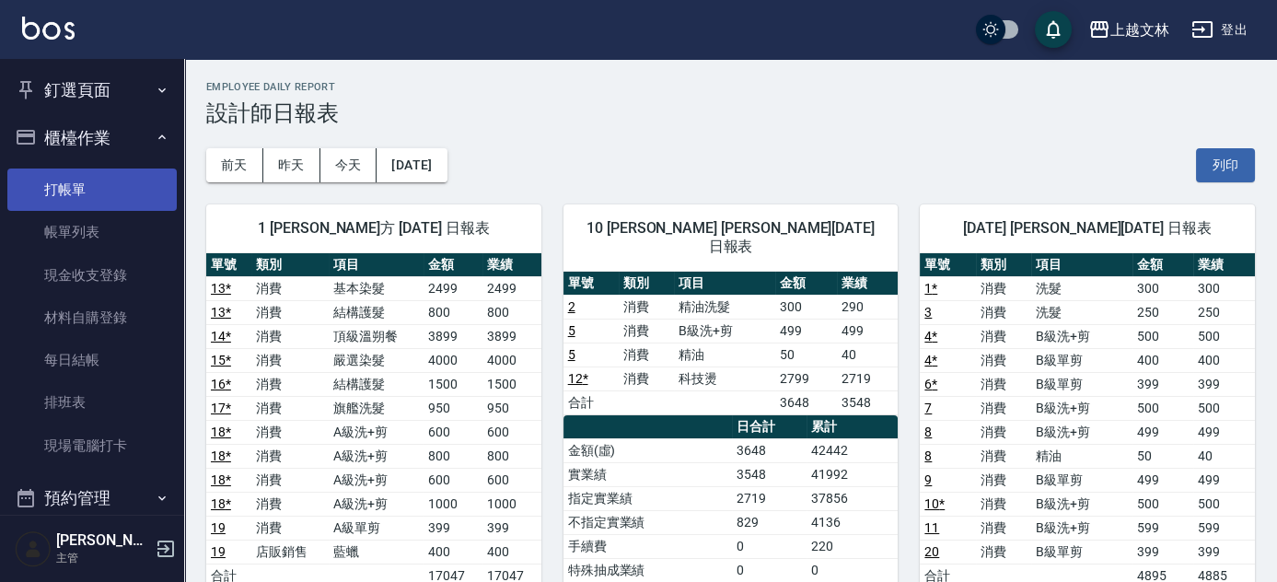
click at [133, 189] on link "打帳單" at bounding box center [91, 189] width 169 height 42
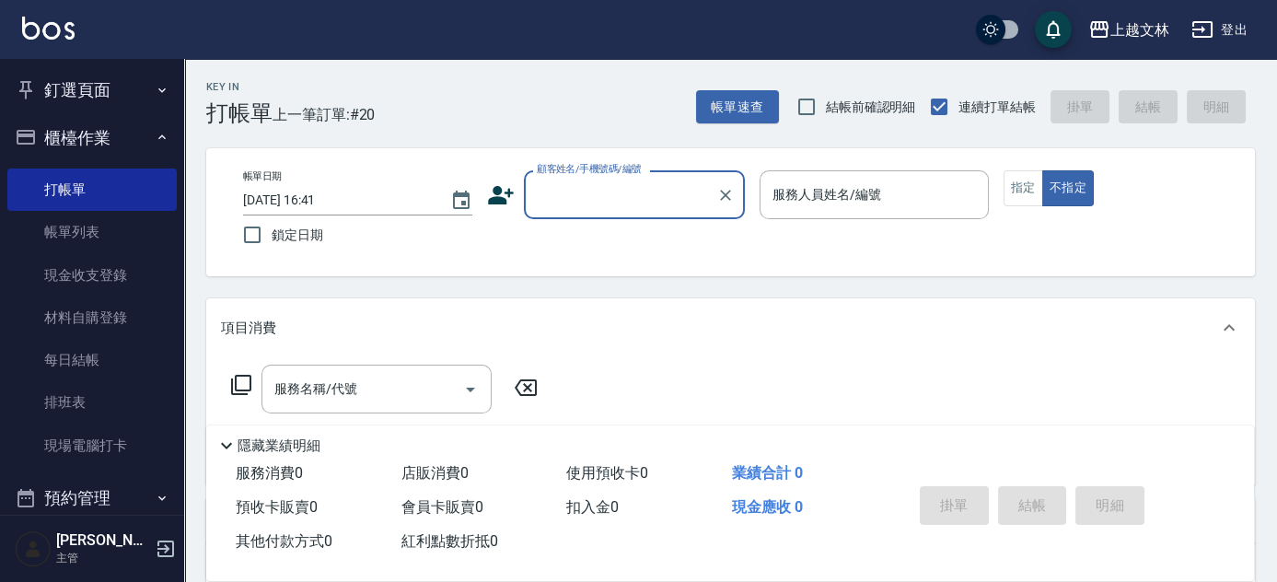
click at [110, 133] on button "櫃檯作業" at bounding box center [91, 138] width 169 height 48
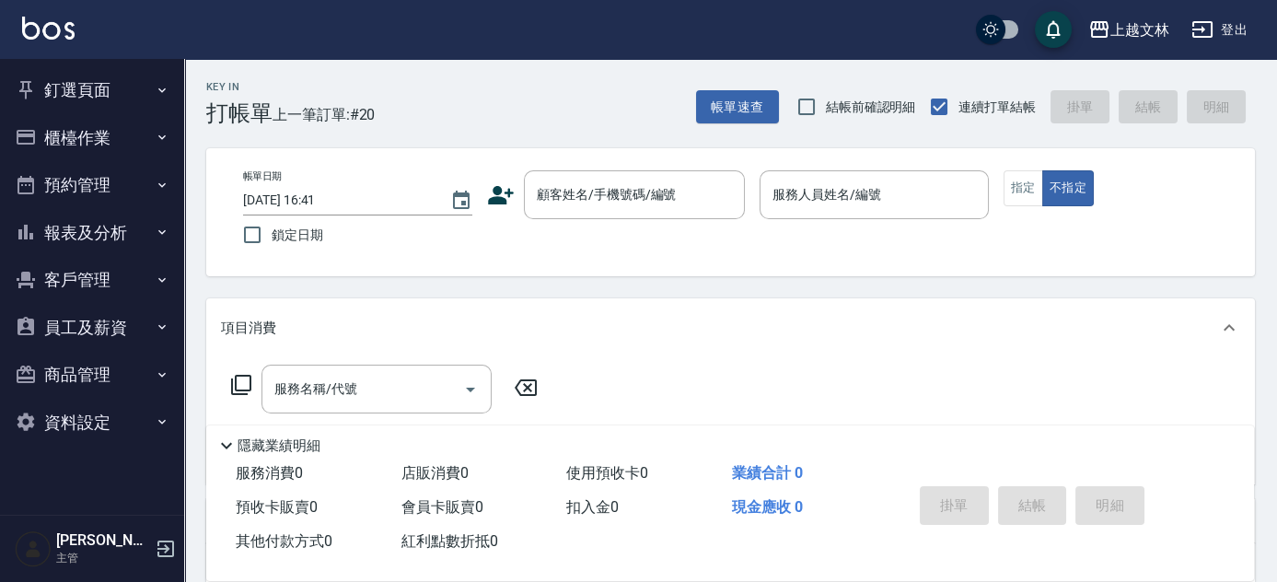
click at [108, 223] on button "報表及分析" at bounding box center [91, 233] width 169 height 48
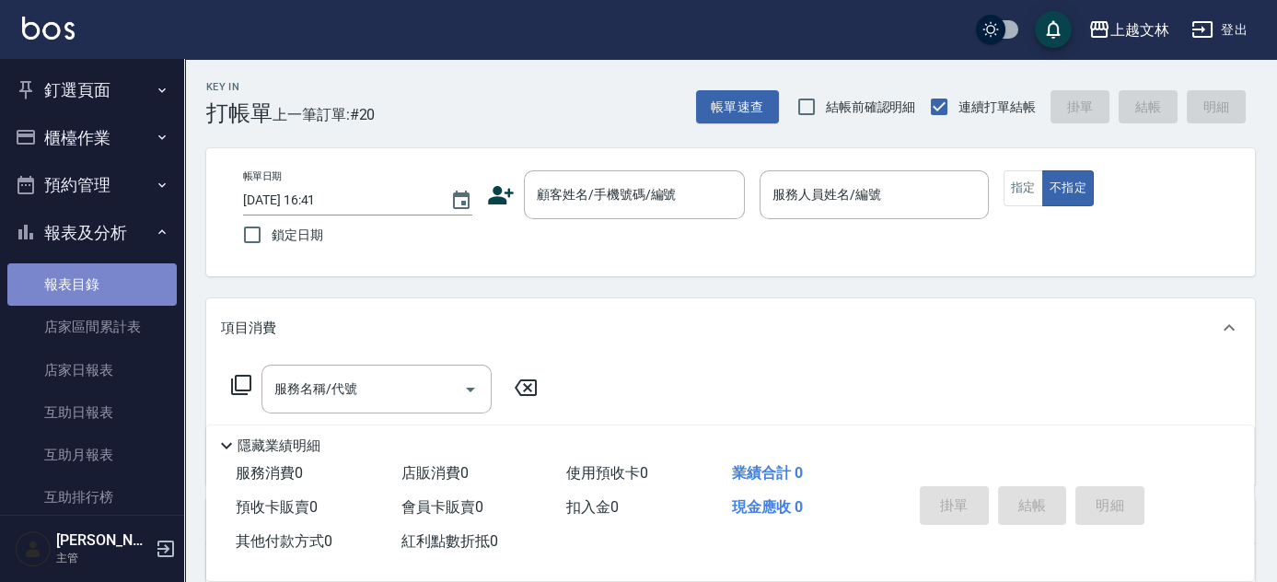
click at [117, 278] on link "報表目錄" at bounding box center [91, 284] width 169 height 42
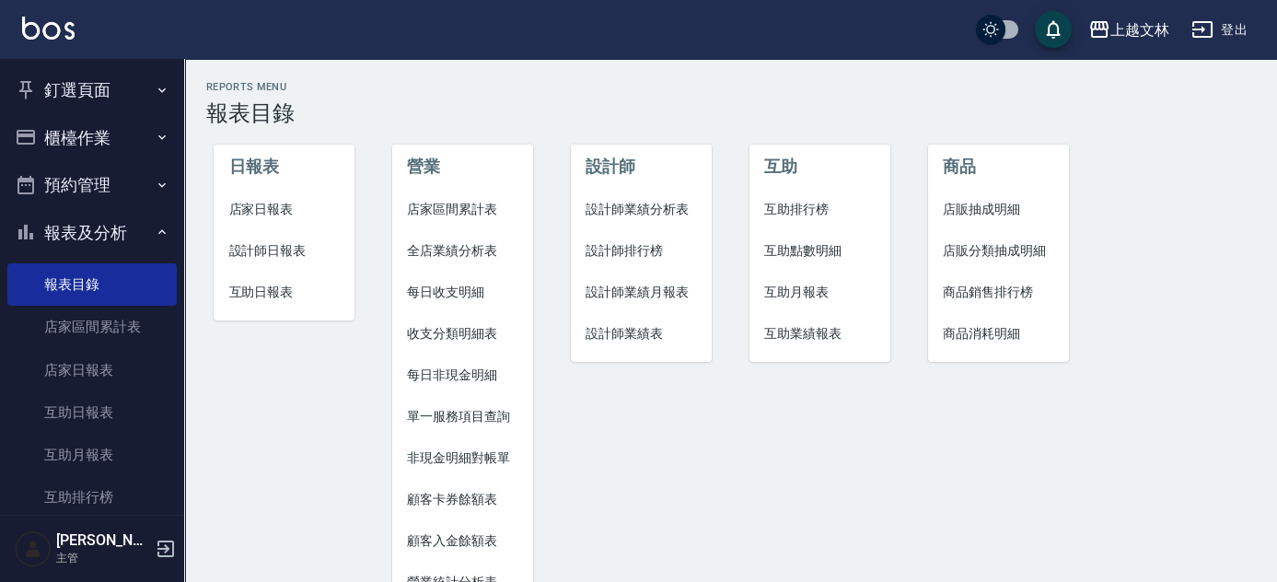
click at [274, 208] on span "店家日報表" at bounding box center [283, 209] width 111 height 19
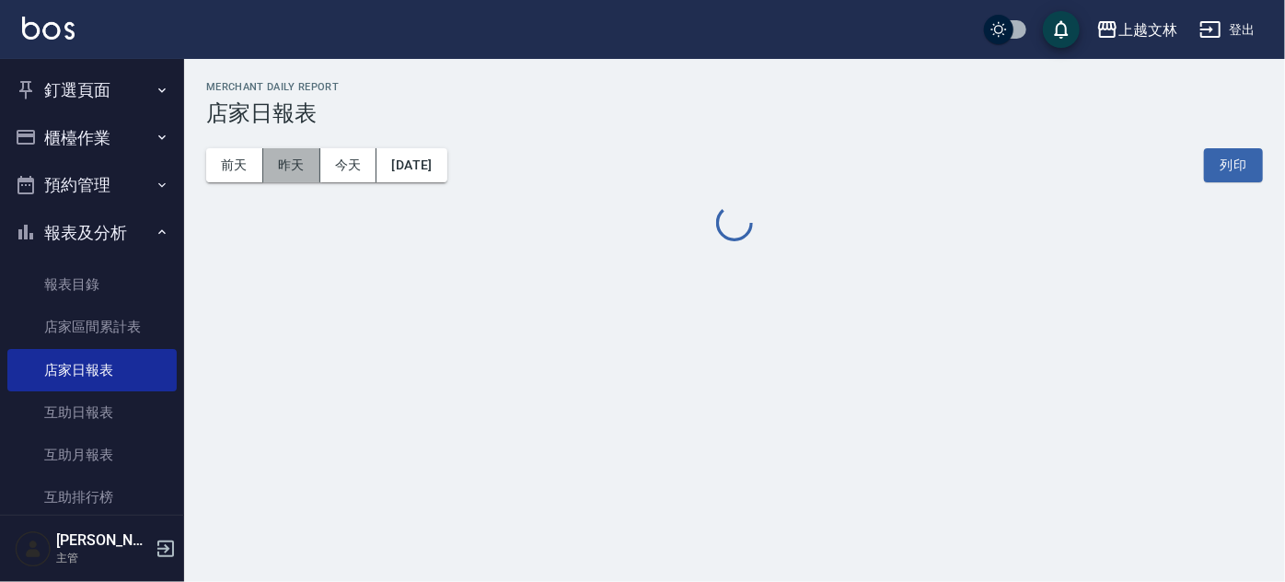
click at [304, 169] on button "昨天" at bounding box center [291, 165] width 57 height 34
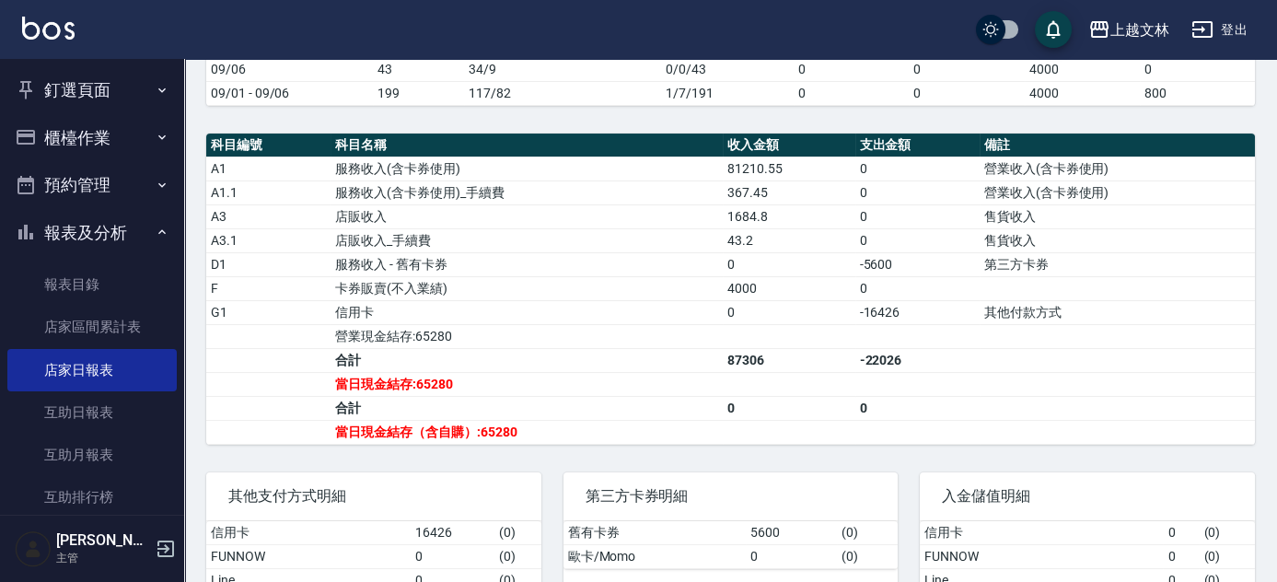
scroll to position [399, 0]
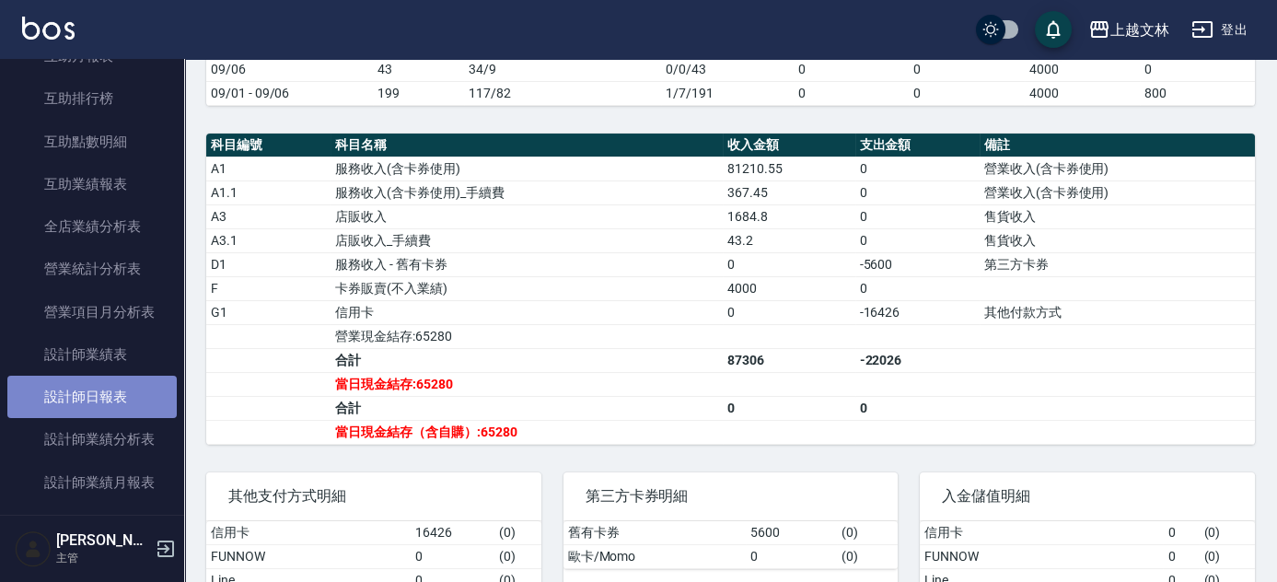
click at [155, 405] on link "設計師日報表" at bounding box center [91, 397] width 169 height 42
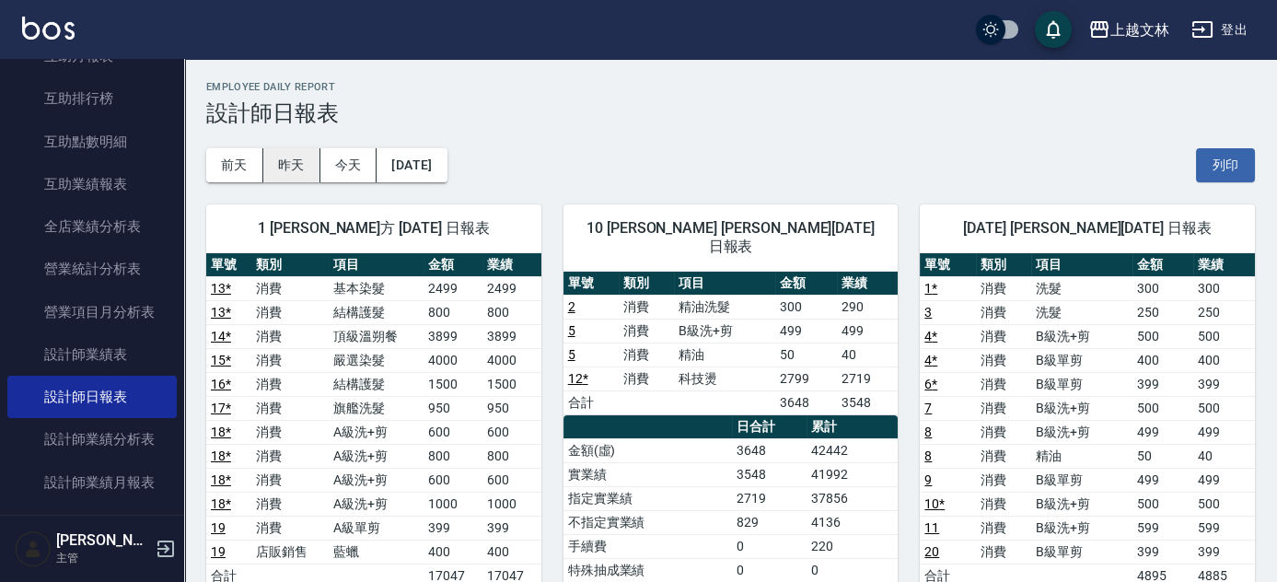
click at [296, 169] on button "昨天" at bounding box center [291, 165] width 57 height 34
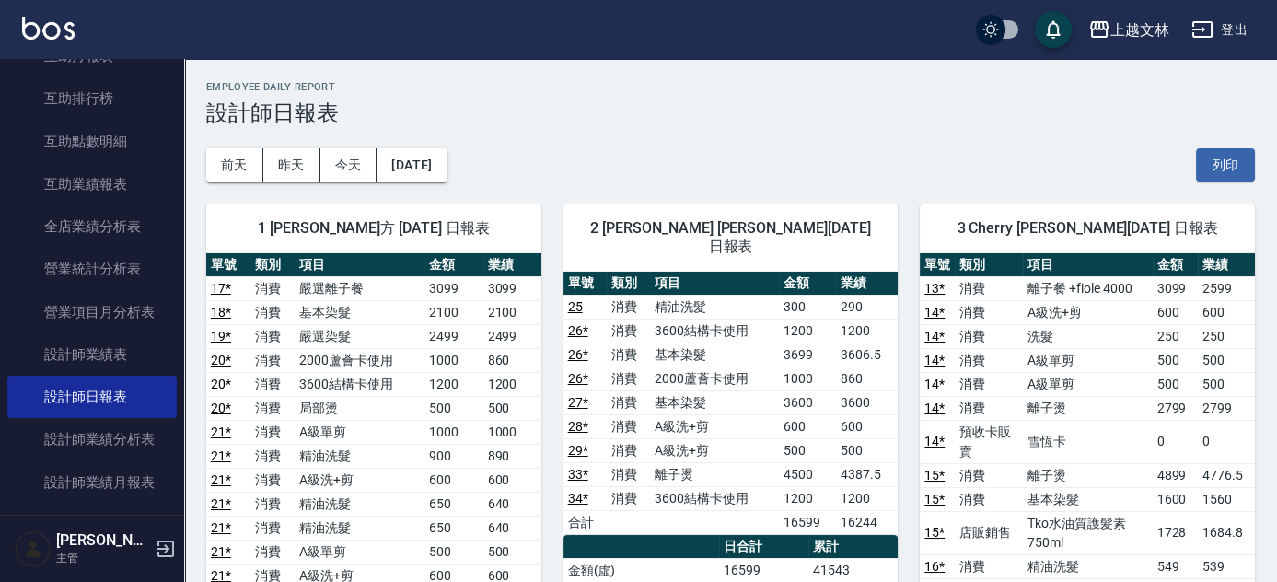
click at [173, 68] on nav "釘選頁面 店家日報表 設計師排行榜 每日結帳 櫃檯作業 打帳單 帳單列表 現金收支登錄 材料自購登錄 每日結帳 排班表 現場電腦打卡 預約管理 預約管理 單日…" at bounding box center [92, 287] width 184 height 456
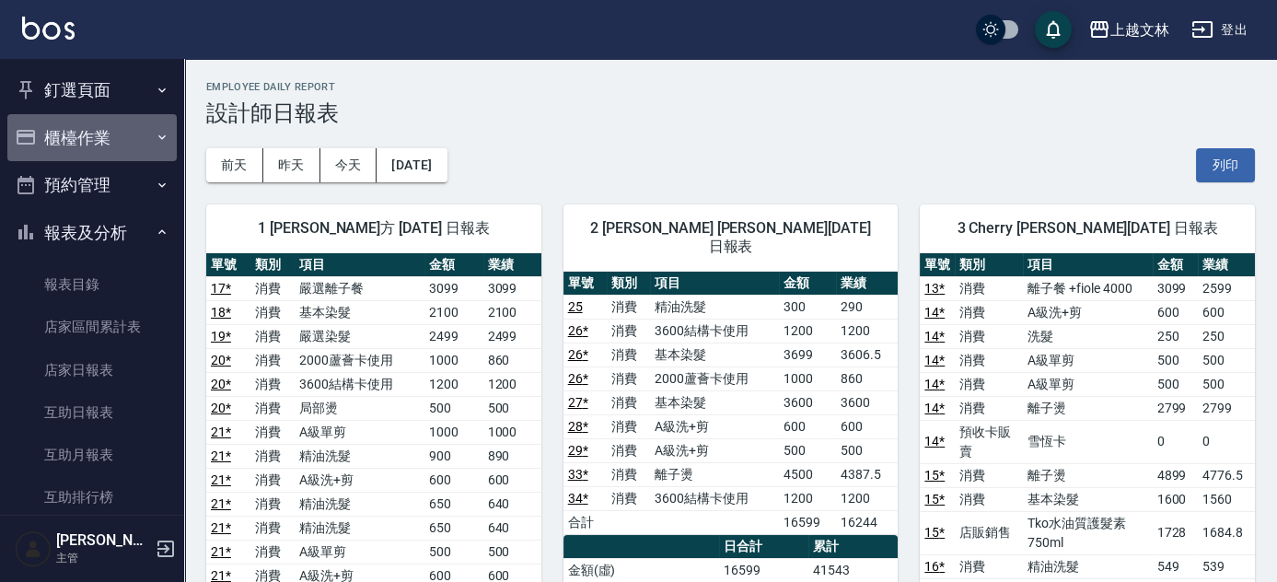
click at [112, 142] on button "櫃檯作業" at bounding box center [91, 138] width 169 height 48
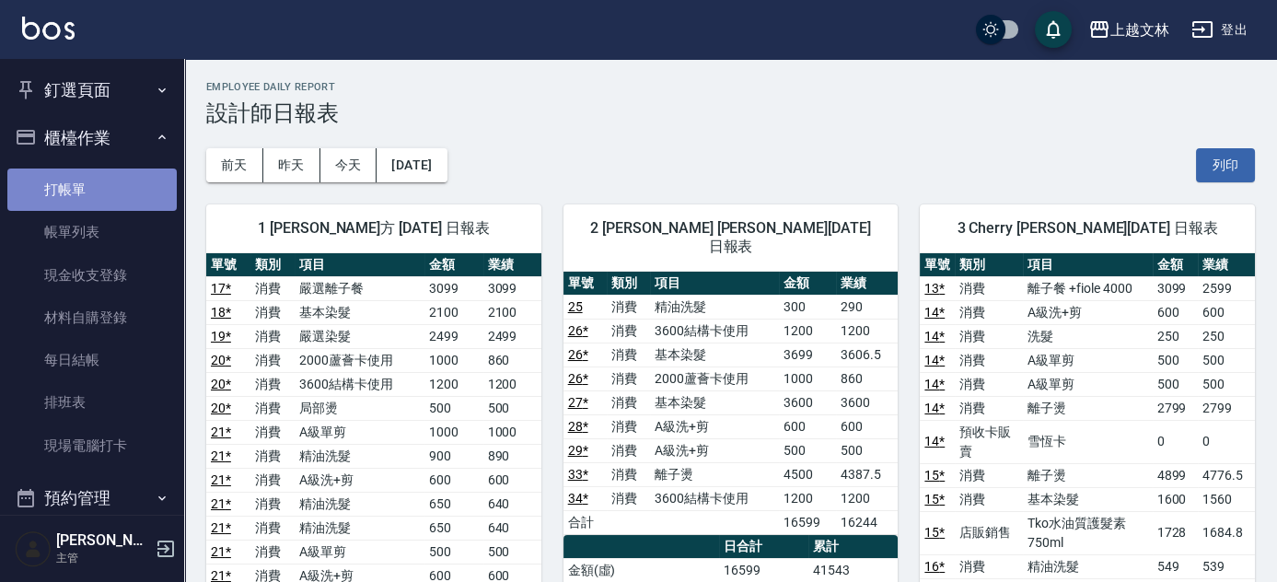
click at [110, 197] on link "打帳單" at bounding box center [91, 189] width 169 height 42
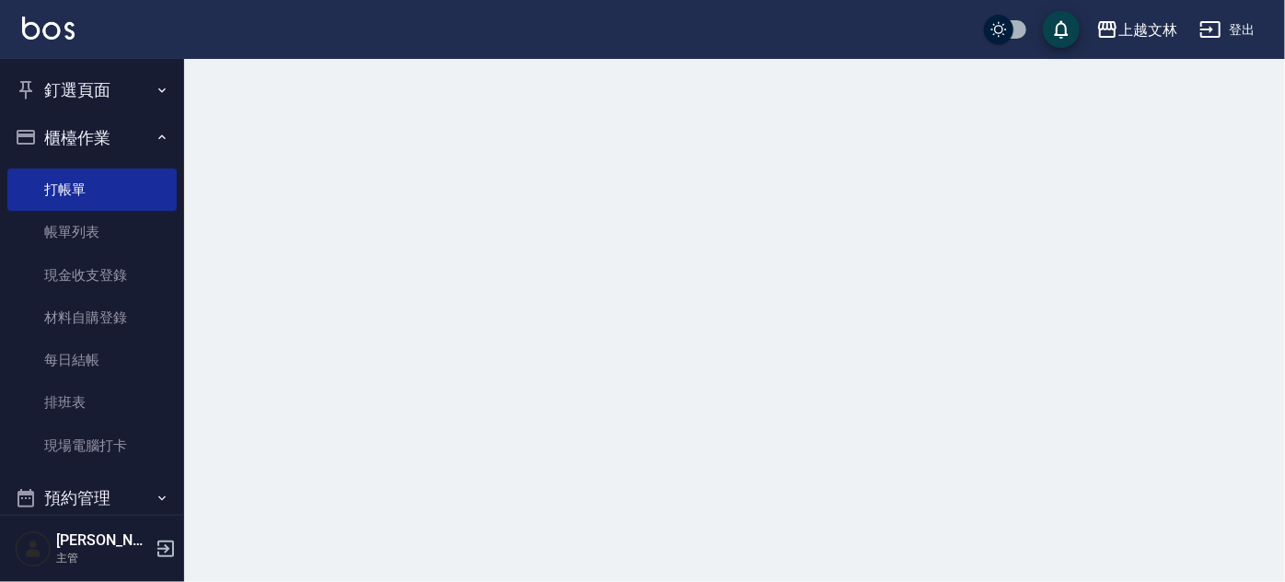
click at [105, 149] on button "櫃檯作業" at bounding box center [91, 138] width 169 height 48
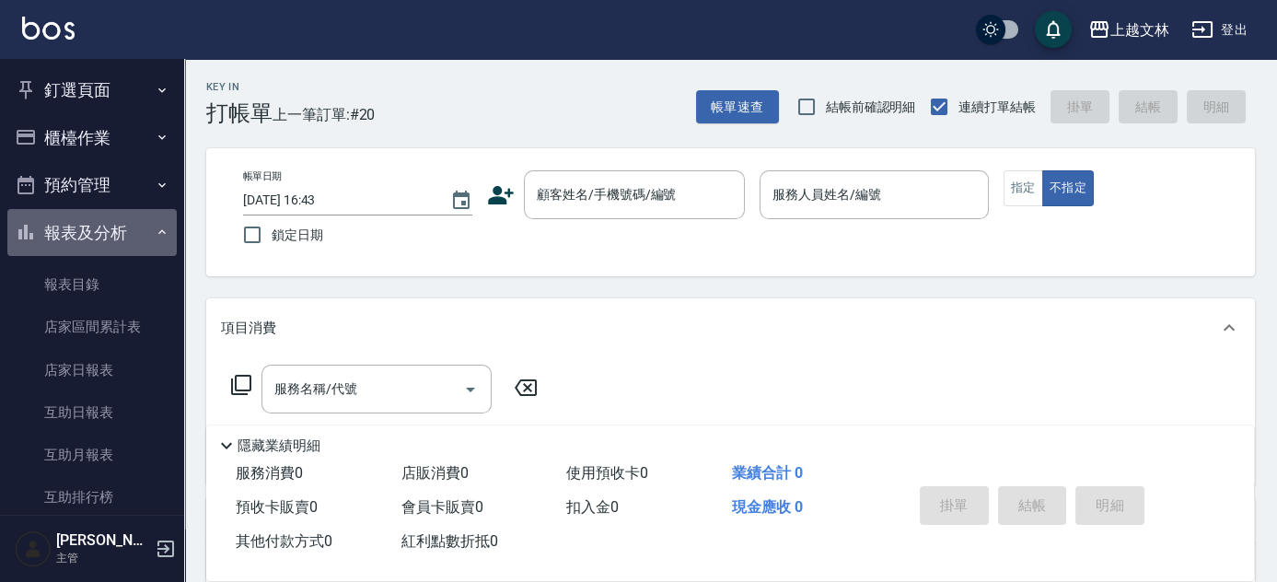
click at [118, 230] on button "報表及分析" at bounding box center [91, 233] width 169 height 48
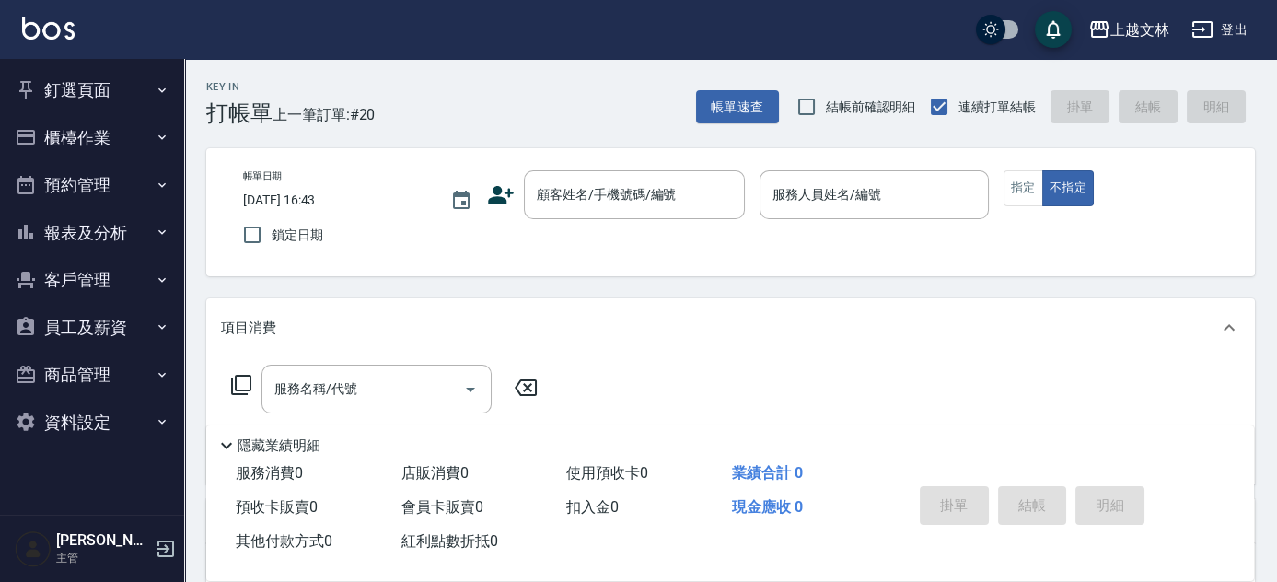
click at [142, 328] on button "員工及薪資" at bounding box center [91, 328] width 169 height 48
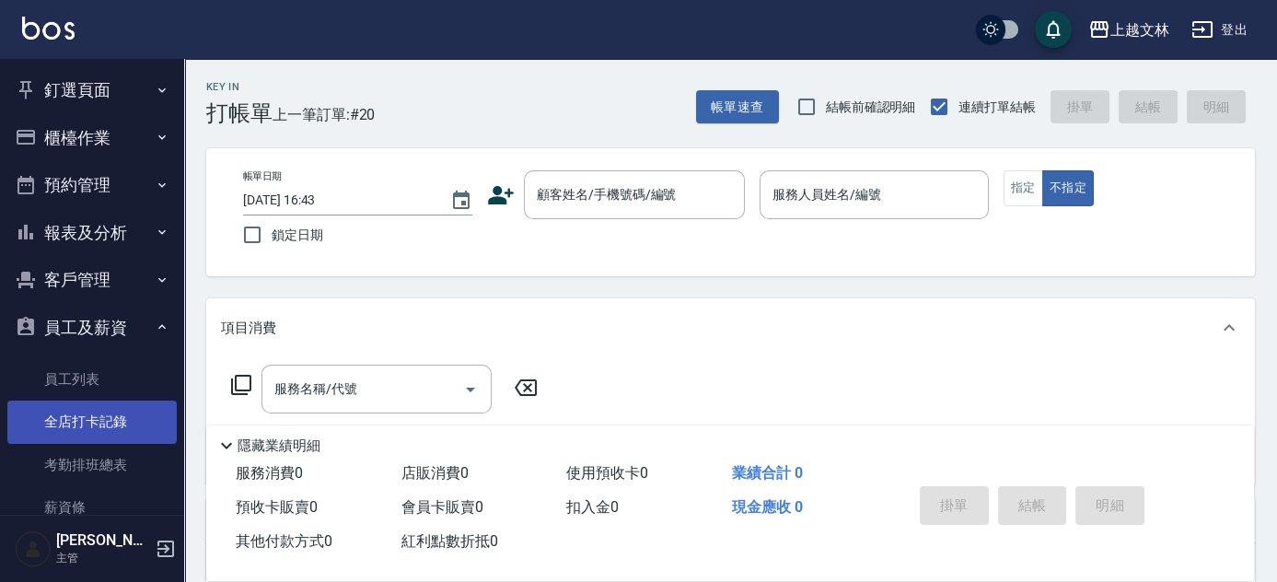
click at [150, 431] on link "全店打卡記錄" at bounding box center [91, 421] width 169 height 42
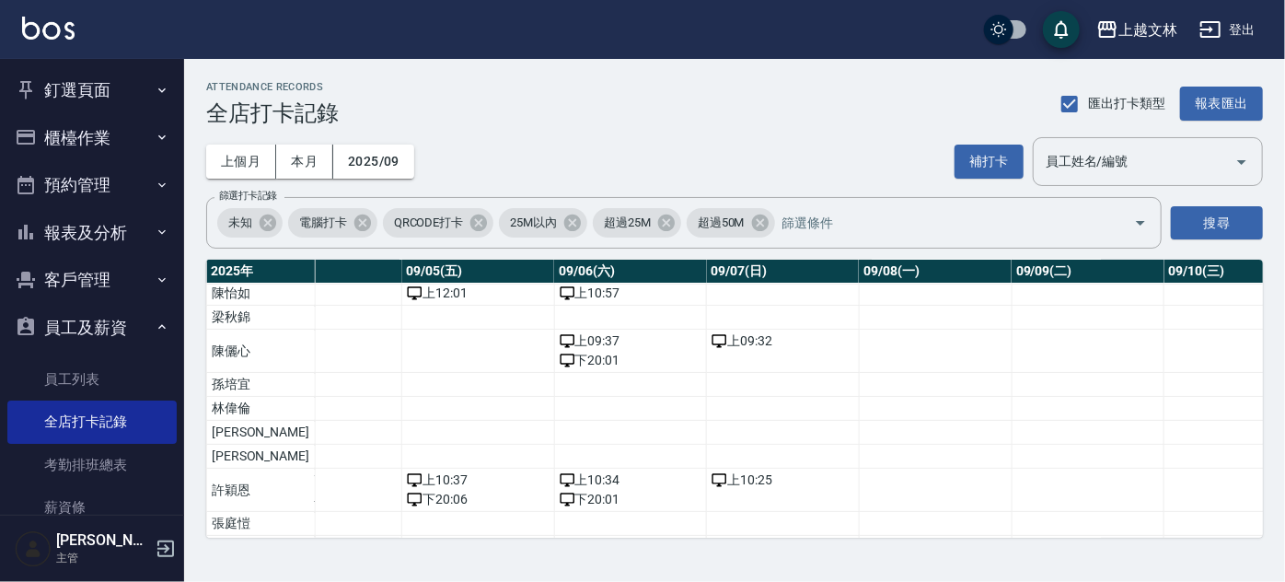
scroll to position [232, 777]
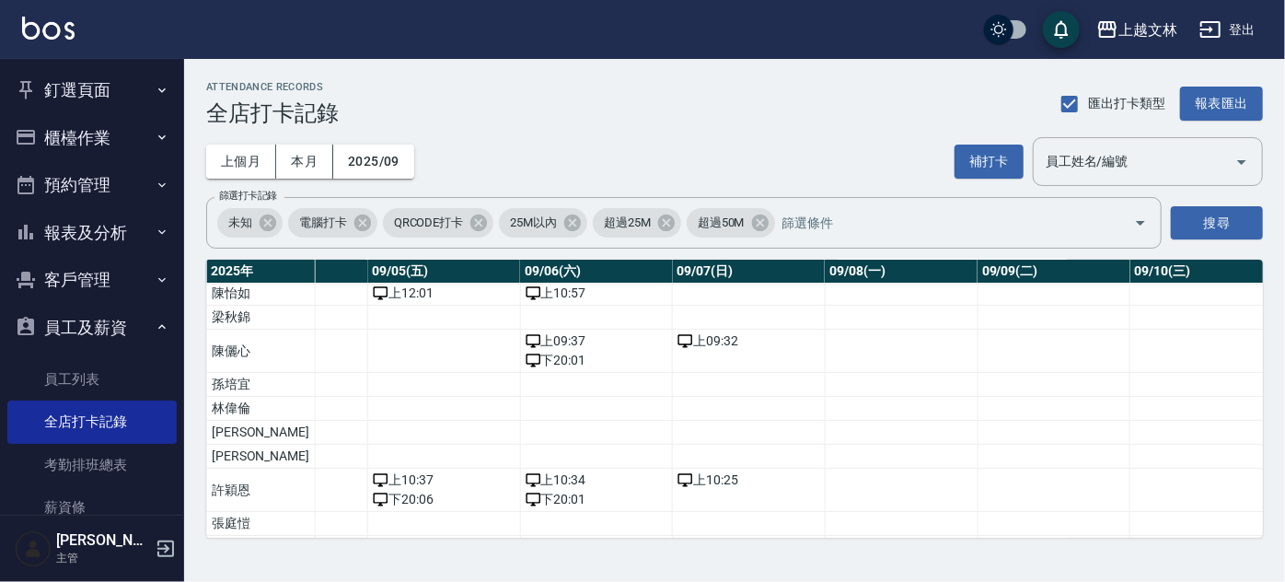
click at [98, 141] on button "櫃檯作業" at bounding box center [91, 138] width 169 height 48
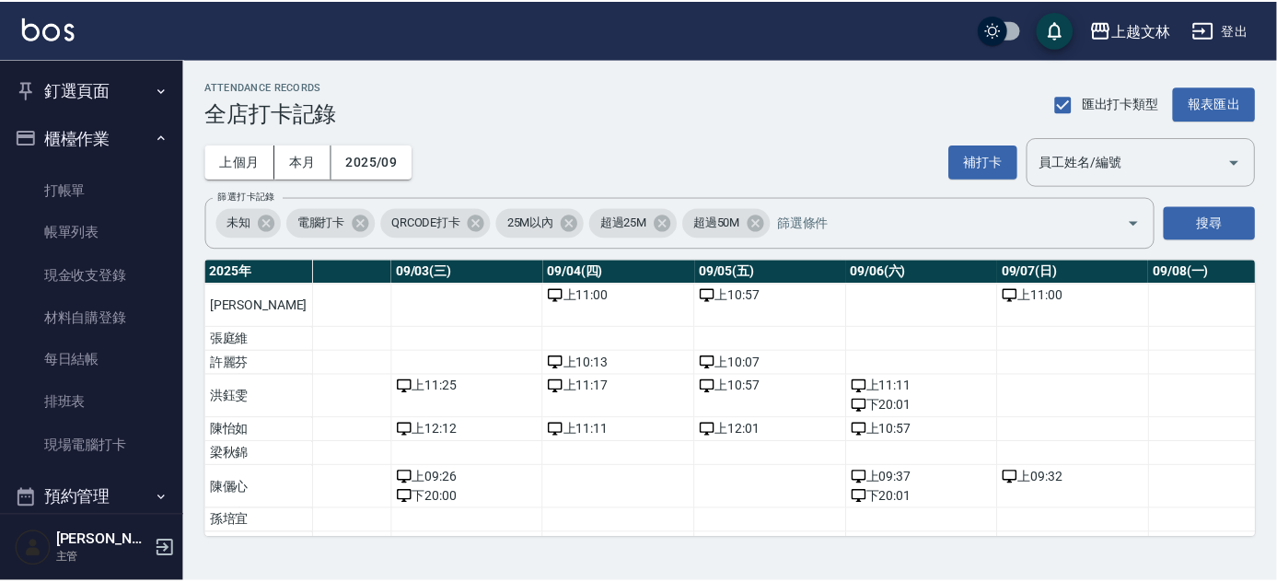
scroll to position [96, 201]
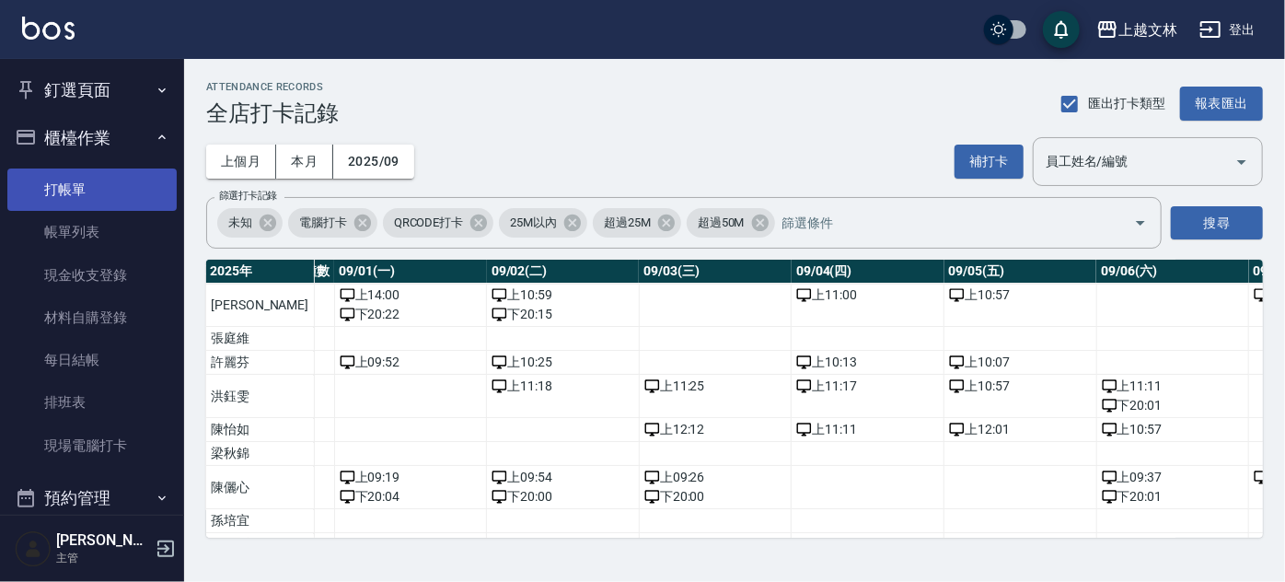
click at [149, 194] on link "打帳單" at bounding box center [91, 189] width 169 height 42
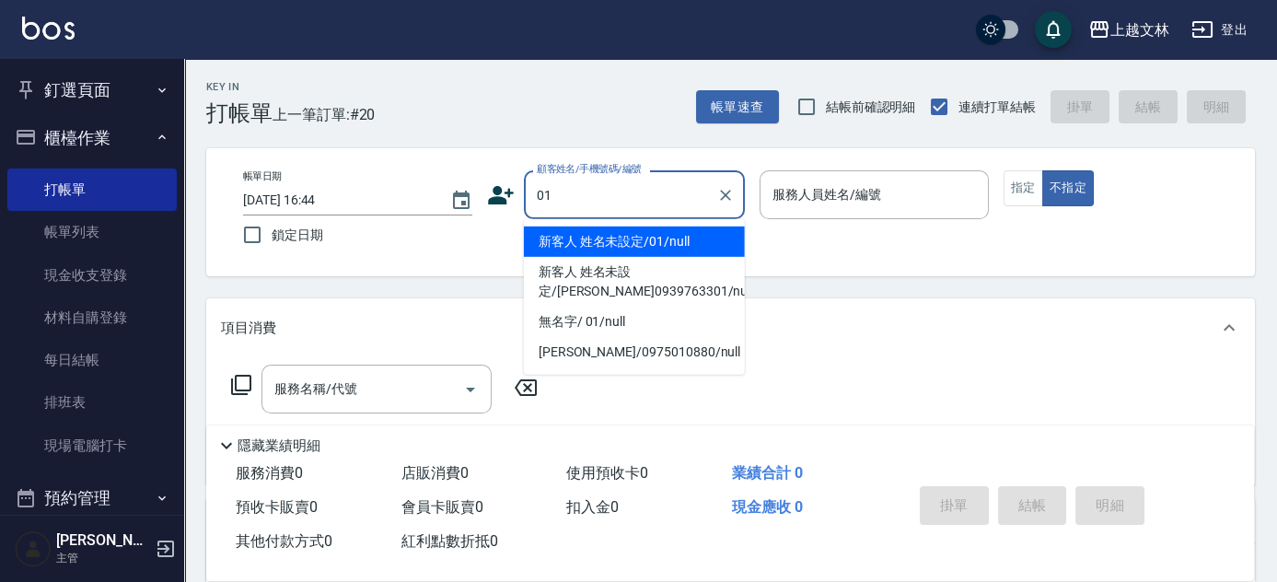
type input "新客人 姓名未設定/01/null"
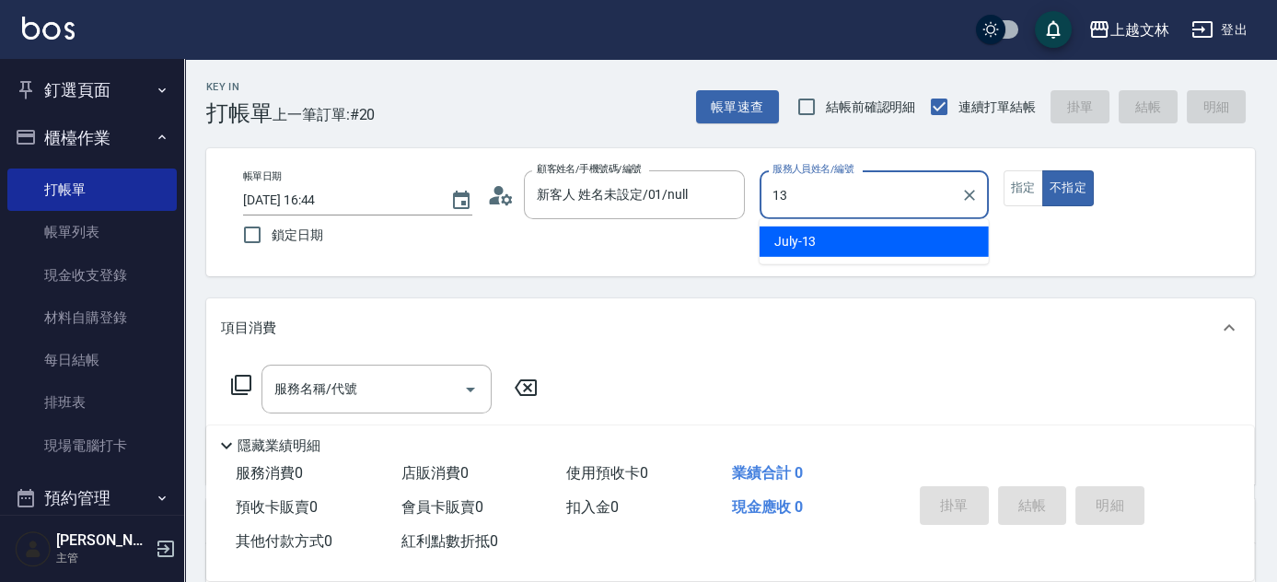
type input "July-13"
type button "false"
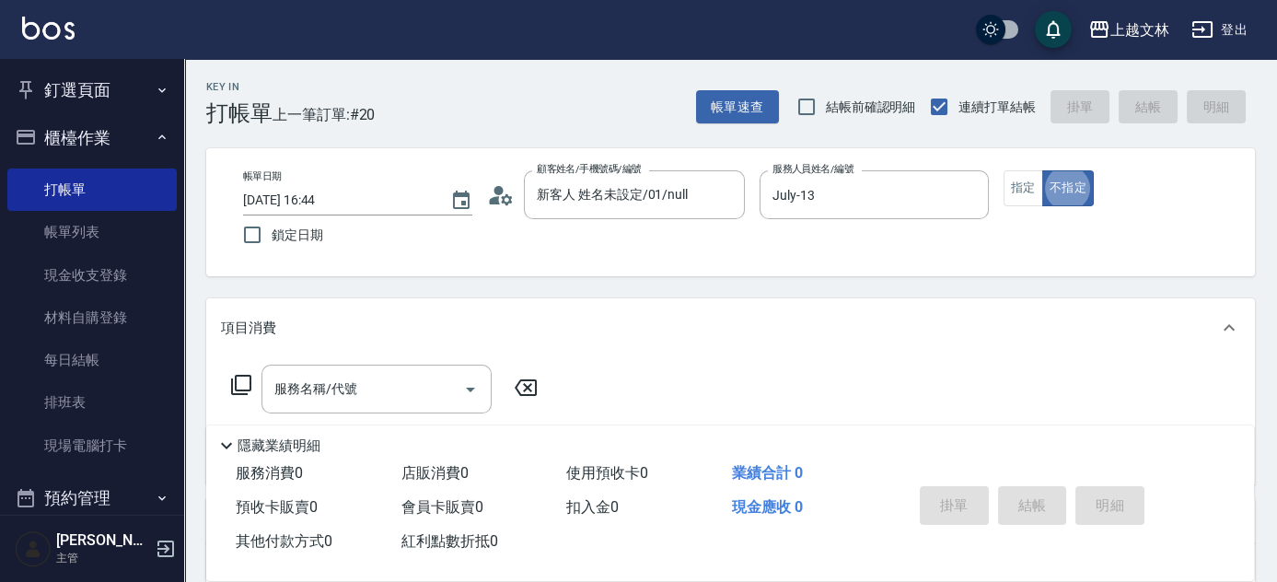
click at [351, 389] on div "服務名稱/代號 服務名稱/代號" at bounding box center [376, 388] width 230 height 49
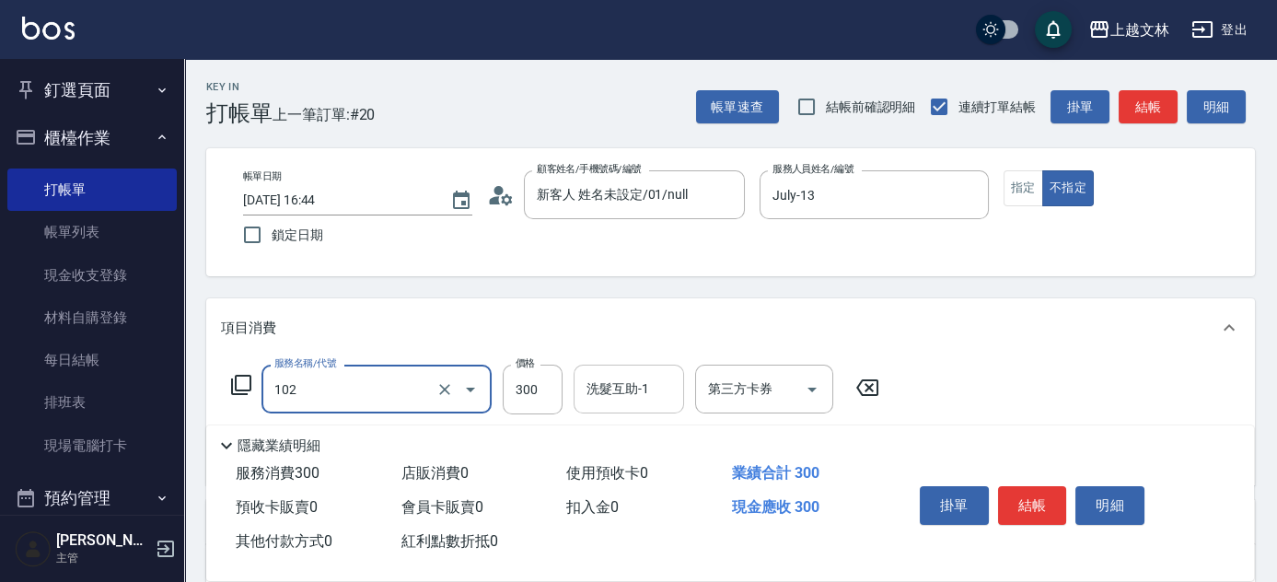
click at [581, 381] on div "洗髮互助-1" at bounding box center [628, 388] width 110 height 49
type input "精油洗髮(102)"
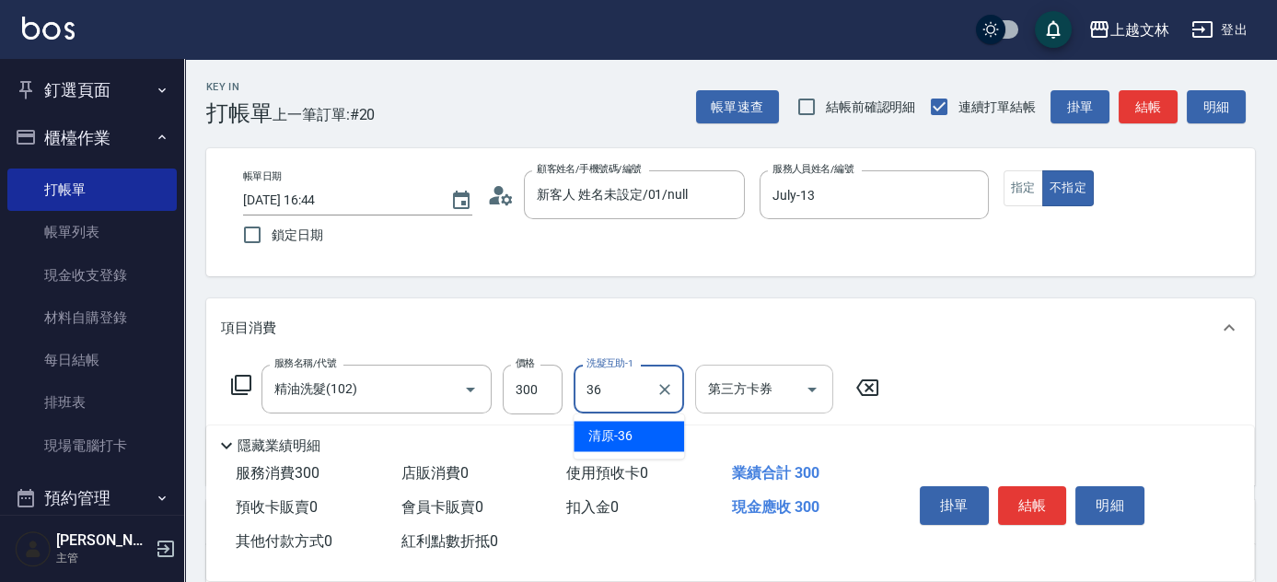
type input "清原-36"
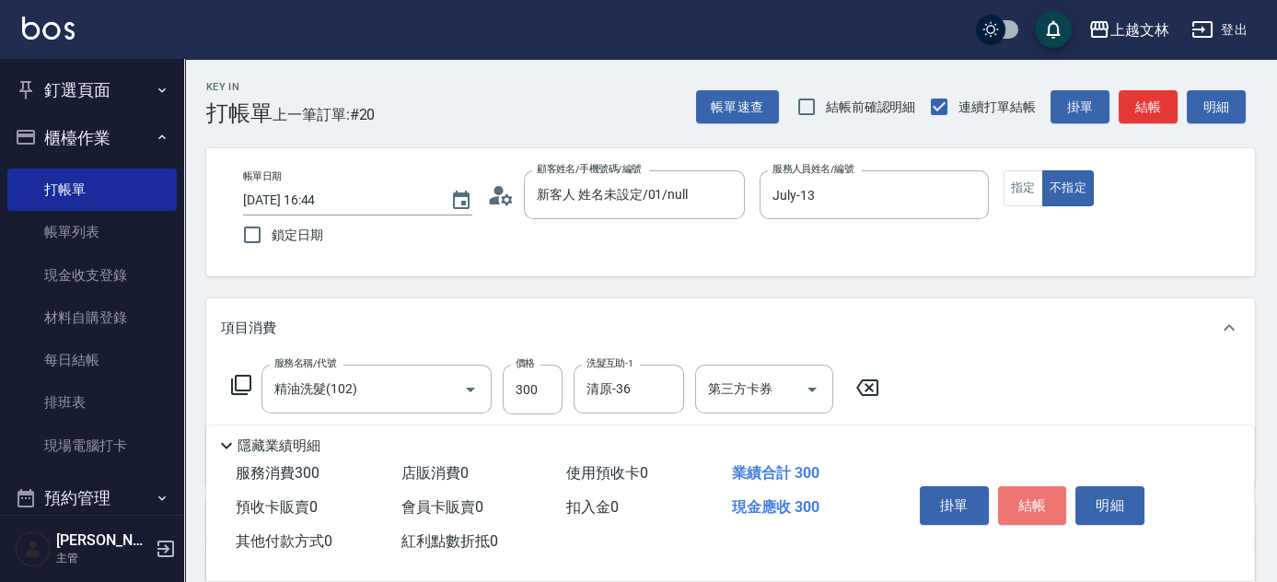
click at [1025, 486] on button "結帳" at bounding box center [1032, 505] width 69 height 39
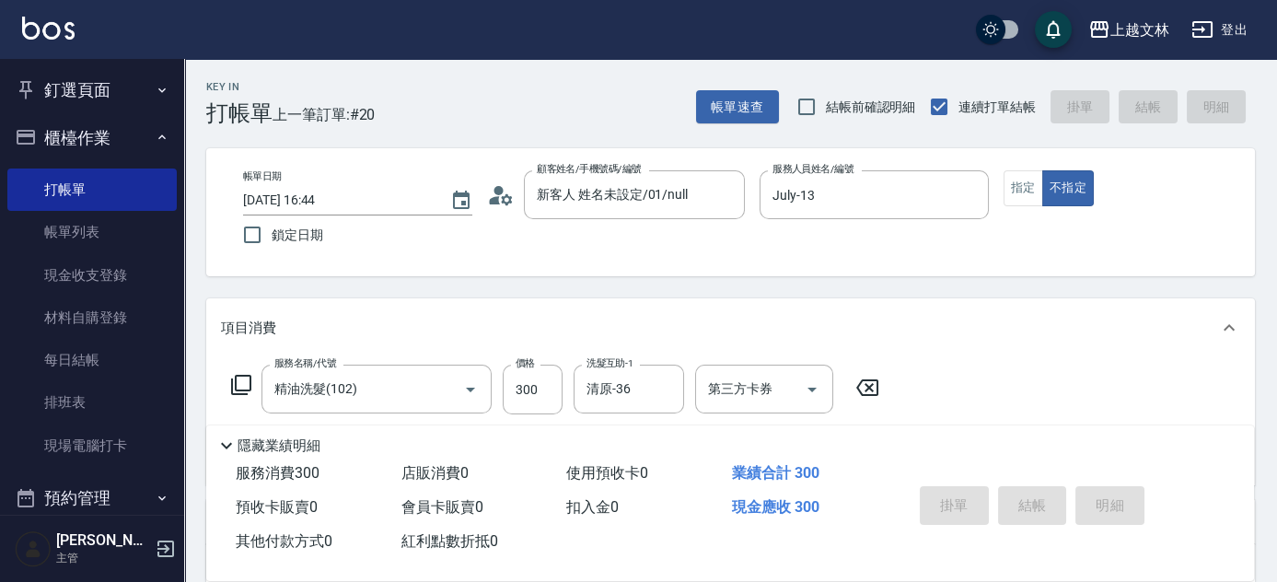
type input "[DATE] 17:00"
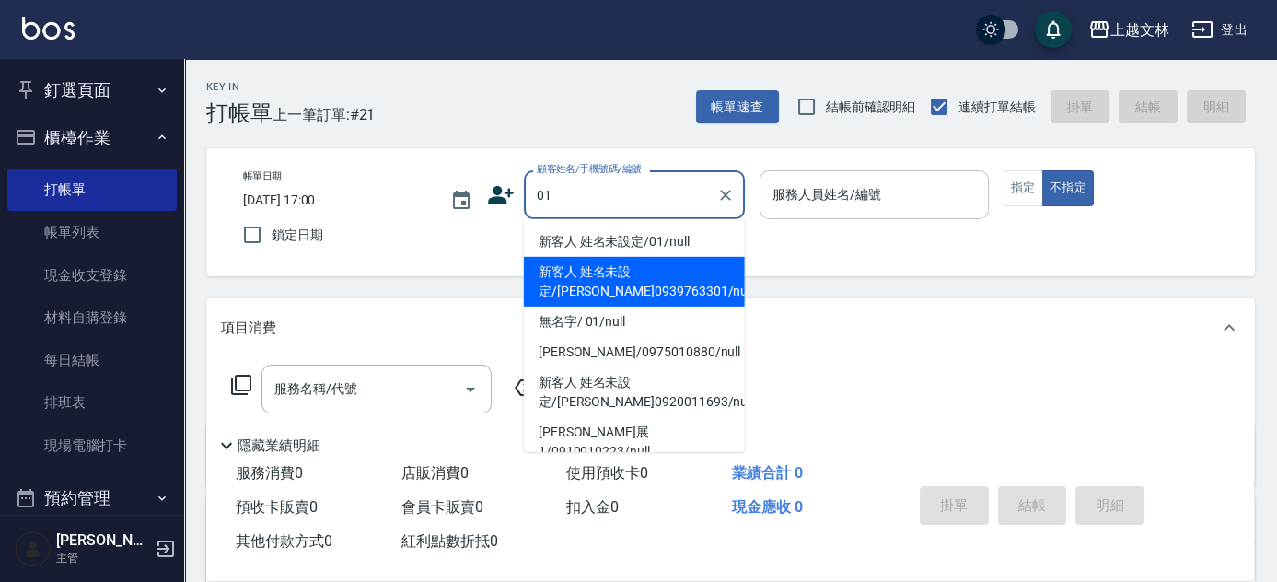
type input "新客人 姓名未設定/[PERSON_NAME]0939763301/null"
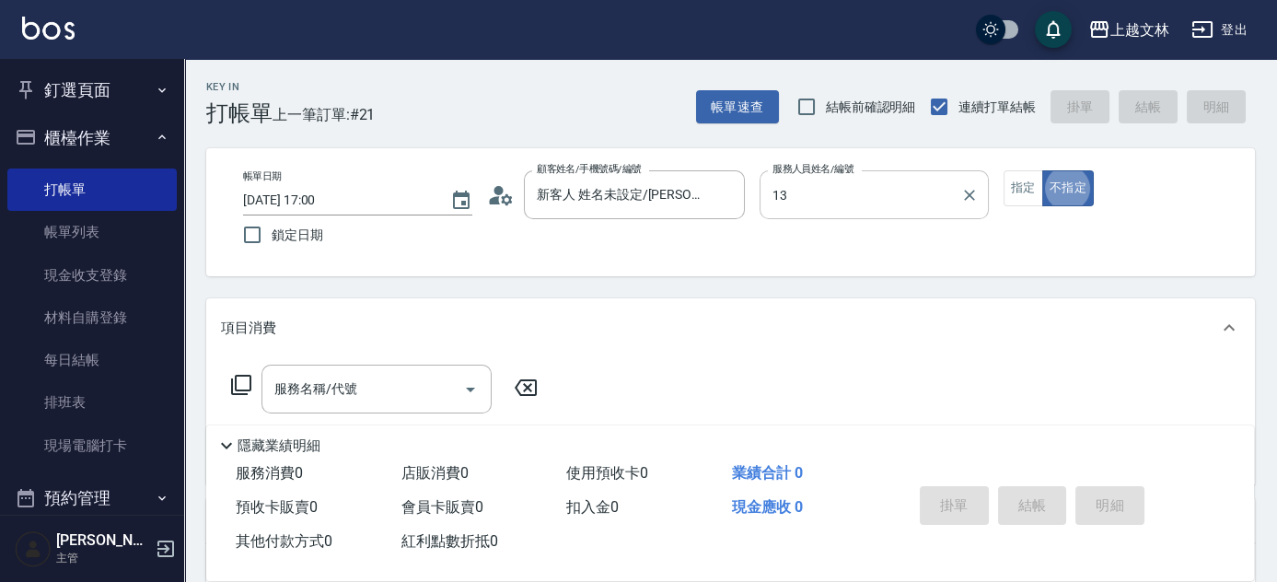
type input "July-13"
click at [330, 392] on div "服務名稱/代號 服務名稱/代號" at bounding box center [376, 388] width 230 height 49
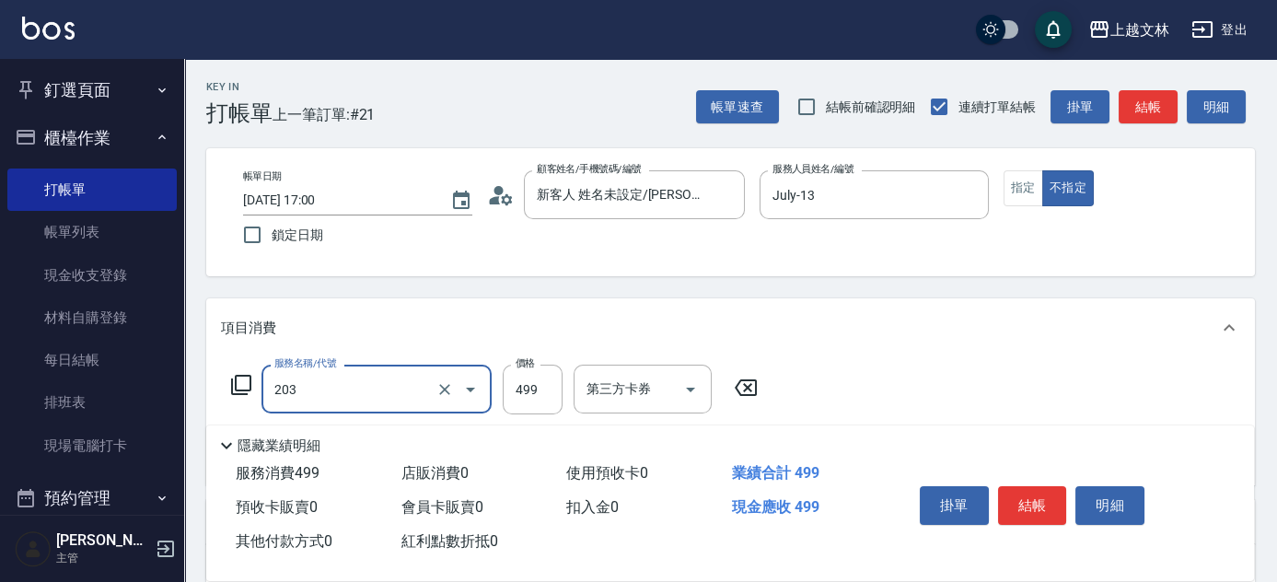
type input "B級洗+剪(203)"
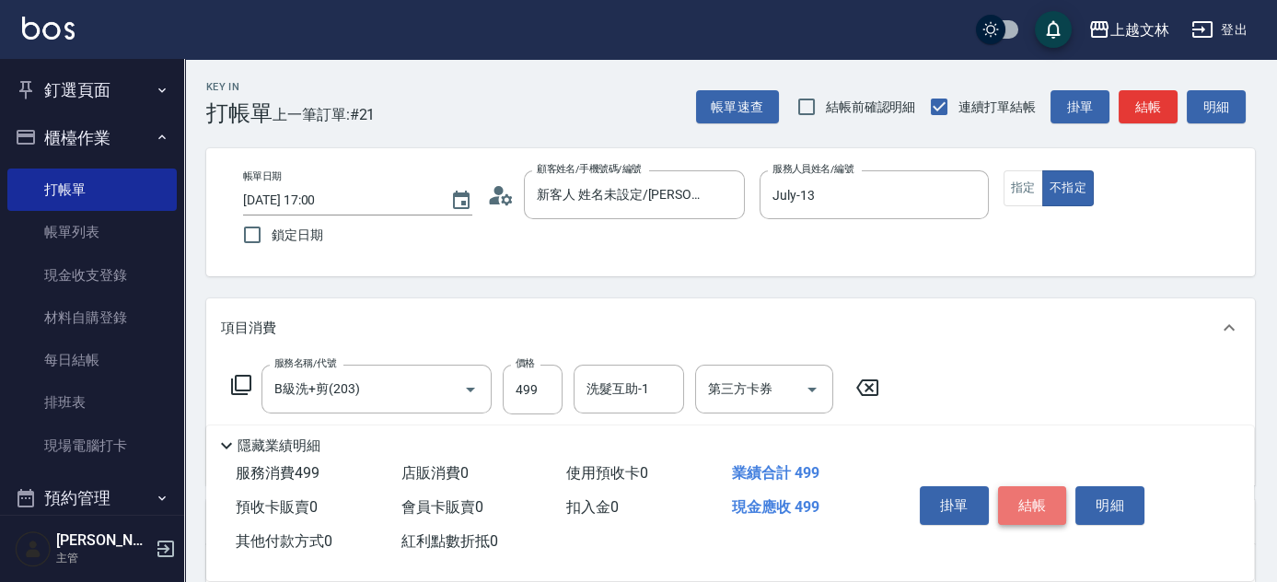
click at [1028, 495] on button "結帳" at bounding box center [1032, 505] width 69 height 39
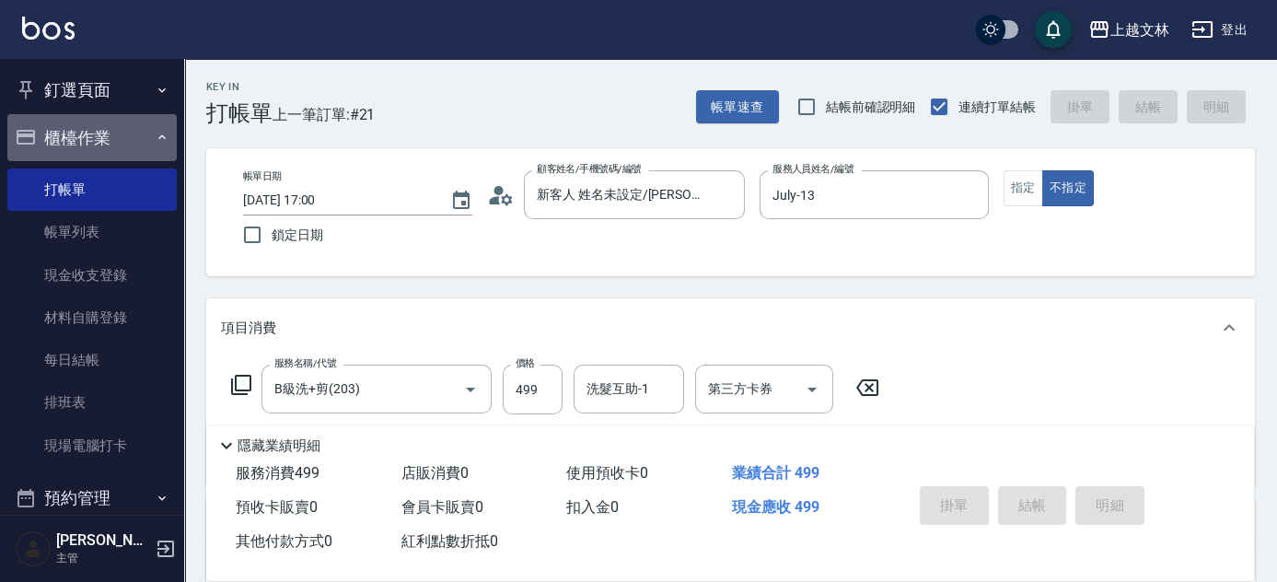
click at [103, 141] on button "櫃檯作業" at bounding box center [91, 138] width 169 height 48
type input "[DATE] 17:30"
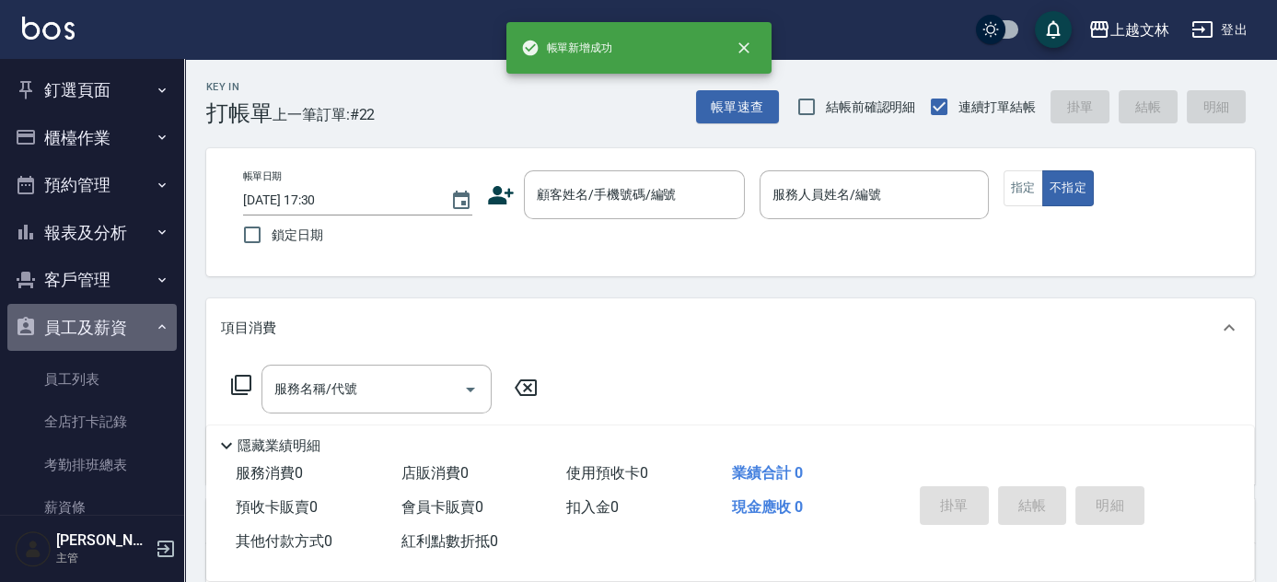
click at [143, 329] on button "員工及薪資" at bounding box center [91, 328] width 169 height 48
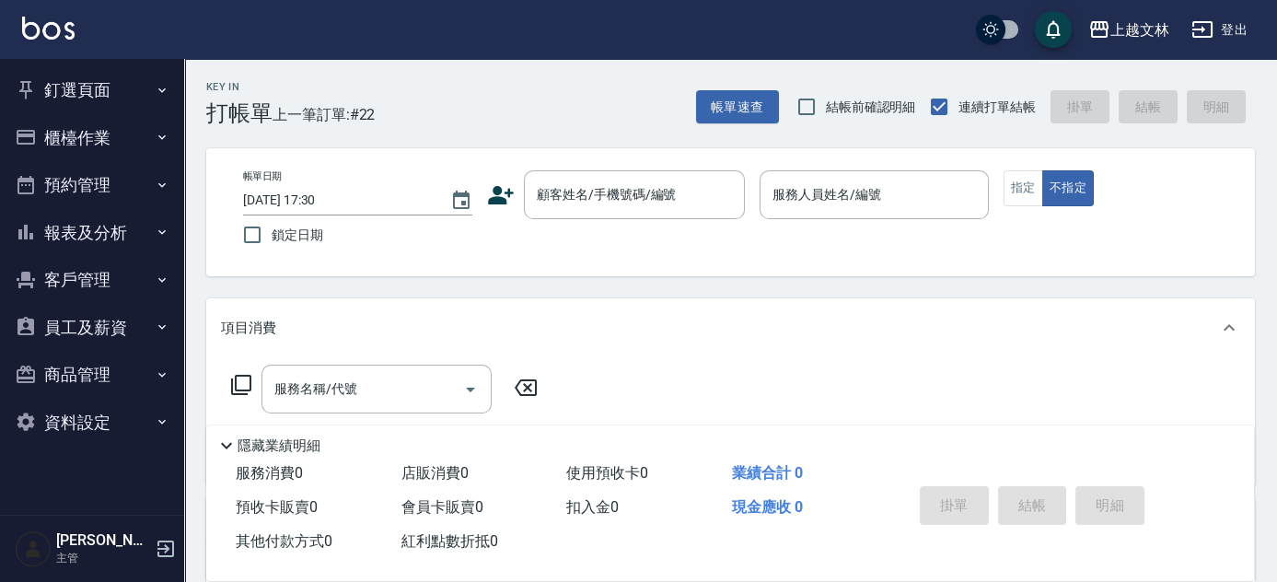
click at [127, 233] on button "報表及分析" at bounding box center [91, 233] width 169 height 48
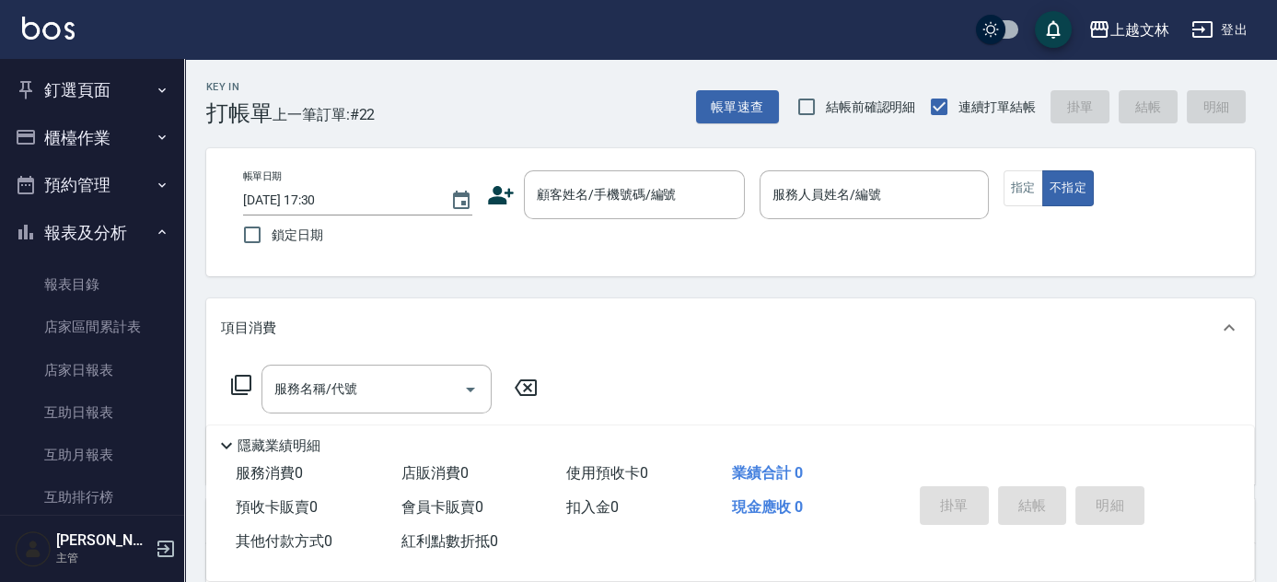
click at [186, 380] on div "Key In 打帳單 上一筆訂單:#22 帳單速查 結帳前確認明細 連續打單結帳 掛單 結帳 明細 帳單日期 [DATE] 17:30 鎖定日期 顧客姓名/手…" at bounding box center [730, 477] width 1092 height 836
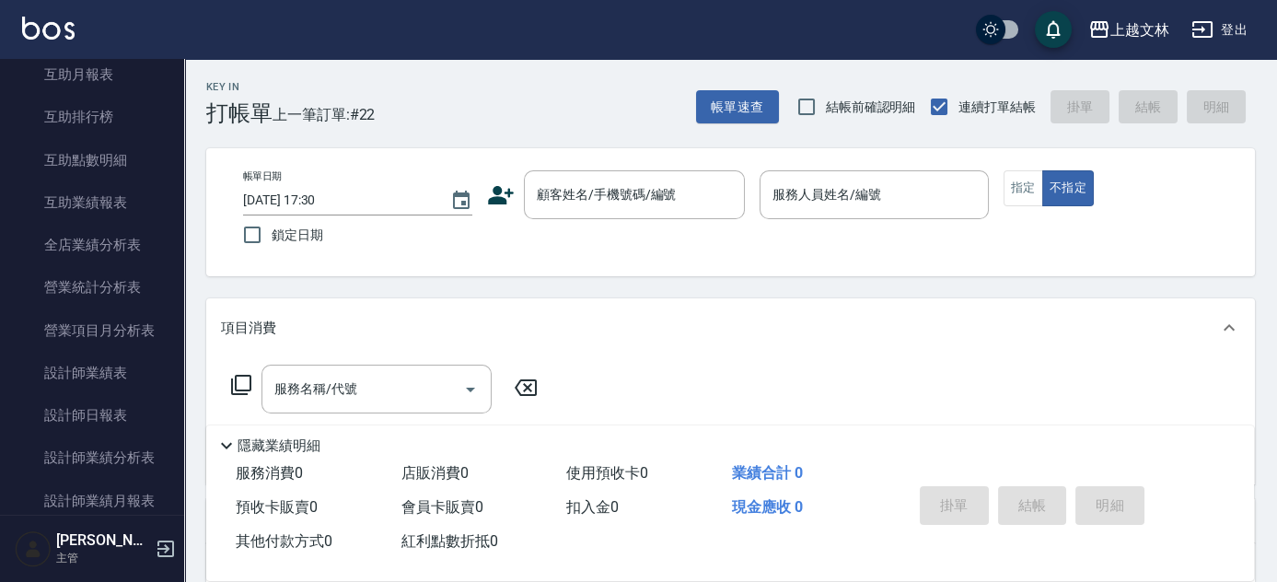
scroll to position [399, 0]
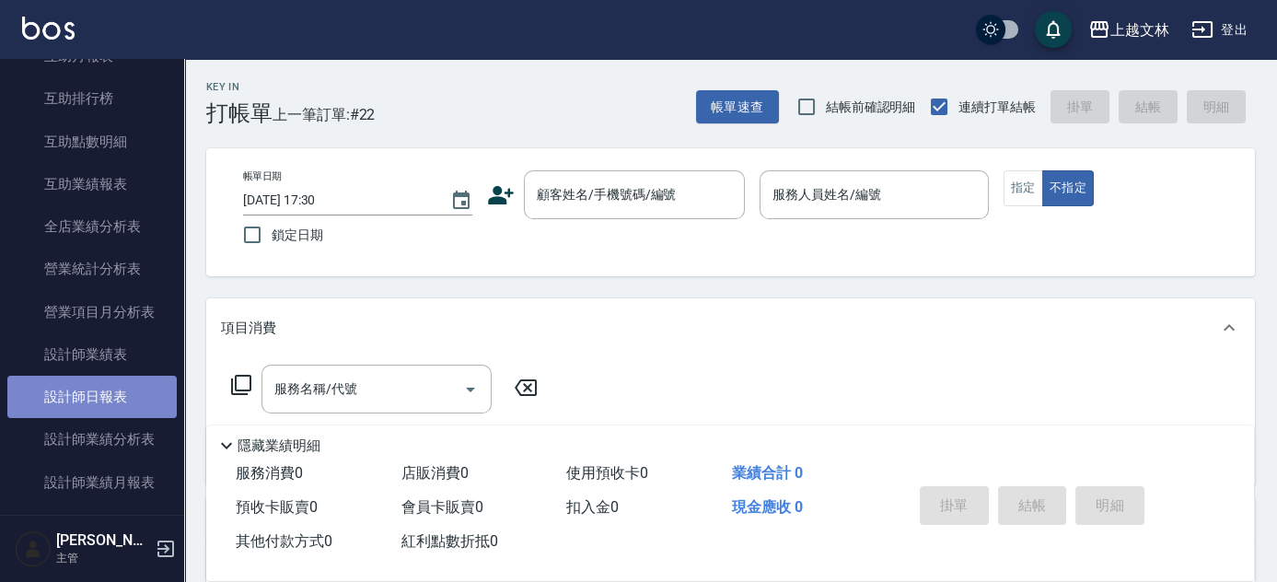
click at [113, 394] on link "設計師日報表" at bounding box center [91, 397] width 169 height 42
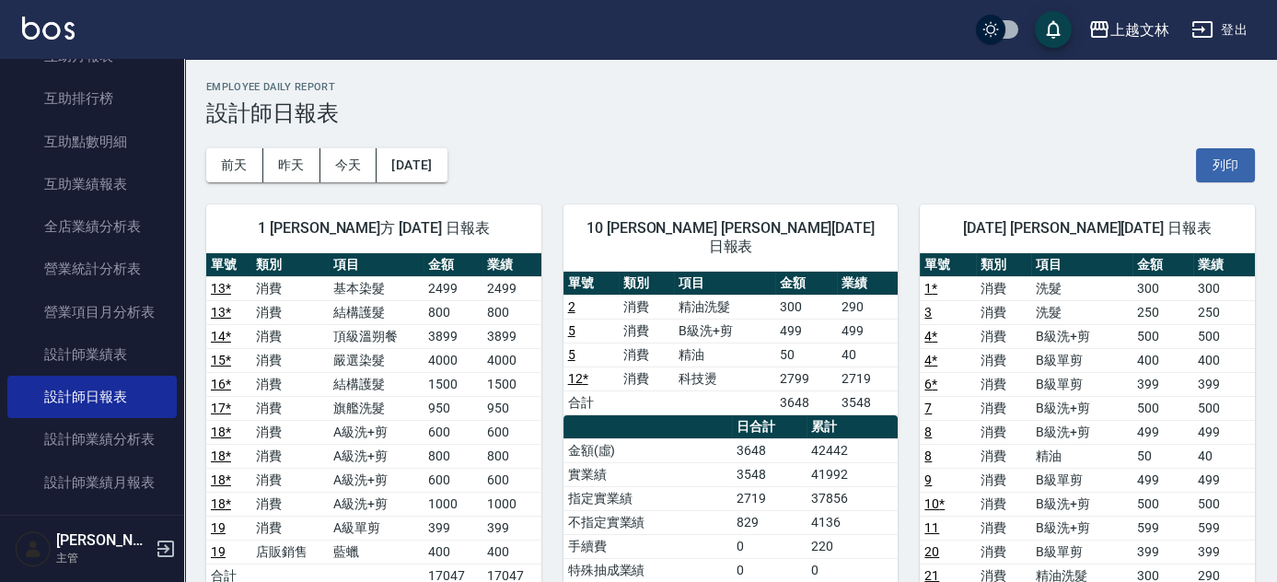
click at [1276, 168] on html "上越文[PERSON_NAME]出 釘選頁面 店家日報表 設計師排行榜 每日結帳 櫃檯作業 打帳單 帳單列表 現金收支登錄 材料自購登錄 每日結帳 排班表 現…" at bounding box center [638, 543] width 1277 height 1087
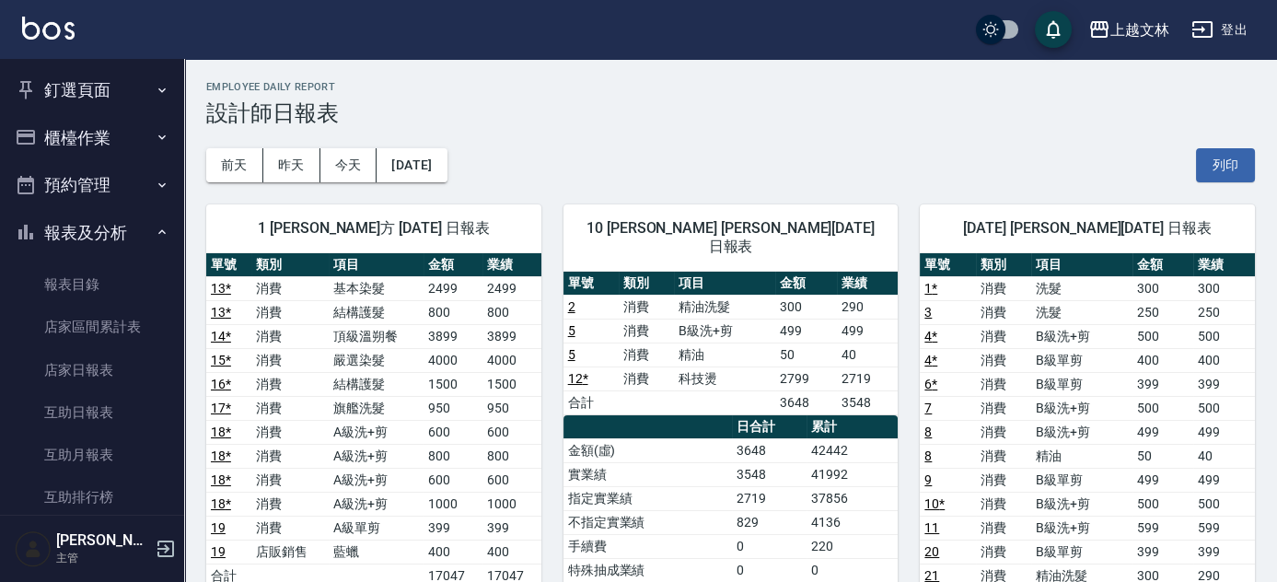
click at [134, 245] on button "報表及分析" at bounding box center [91, 233] width 169 height 48
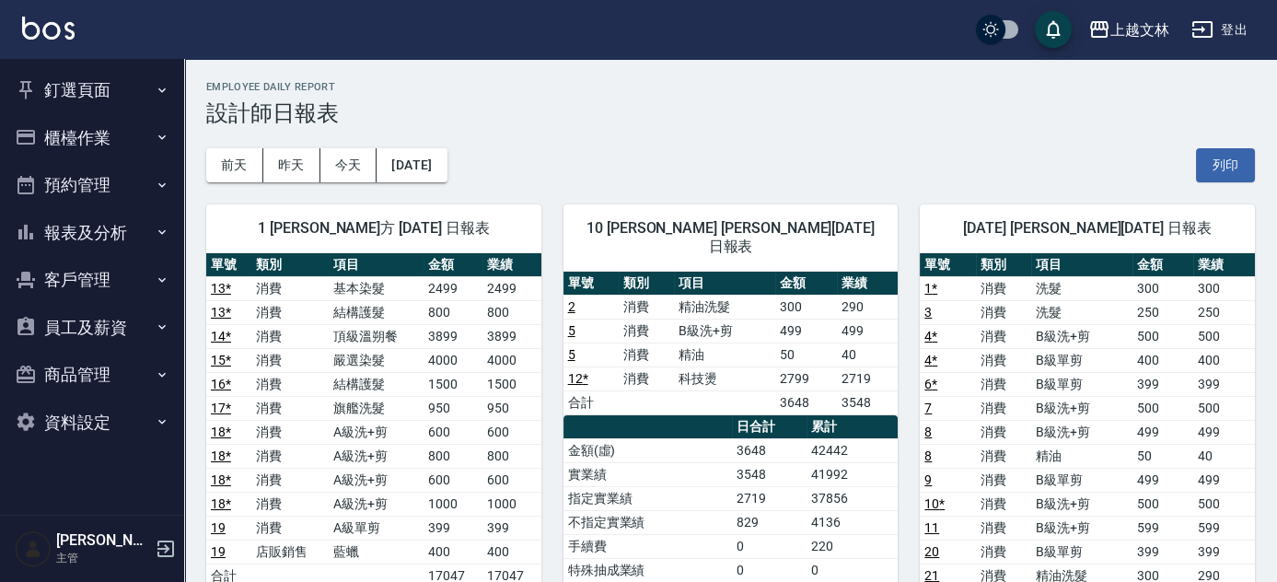
click at [110, 128] on button "櫃檯作業" at bounding box center [91, 138] width 169 height 48
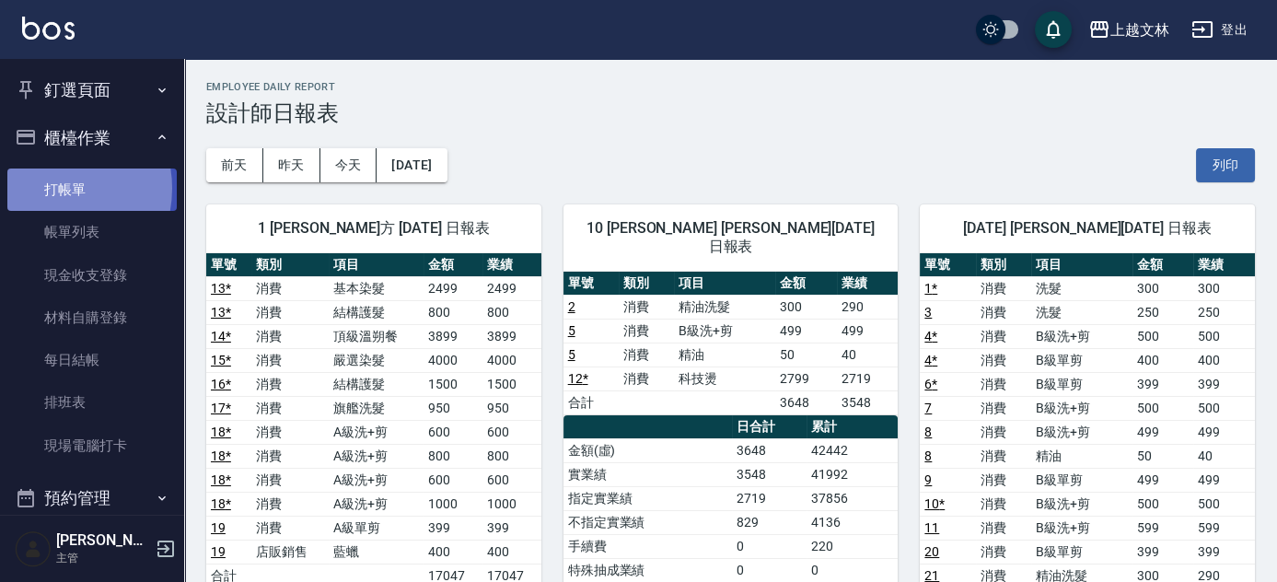
click at [47, 188] on link "打帳單" at bounding box center [91, 189] width 169 height 42
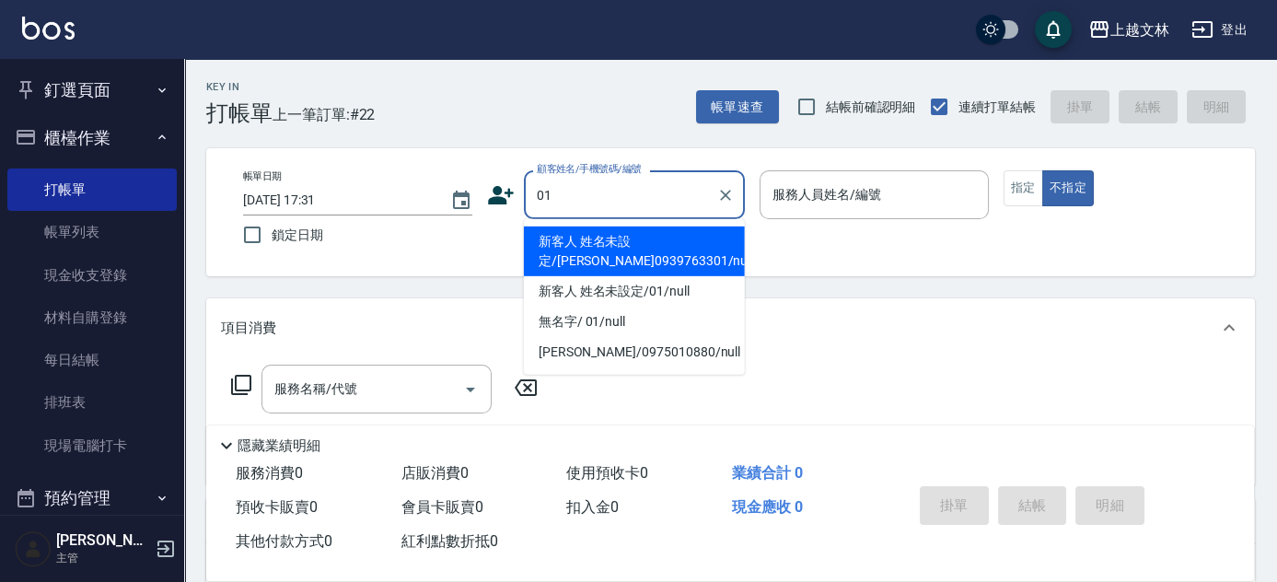
type input "新客人 姓名未設定/[PERSON_NAME]0939763301/null"
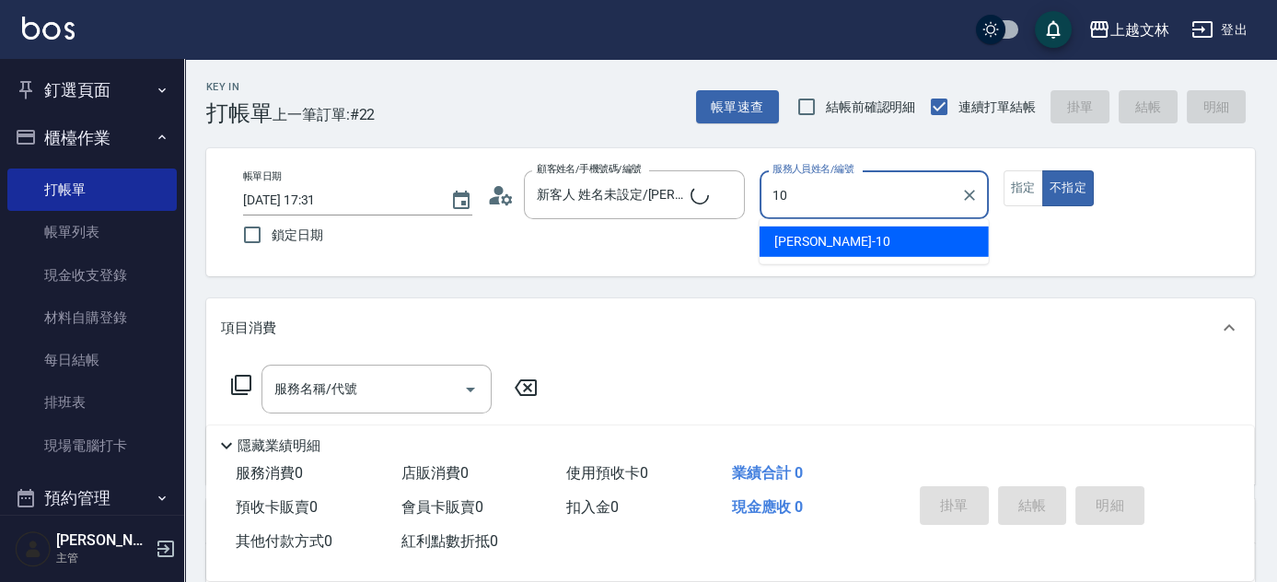
type input "[PERSON_NAME]-10"
type button "false"
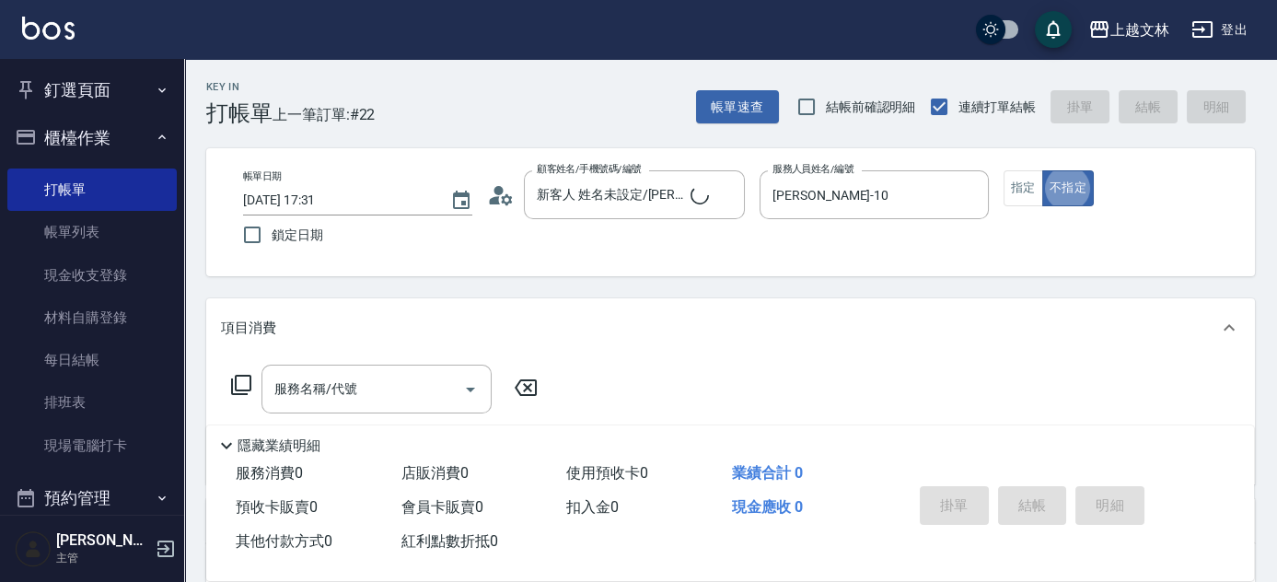
type input "新客人 姓名未設定/01/null"
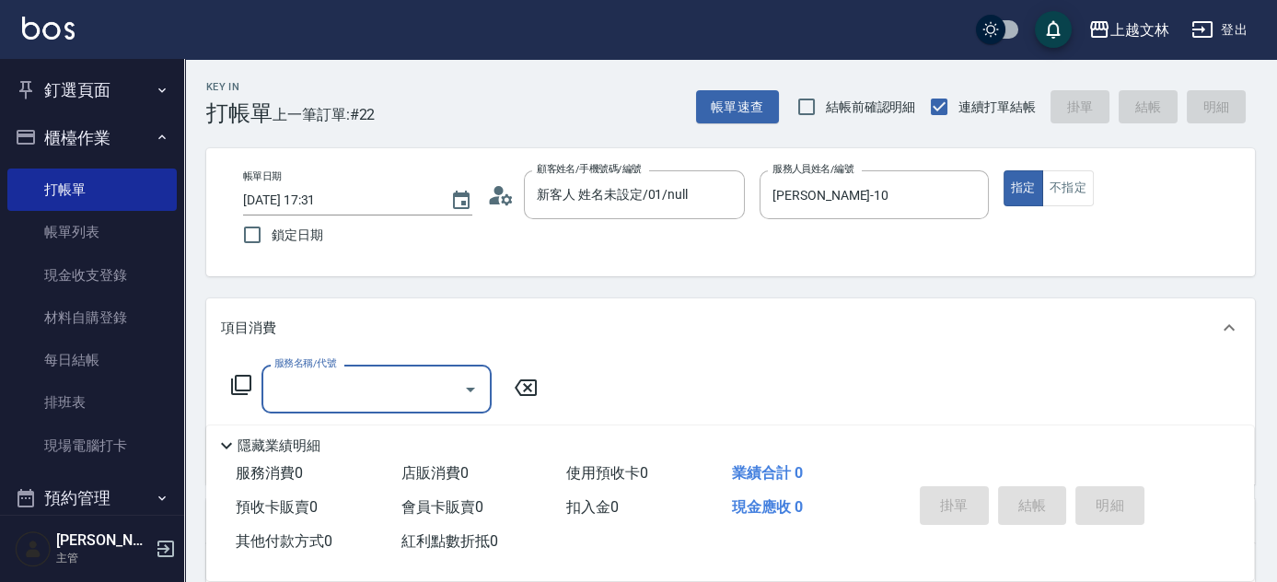
type input "2"
click at [248, 385] on icon at bounding box center [241, 385] width 22 height 22
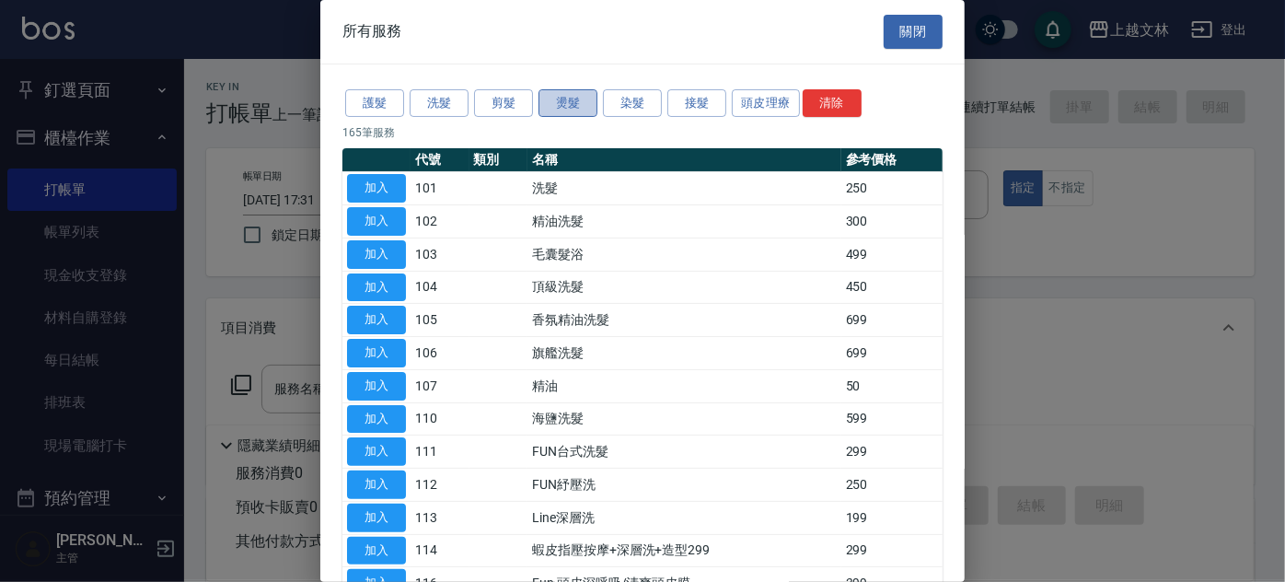
click at [565, 101] on button "燙髮" at bounding box center [567, 103] width 59 height 29
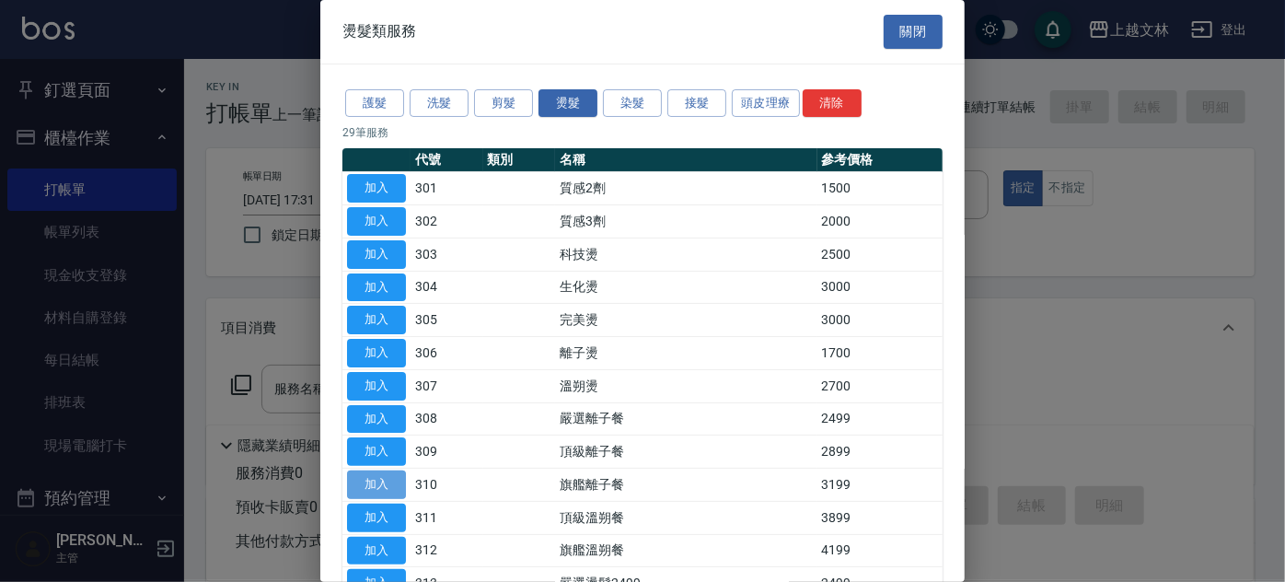
click at [384, 478] on button "加入" at bounding box center [376, 484] width 59 height 29
type input "旗艦離子餐(310)"
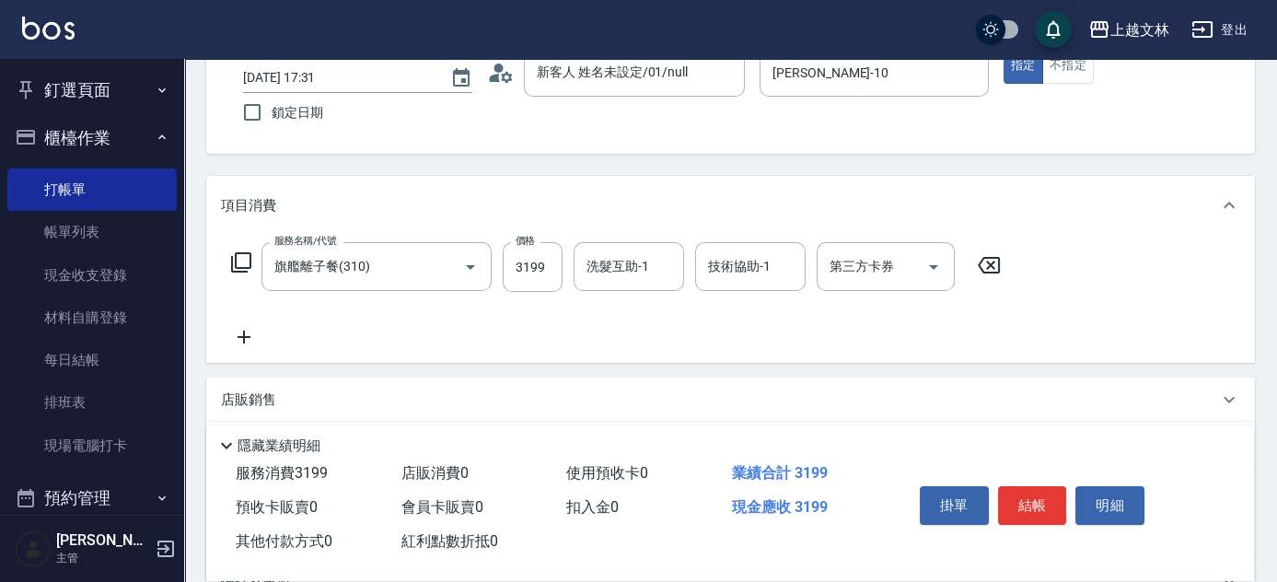
scroll to position [127, 0]
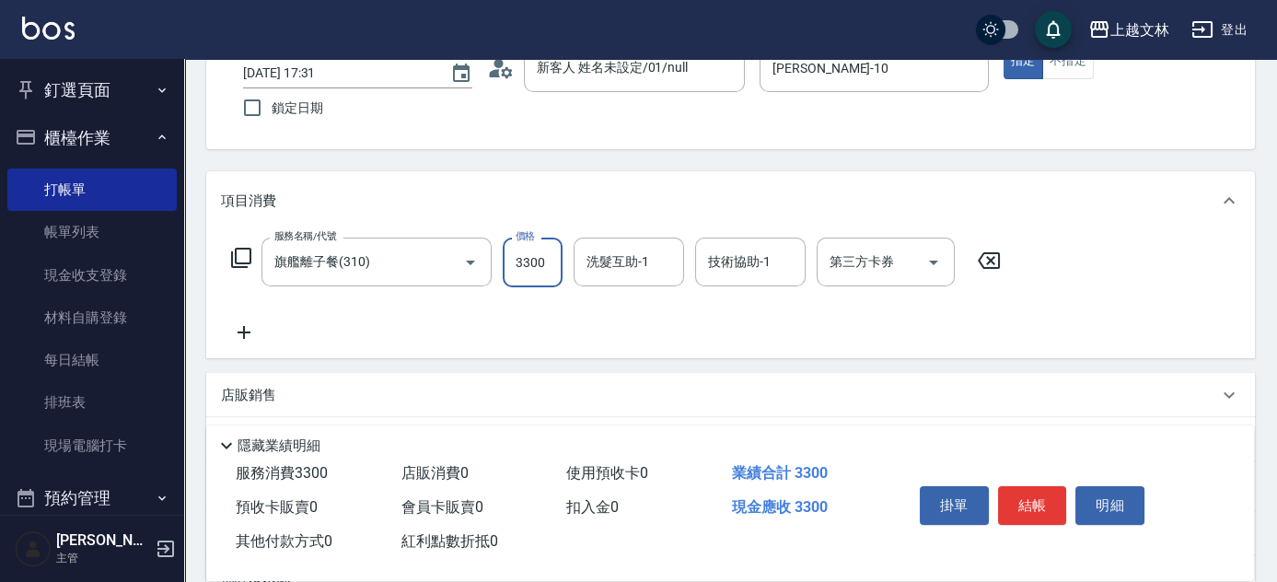
type input "3300"
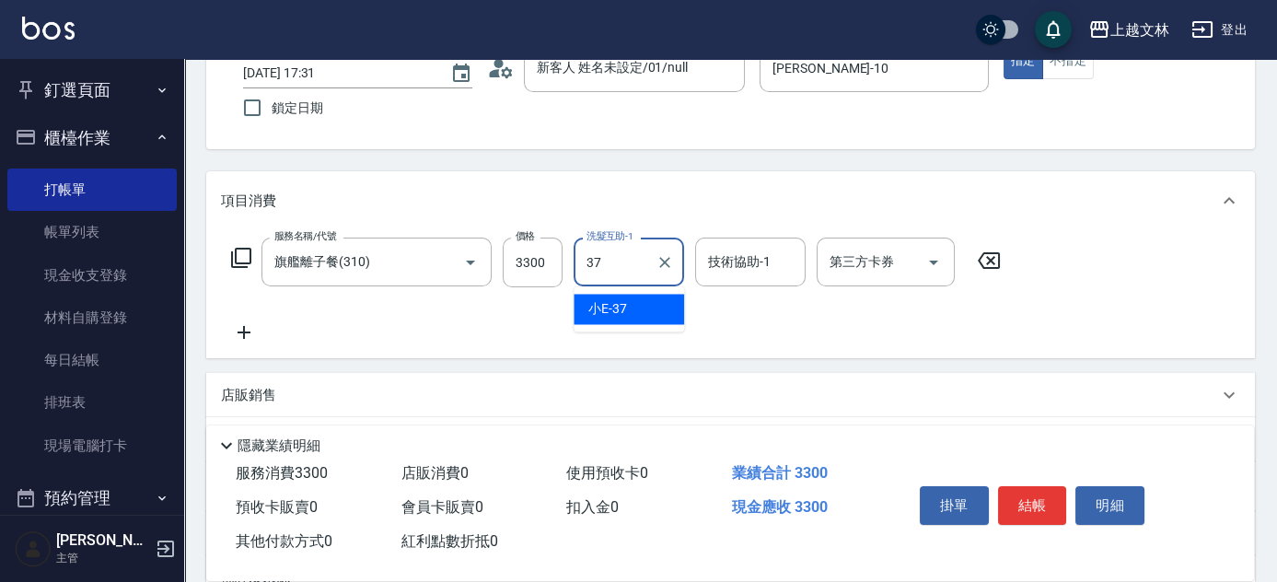
type input "小E-37"
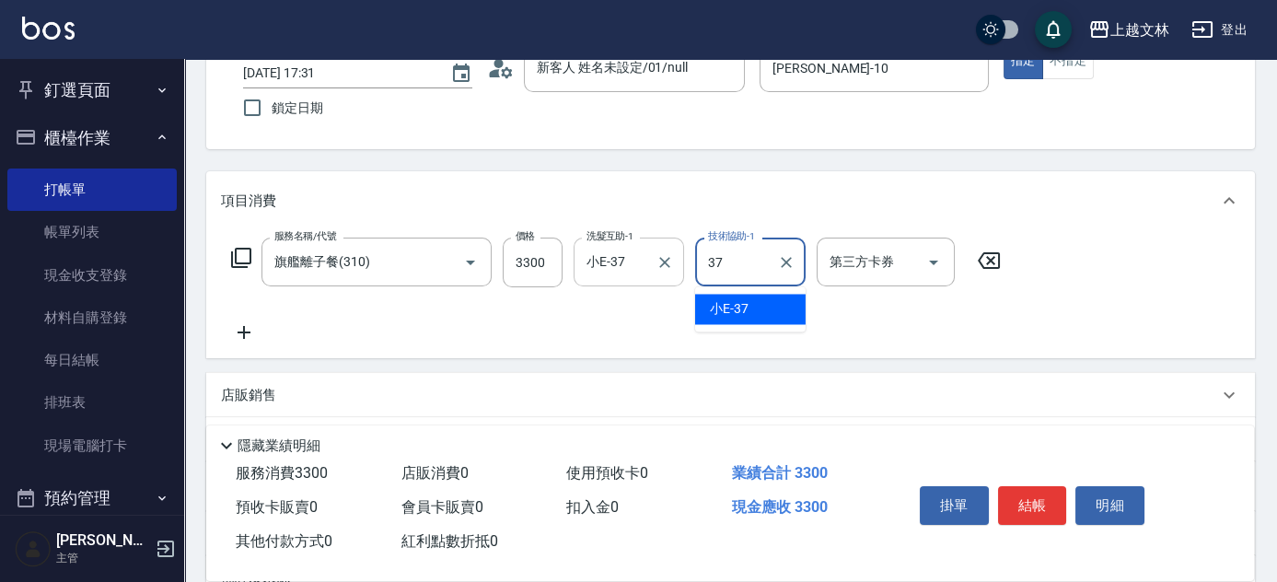
type input "小E-37"
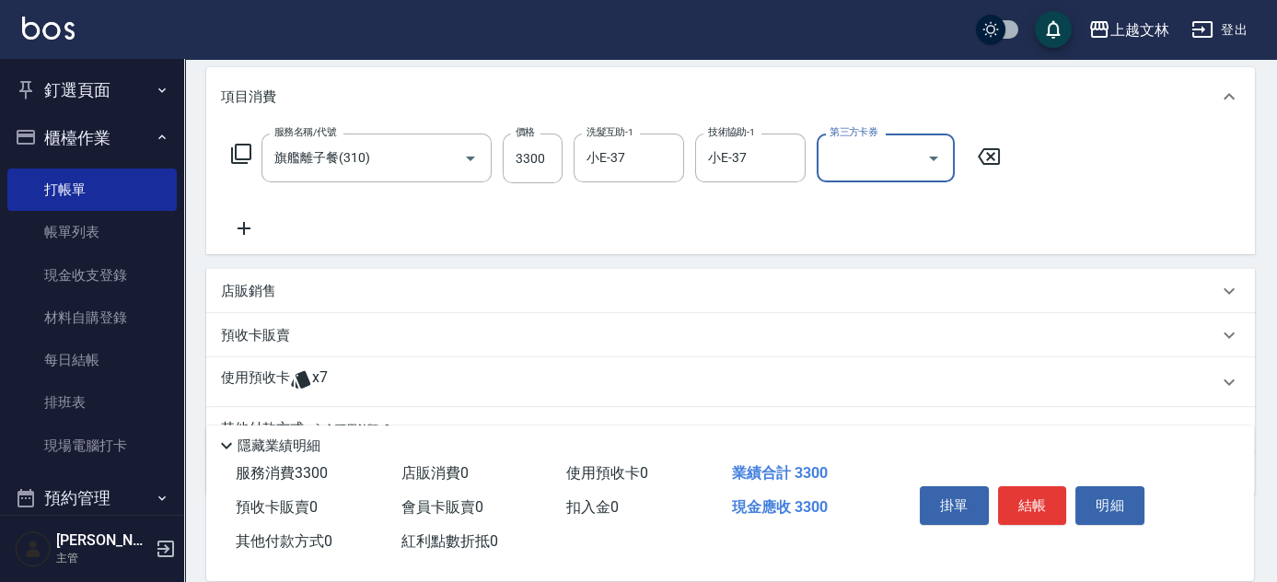
scroll to position [225, 0]
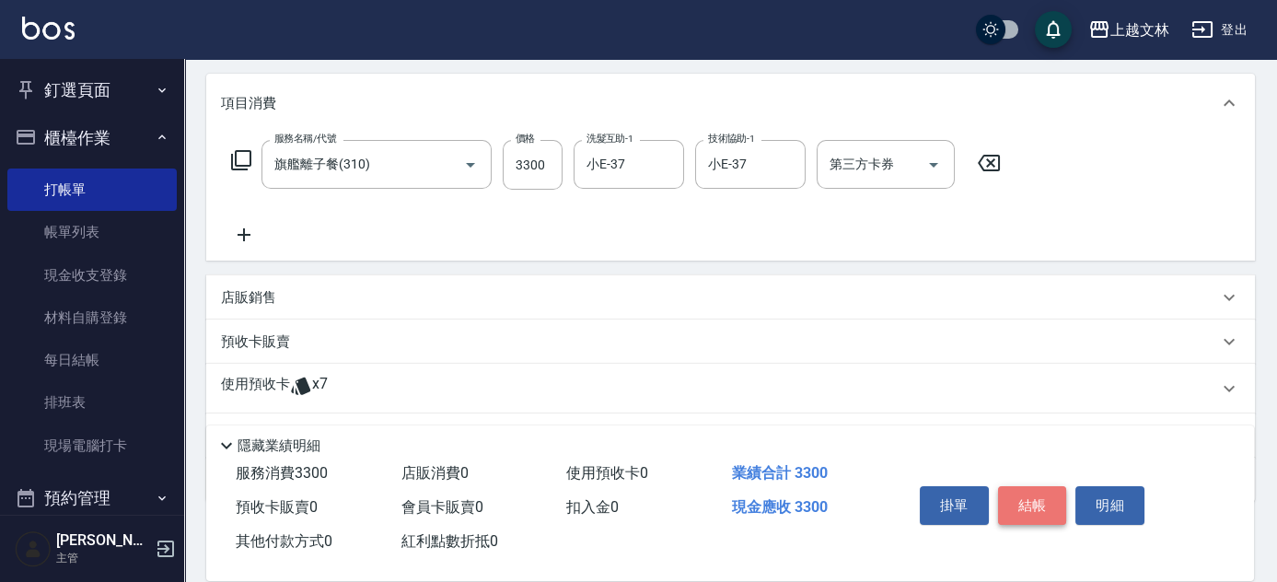
click at [1039, 494] on button "結帳" at bounding box center [1032, 505] width 69 height 39
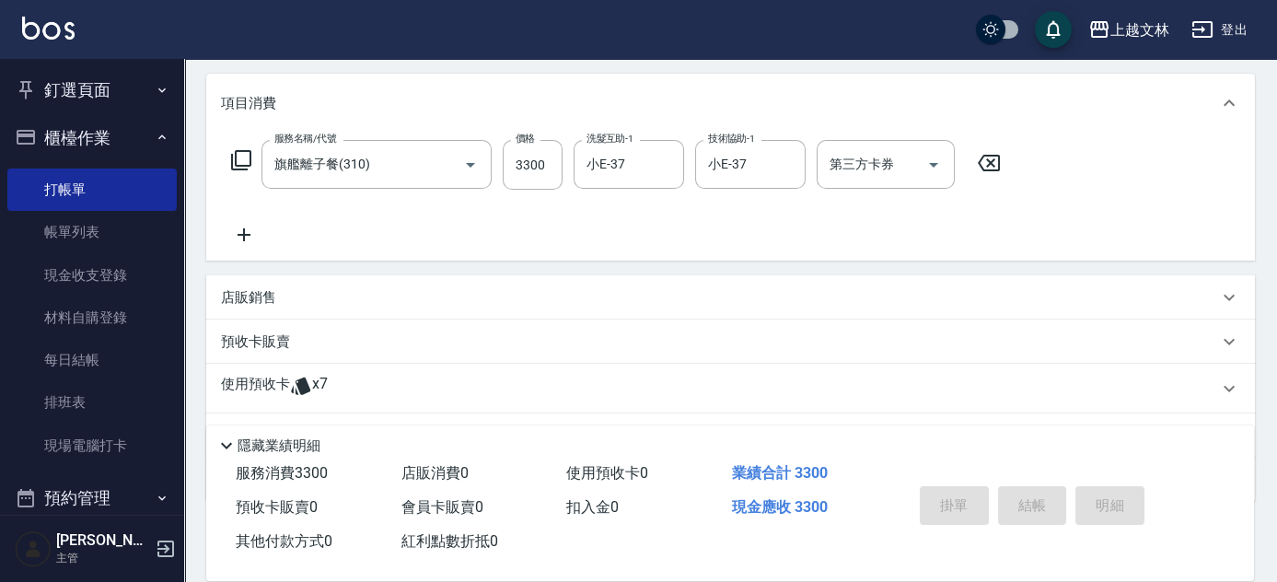
type input "[DATE] 17:36"
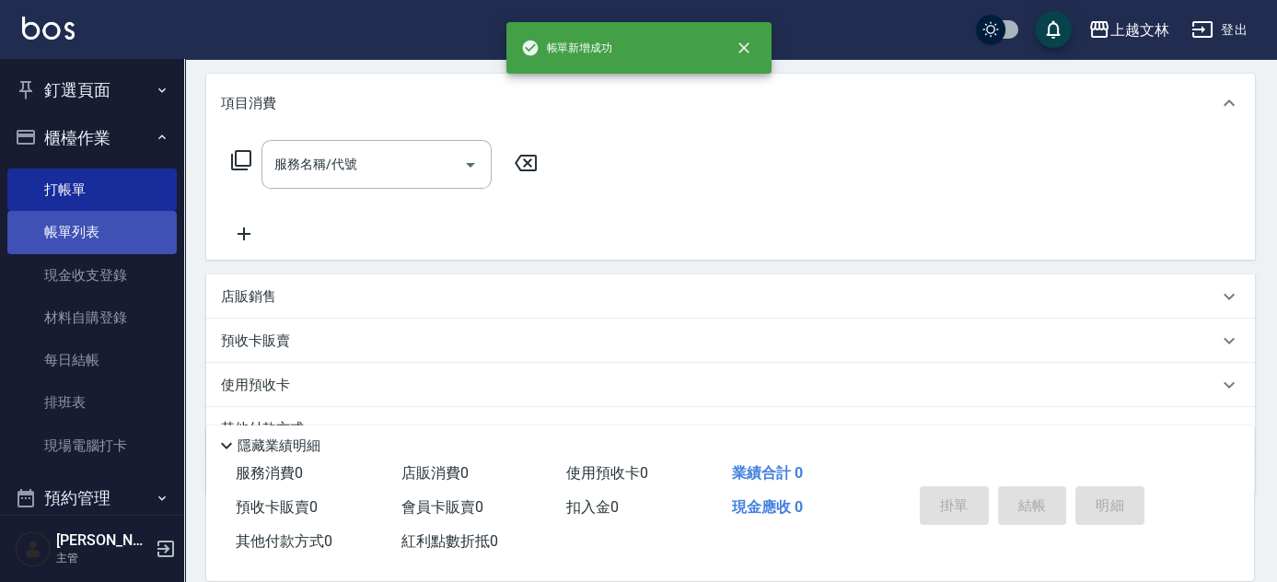
scroll to position [0, 0]
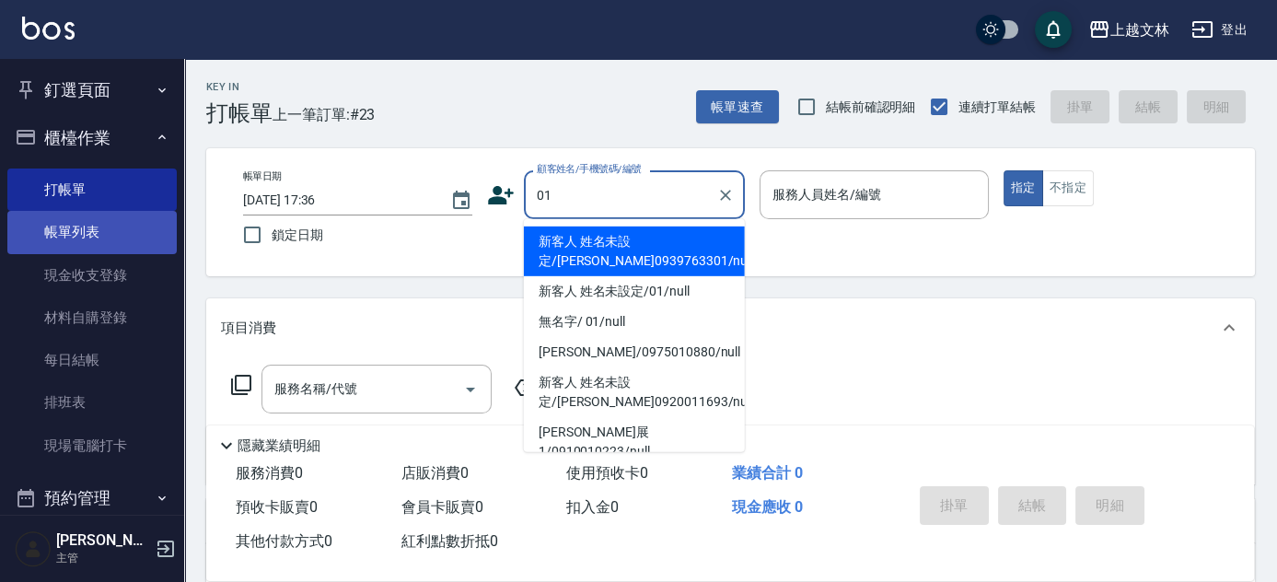
type input "新客人 姓名未設定/[PERSON_NAME]0939763301/null"
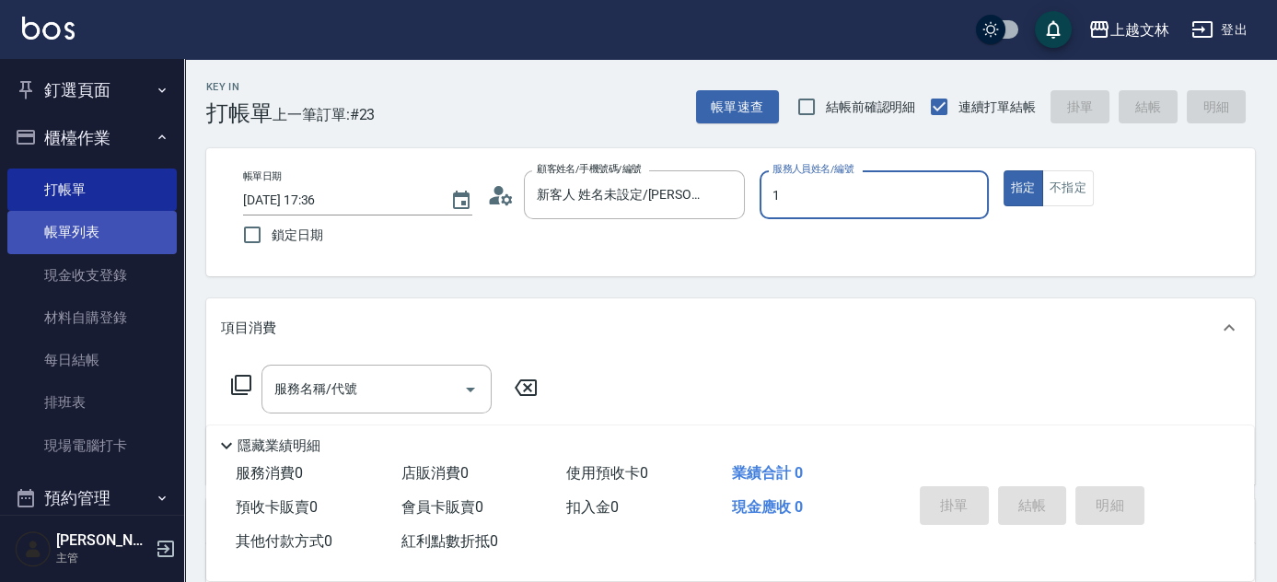
type input "1"
type button "true"
type input "[PERSON_NAME]-1"
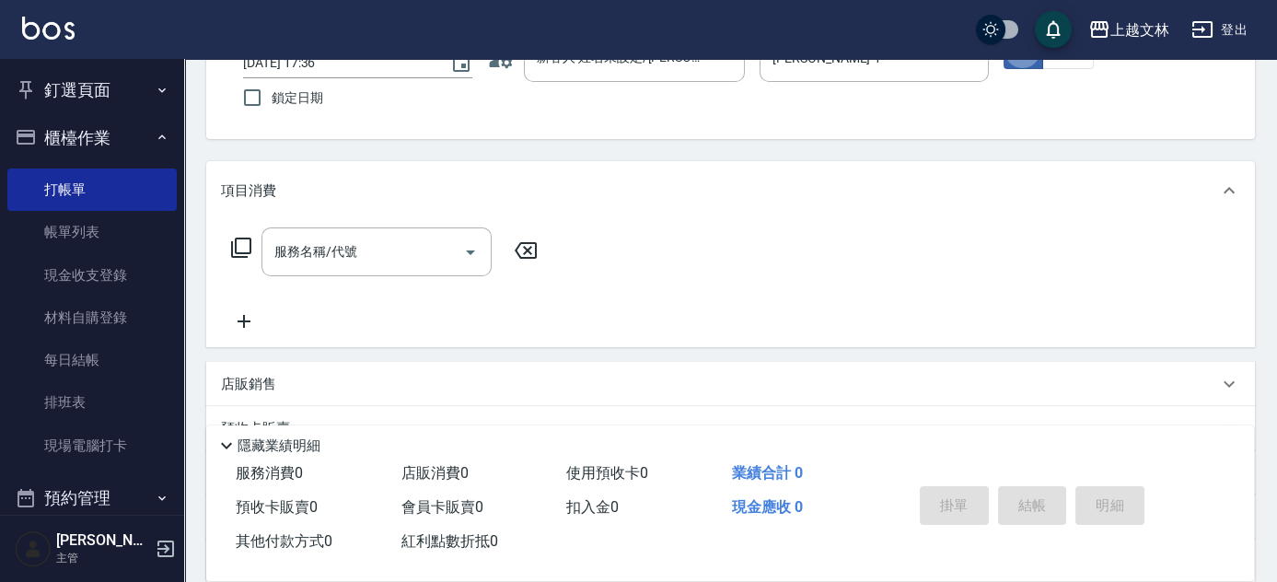
scroll to position [167, 0]
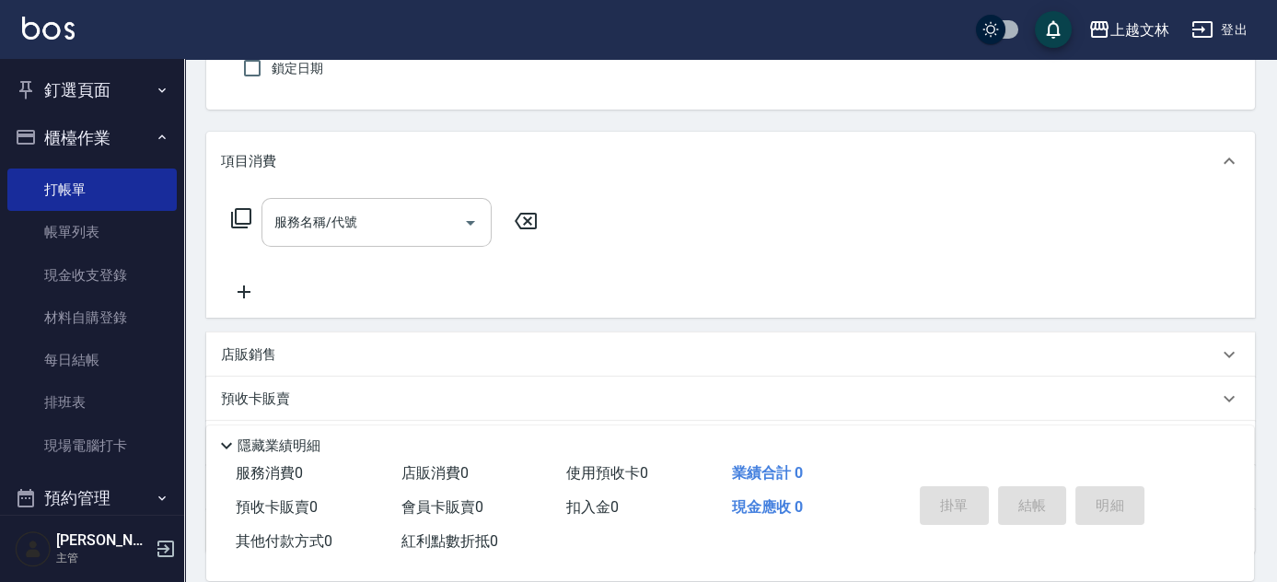
click at [340, 232] on input "服務名稱/代號" at bounding box center [363, 222] width 186 height 32
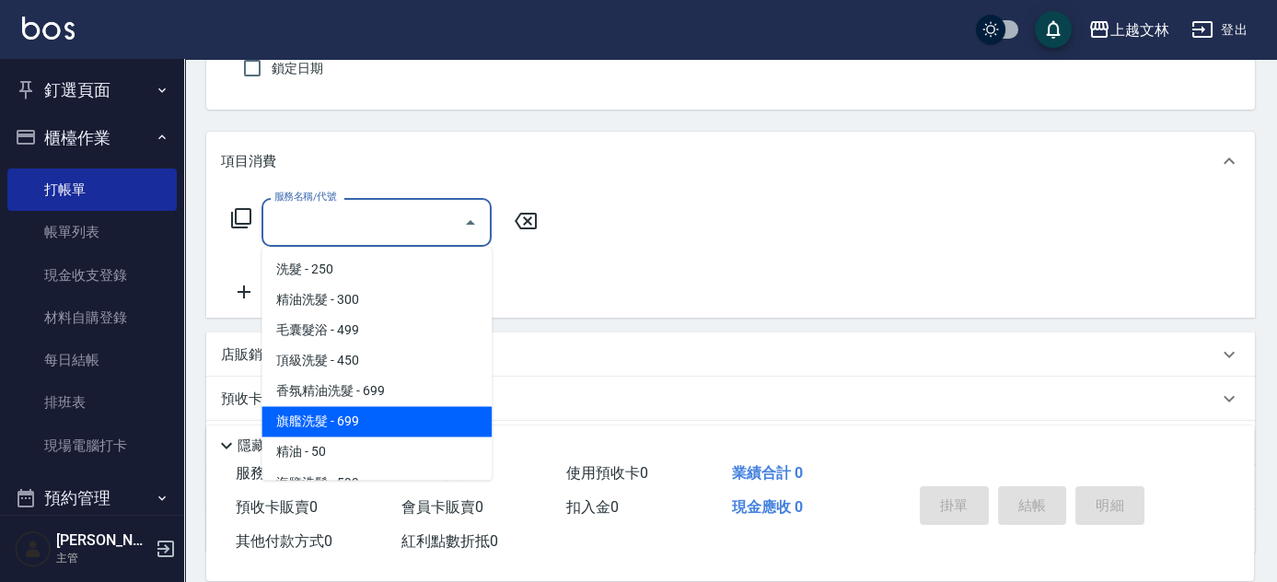
click at [350, 419] on span "旗艦洗髮 - 699" at bounding box center [376, 421] width 230 height 30
type input "旗艦洗髮(106)"
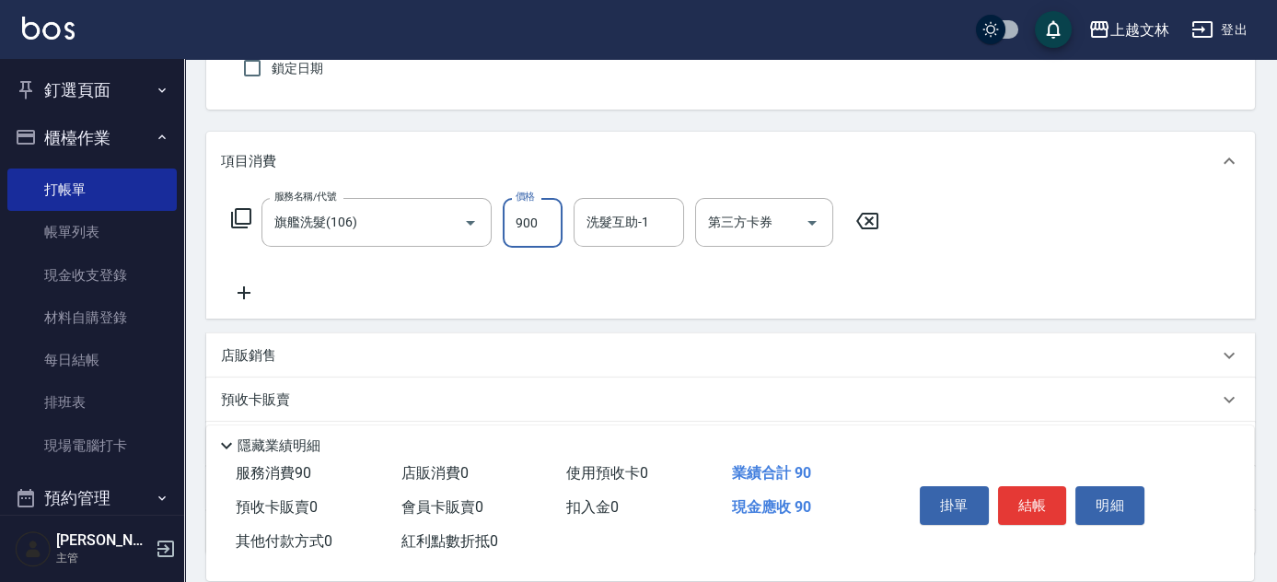
type input "900"
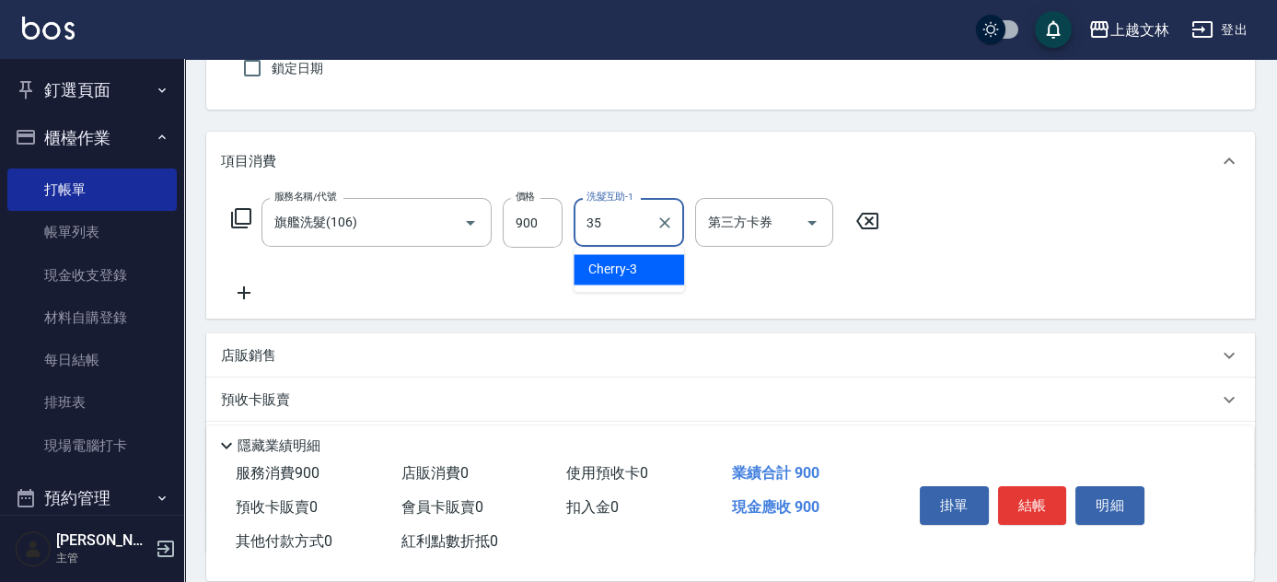
type input "[PERSON_NAME]-35"
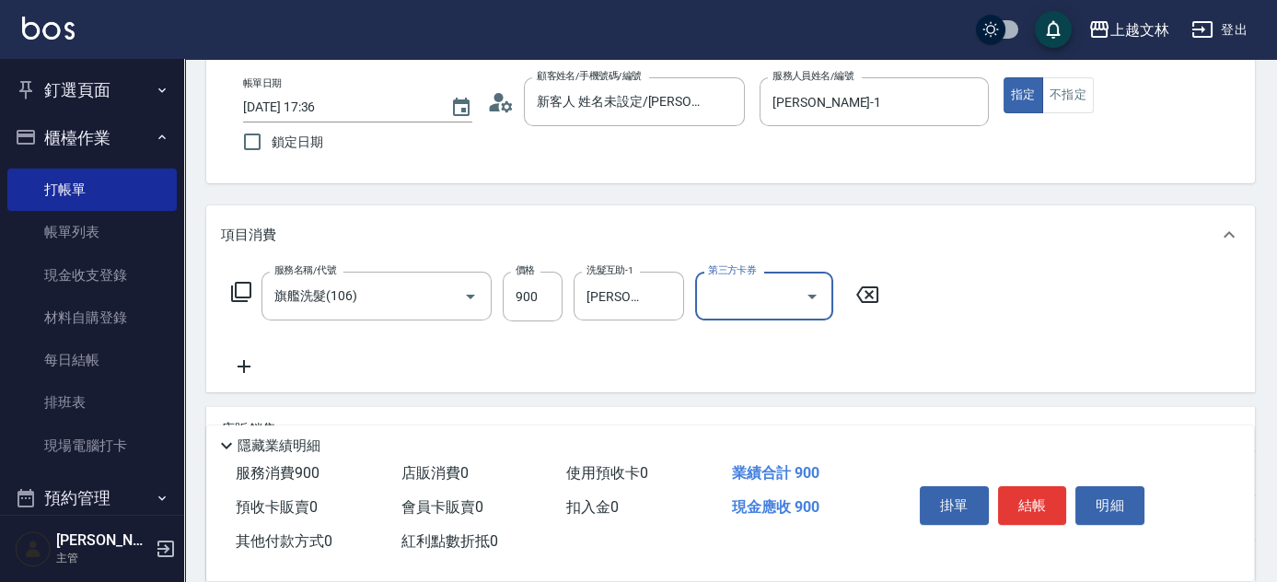
scroll to position [0, 0]
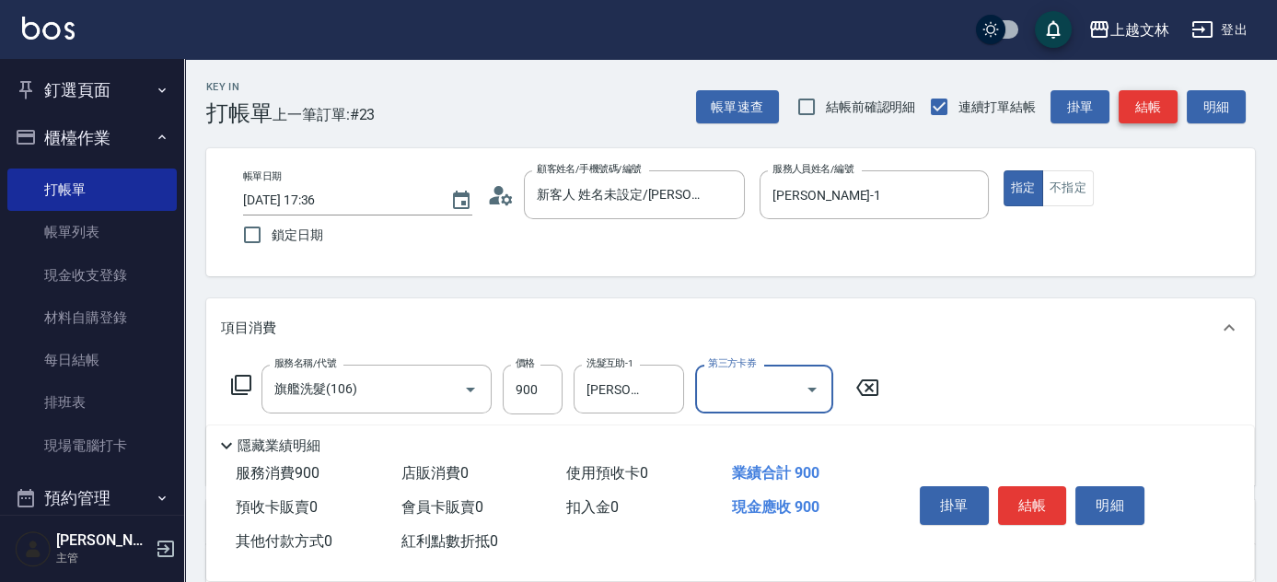
click at [1141, 111] on button "結帳" at bounding box center [1147, 107] width 59 height 34
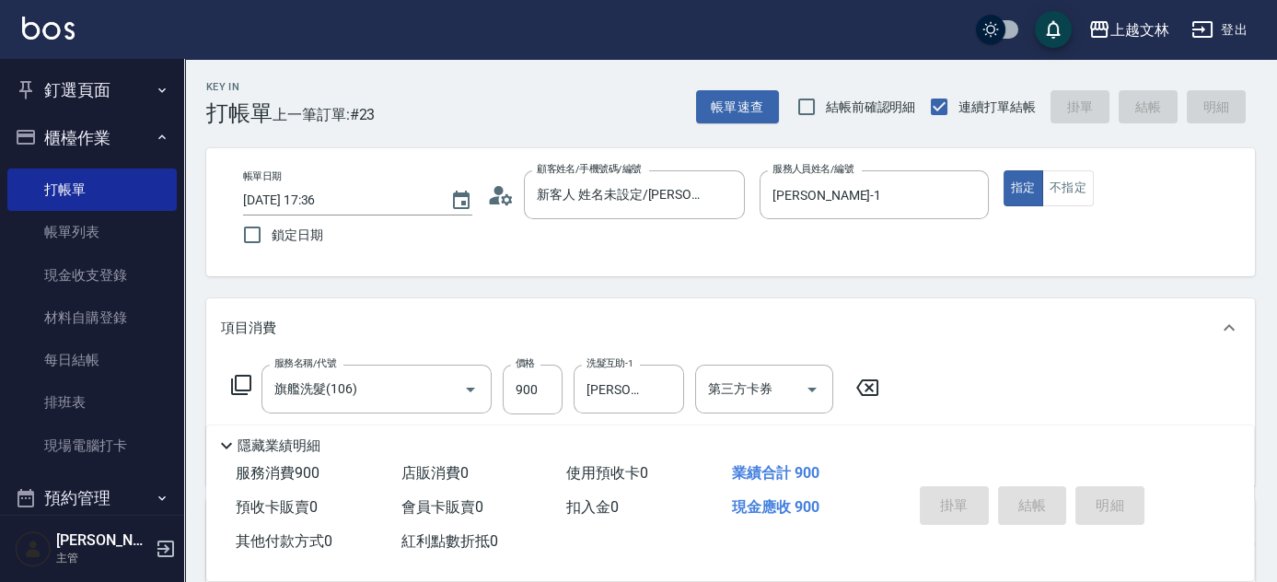
type input "[DATE] 17:50"
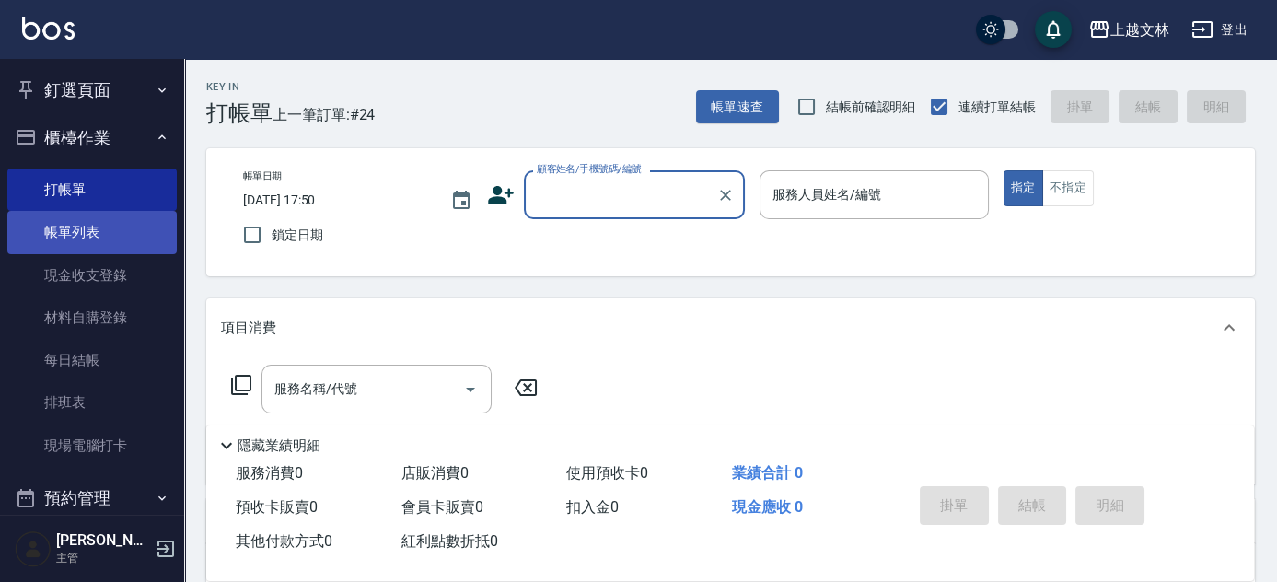
click at [97, 224] on link "帳單列表" at bounding box center [91, 232] width 169 height 42
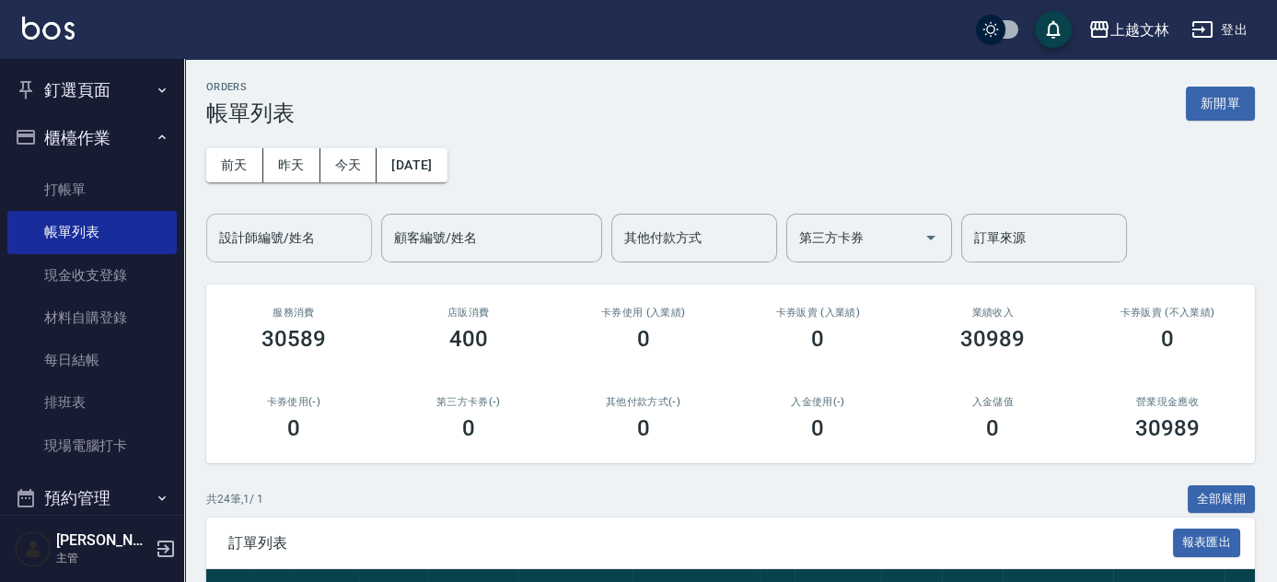
click at [295, 257] on div "設計師編號/姓名" at bounding box center [289, 238] width 166 height 49
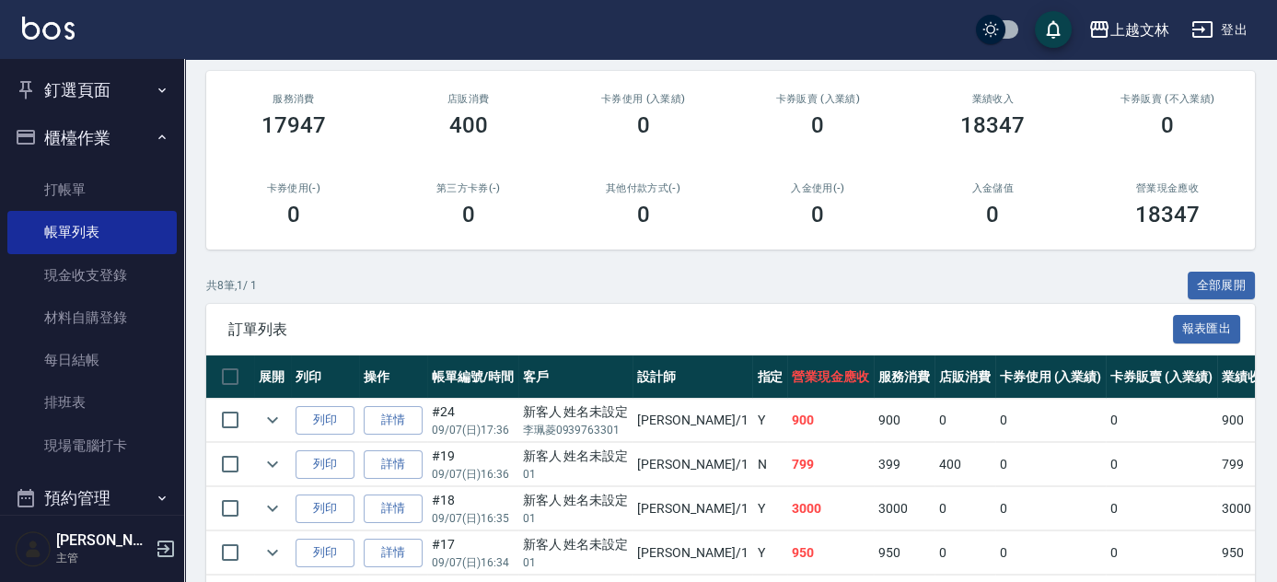
scroll to position [83, 0]
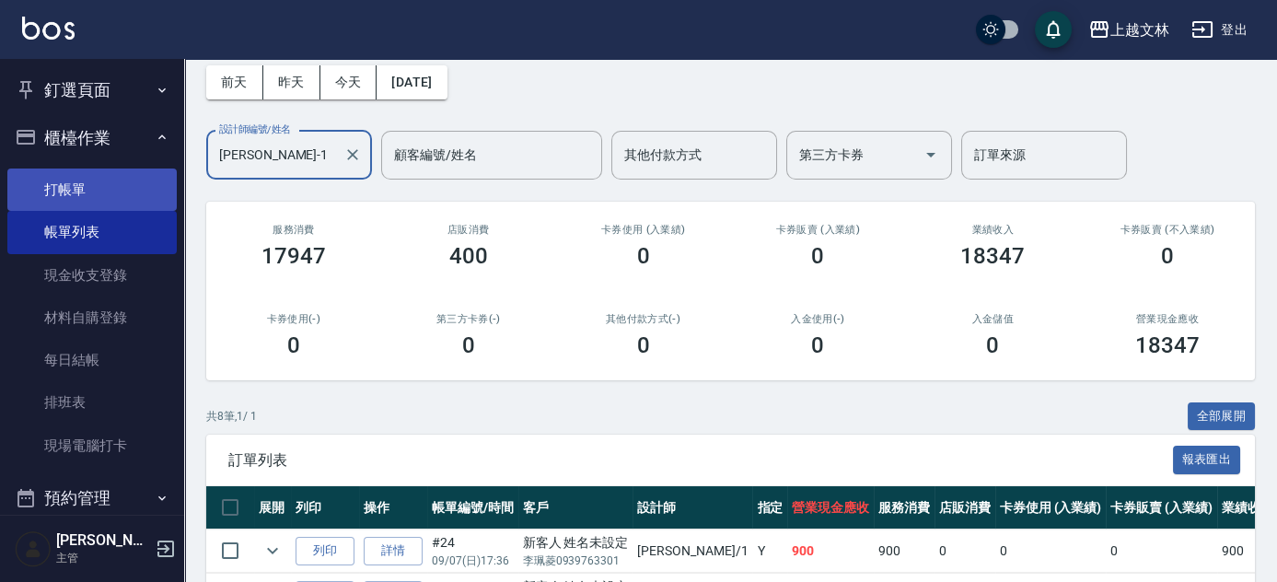
type input "[PERSON_NAME]-1"
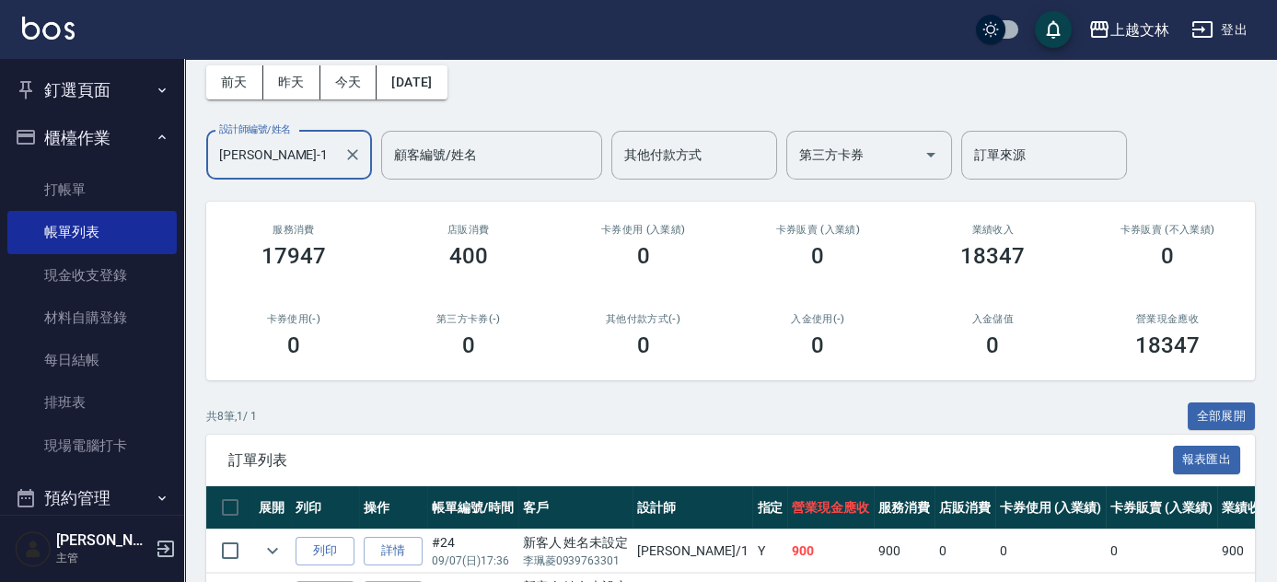
drag, startPoint x: 96, startPoint y: 195, endPoint x: 100, endPoint y: 136, distance: 59.1
click at [97, 195] on link "打帳單" at bounding box center [91, 189] width 169 height 42
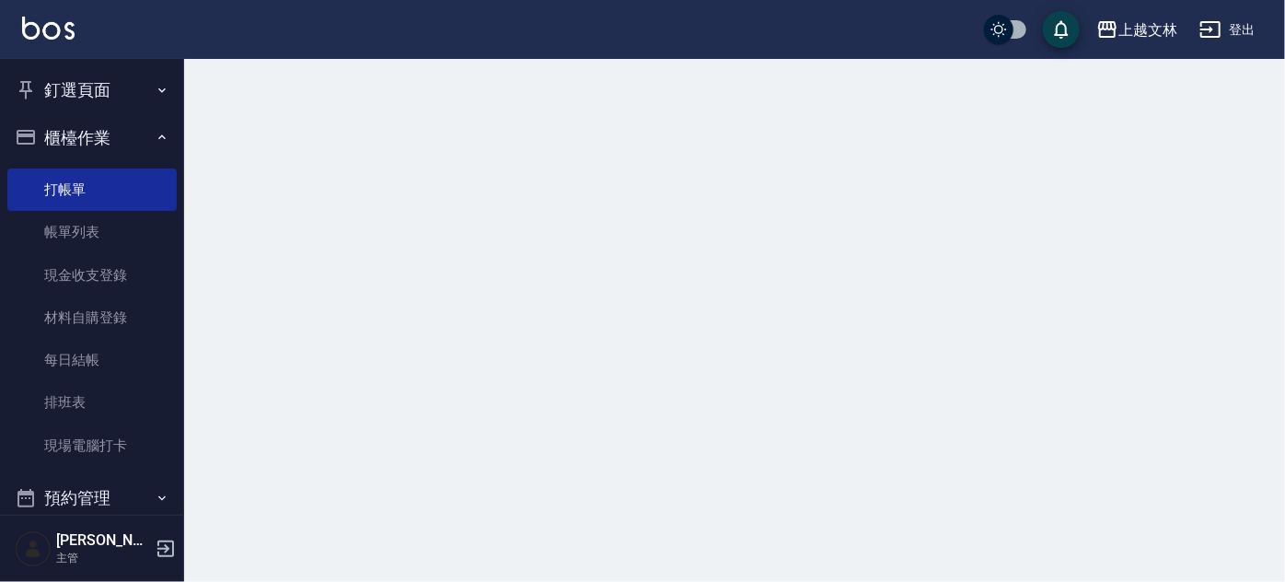
click at [101, 132] on button "櫃檯作業" at bounding box center [91, 138] width 169 height 48
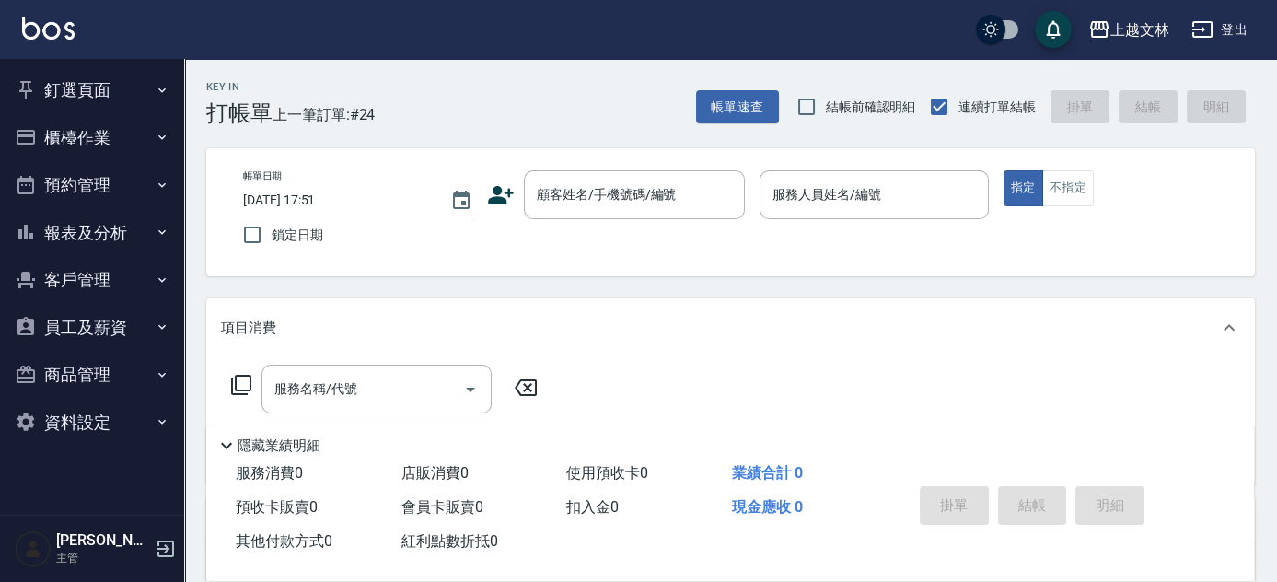
click at [129, 152] on button "櫃檯作業" at bounding box center [91, 138] width 169 height 48
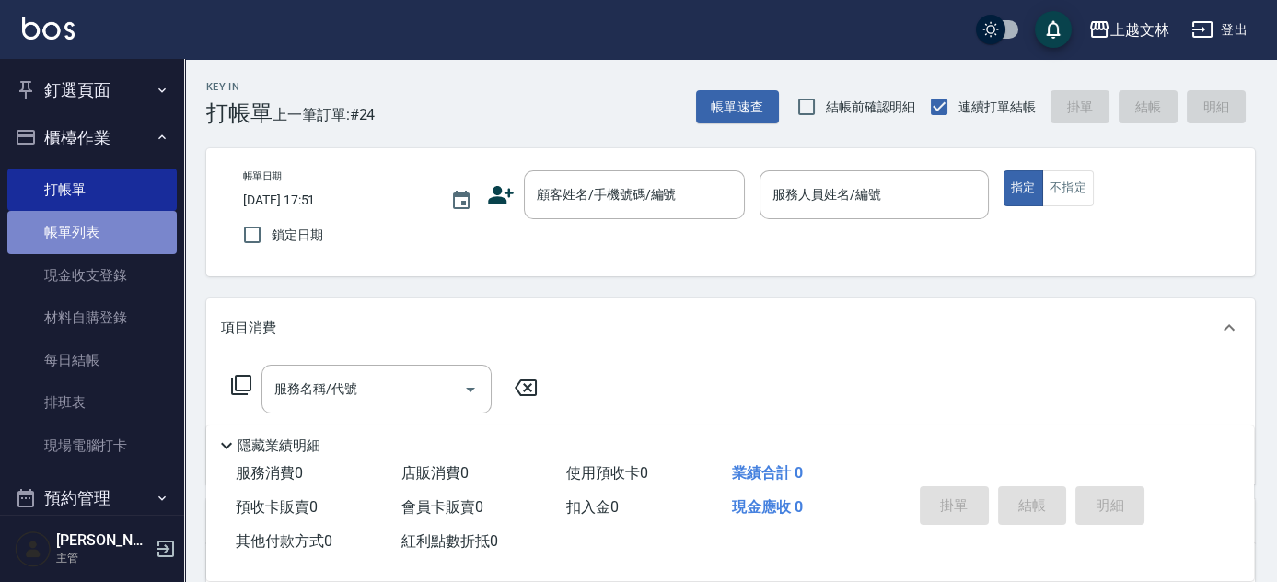
click at [107, 235] on link "帳單列表" at bounding box center [91, 232] width 169 height 42
click at [40, 223] on link "帳單列表" at bounding box center [91, 232] width 169 height 42
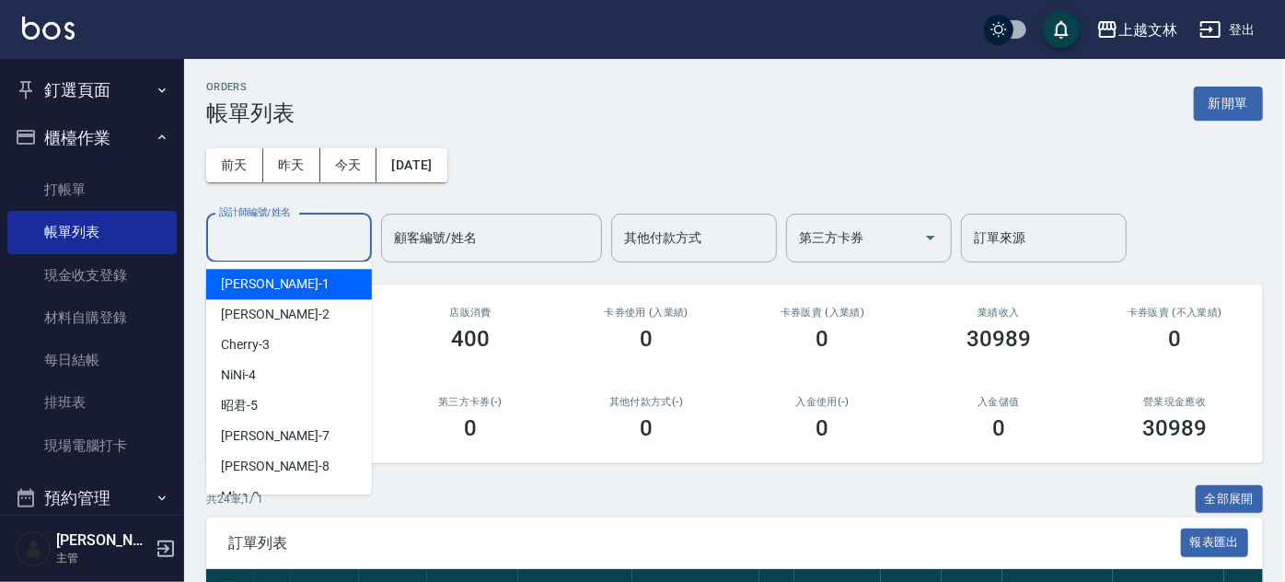
click at [306, 235] on div "設計師編號/姓名 設計師編號/姓名" at bounding box center [289, 238] width 166 height 49
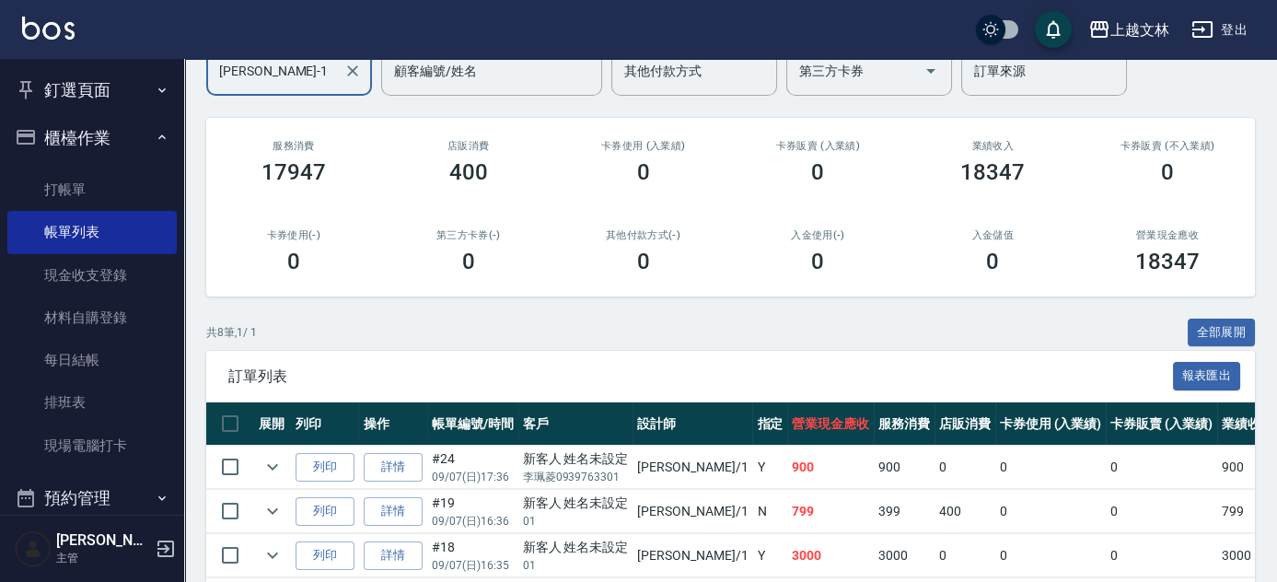
scroll to position [334, 0]
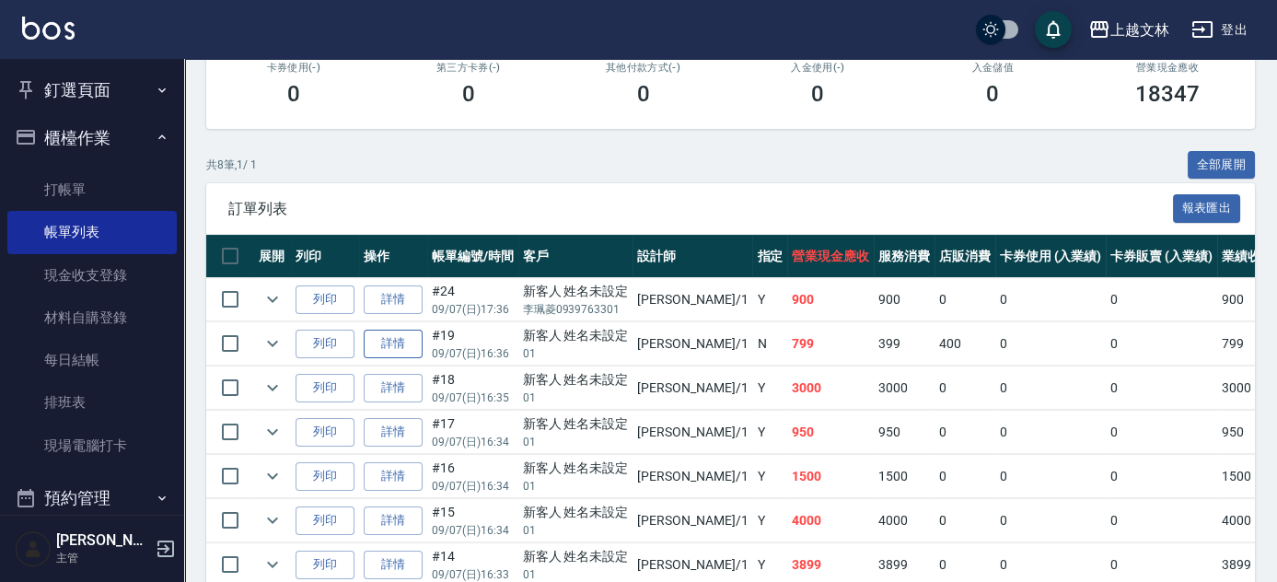
type input "[PERSON_NAME]-1"
click at [388, 329] on link "詳情" at bounding box center [393, 343] width 59 height 29
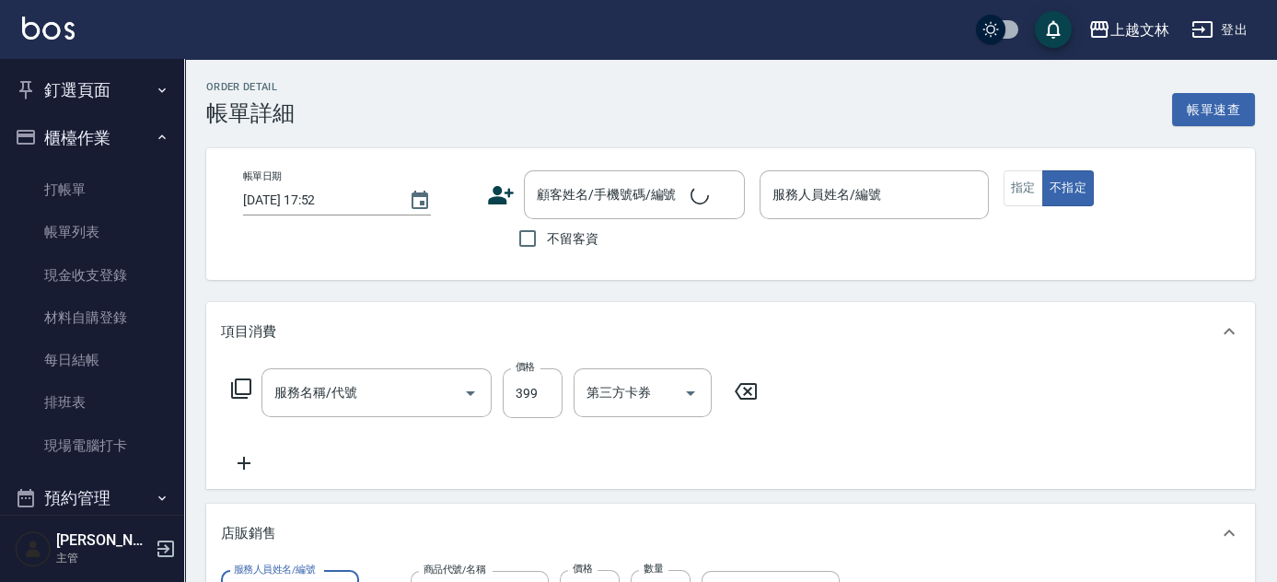
type input "[DATE] 16:36"
type input "[PERSON_NAME]-1"
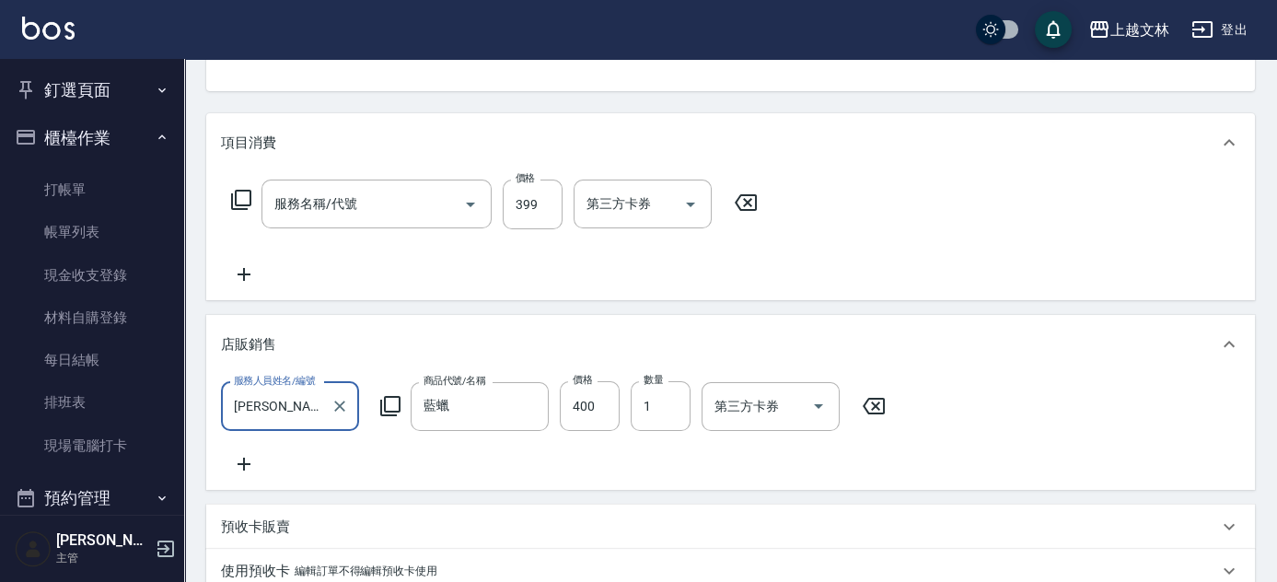
type input "A級單剪(202)"
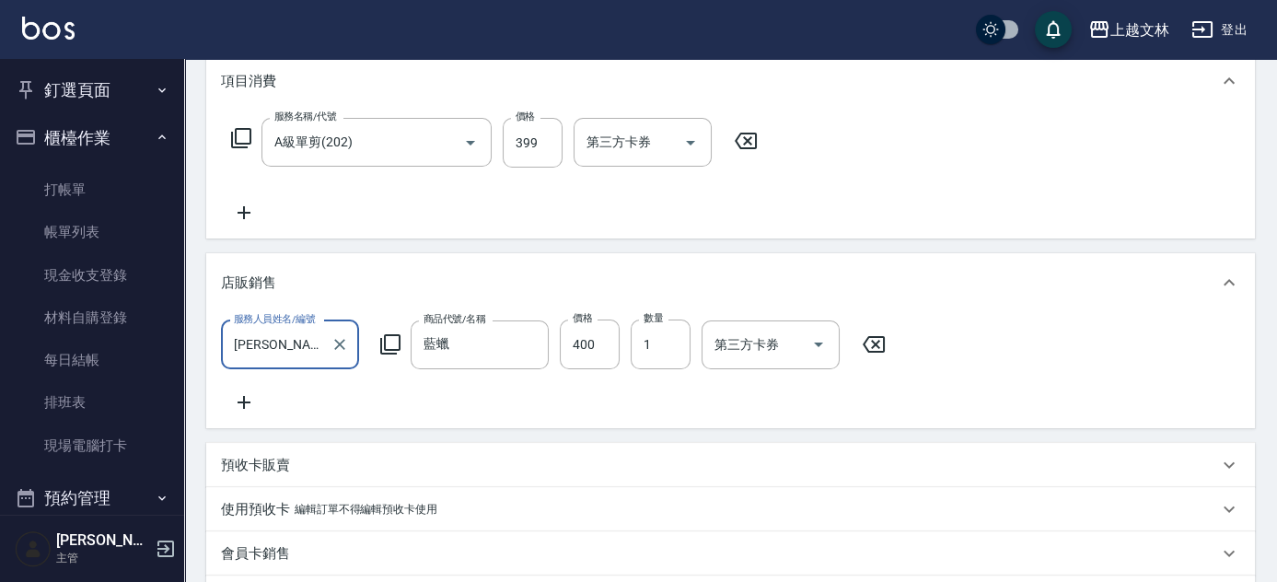
type input "新客人 姓名未設定/01/null"
click at [257, 210] on icon at bounding box center [244, 213] width 46 height 22
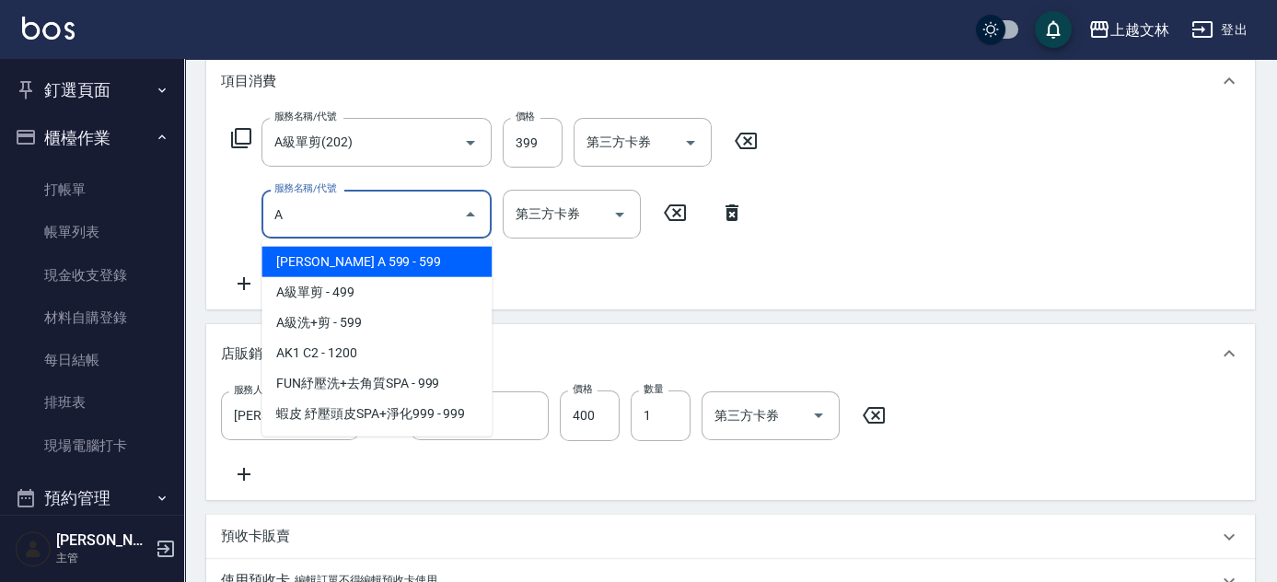
click at [344, 253] on span "[PERSON_NAME] A 599 - 599" at bounding box center [376, 262] width 230 height 30
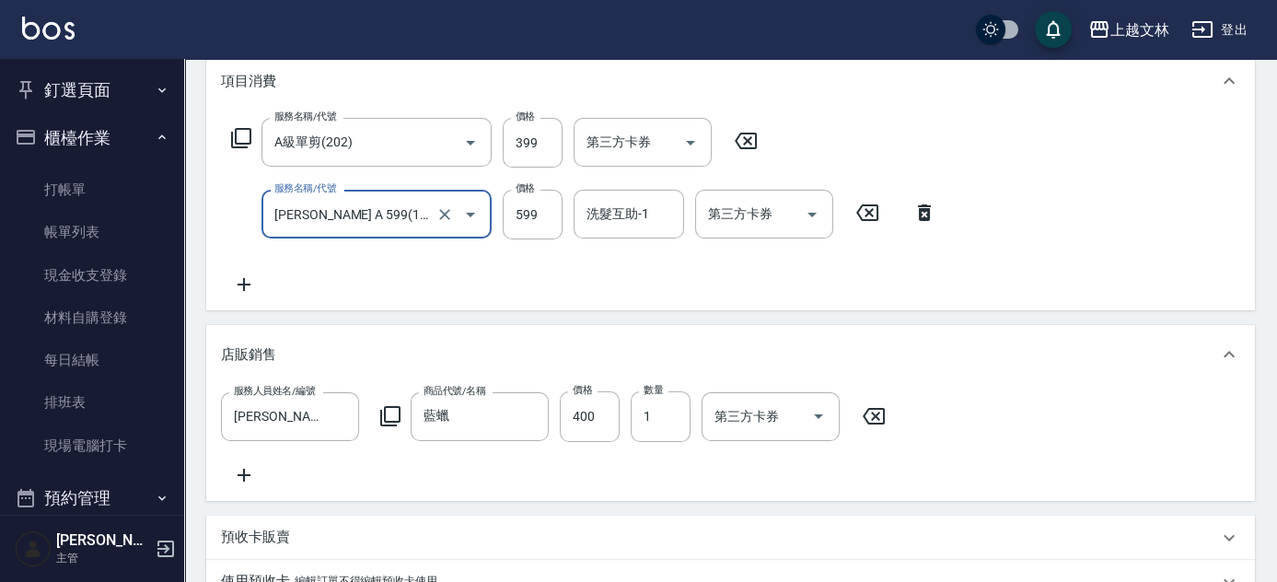
type input "[PERSON_NAME] A 599(118)"
click at [517, 220] on input "599" at bounding box center [533, 215] width 60 height 50
type input "699"
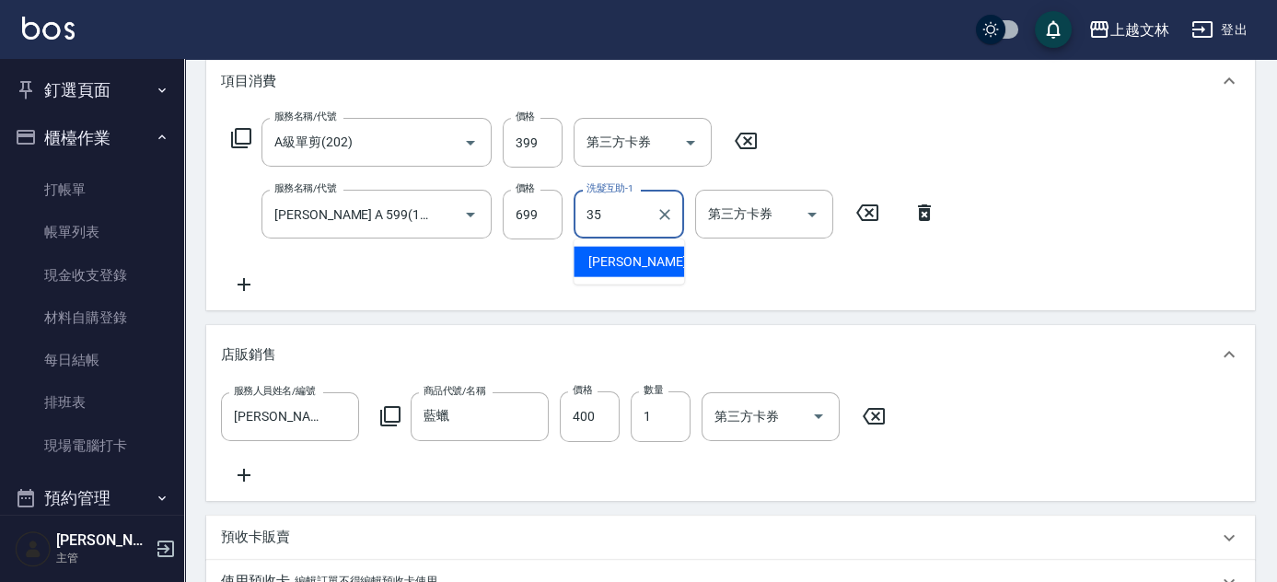
type input "[PERSON_NAME]-35"
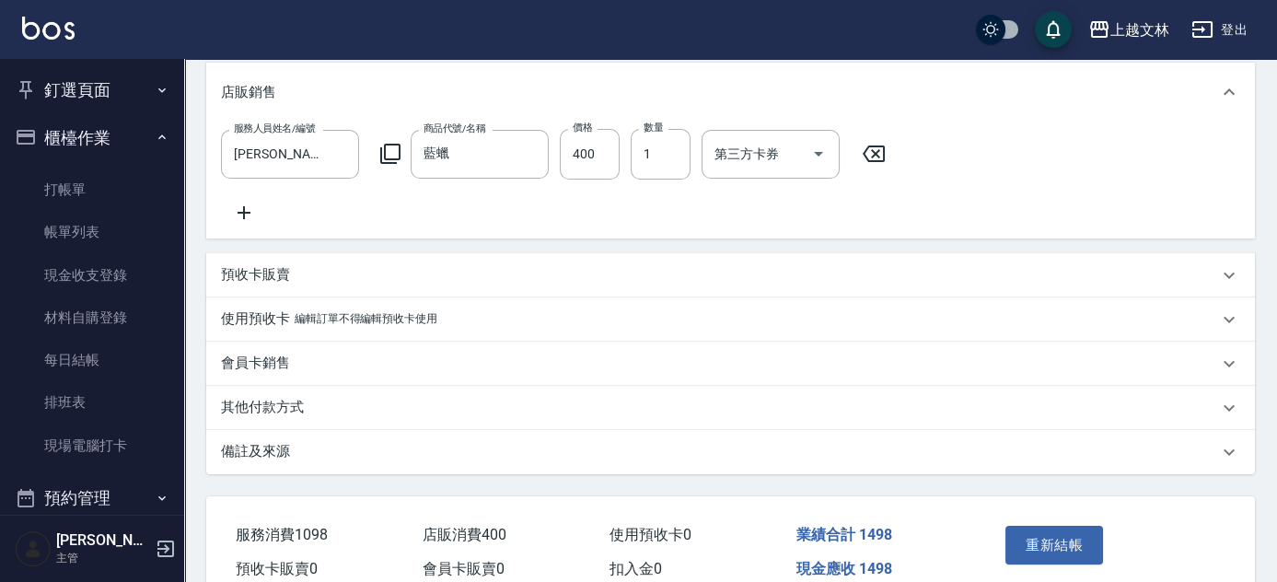
scroll to position [613, 0]
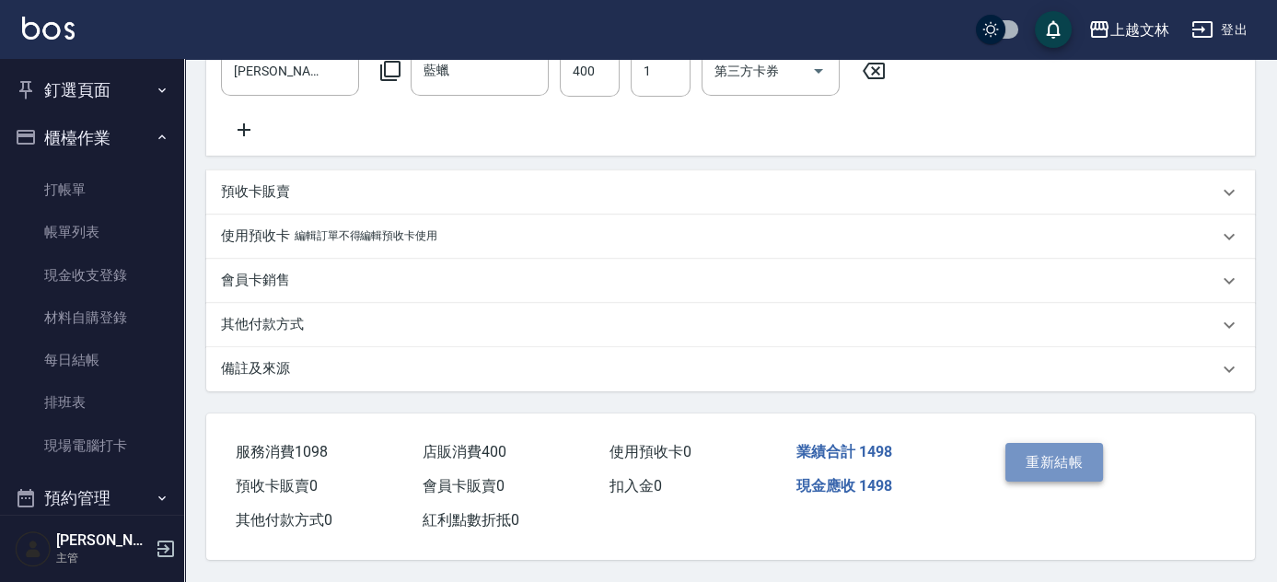
click at [1064, 463] on button "重新結帳" at bounding box center [1054, 462] width 98 height 39
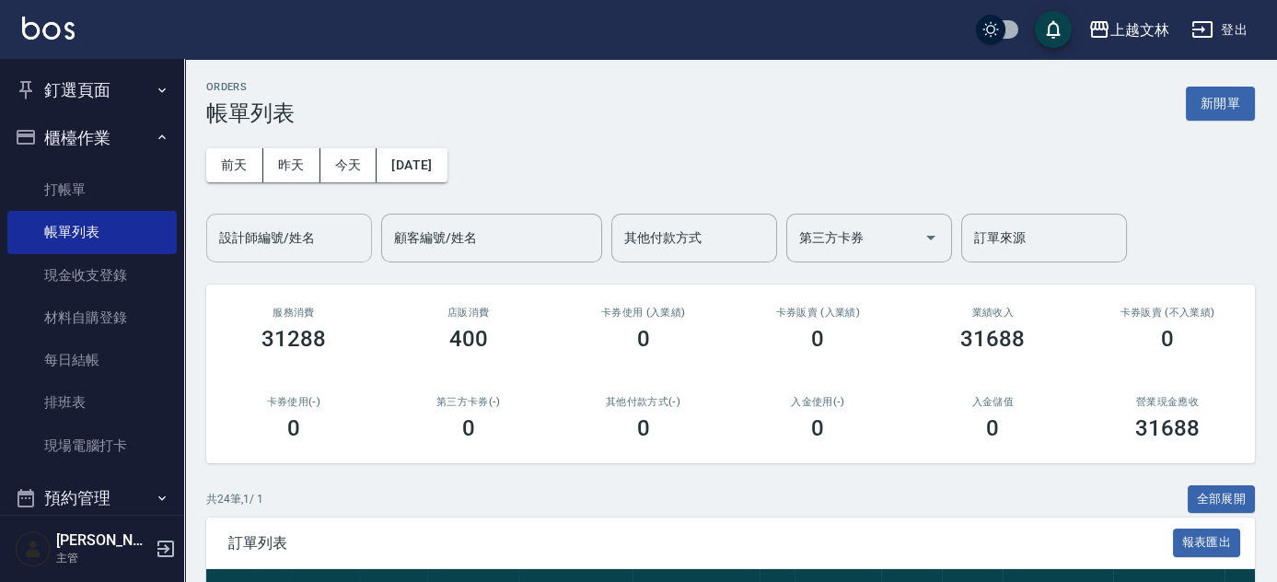
click at [239, 223] on input "設計師編號/姓名" at bounding box center [288, 238] width 149 height 32
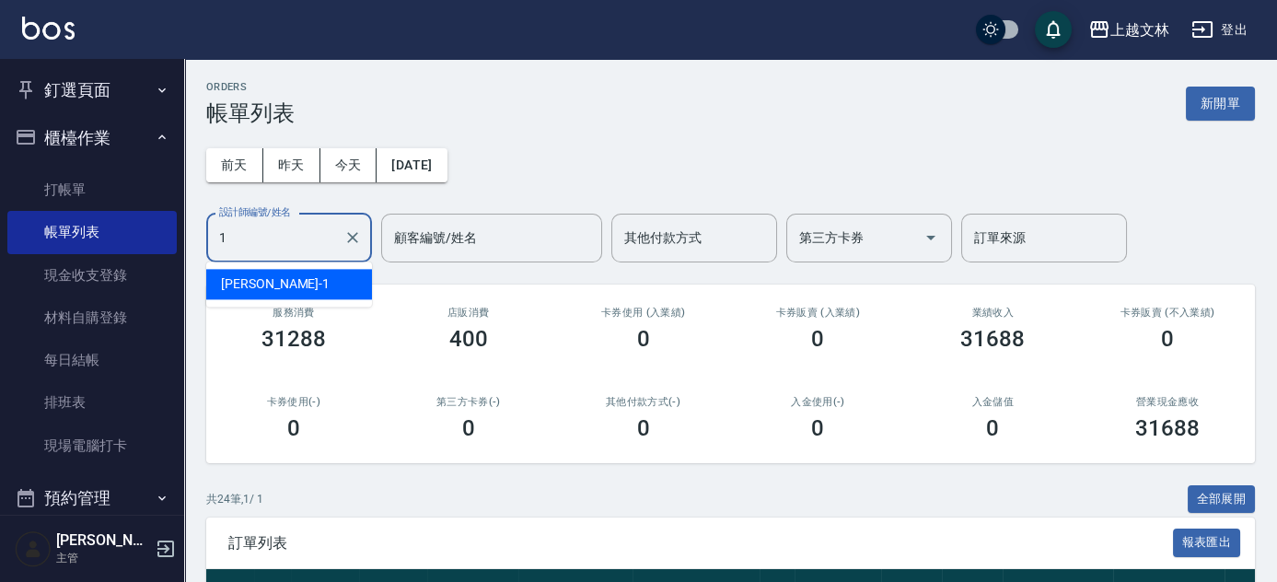
type input "[PERSON_NAME]-1"
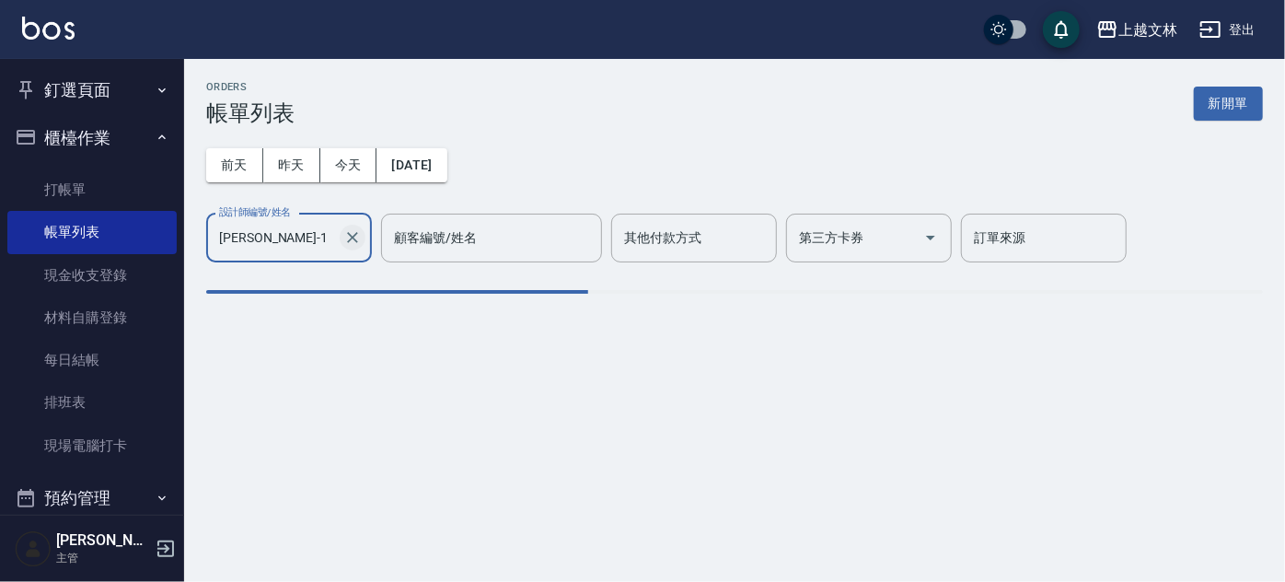
click at [352, 234] on icon "Clear" at bounding box center [352, 237] width 18 height 18
click at [292, 234] on input "設計師編號/姓名" at bounding box center [288, 238] width 149 height 32
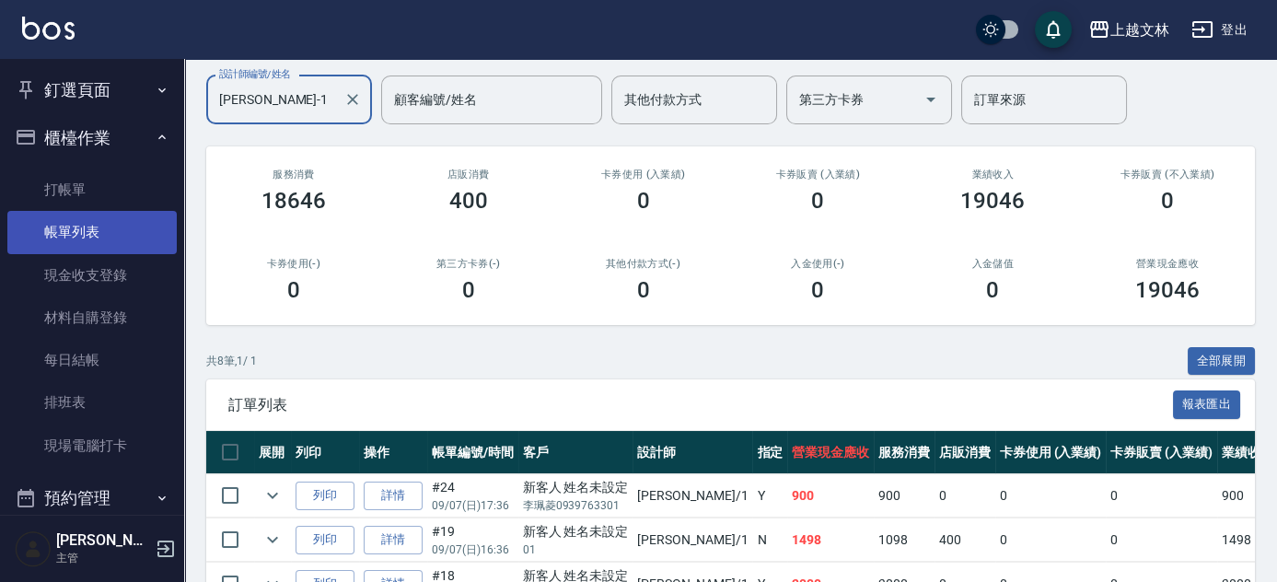
scroll to position [83, 0]
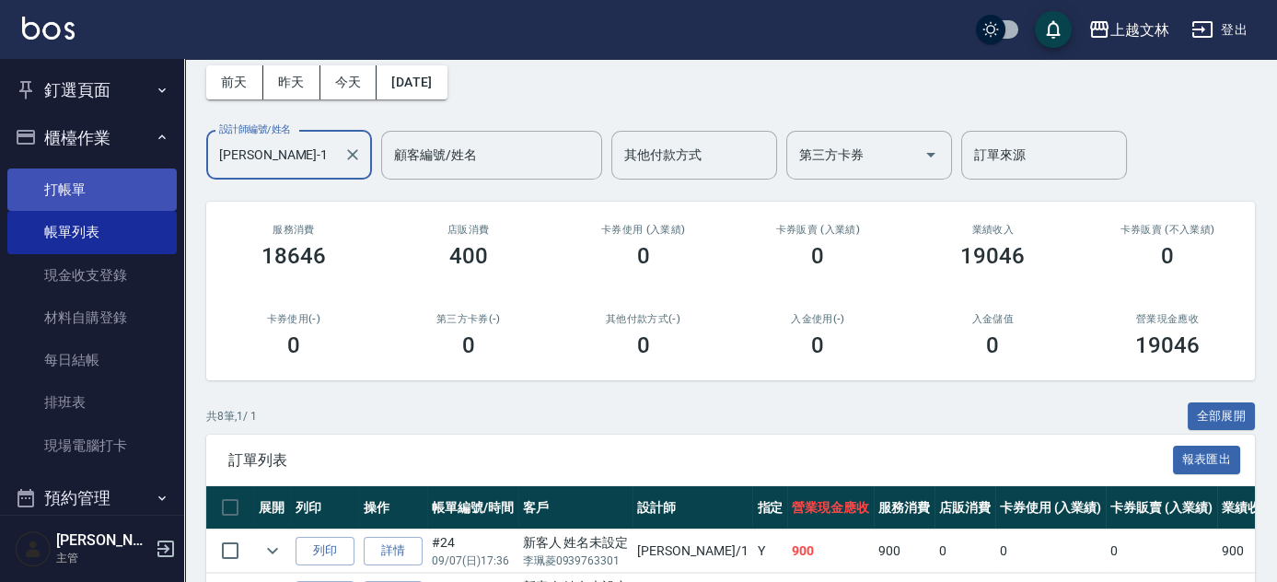
type input "[PERSON_NAME]-1"
click at [81, 197] on link "打帳單" at bounding box center [91, 189] width 169 height 42
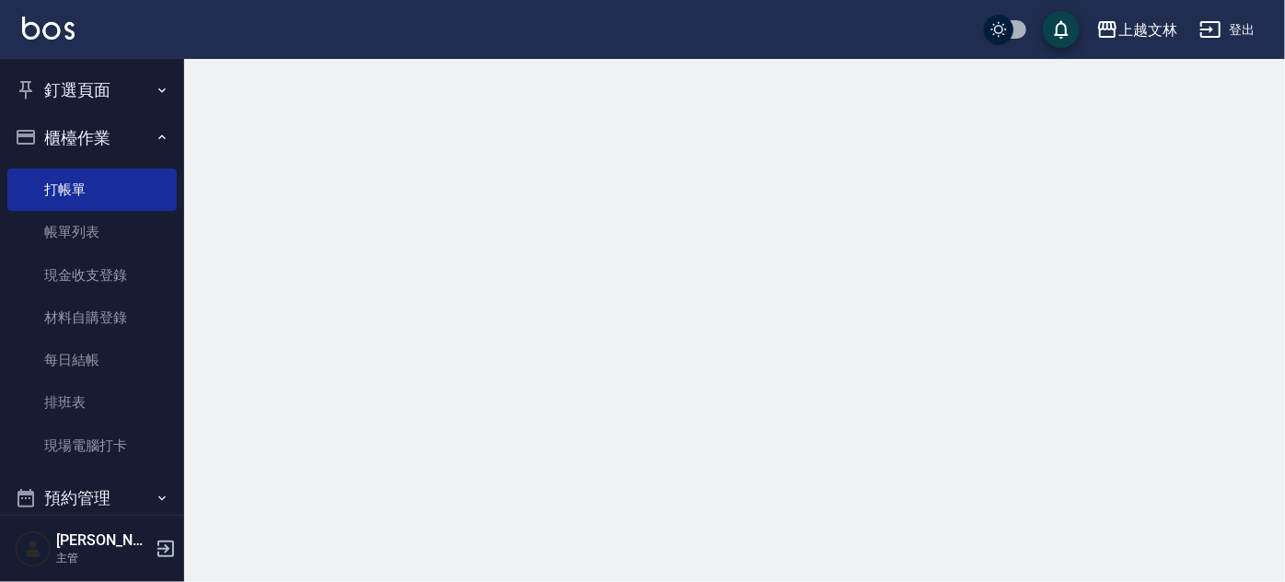
click at [78, 139] on button "櫃檯作業" at bounding box center [91, 138] width 169 height 48
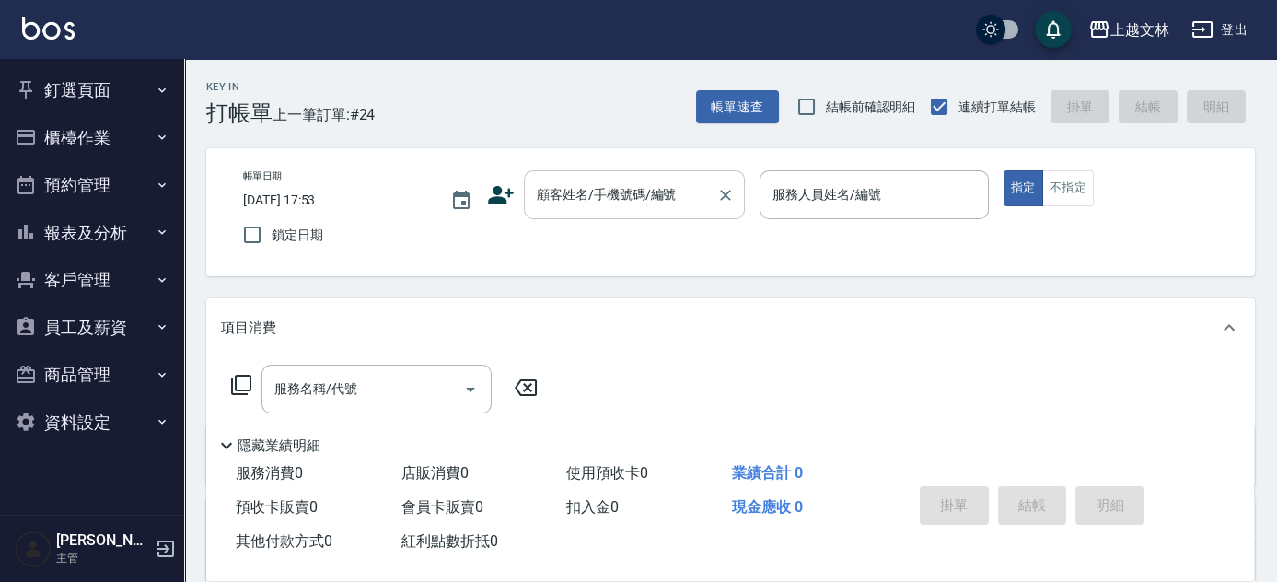
click at [568, 195] on input "顧客姓名/手機號碼/編號" at bounding box center [620, 195] width 177 height 32
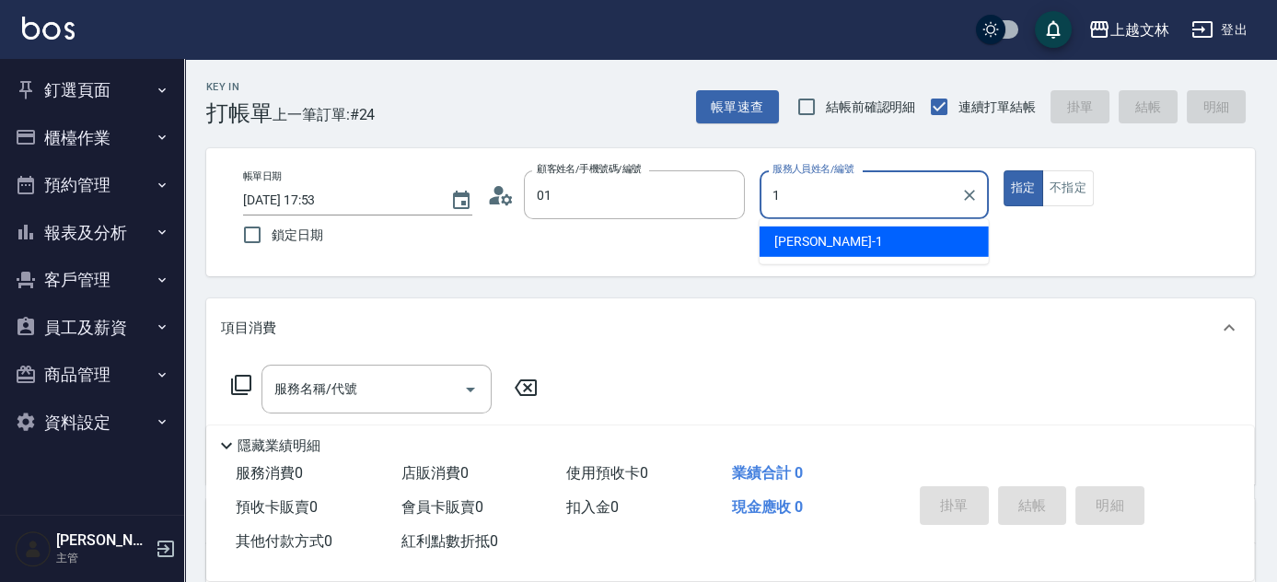
type input "新客人 姓名未設定/01/null"
type input "July-13"
type button "true"
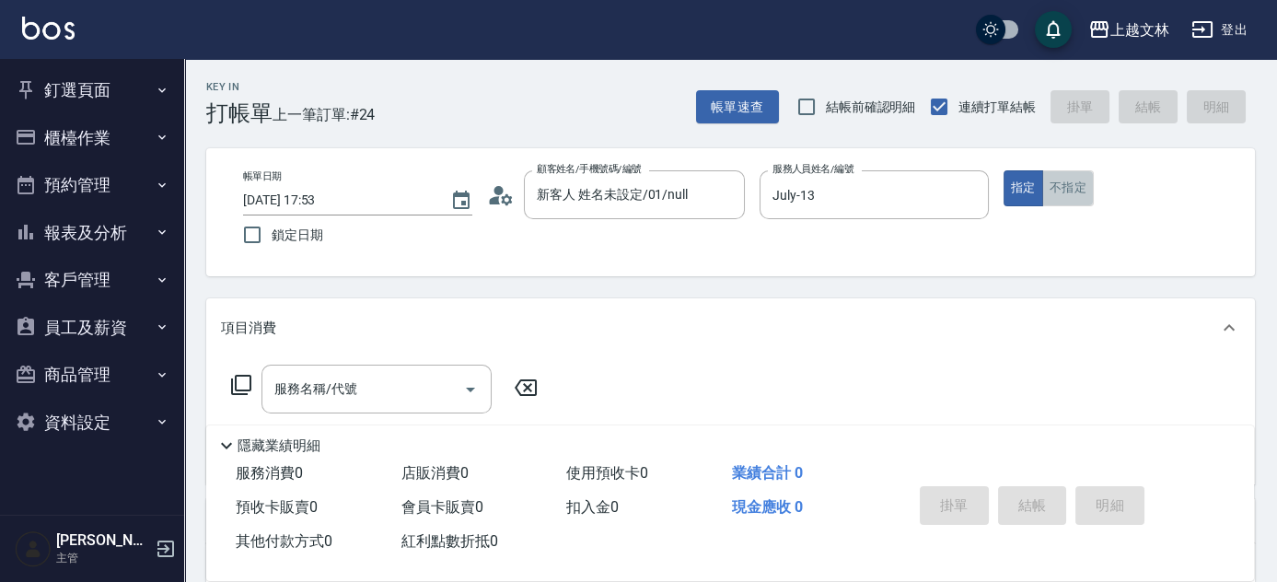
drag, startPoint x: 1084, startPoint y: 188, endPoint x: 1055, endPoint y: 195, distance: 30.4
click at [1084, 189] on button "不指定" at bounding box center [1068, 188] width 52 height 36
click at [315, 390] on div "服務名稱/代號 服務名稱/代號" at bounding box center [376, 388] width 230 height 49
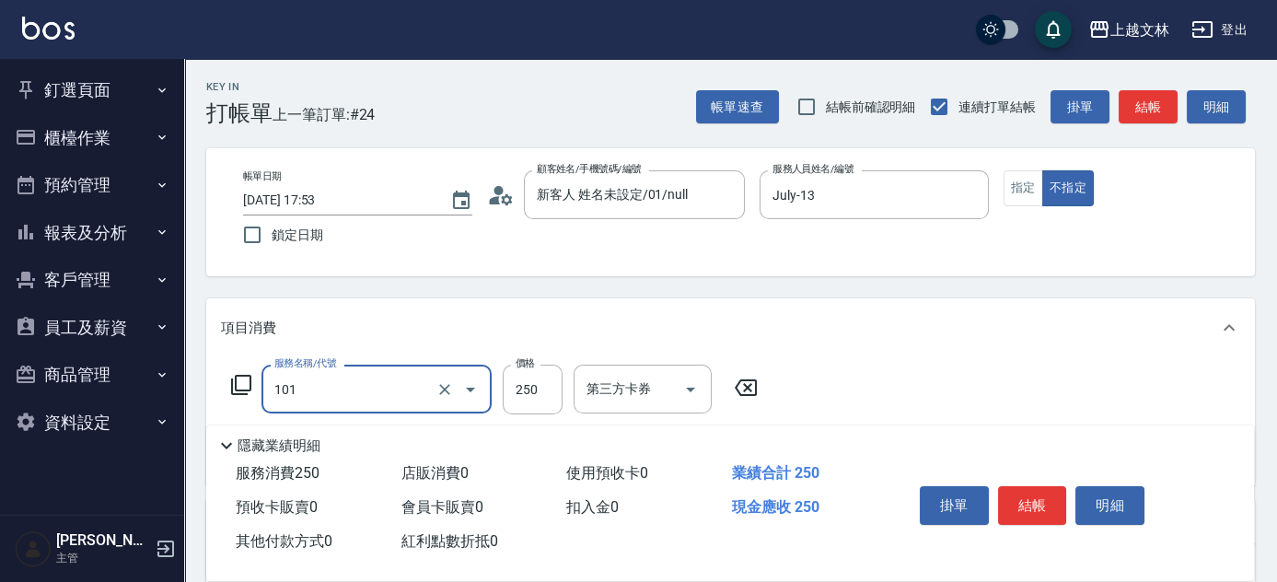
type input "洗髮(101)"
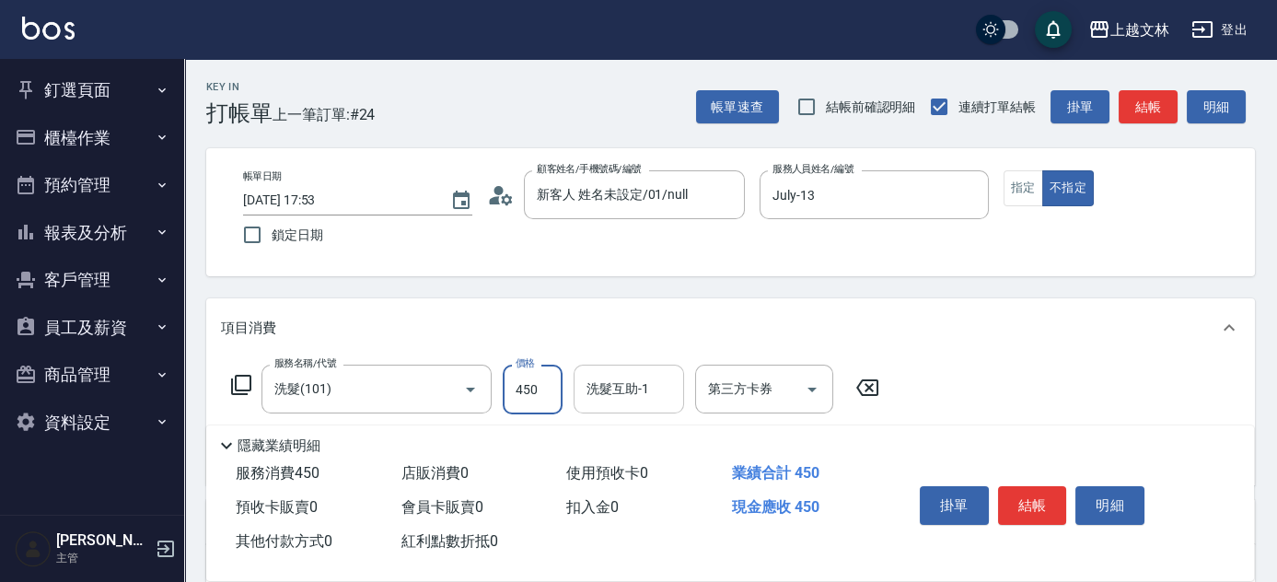
type input "450"
click at [1021, 492] on button "結帳" at bounding box center [1032, 505] width 69 height 39
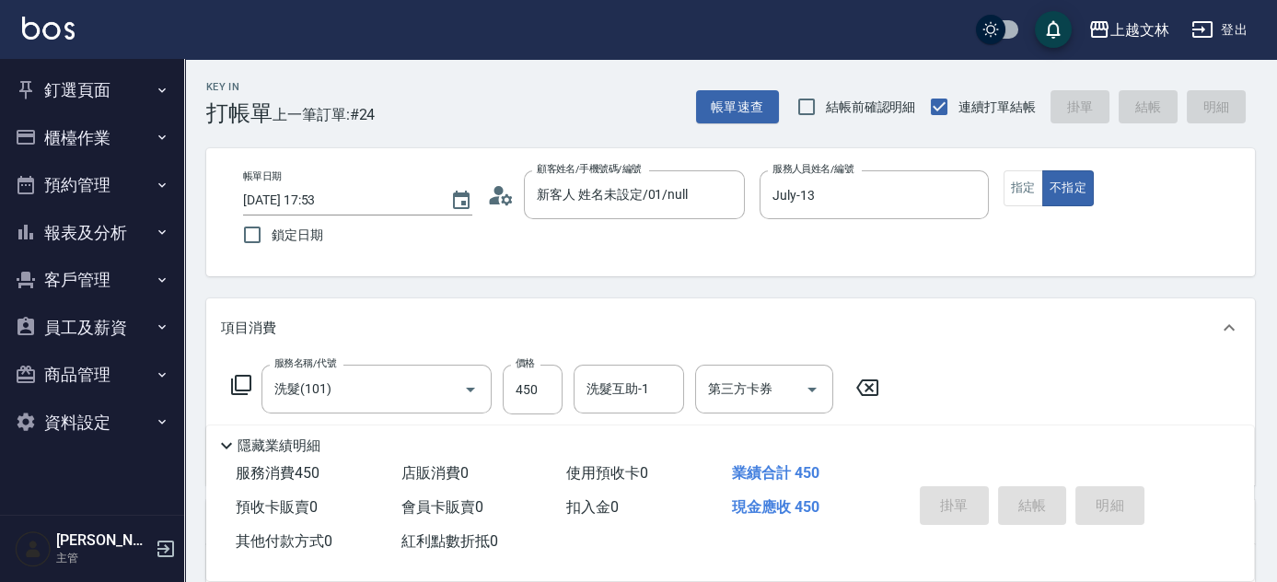
type input "[DATE] 18:15"
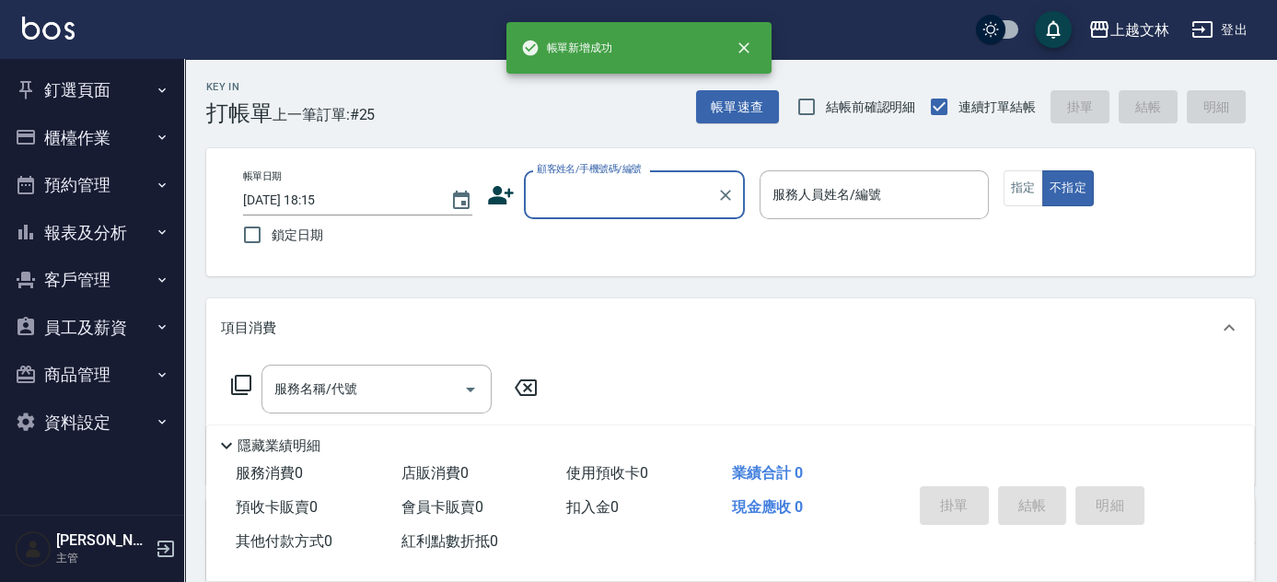
click at [101, 227] on button "報表及分析" at bounding box center [91, 233] width 169 height 48
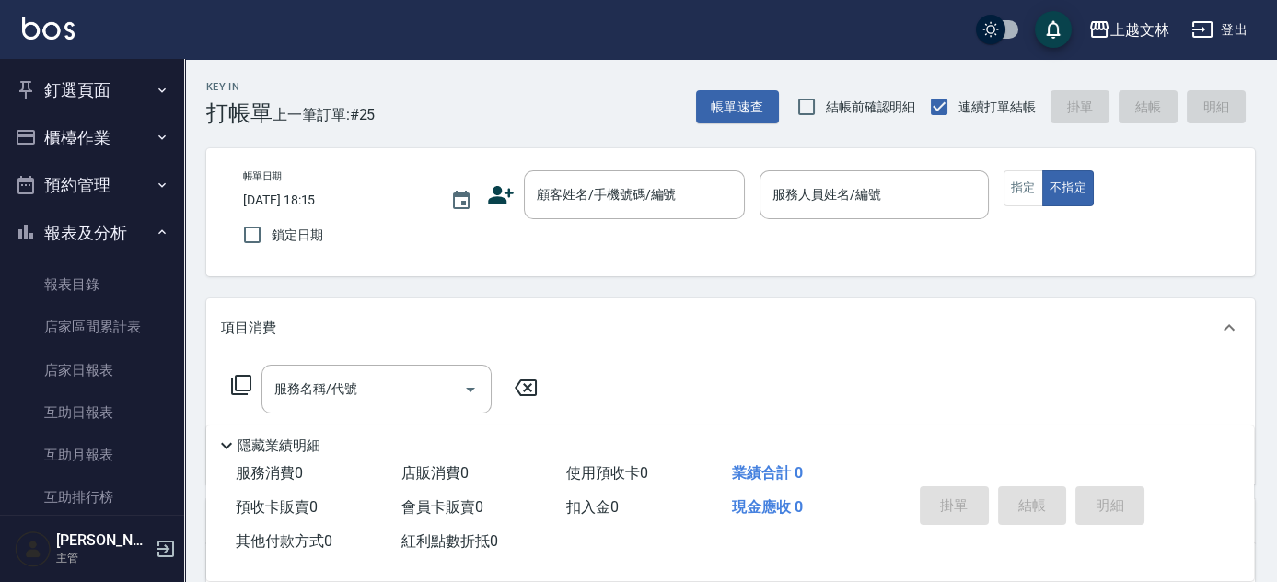
scroll to position [399, 0]
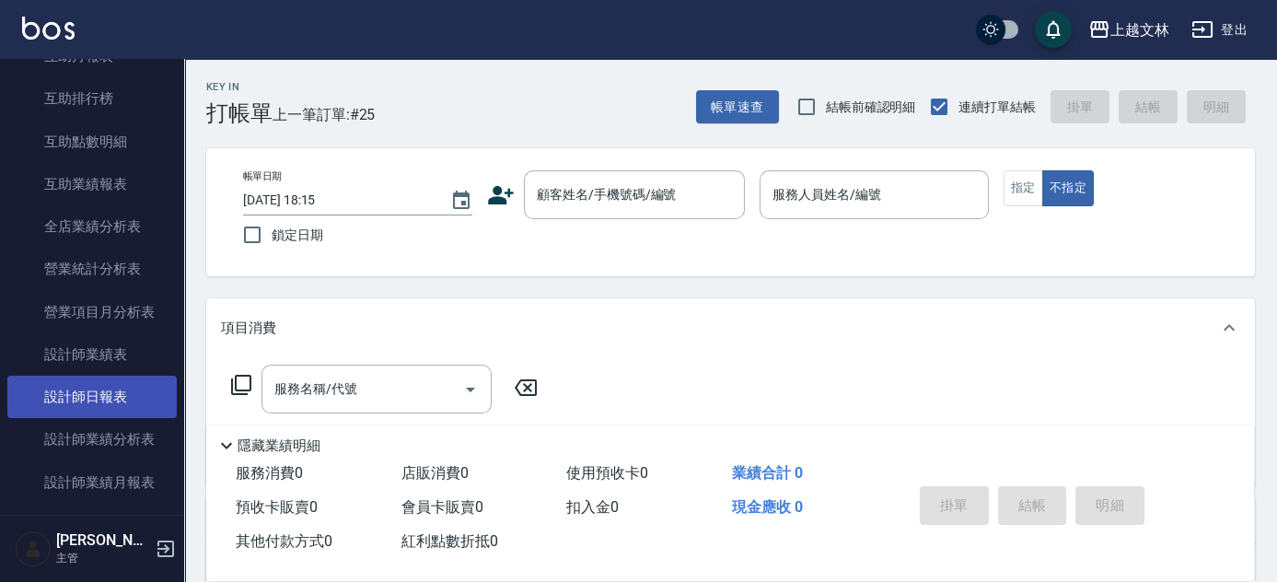
click at [164, 403] on link "設計師日報表" at bounding box center [91, 397] width 169 height 42
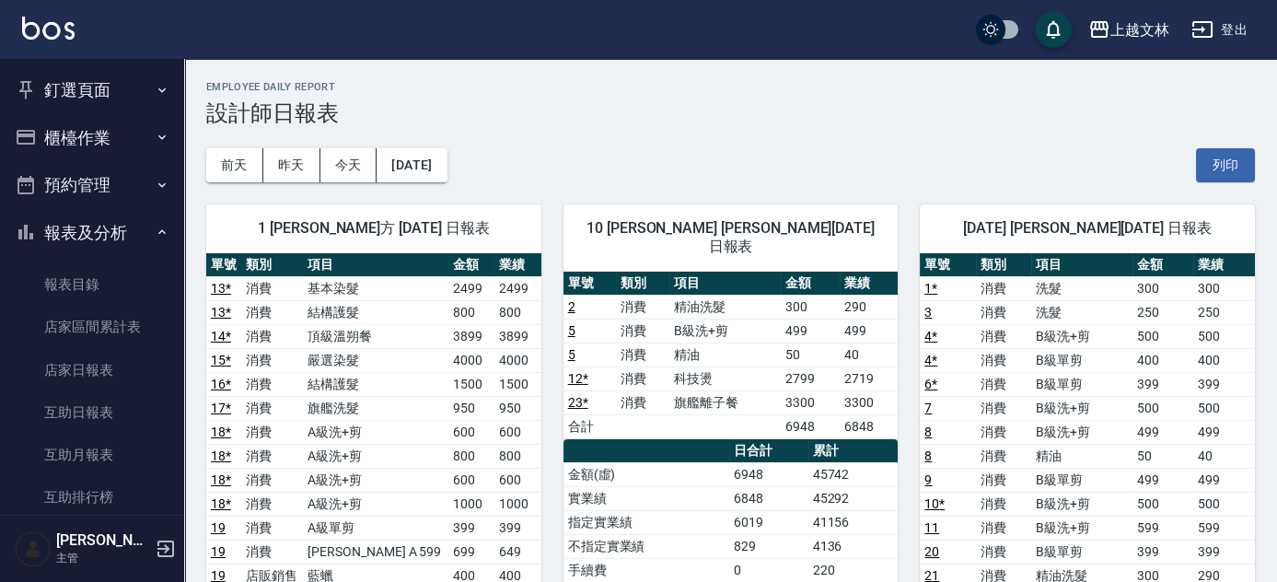
click at [122, 252] on button "報表及分析" at bounding box center [91, 233] width 169 height 48
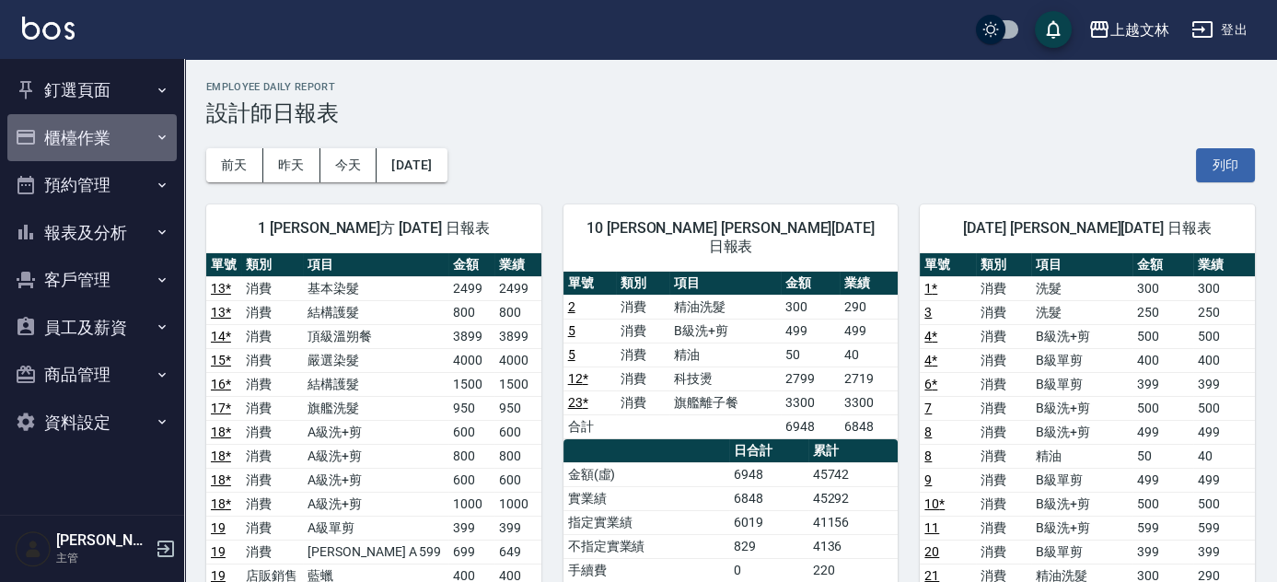
click at [121, 148] on button "櫃檯作業" at bounding box center [91, 138] width 169 height 48
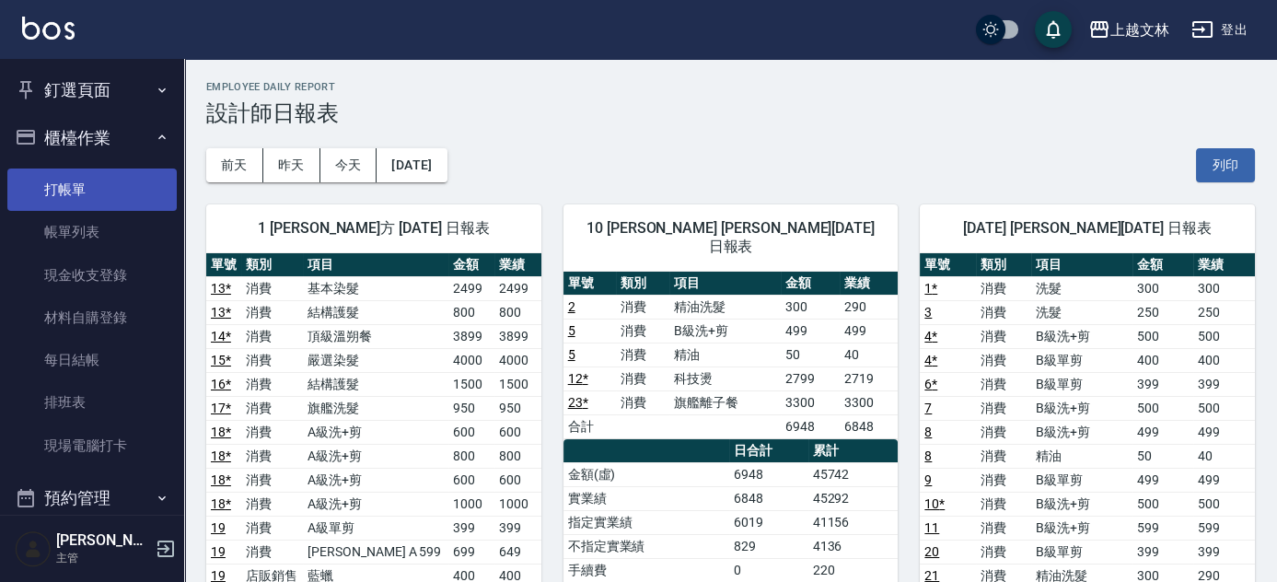
click at [118, 188] on link "打帳單" at bounding box center [91, 189] width 169 height 42
